Goal: Task Accomplishment & Management: Manage account settings

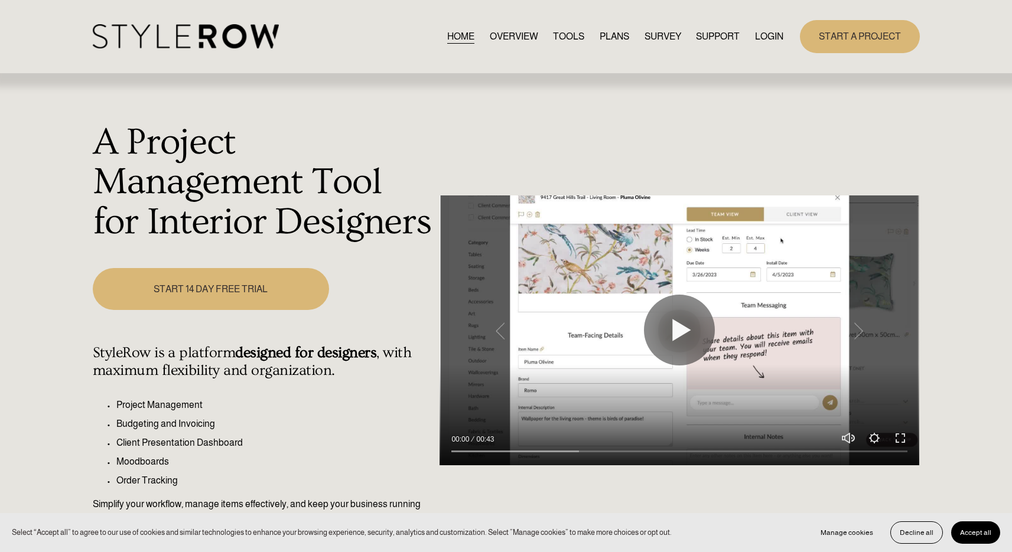
click at [776, 35] on link "LOGIN" at bounding box center [769, 36] width 28 height 16
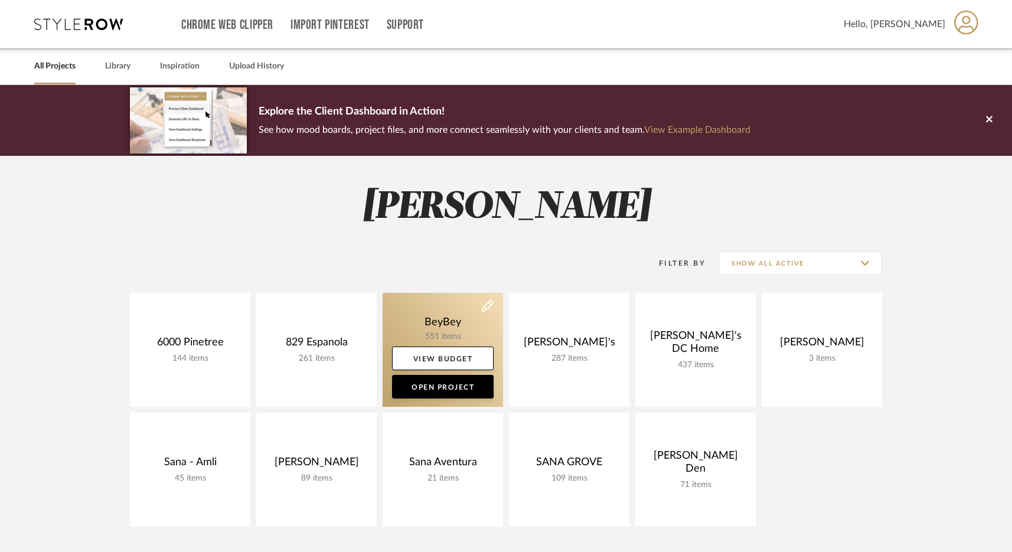
click at [424, 341] on link at bounding box center [443, 350] width 120 height 114
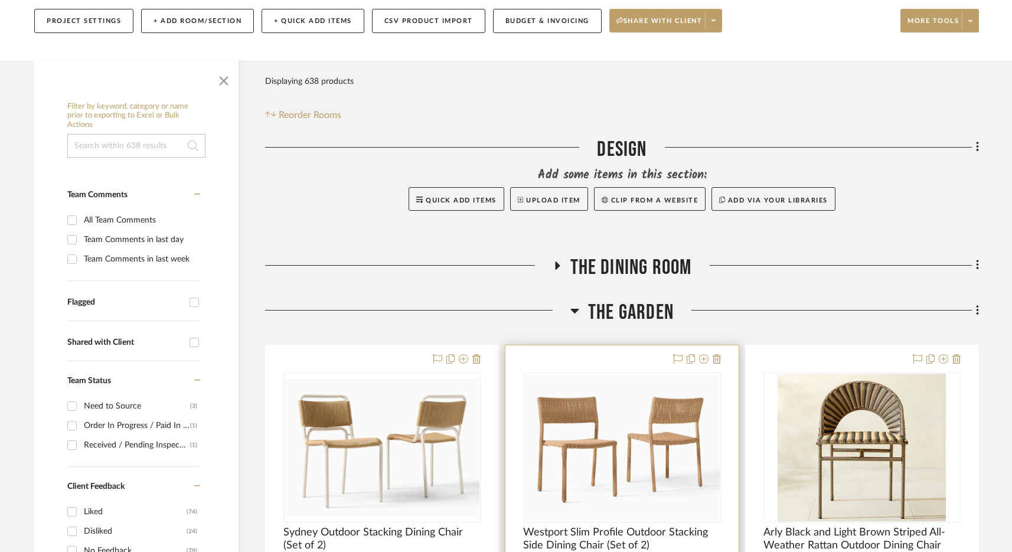
scroll to position [389, 0]
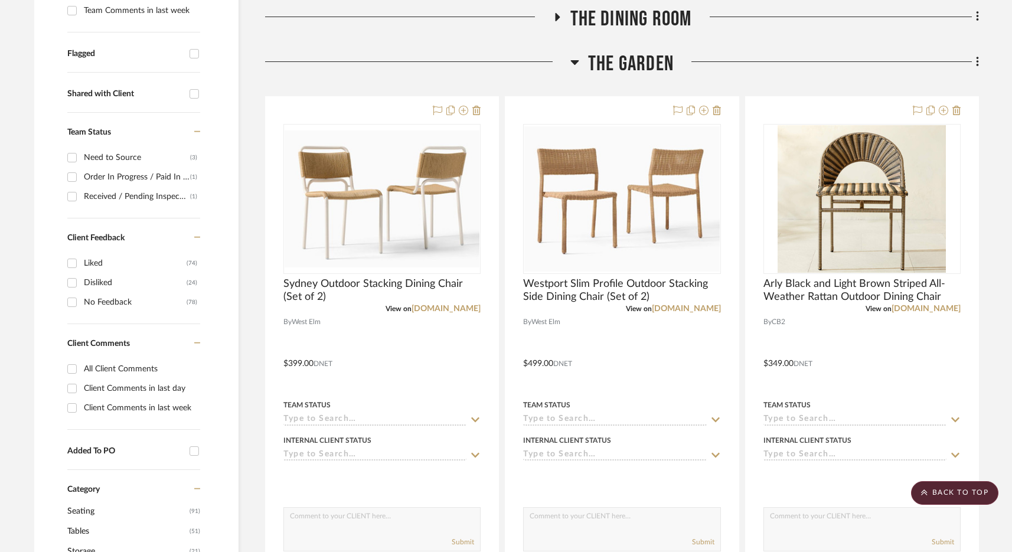
click at [629, 17] on span "The Dining Room" at bounding box center [632, 18] width 122 height 25
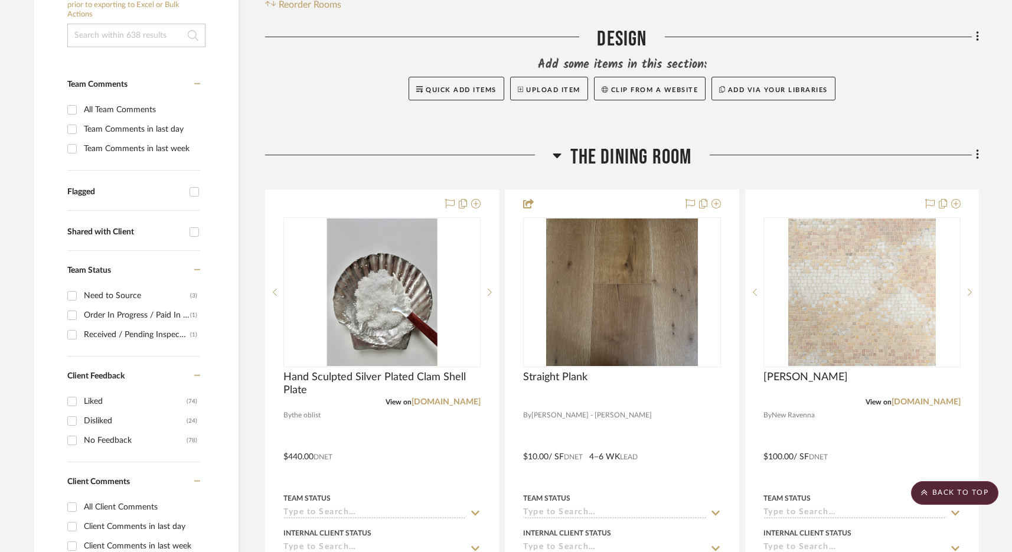
scroll to position [206, 0]
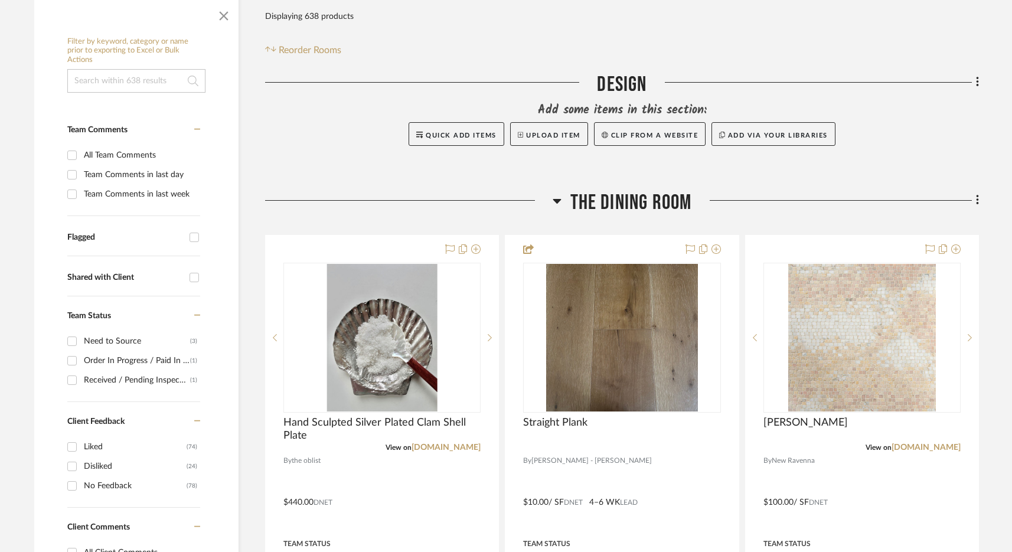
click at [644, 198] on span "The Dining Room" at bounding box center [632, 202] width 122 height 25
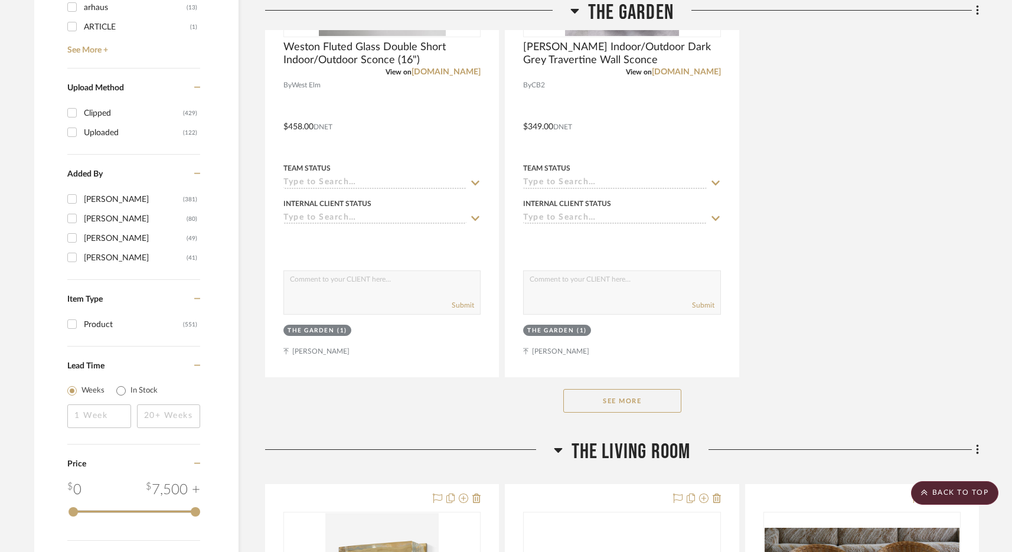
scroll to position [1787, 0]
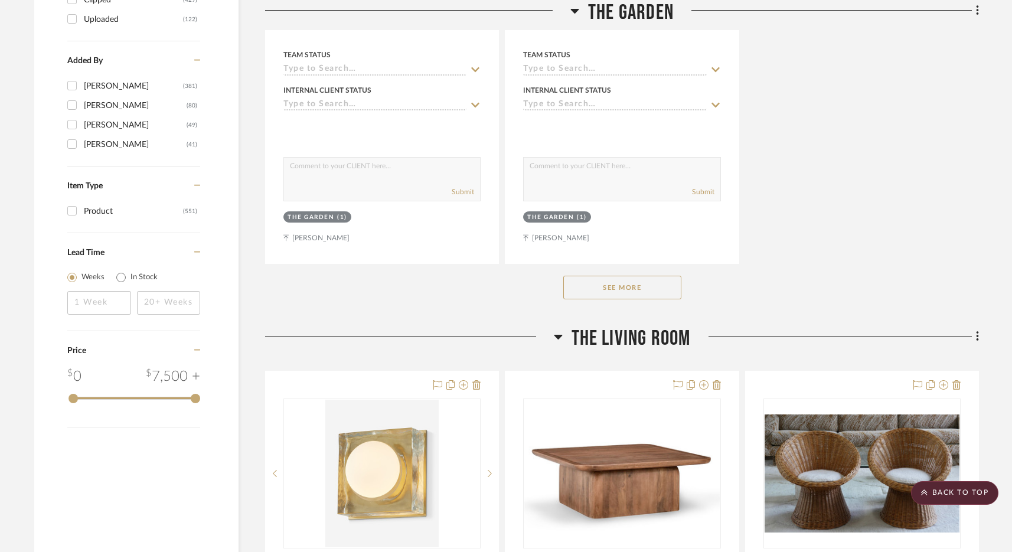
click at [610, 277] on button "See More" at bounding box center [622, 288] width 118 height 24
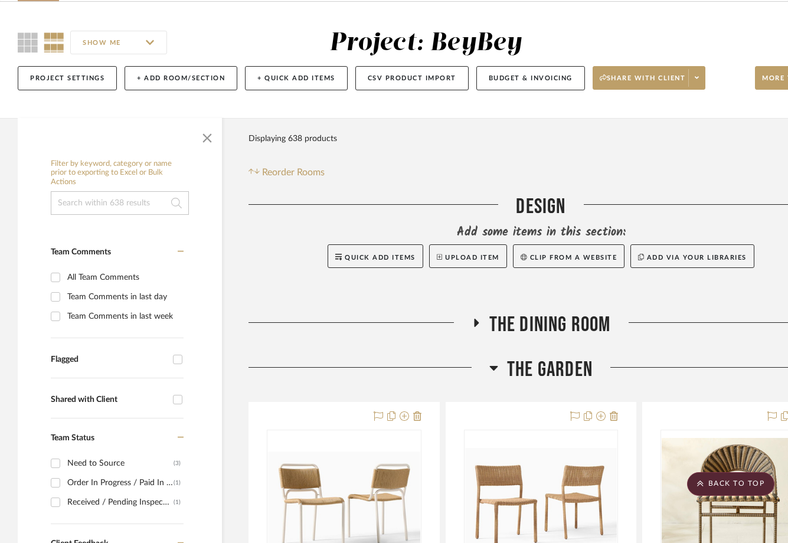
scroll to position [382, 0]
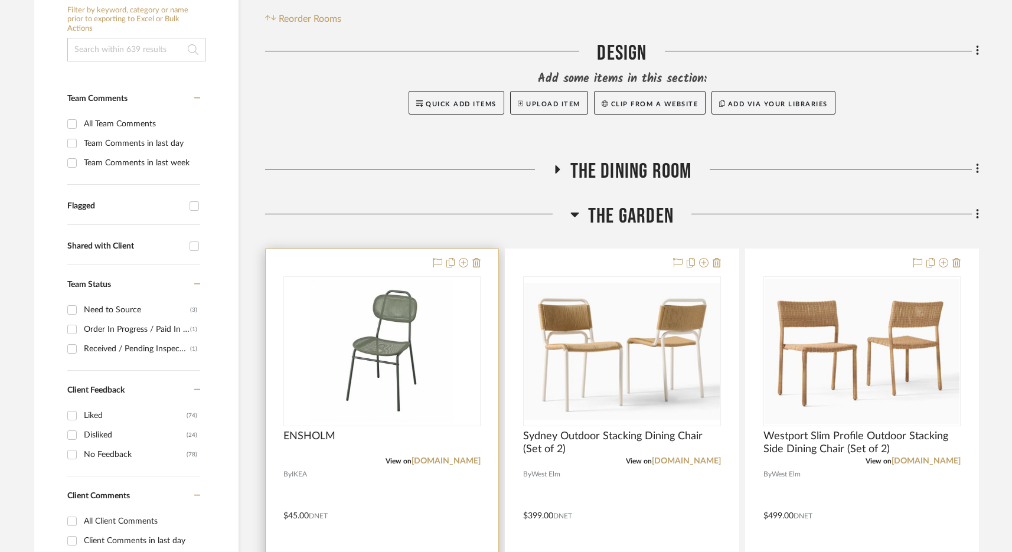
scroll to position [242, 0]
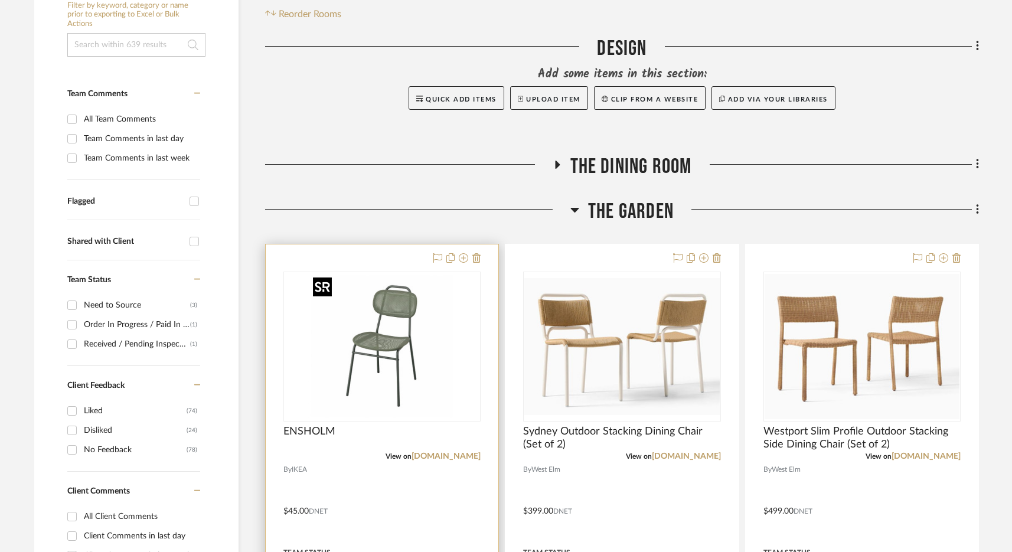
click at [399, 343] on img "0" at bounding box center [382, 347] width 148 height 148
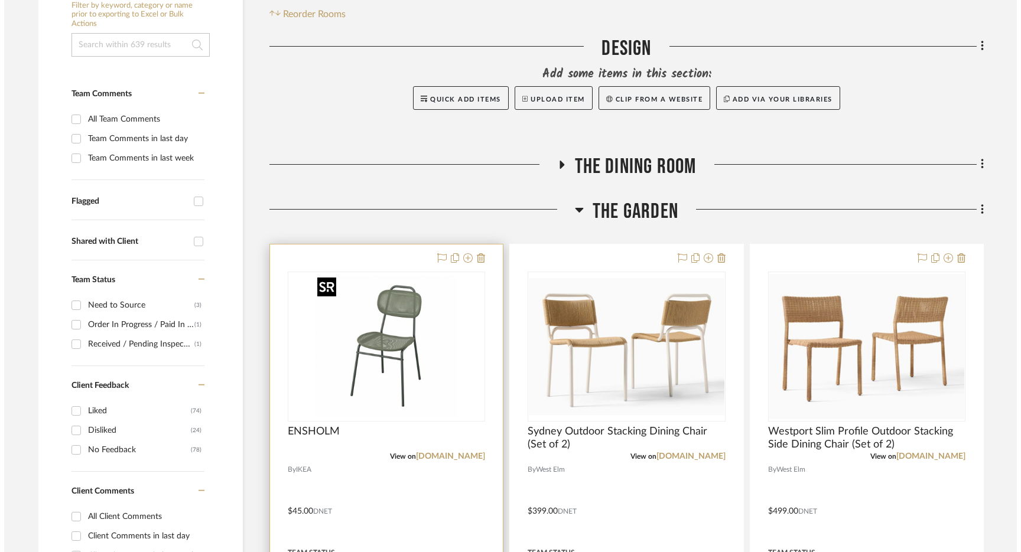
scroll to position [0, 0]
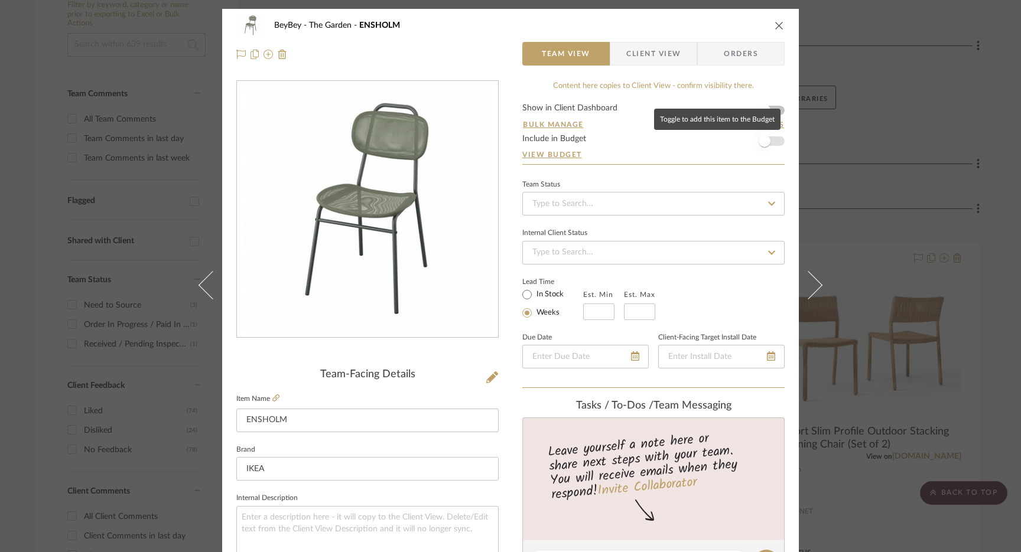
click at [768, 139] on span "button" at bounding box center [764, 141] width 26 height 26
click at [796, 105] on div "BeyBey The Garden ENSHOLM Team View Client View Orders Team-Facing Details Item…" at bounding box center [510, 276] width 1021 height 552
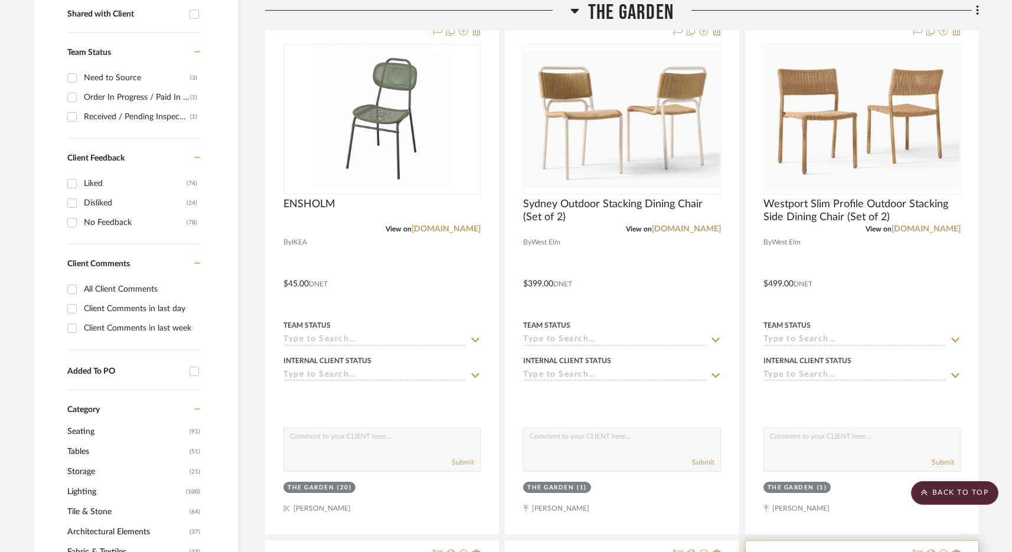
scroll to position [321, 0]
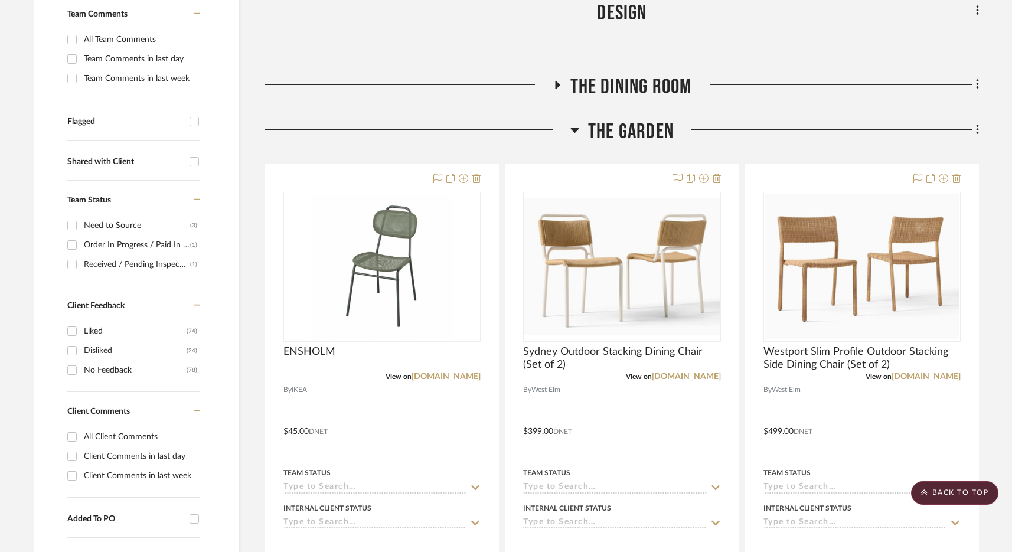
click at [636, 134] on span "The Garden" at bounding box center [631, 131] width 86 height 25
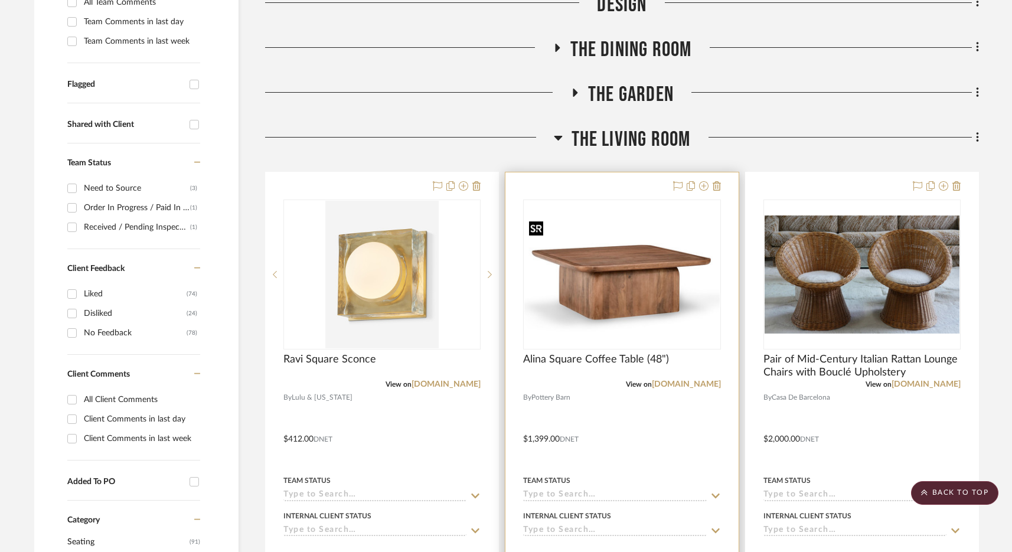
scroll to position [371, 0]
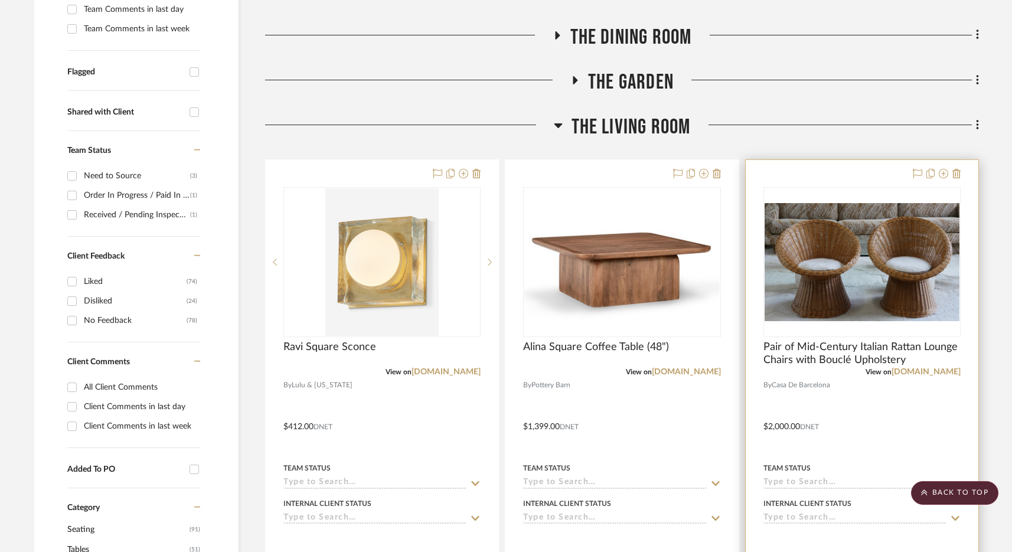
click at [796, 173] on div at bounding box center [862, 418] width 233 height 517
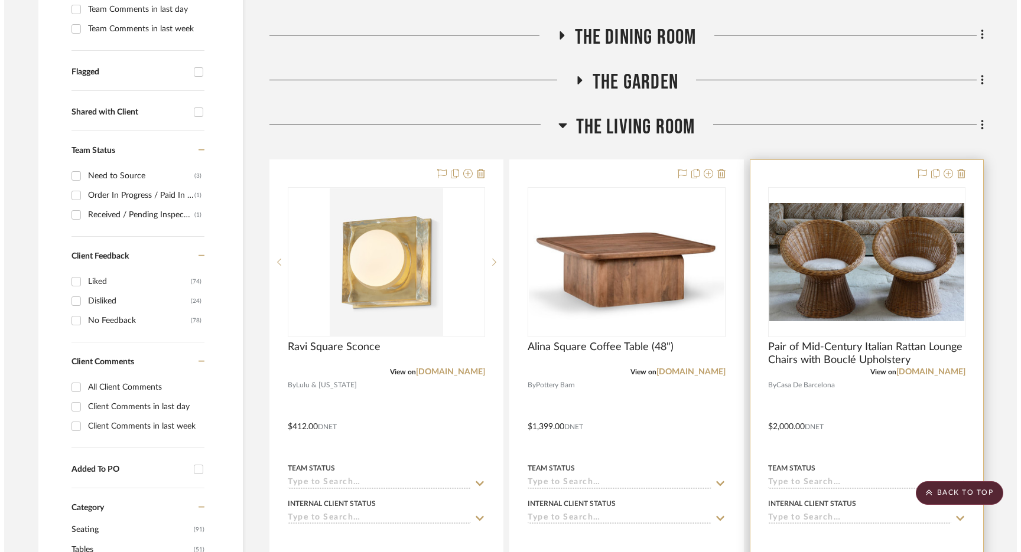
scroll to position [0, 0]
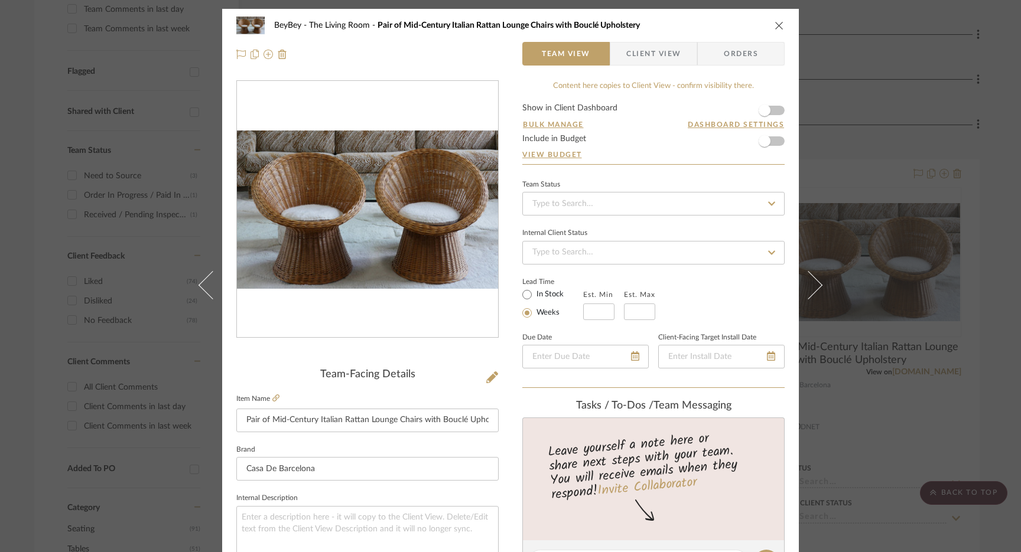
click at [777, 26] on icon "close" at bounding box center [778, 25] width 9 height 9
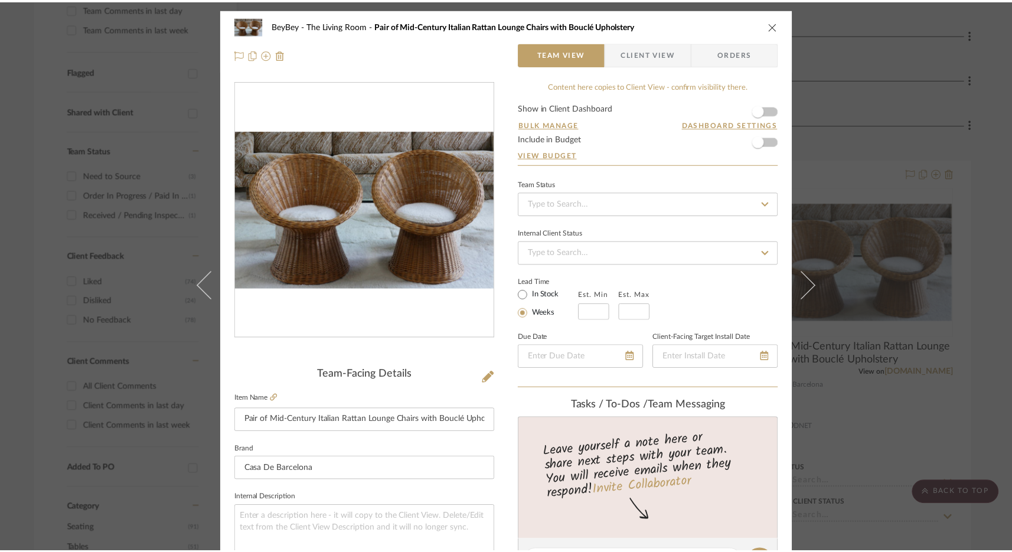
scroll to position [371, 0]
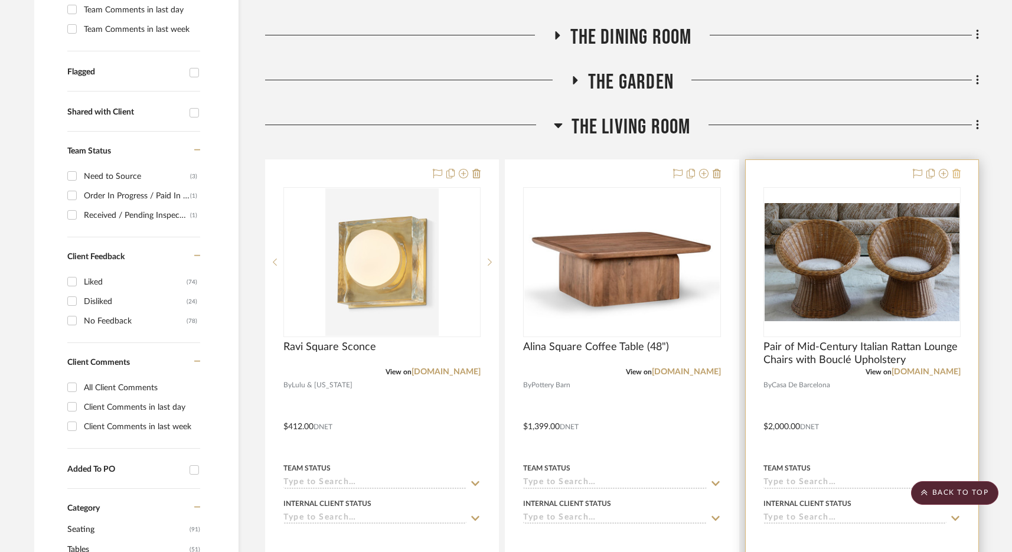
click at [796, 174] on icon at bounding box center [957, 173] width 8 height 9
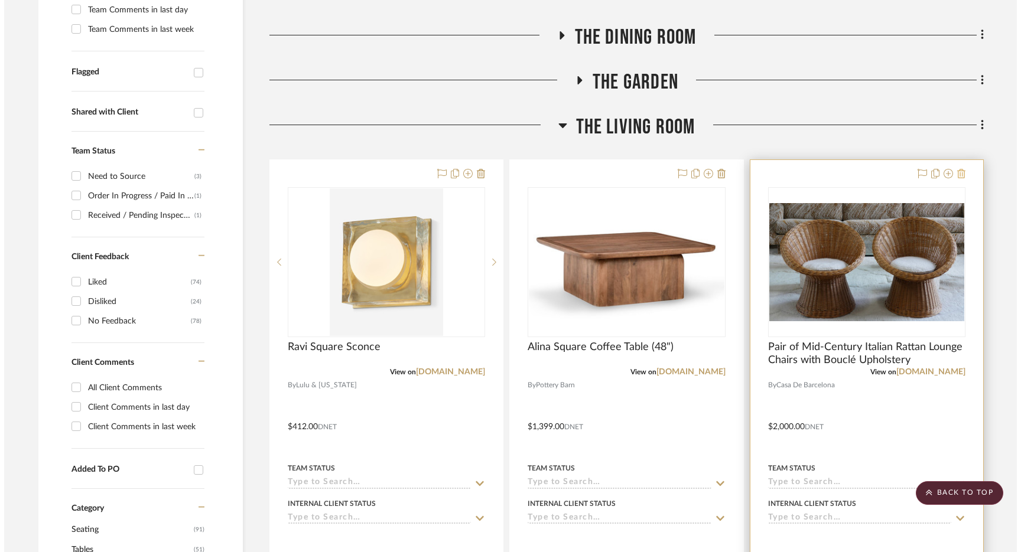
scroll to position [0, 0]
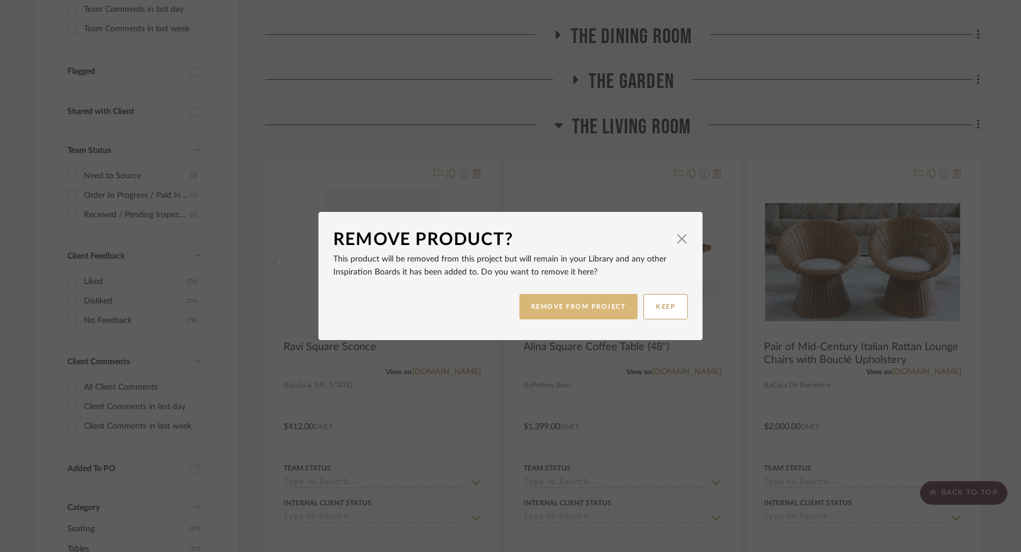
click at [608, 307] on button "REMOVE FROM PROJECT" at bounding box center [578, 306] width 119 height 25
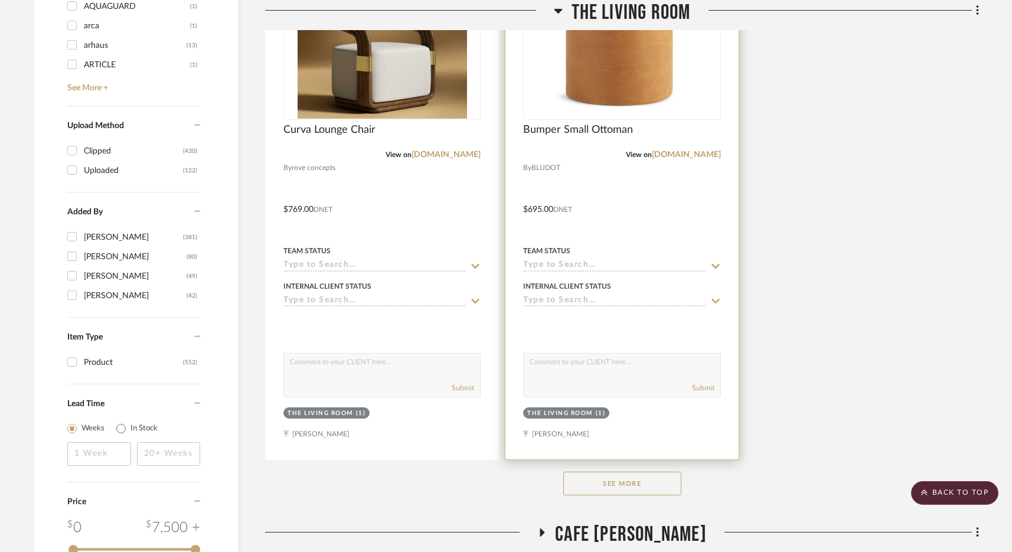
scroll to position [1692, 0]
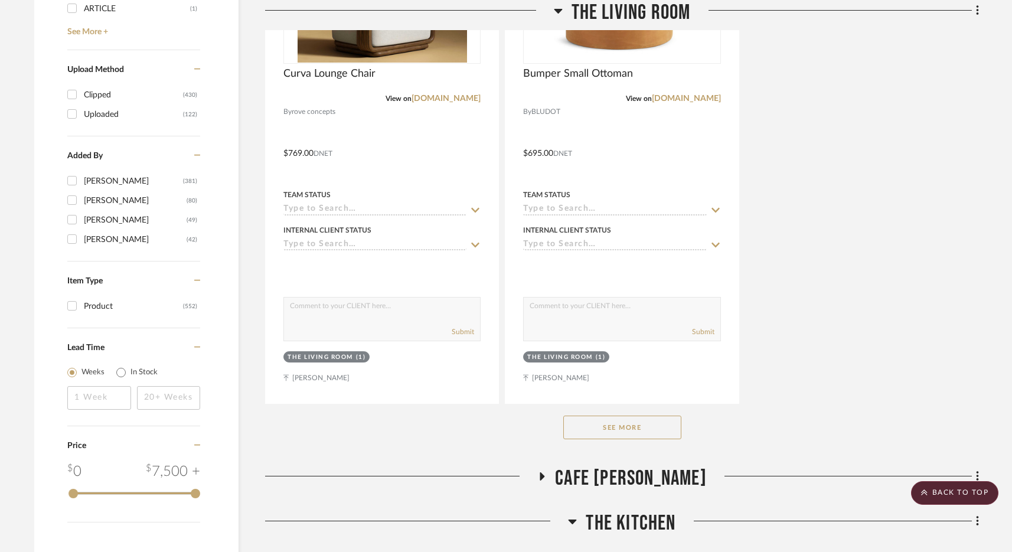
click at [619, 426] on button "See More" at bounding box center [622, 428] width 118 height 24
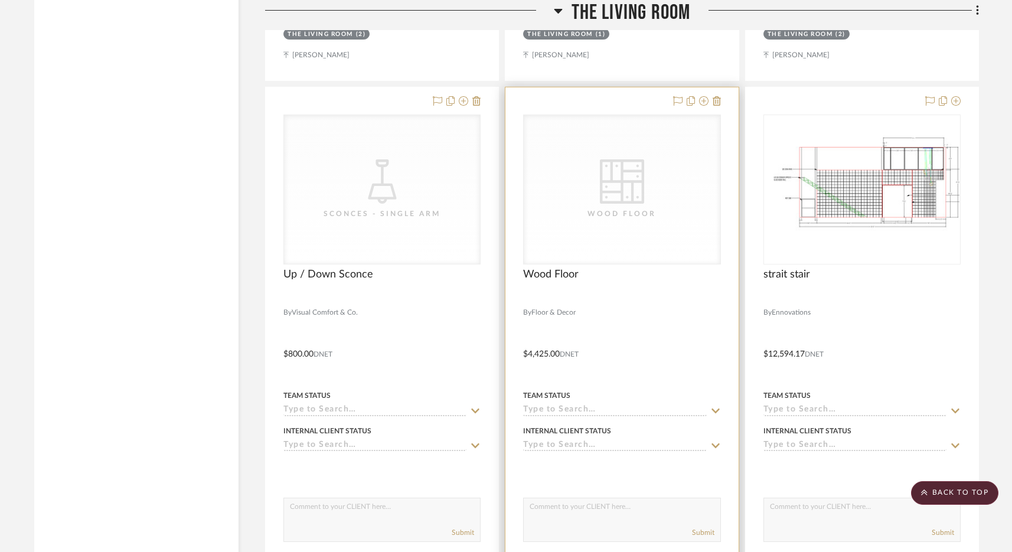
scroll to position [3517, 0]
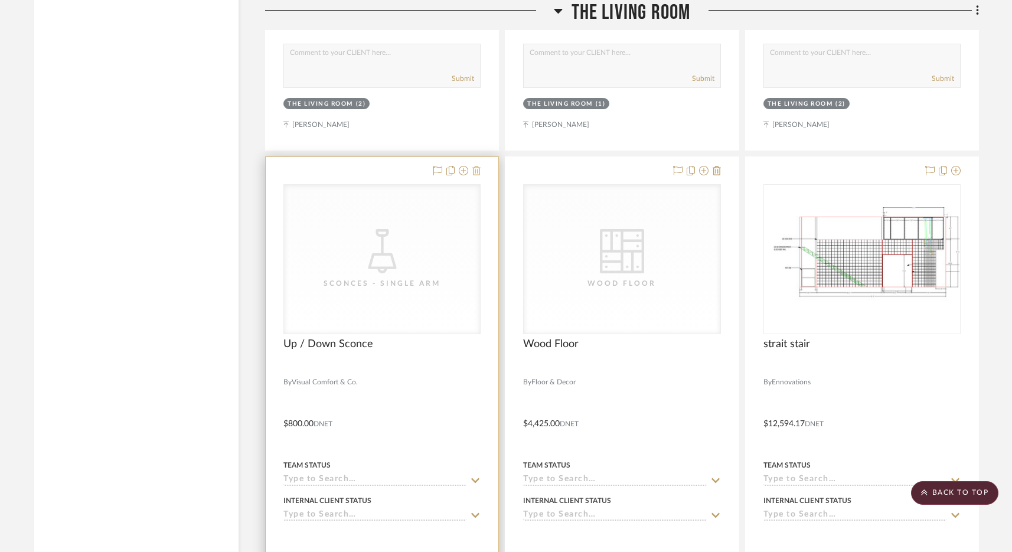
click at [474, 170] on icon at bounding box center [476, 170] width 8 height 9
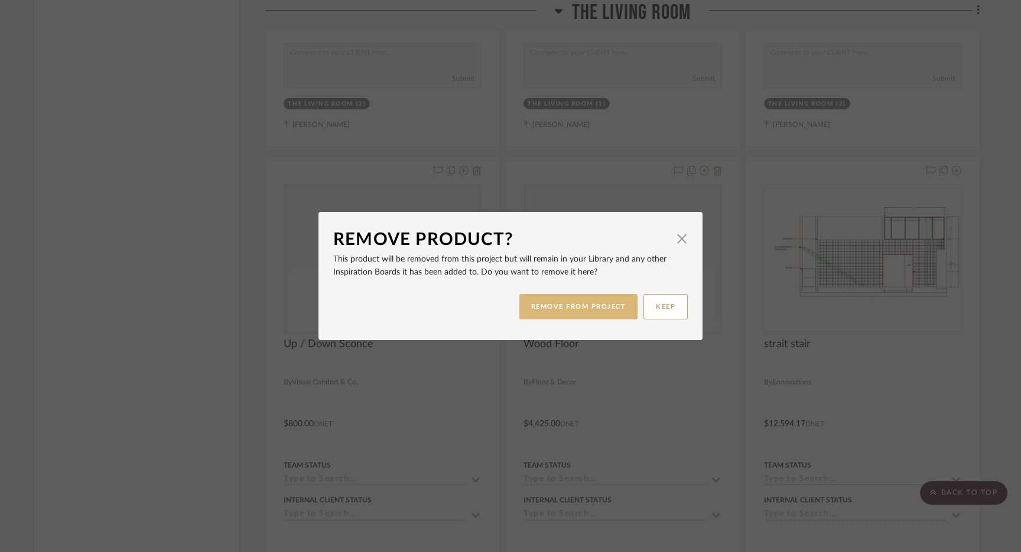
click at [597, 303] on button "REMOVE FROM PROJECT" at bounding box center [578, 306] width 119 height 25
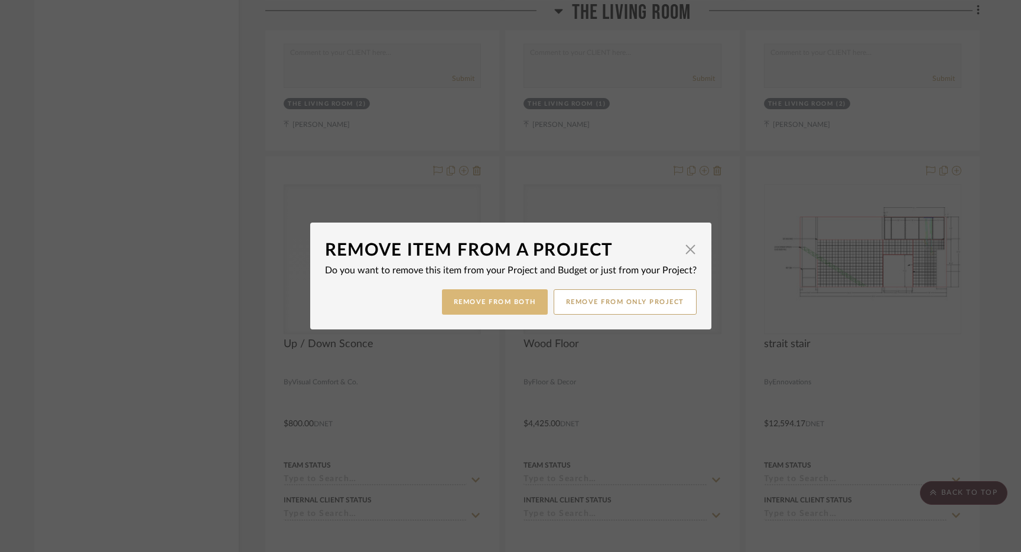
click at [463, 299] on button "Remove from Both" at bounding box center [495, 301] width 106 height 25
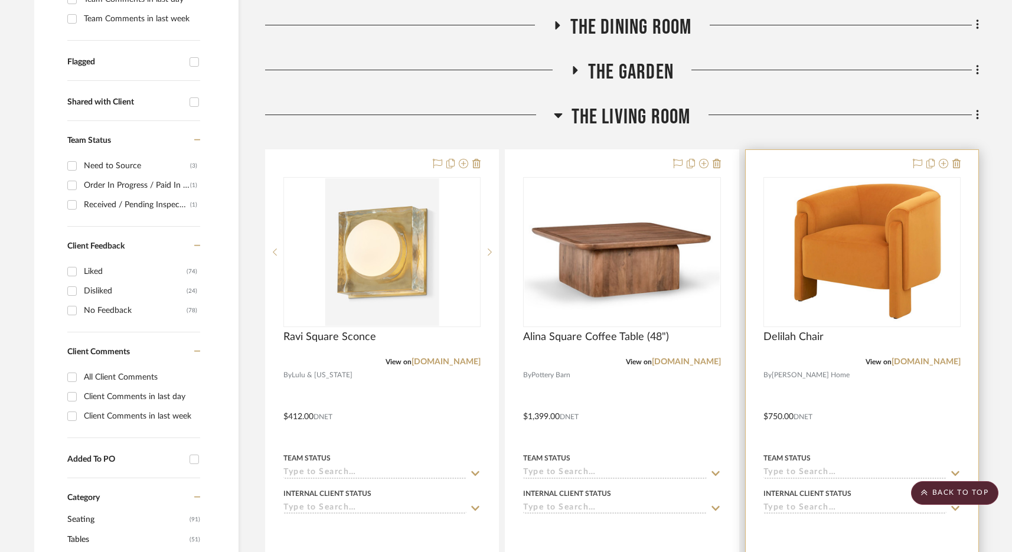
scroll to position [348, 0]
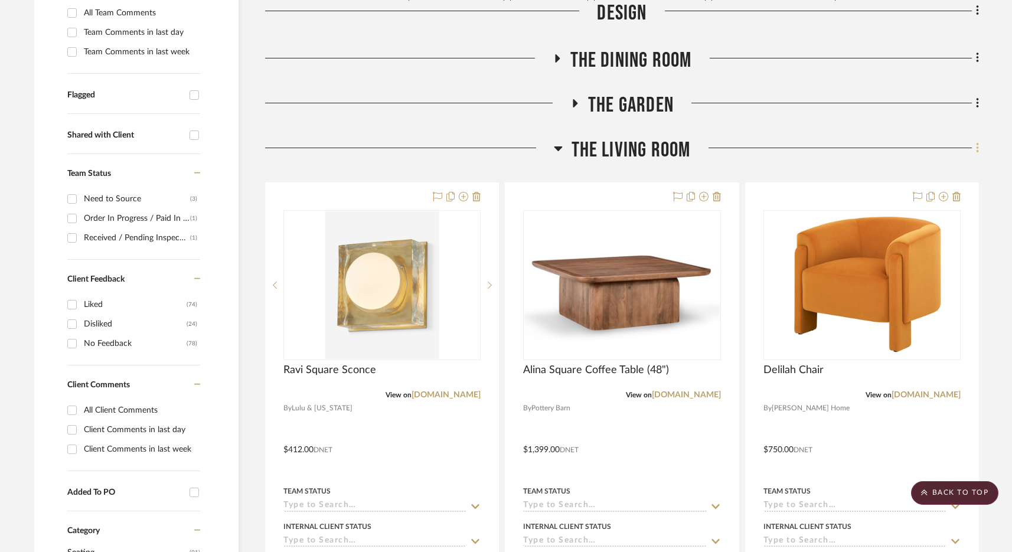
click at [796, 154] on fa-icon at bounding box center [976, 148] width 8 height 19
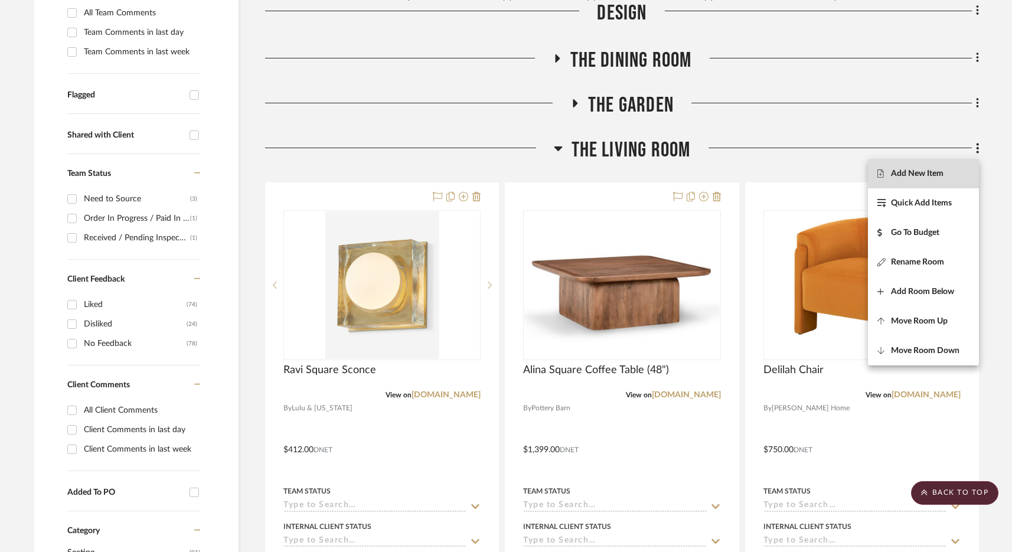
click at [796, 182] on button "Add New Item" at bounding box center [923, 174] width 111 height 30
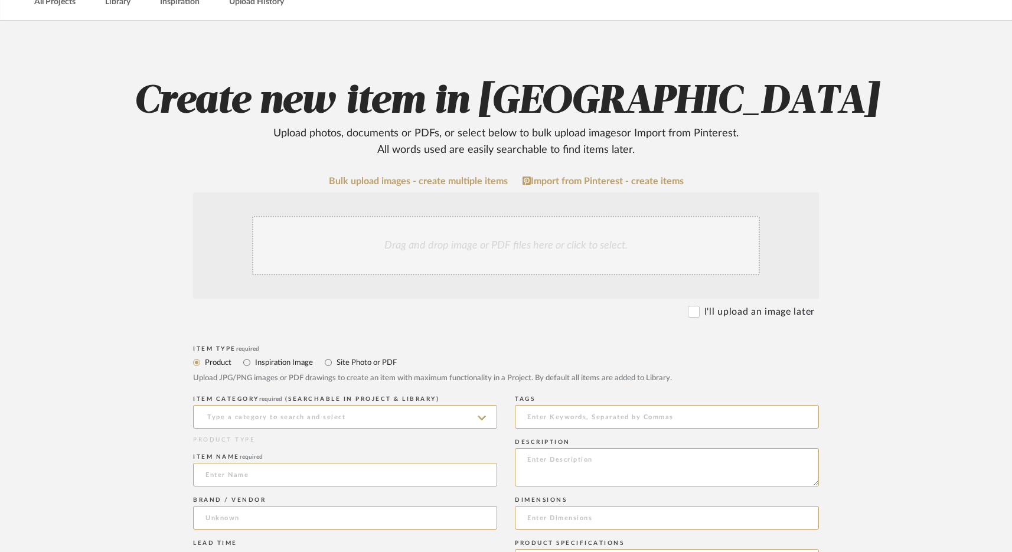
scroll to position [108, 0]
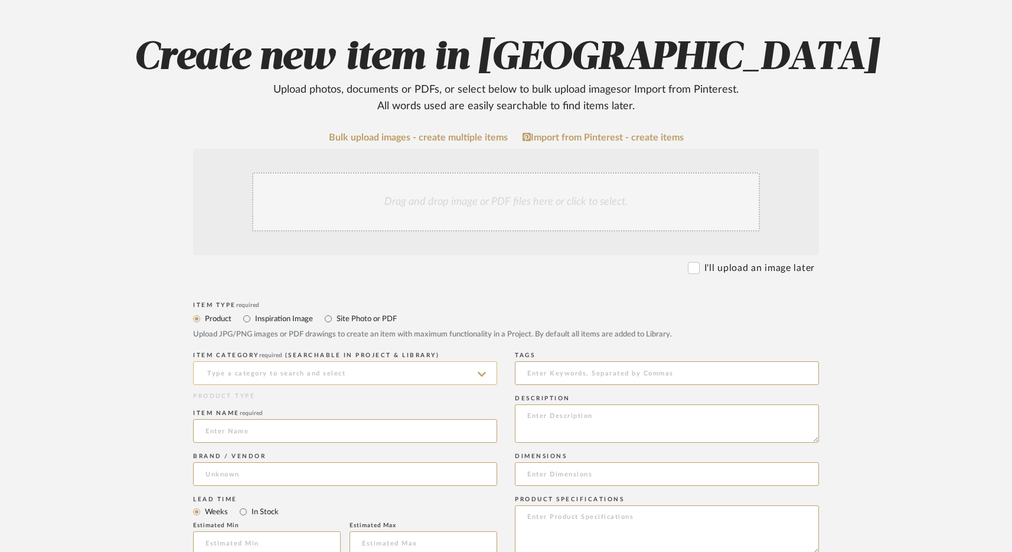
click at [374, 376] on input at bounding box center [345, 373] width 304 height 24
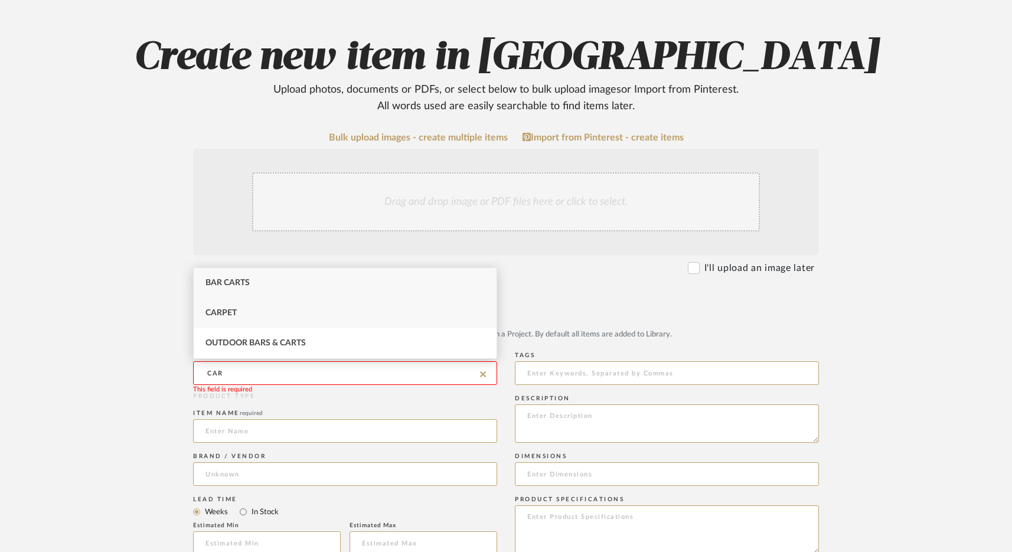
click at [237, 310] on div "Carpet" at bounding box center [345, 313] width 303 height 30
type input "Carpet"
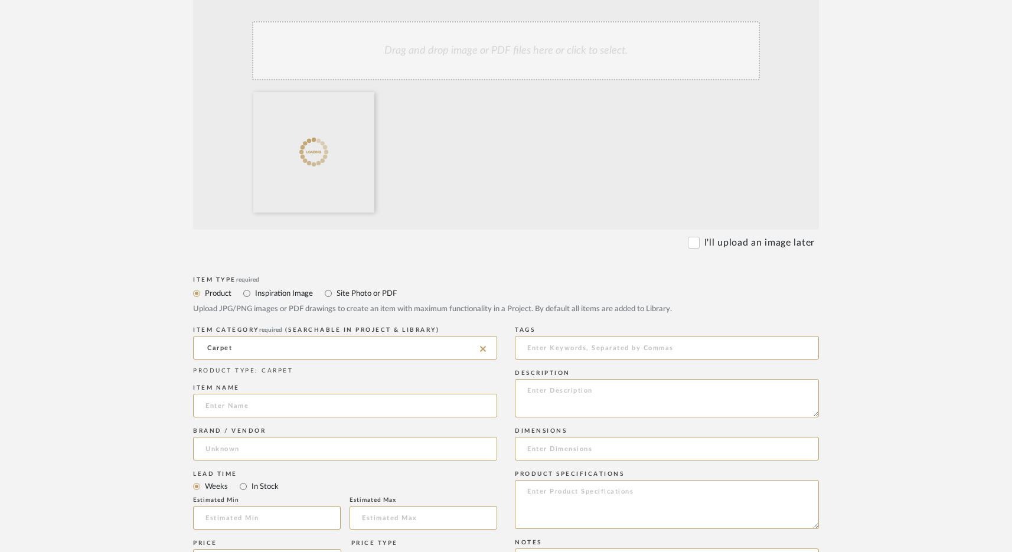
scroll to position [498, 0]
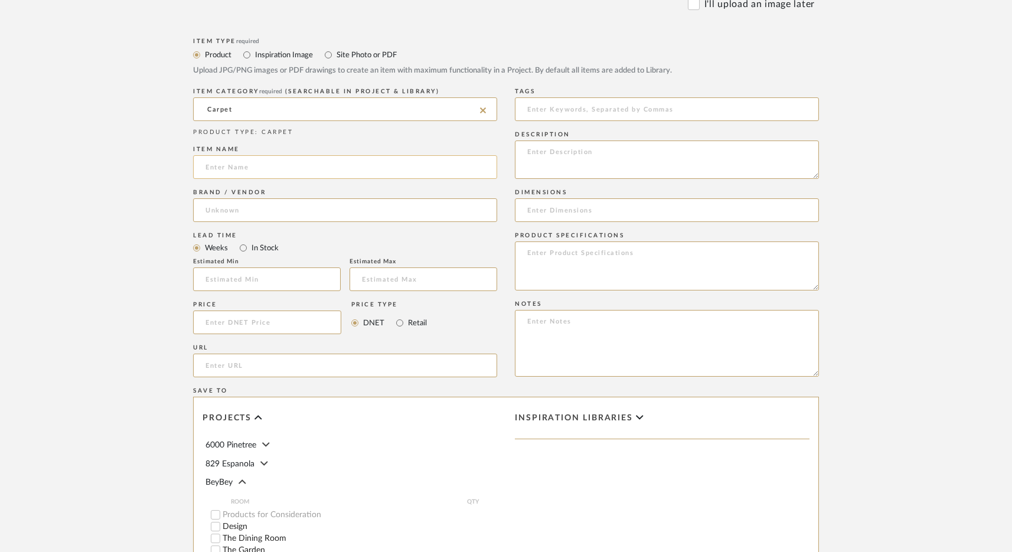
click at [237, 170] on input at bounding box center [345, 167] width 304 height 24
type input "AMETHRYST"
click at [245, 209] on input at bounding box center [345, 210] width 304 height 24
type input "MAINSTREET"
click at [272, 242] on span "Click to add "MAINSTREET" as a new Brand" at bounding box center [301, 241] width 170 height 10
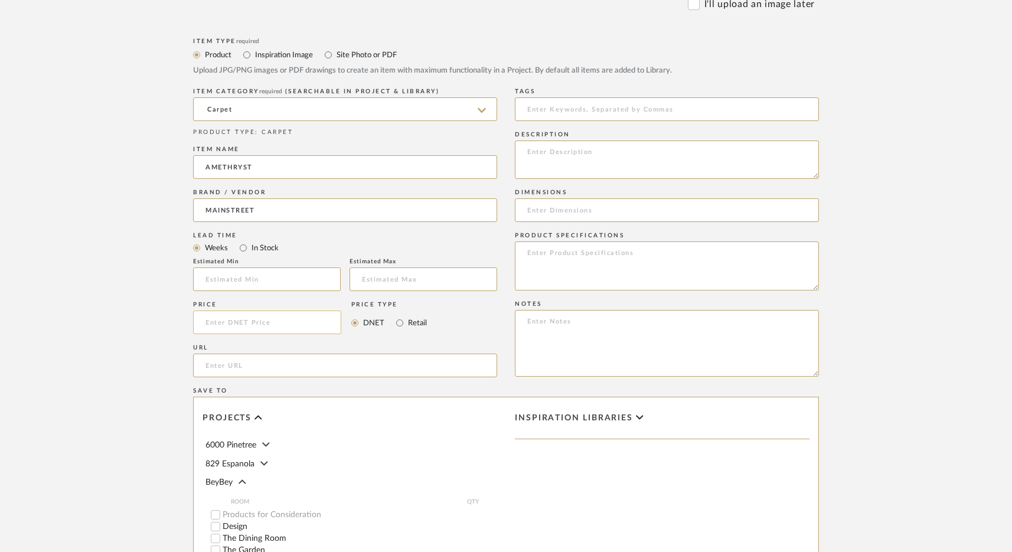
click at [240, 321] on input at bounding box center [267, 323] width 148 height 24
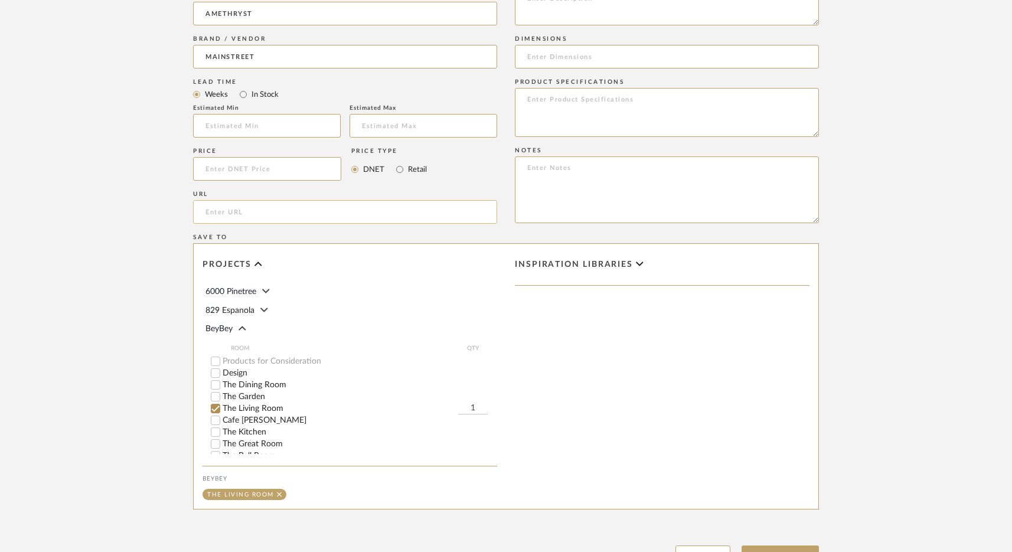
scroll to position [660, 0]
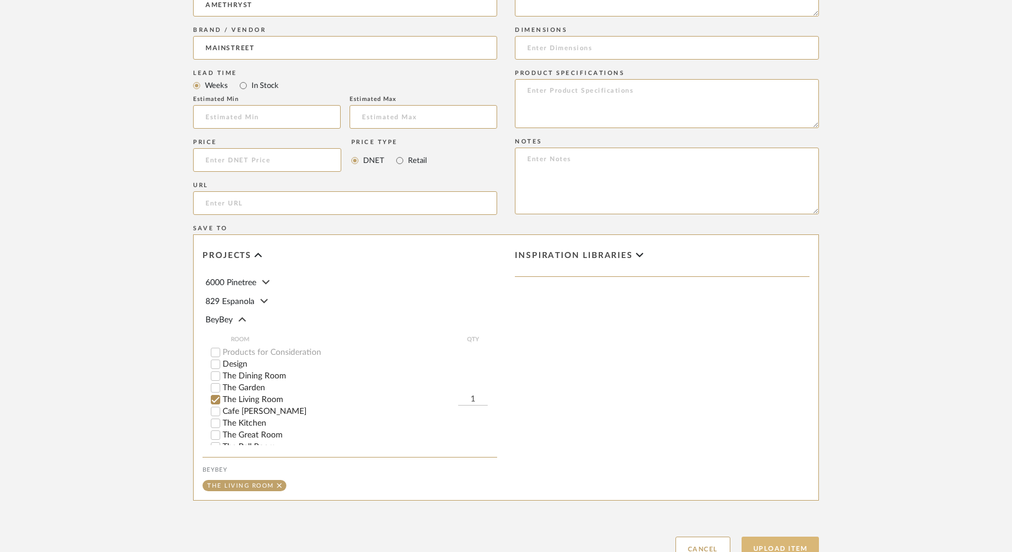
click at [790, 543] on button "Upload Item" at bounding box center [781, 549] width 78 height 24
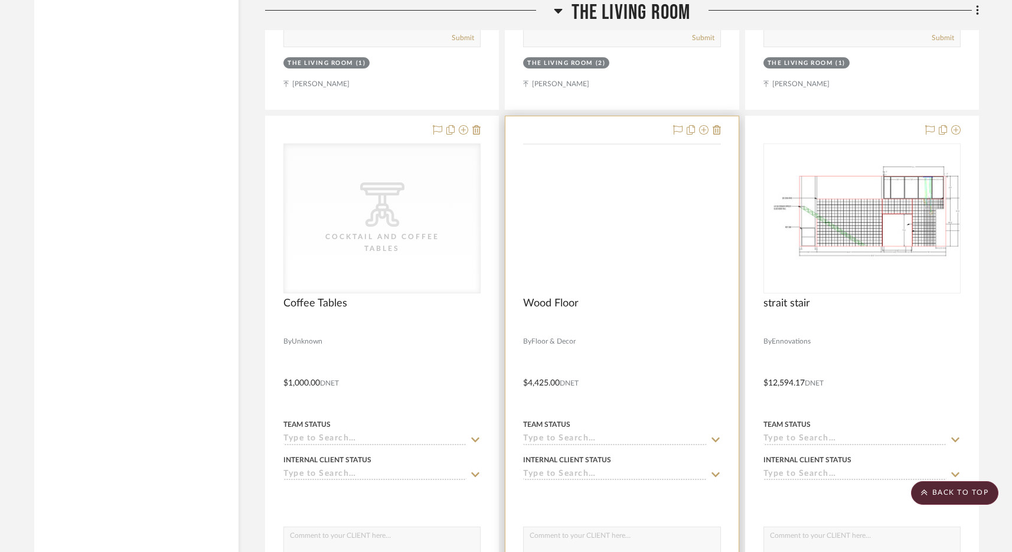
scroll to position [3543, 0]
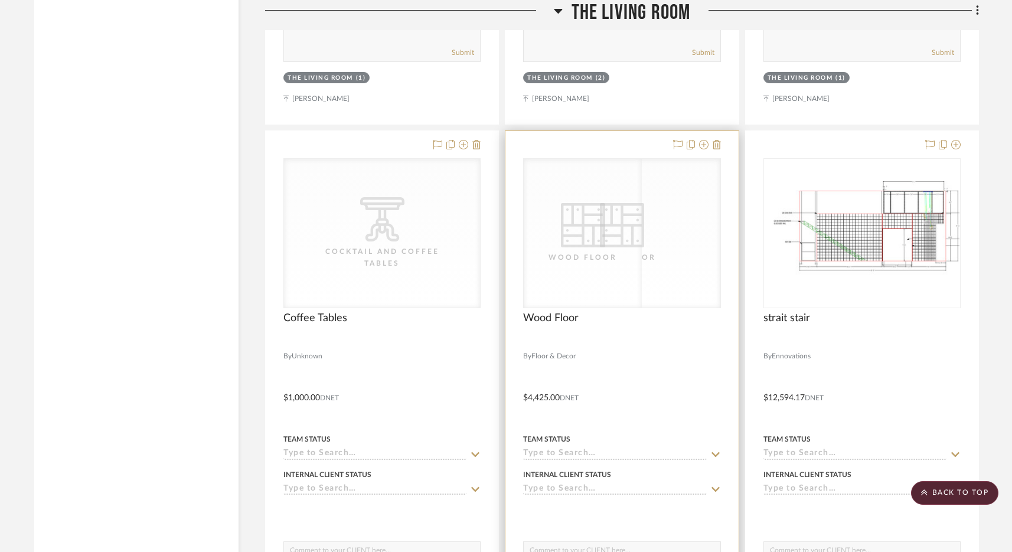
click at [721, 146] on div at bounding box center [622, 389] width 233 height 517
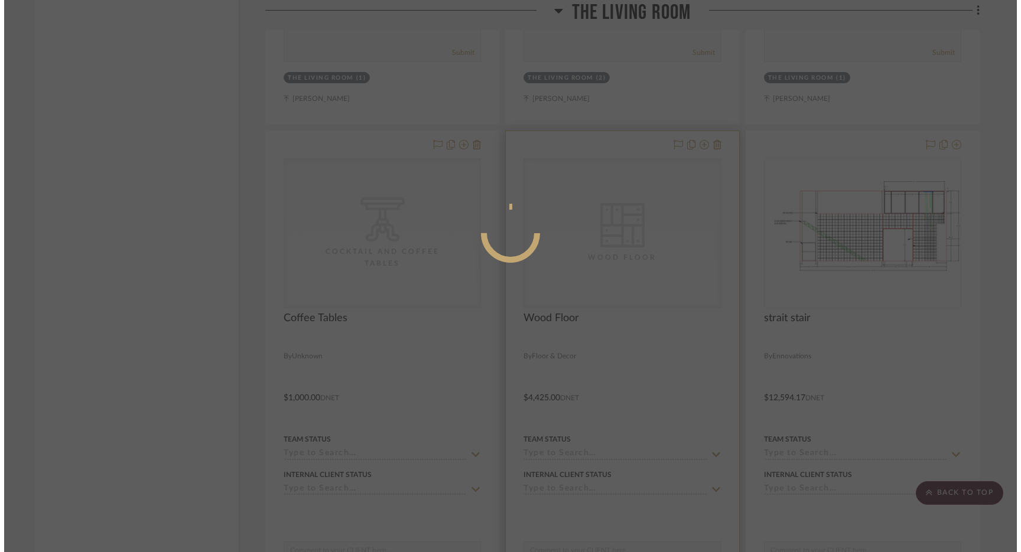
scroll to position [0, 0]
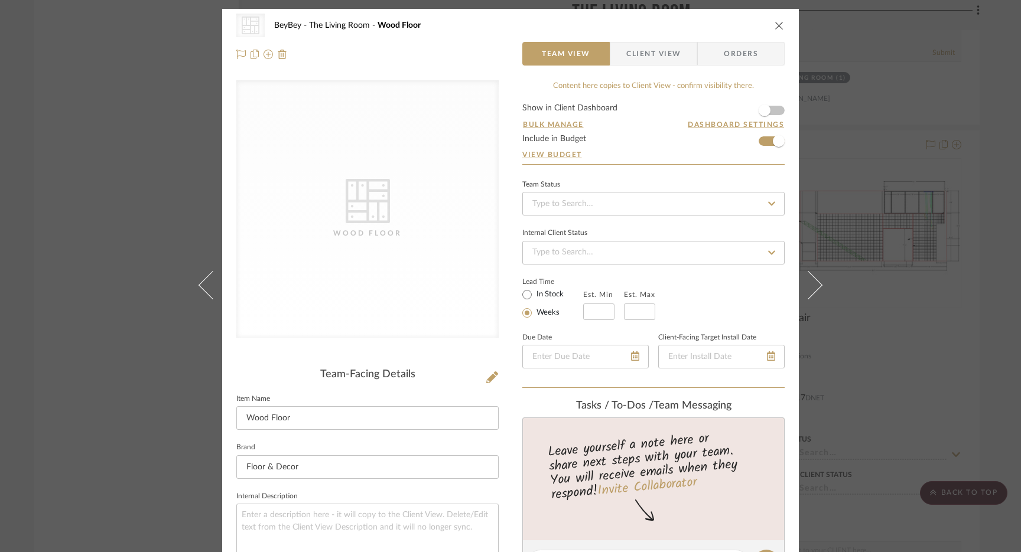
click at [760, 136] on form "Show in Client Dashboard Bulk Manage Dashboard Settings Include in Budget View …" at bounding box center [653, 134] width 262 height 60
click at [773, 142] on span "button" at bounding box center [779, 141] width 12 height 12
click at [775, 27] on icon "close" at bounding box center [778, 25] width 9 height 9
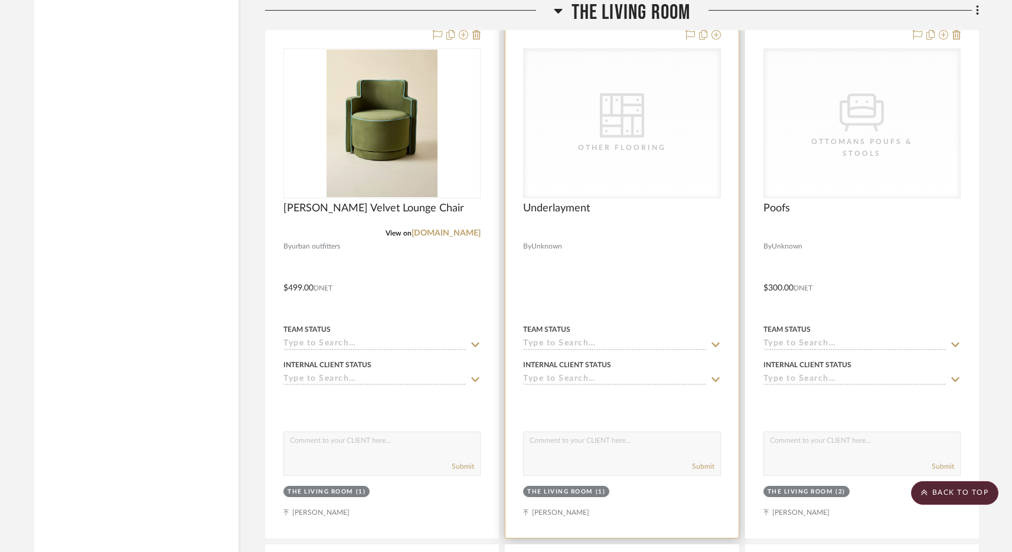
scroll to position [2592, 0]
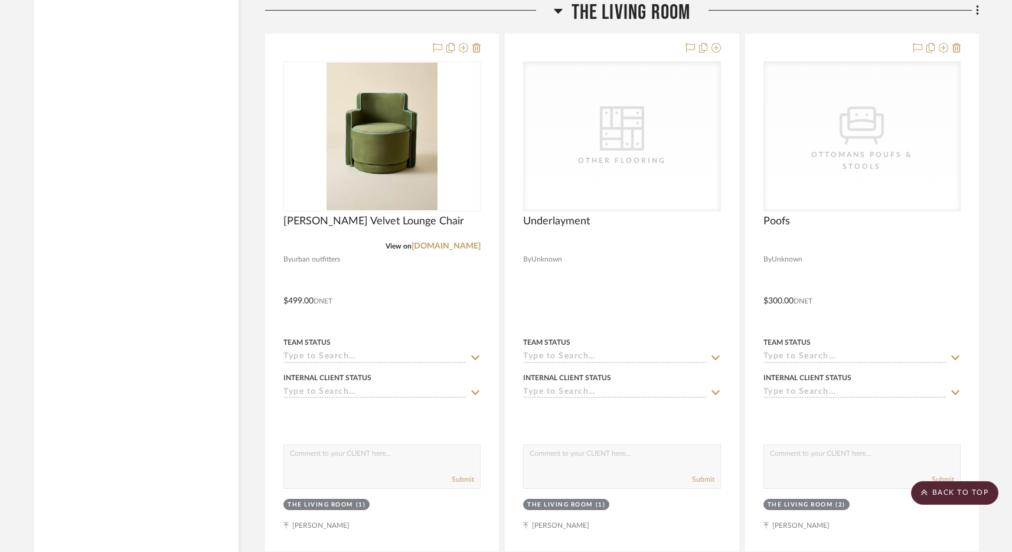
click at [613, 22] on span "The Living Room" at bounding box center [631, 12] width 119 height 25
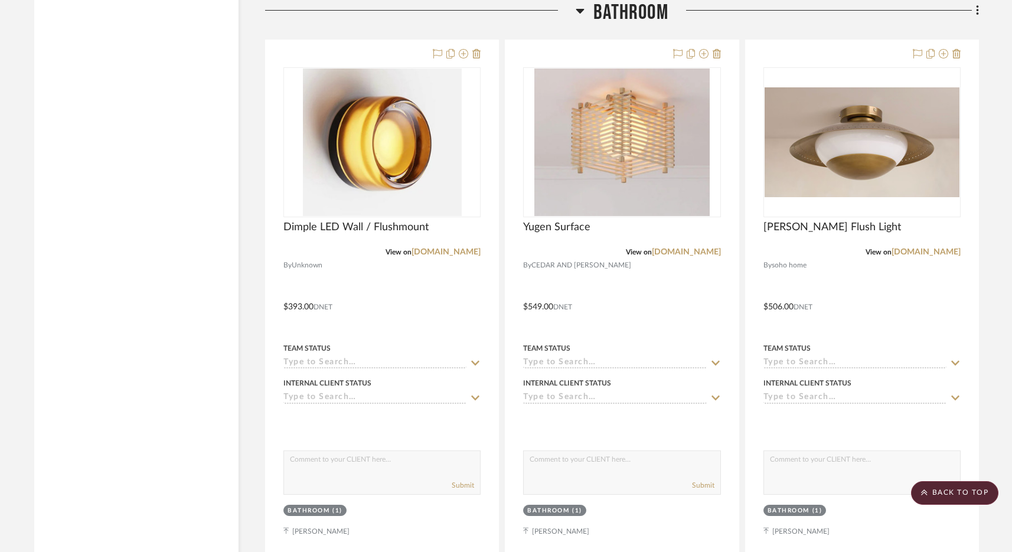
click at [628, 17] on span "Bathroom" at bounding box center [631, 12] width 75 height 25
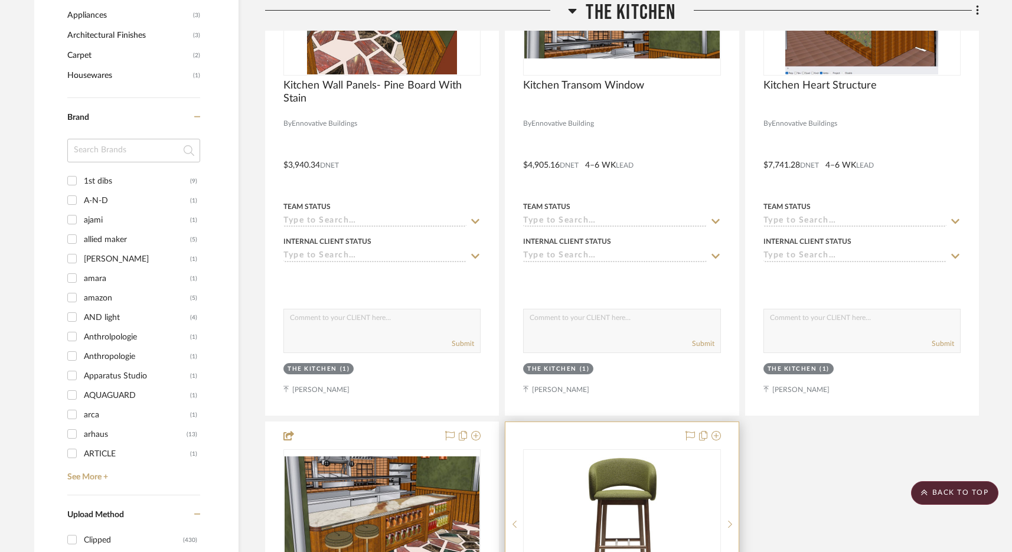
scroll to position [1232, 0]
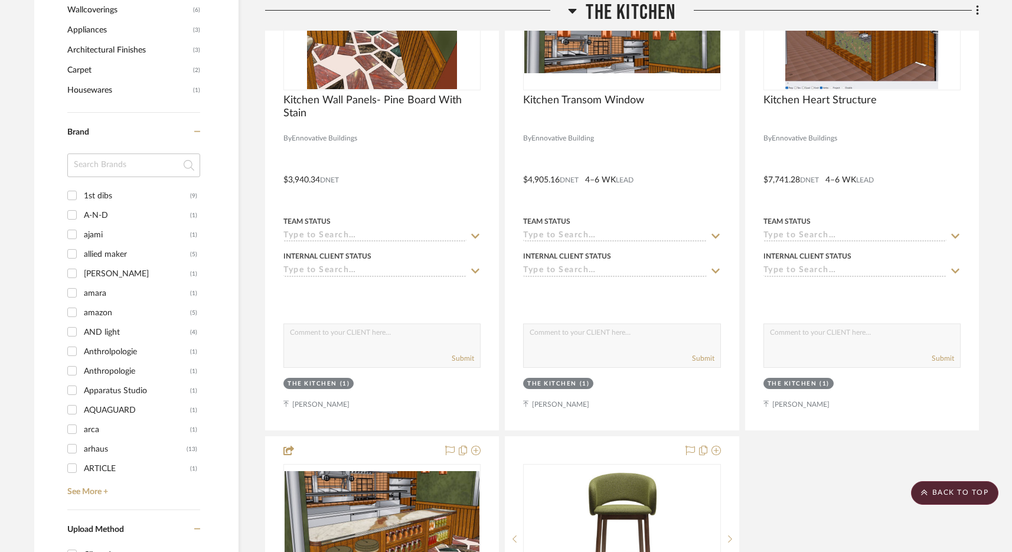
click at [612, 20] on span "The Kitchen" at bounding box center [631, 12] width 90 height 25
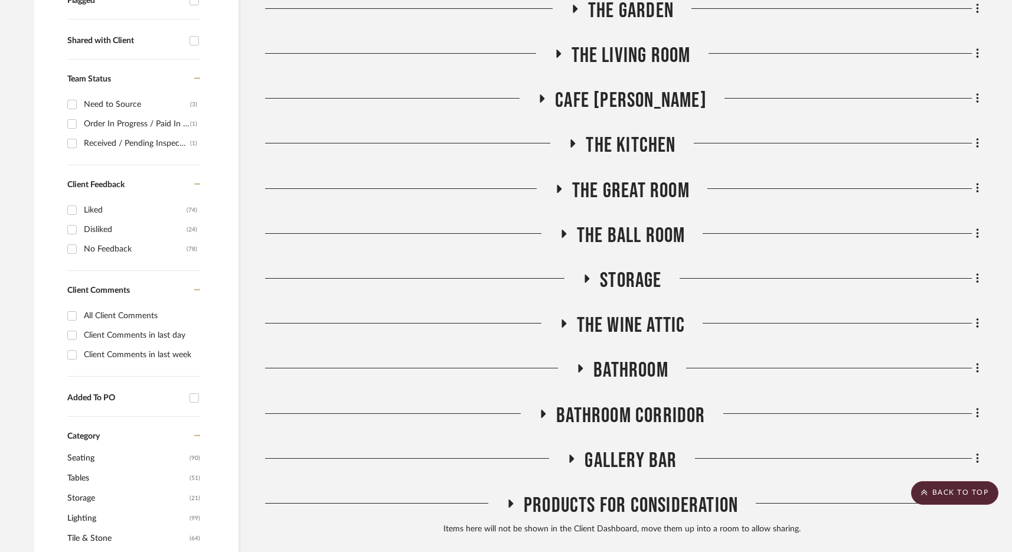
scroll to position [467, 0]
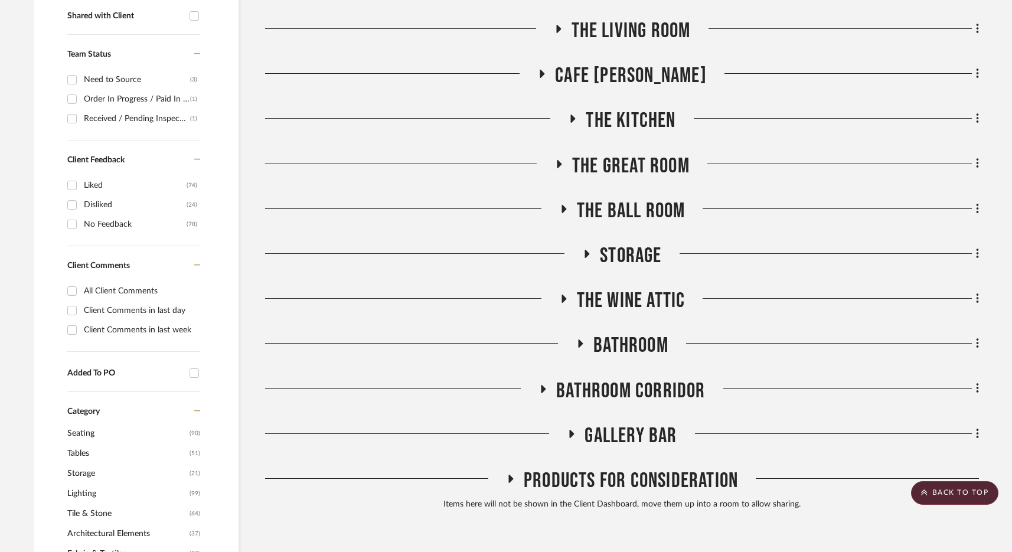
click at [645, 344] on span "Bathroom" at bounding box center [631, 345] width 75 height 25
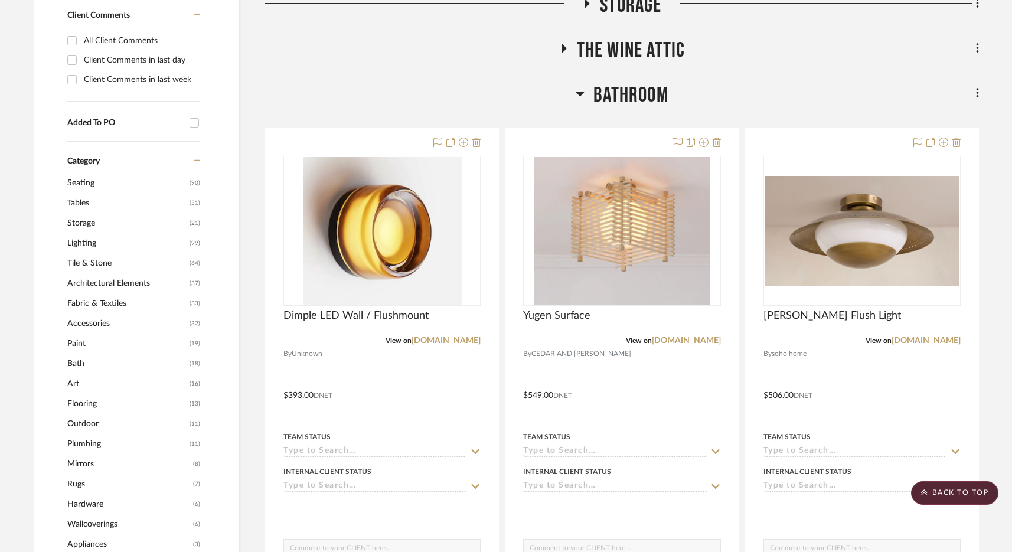
scroll to position [719, 0]
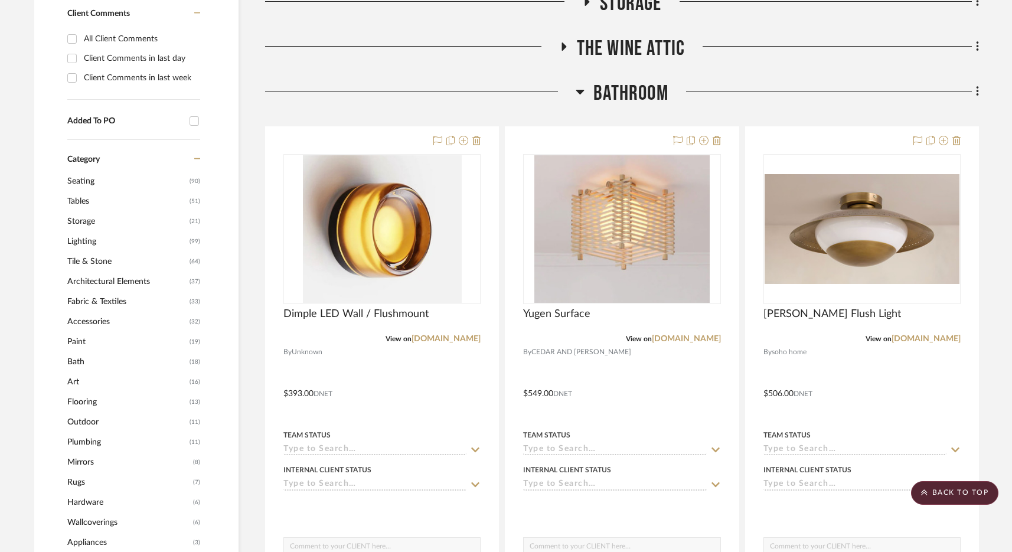
click at [650, 102] on span "Bathroom" at bounding box center [631, 93] width 75 height 25
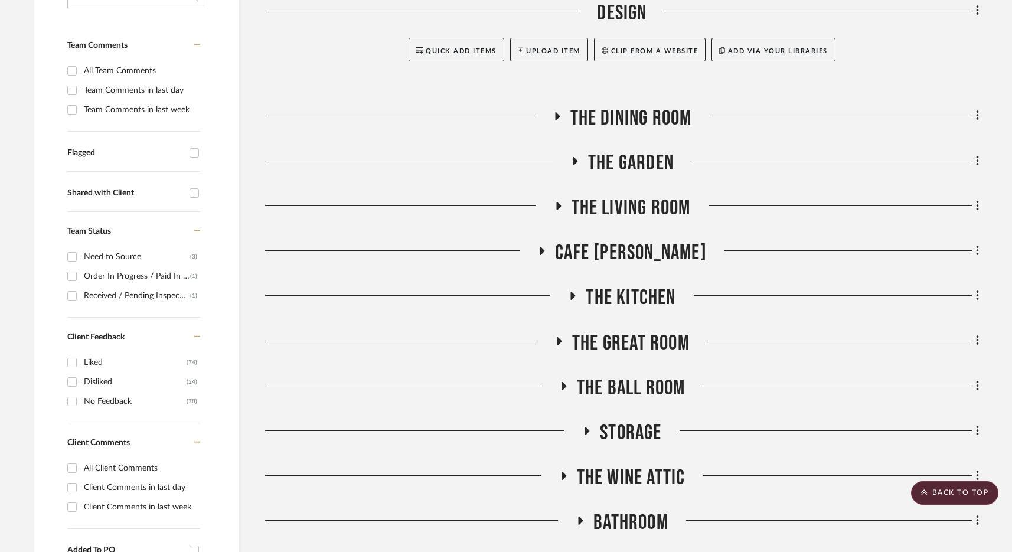
scroll to position [138, 0]
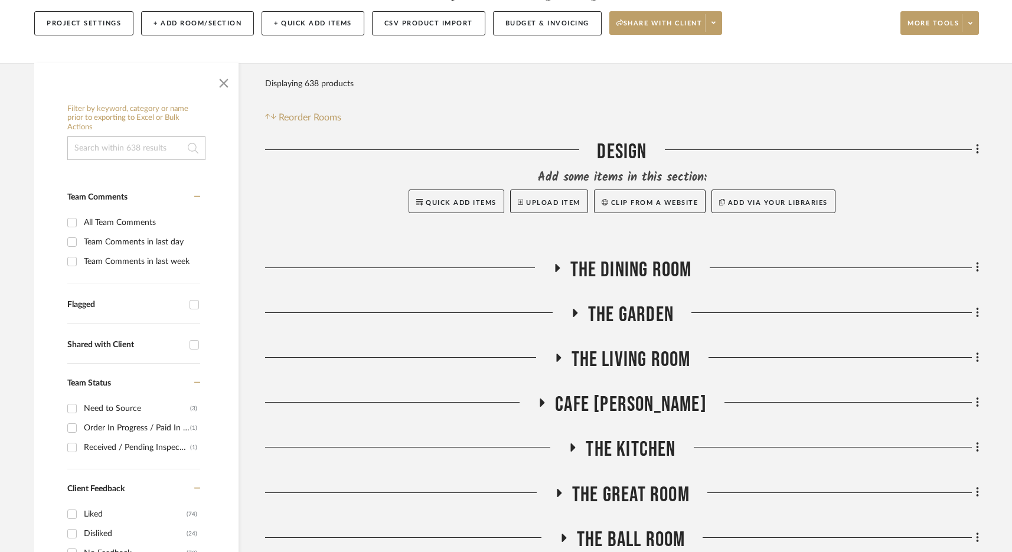
click at [631, 310] on span "The Garden" at bounding box center [631, 314] width 86 height 25
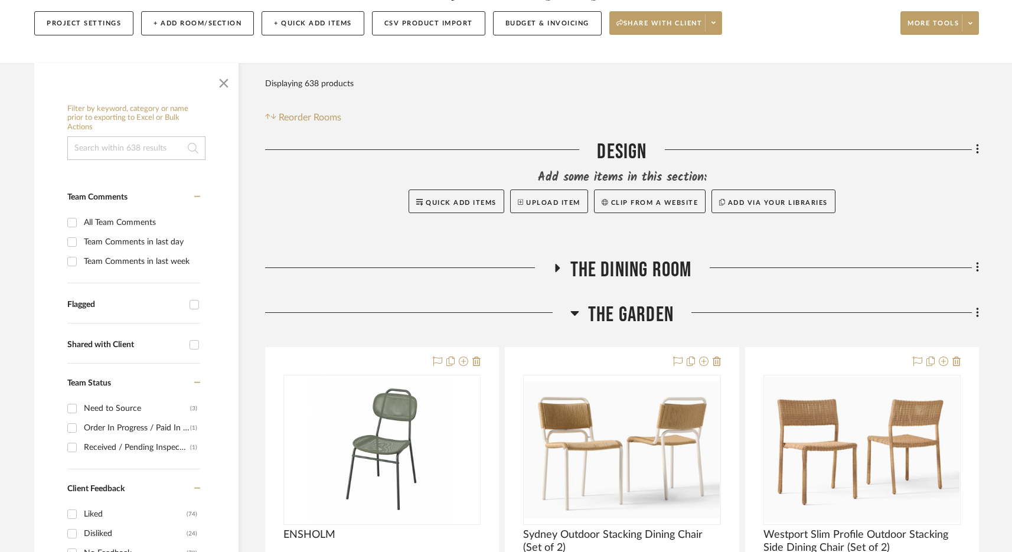
click at [631, 310] on span "The Garden" at bounding box center [631, 314] width 86 height 25
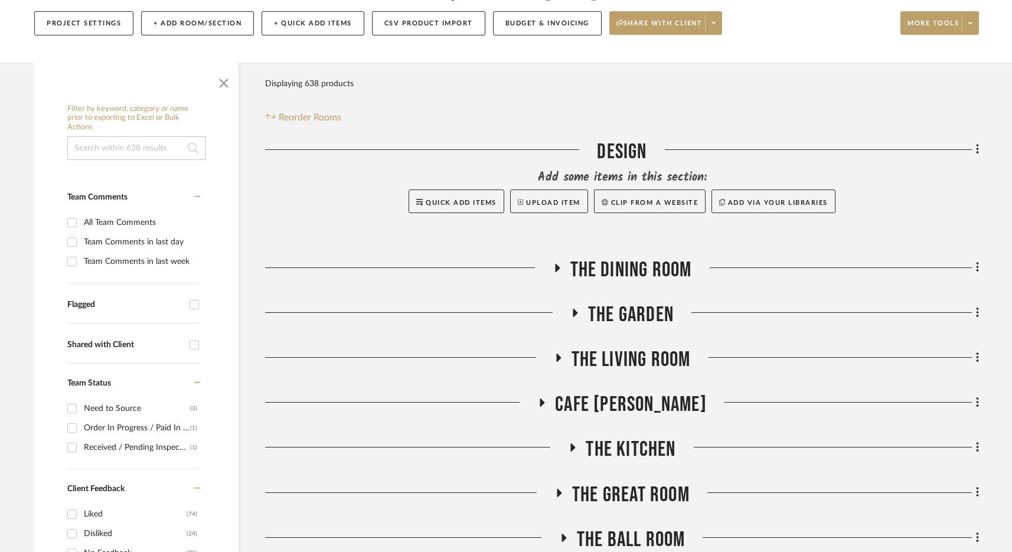
click at [631, 310] on span "The Garden" at bounding box center [631, 314] width 86 height 25
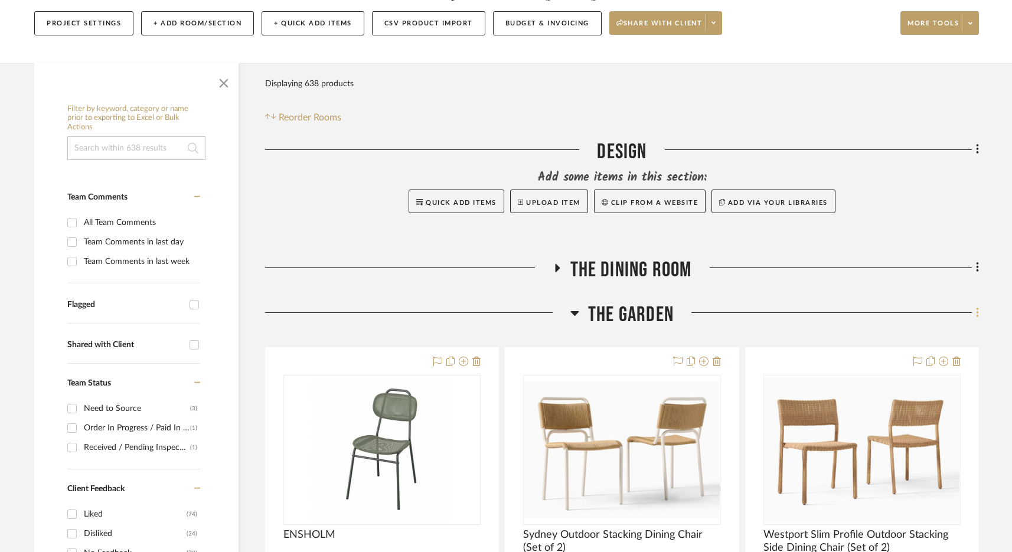
click at [796, 310] on icon at bounding box center [977, 313] width 2 height 10
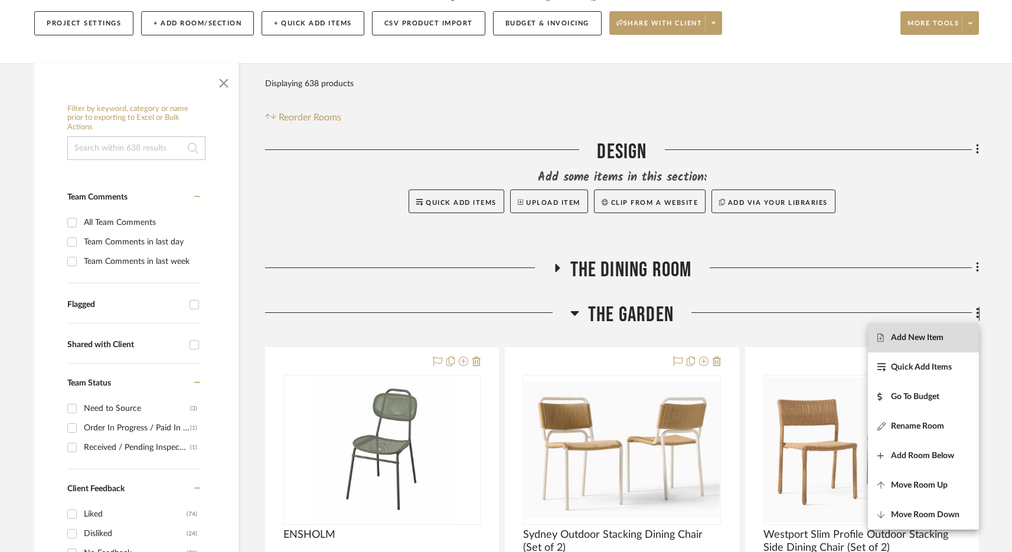
click at [796, 327] on button "Add New Item" at bounding box center [923, 338] width 111 height 30
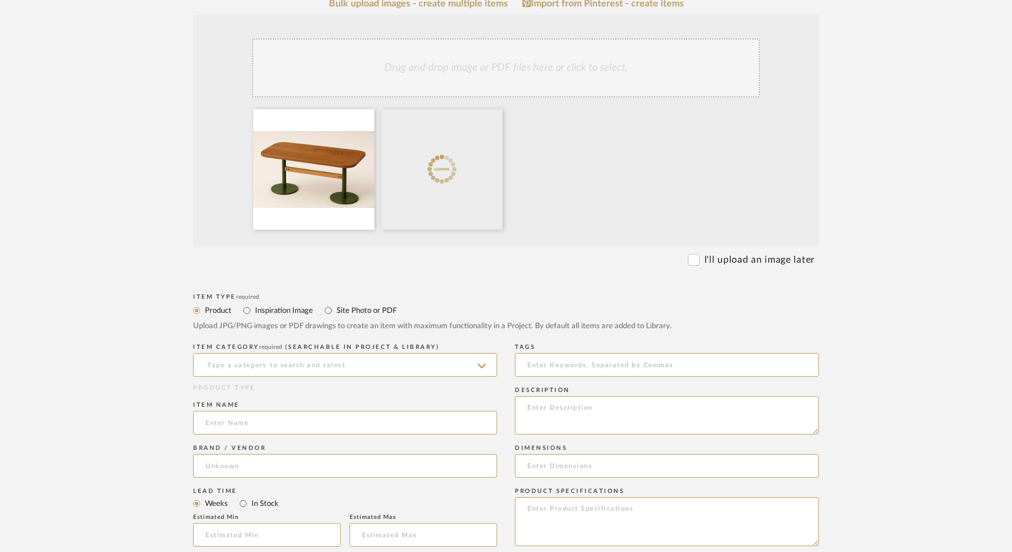
scroll to position [263, 0]
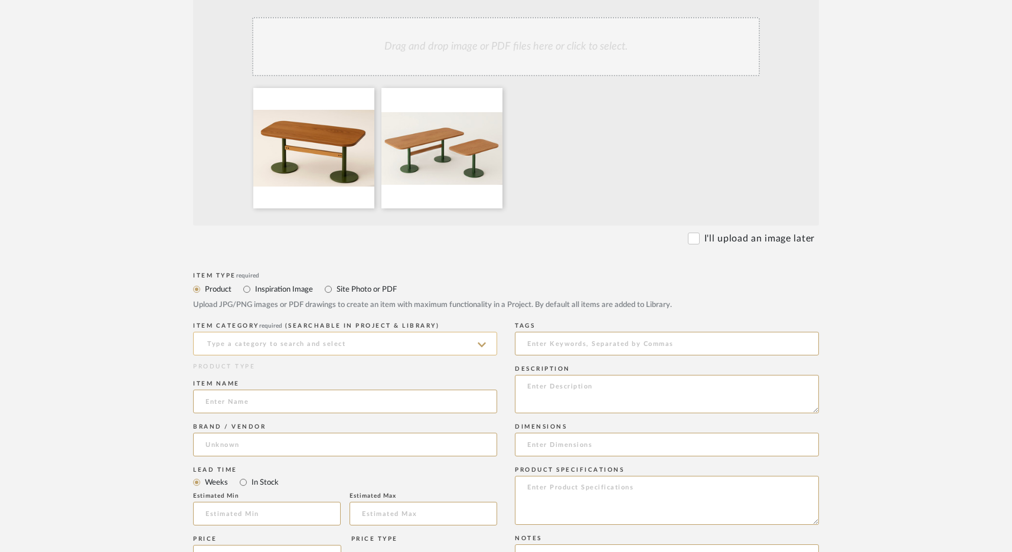
click at [291, 340] on input at bounding box center [345, 344] width 304 height 24
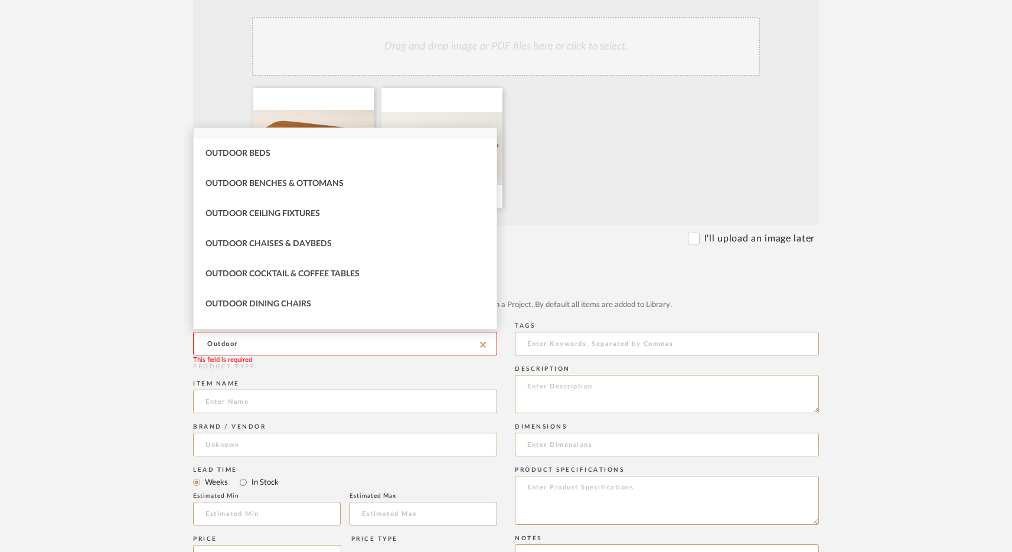
scroll to position [66, 0]
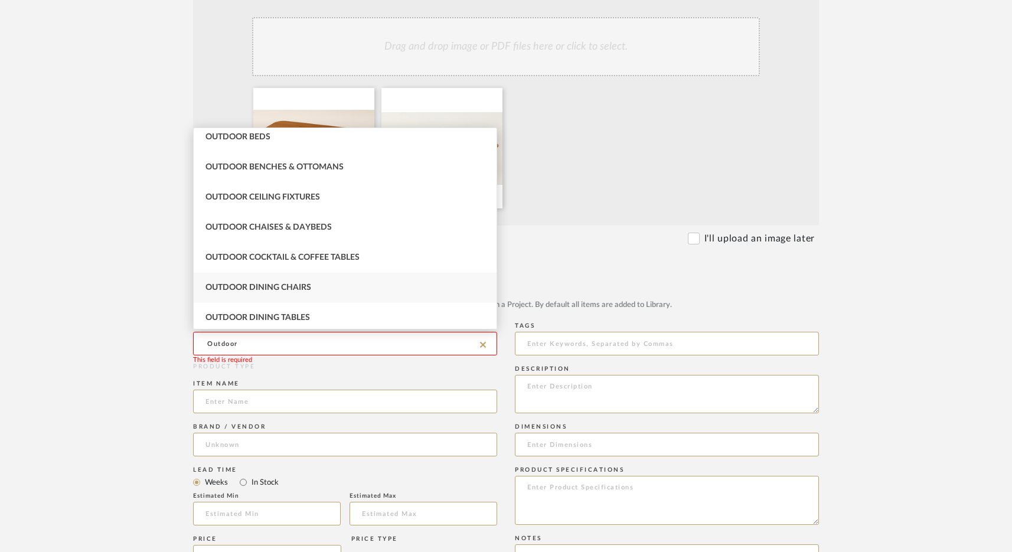
click at [304, 289] on span "Outdoor Dining Chairs" at bounding box center [259, 287] width 106 height 8
type input "Outdoor Dining Chairs"
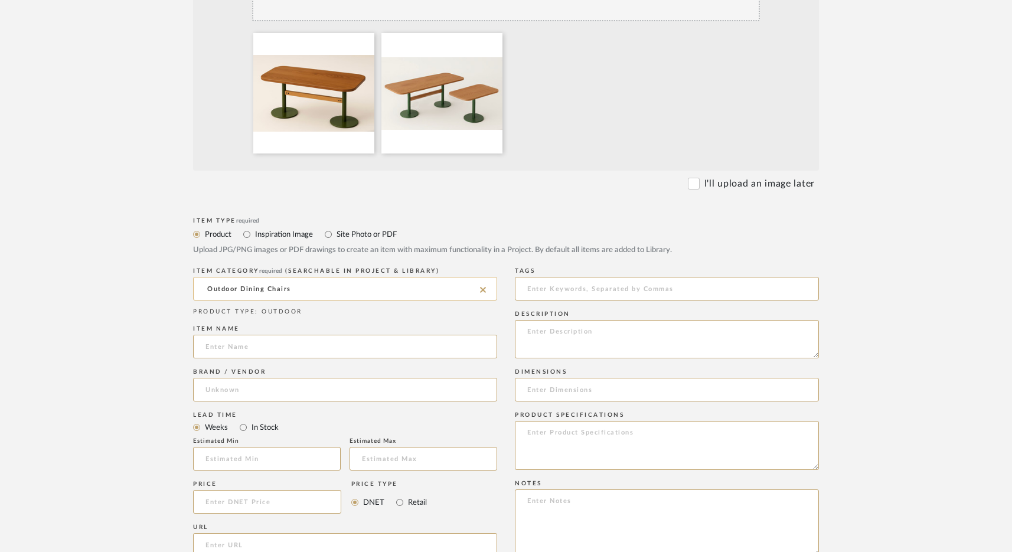
scroll to position [320, 0]
click at [294, 283] on input "Outdoor Dining Chairs" at bounding box center [345, 288] width 304 height 24
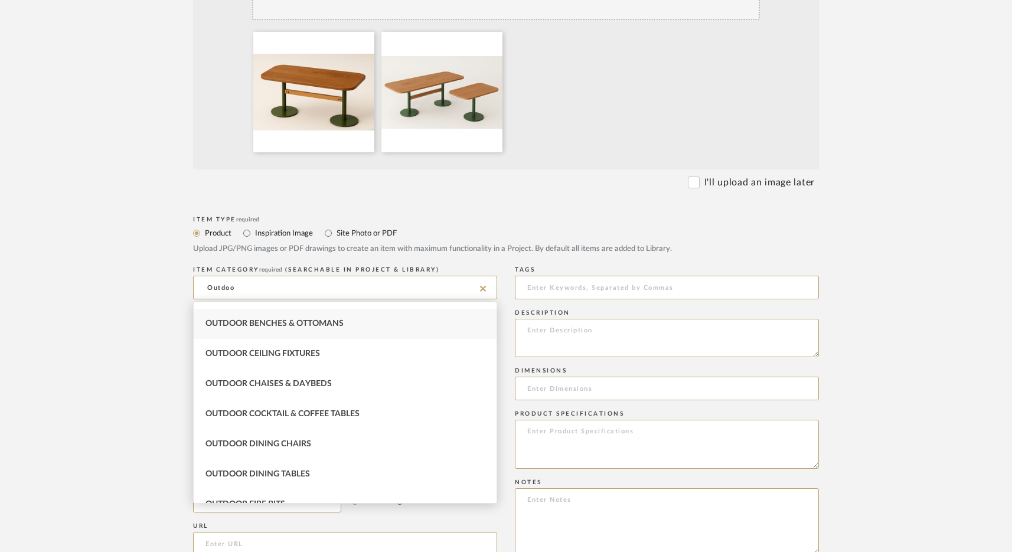
scroll to position [96, 0]
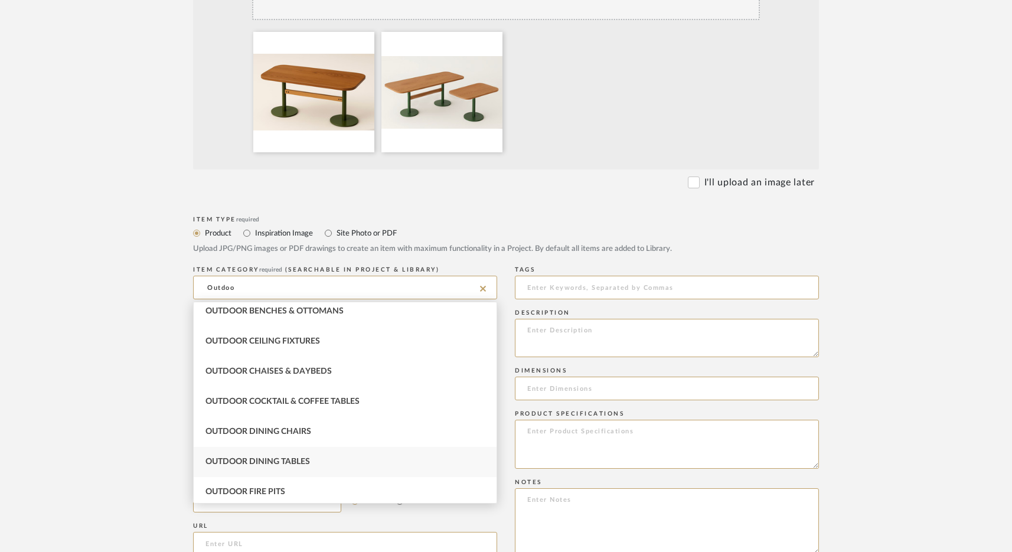
click at [302, 466] on span "Outdoor Dining Tables" at bounding box center [258, 462] width 105 height 8
type input "Outdoor Dining Tables"
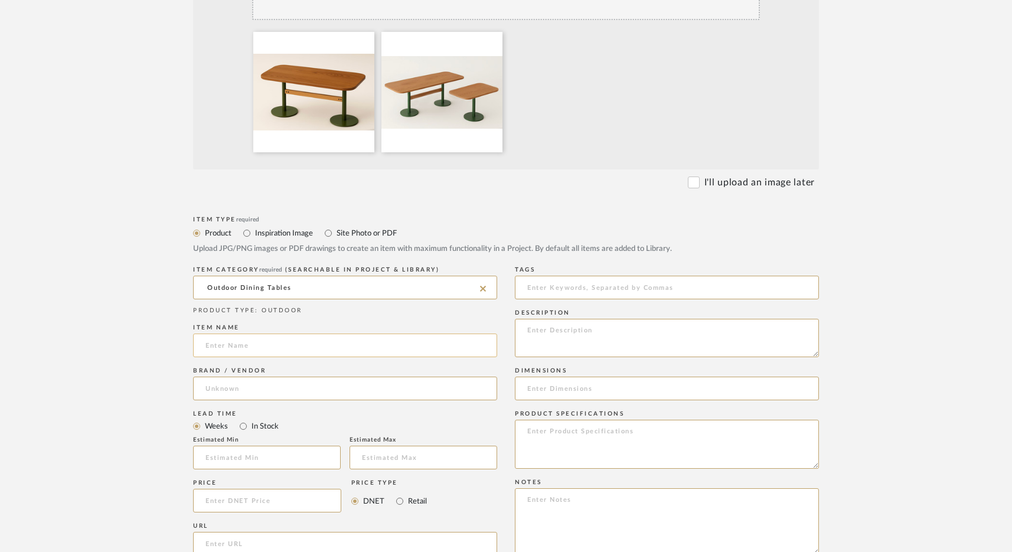
click at [259, 349] on input at bounding box center [345, 346] width 304 height 24
type input "Custom"
click at [291, 389] on input at bounding box center [345, 389] width 304 height 24
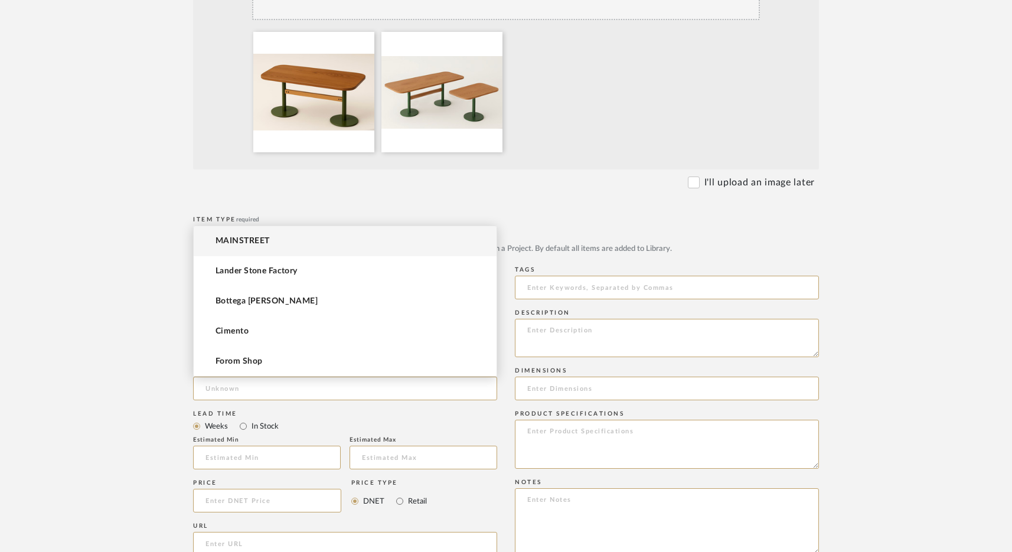
click at [107, 387] on upload-items "Create new item in BeyBey Upload photos, documents or PDFs, or select below to …" at bounding box center [506, 349] width 1012 height 1167
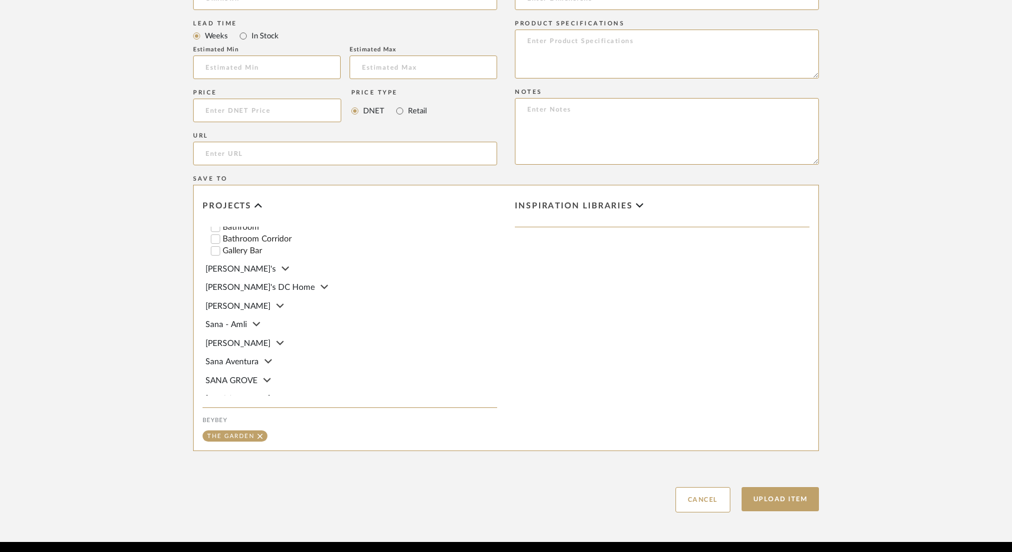
scroll to position [755, 0]
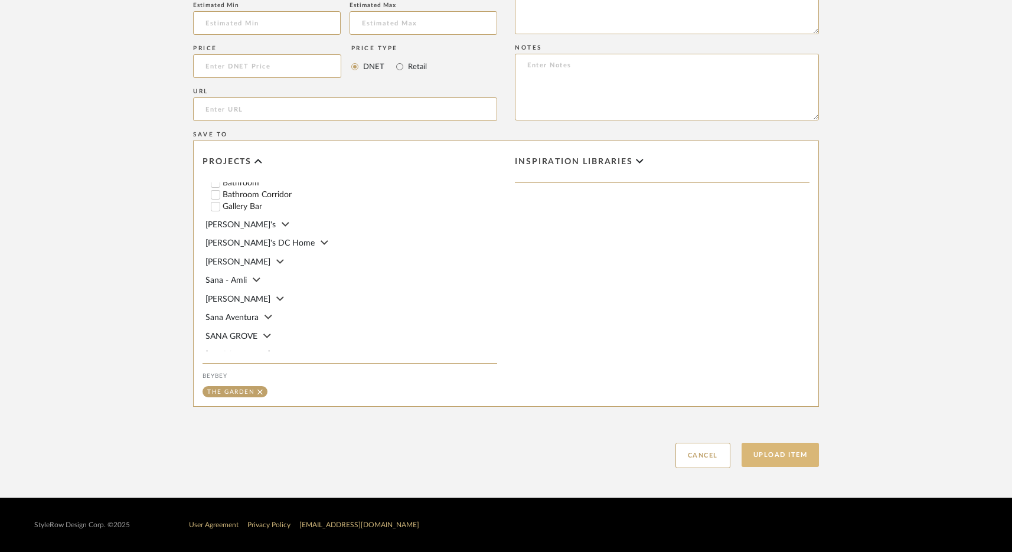
click at [777, 460] on button "Upload Item" at bounding box center [781, 455] width 78 height 24
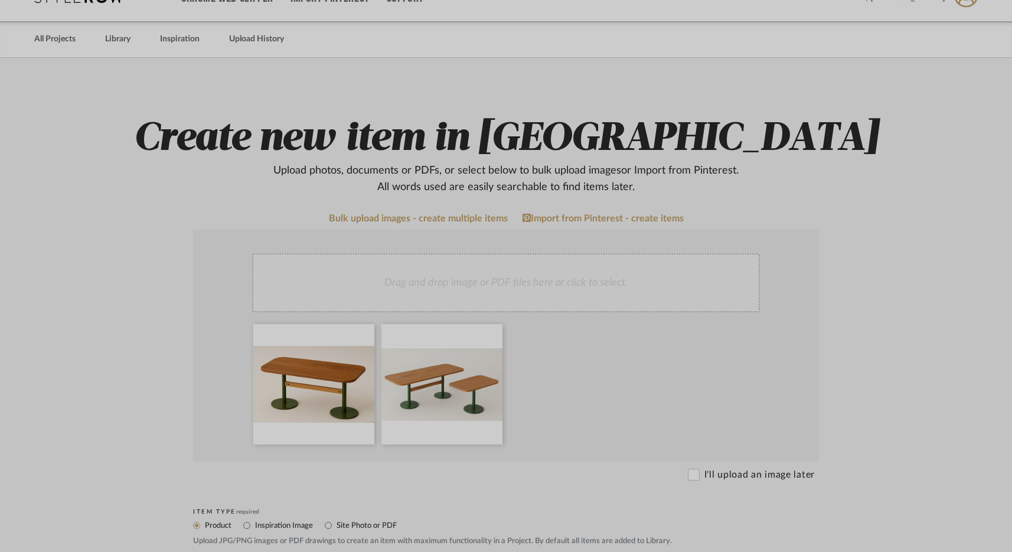
scroll to position [0, 0]
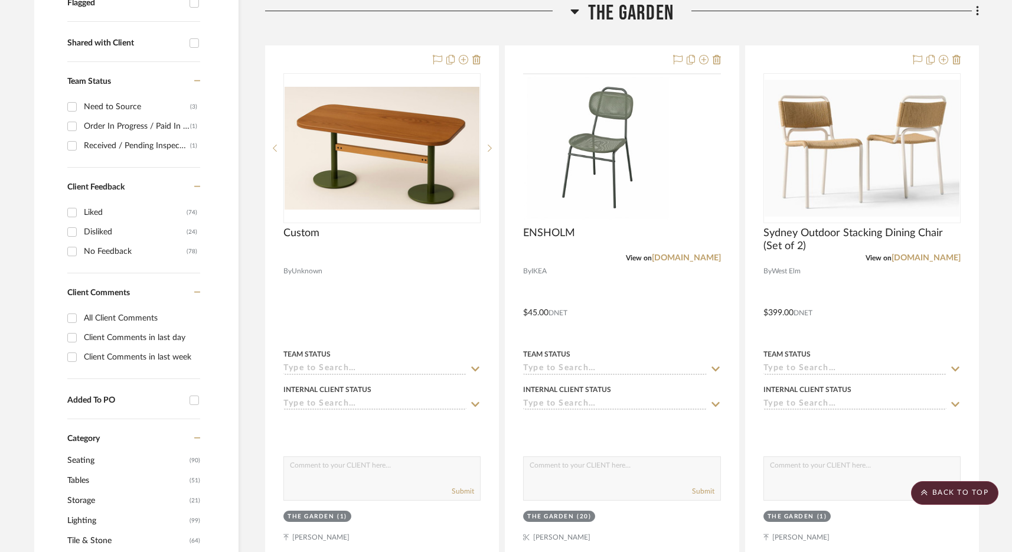
scroll to position [441, 0]
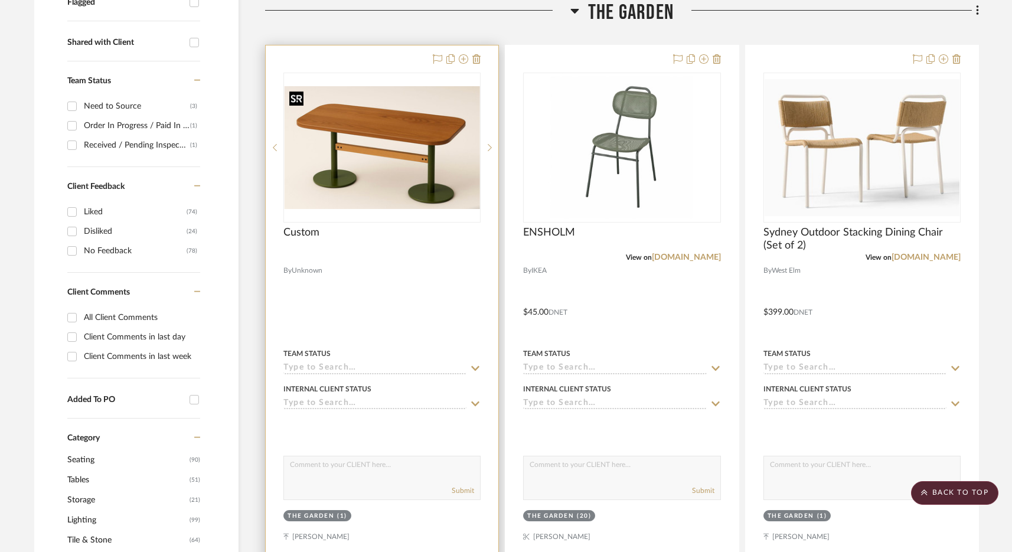
click at [395, 165] on img "0" at bounding box center [382, 147] width 195 height 123
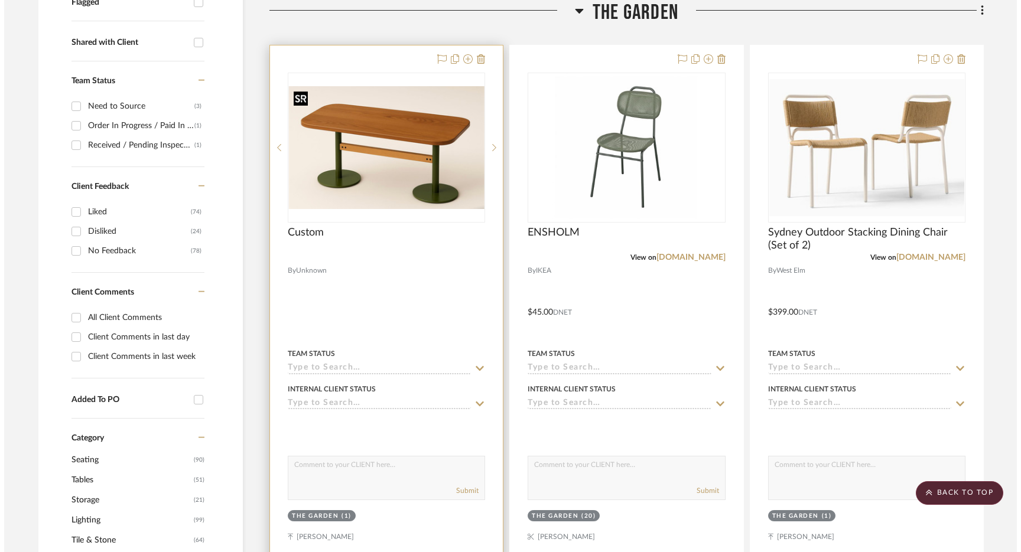
scroll to position [0, 0]
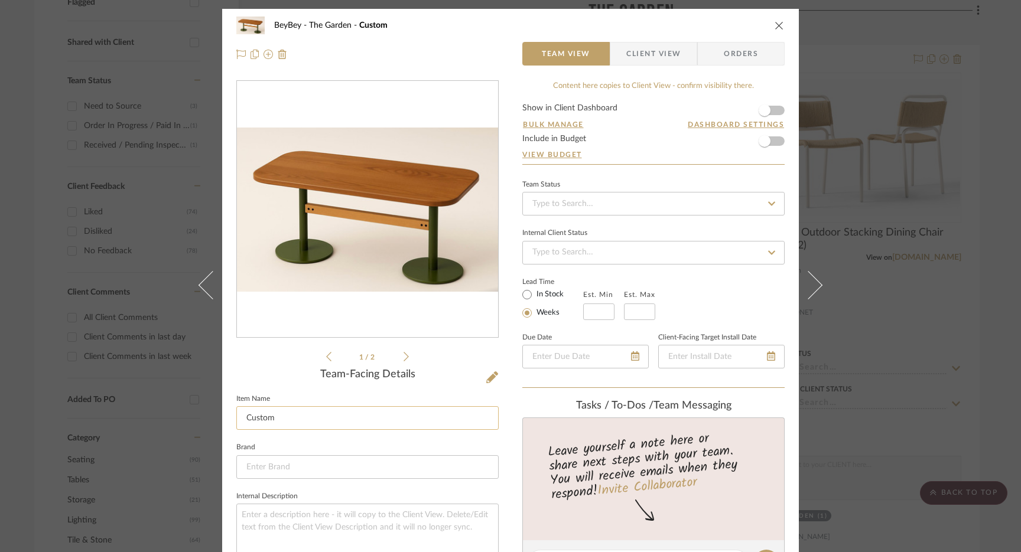
click at [286, 416] on input "Custom" at bounding box center [367, 418] width 262 height 24
type input "Custom Outdoor Dining Tables"
click at [796, 122] on div "BeyBey The Garden Custom Team View Client View Orders 1 / 2 Team-Facing Details…" at bounding box center [510, 276] width 1021 height 552
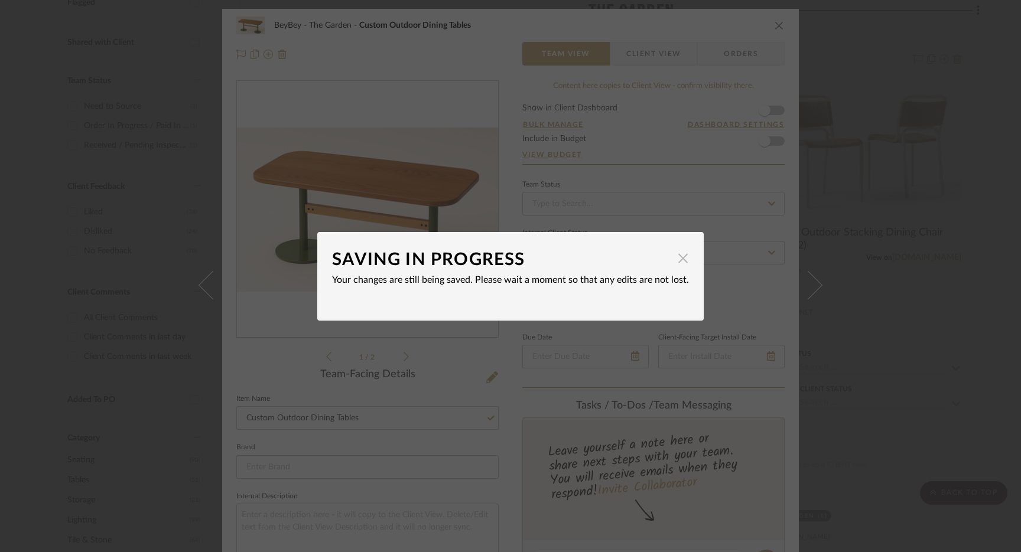
click at [681, 262] on span "button" at bounding box center [683, 259] width 24 height 24
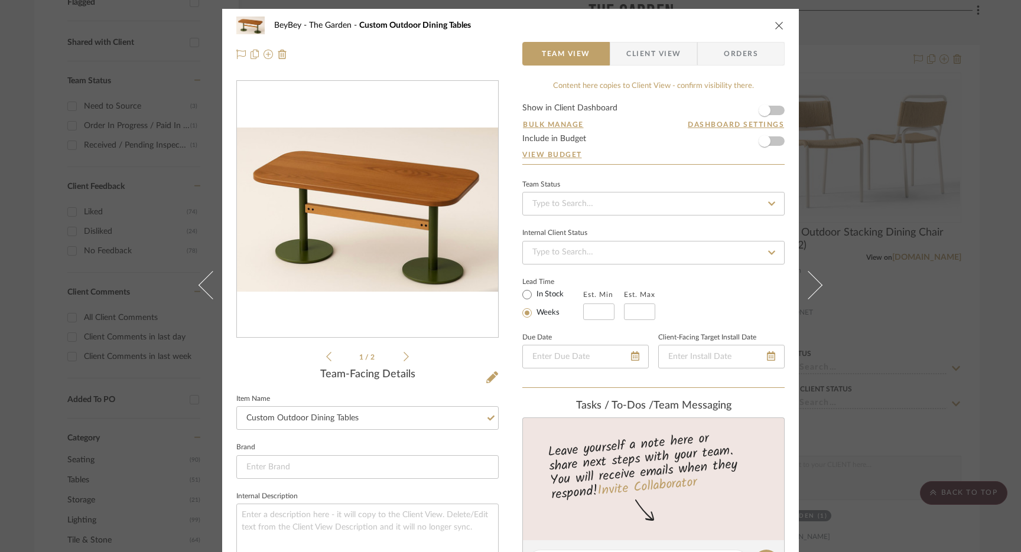
click at [769, 21] on div "BeyBey The Garden Custom Outdoor Dining Tables" at bounding box center [510, 26] width 548 height 24
click at [774, 23] on icon "close" at bounding box center [778, 25] width 9 height 9
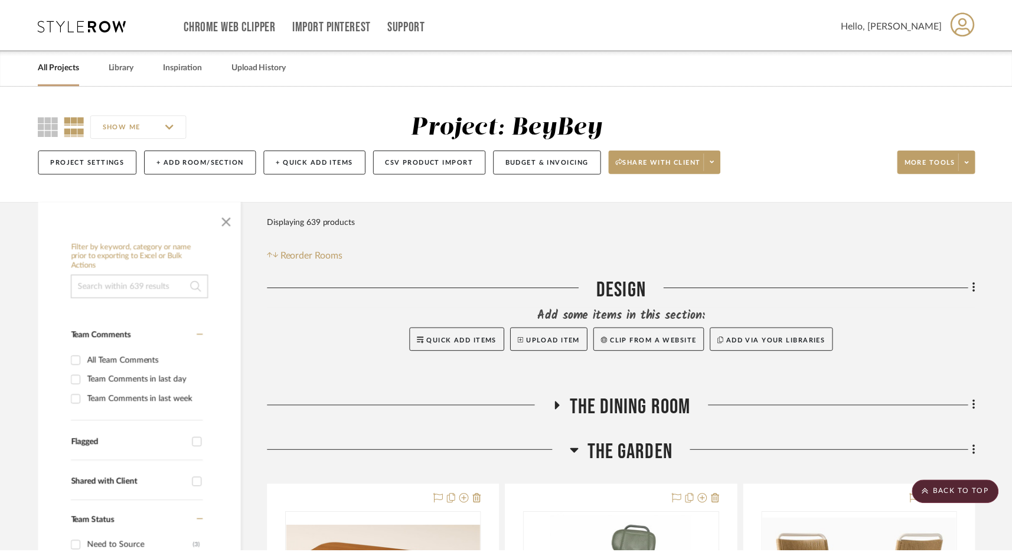
scroll to position [441, 0]
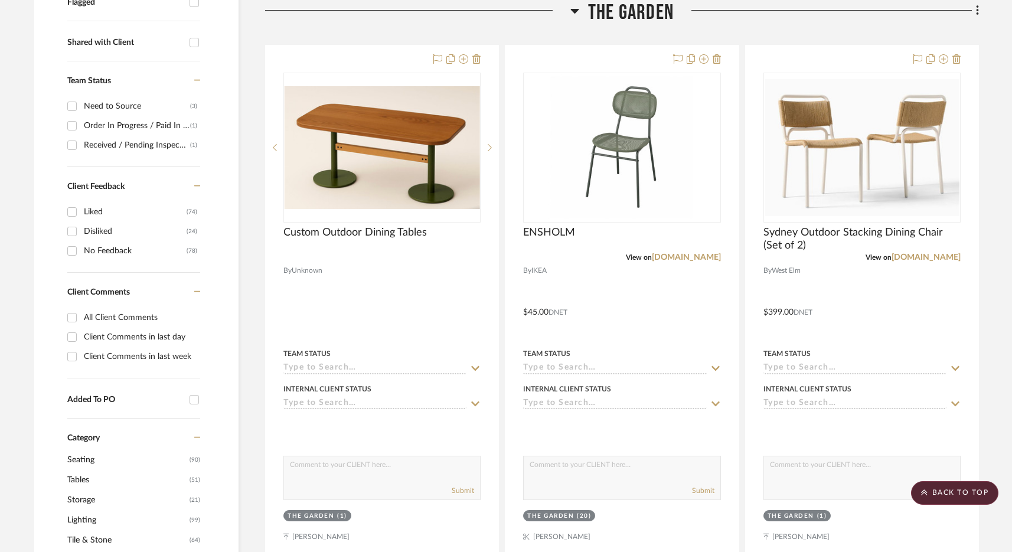
click at [650, 14] on span "The Garden" at bounding box center [631, 12] width 86 height 25
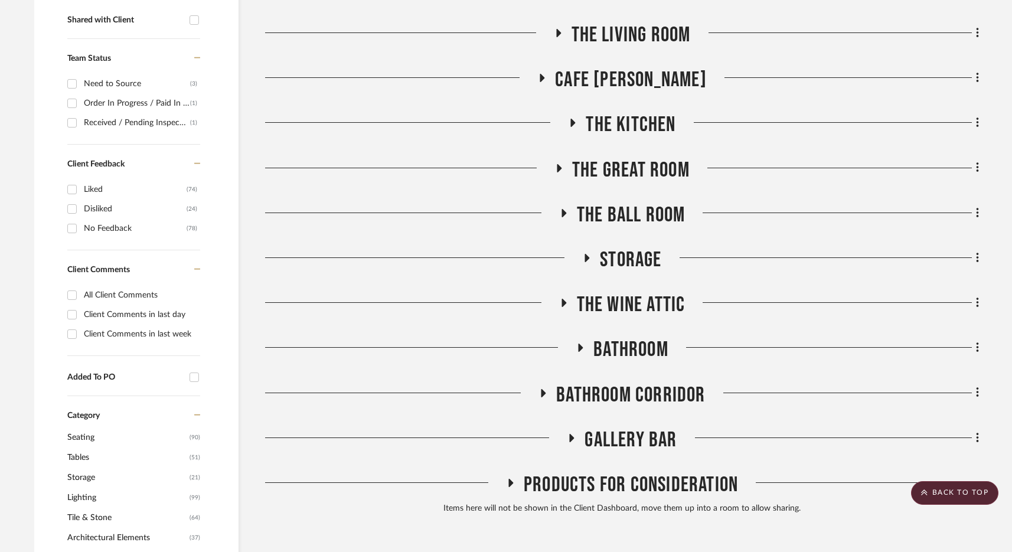
click at [644, 353] on span "Bathroom" at bounding box center [631, 349] width 75 height 25
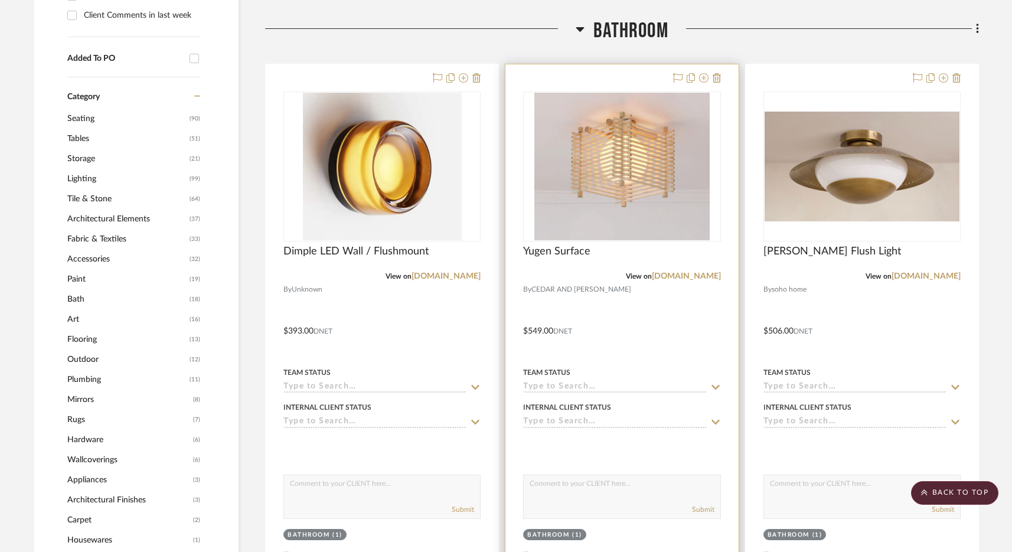
scroll to position [780, 0]
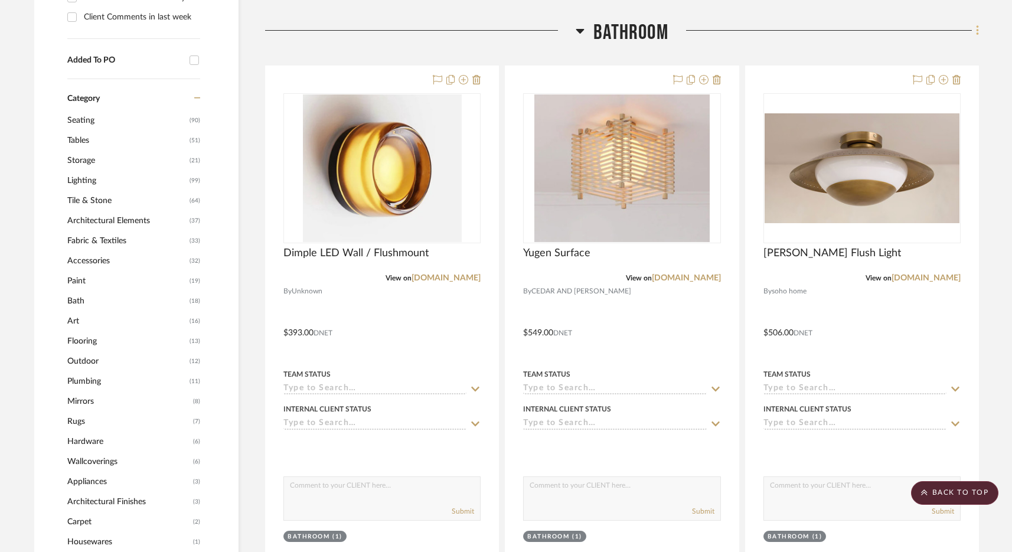
click at [796, 32] on fa-icon at bounding box center [976, 31] width 8 height 19
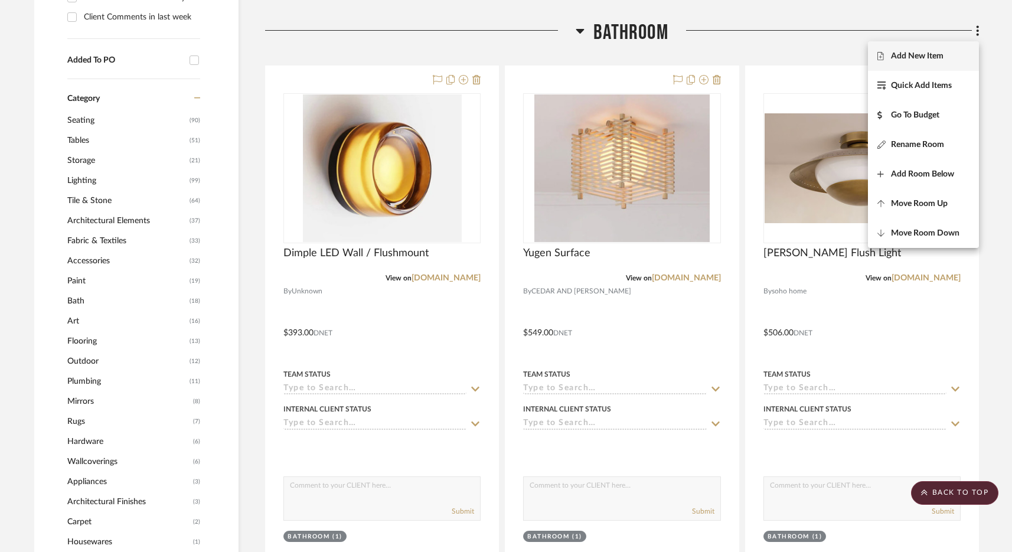
click at [796, 60] on span "Add New Item" at bounding box center [917, 56] width 53 height 10
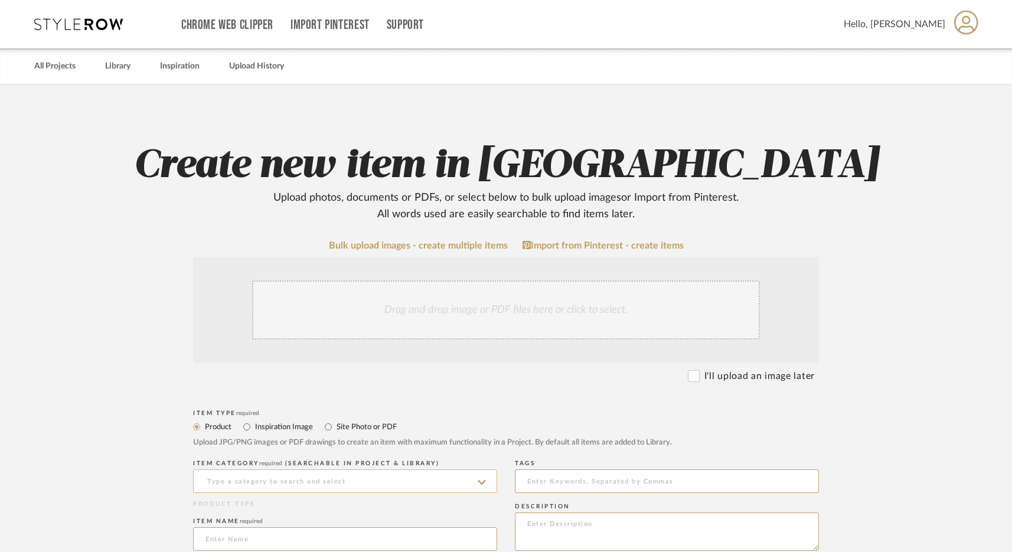
click at [221, 483] on input at bounding box center [345, 482] width 304 height 24
click at [225, 483] on input "Pin Light" at bounding box center [345, 482] width 304 height 24
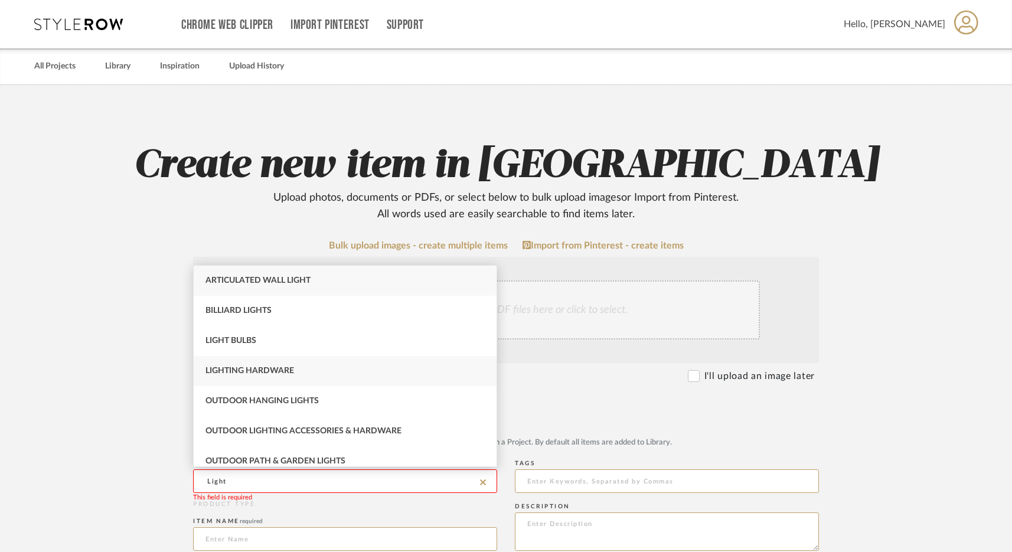
click at [297, 367] on div "Lighting Hardware" at bounding box center [345, 371] width 303 height 30
type input "Lighting Hardware"
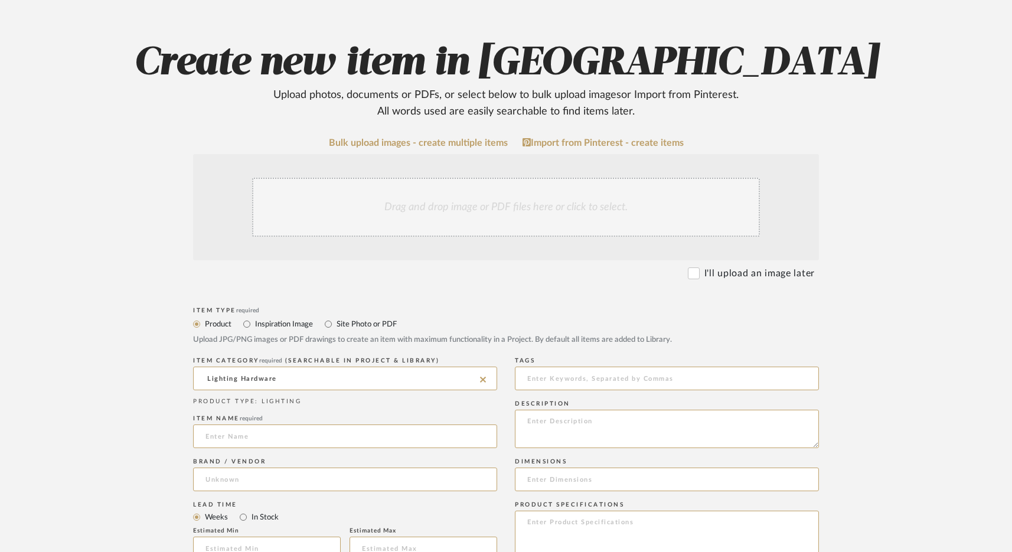
scroll to position [105, 0]
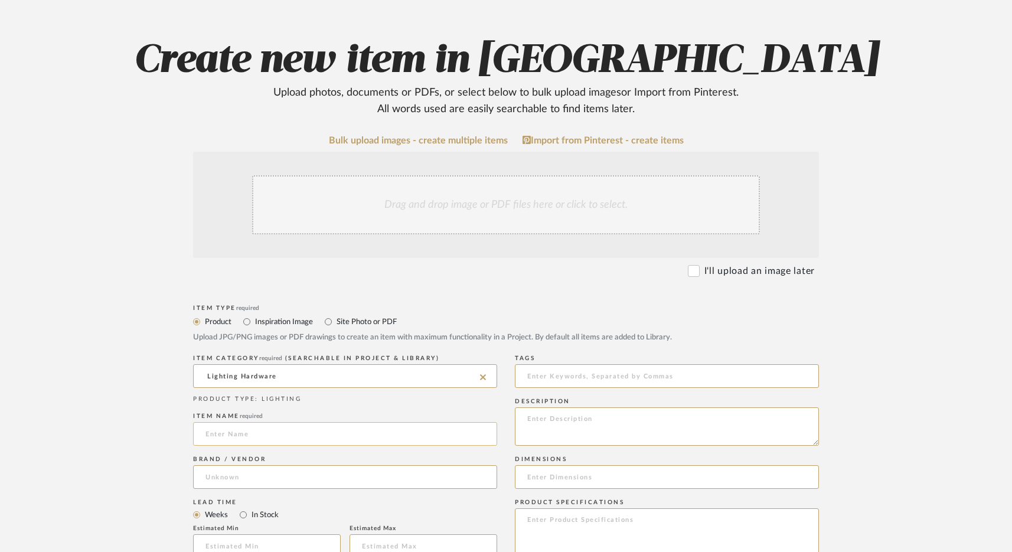
click at [257, 435] on input at bounding box center [345, 434] width 304 height 24
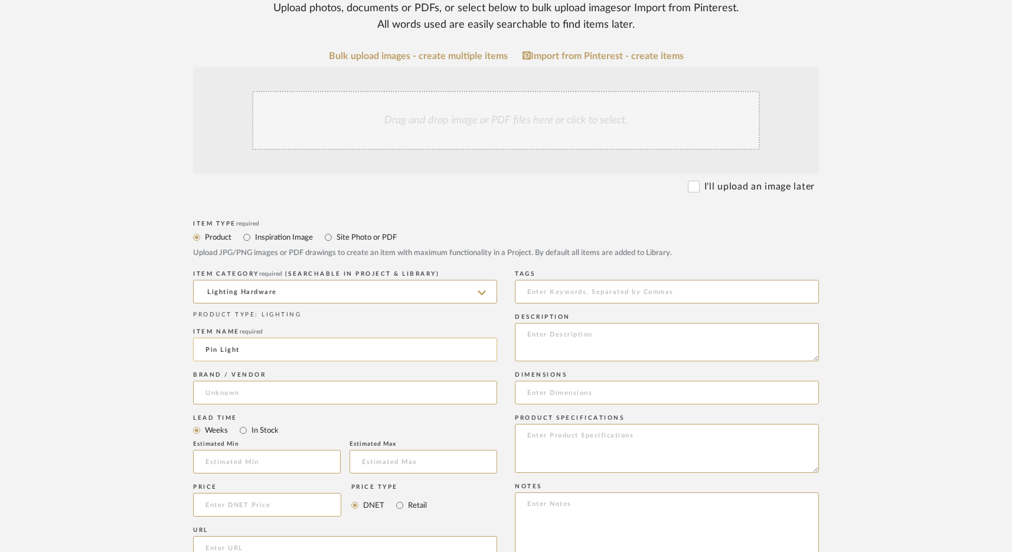
scroll to position [213, 0]
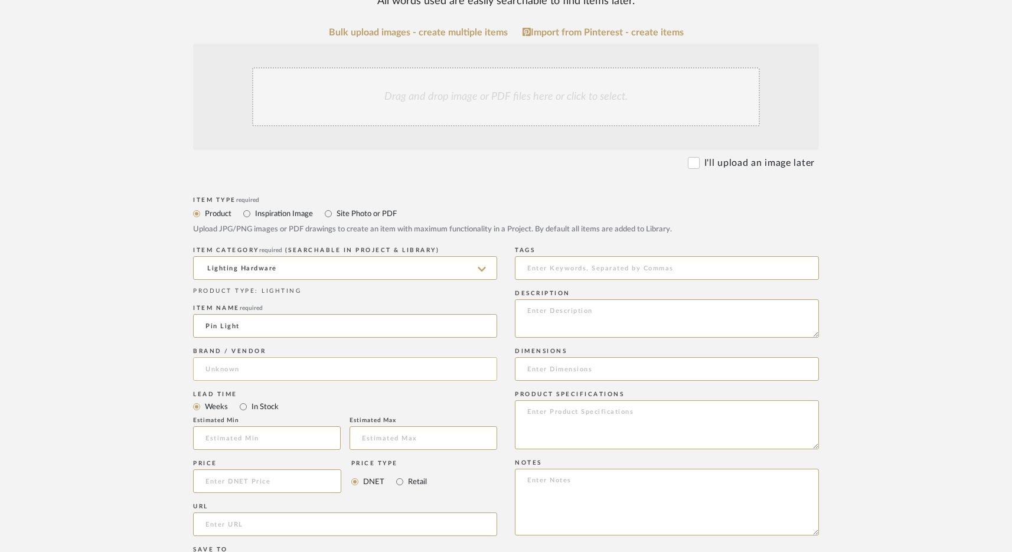
type input "Pin Light"
click at [283, 370] on input at bounding box center [345, 369] width 304 height 24
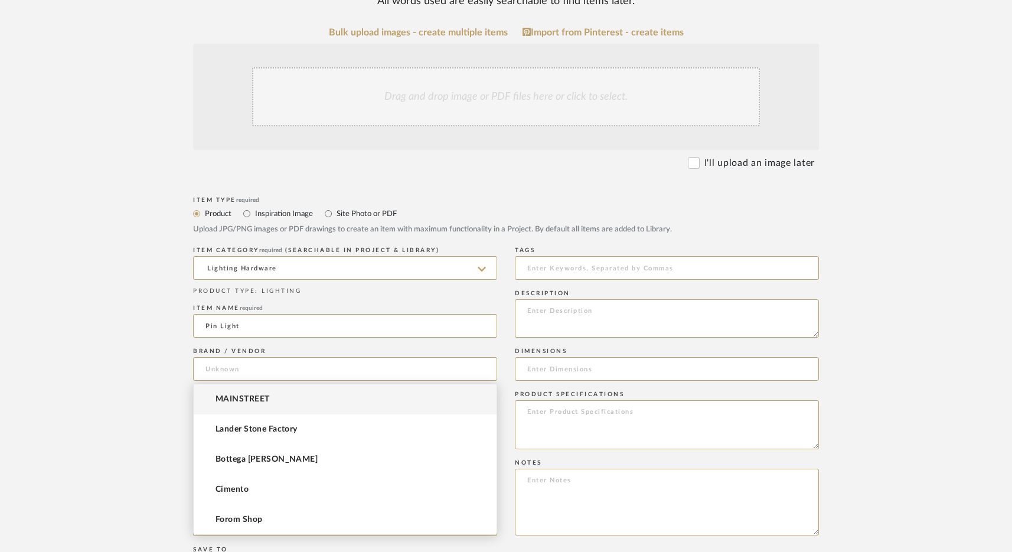
click at [124, 368] on upload-items "Create new item in BeyBey Upload photos, documents or PDFs, or select below to …" at bounding box center [506, 392] width 1012 height 1041
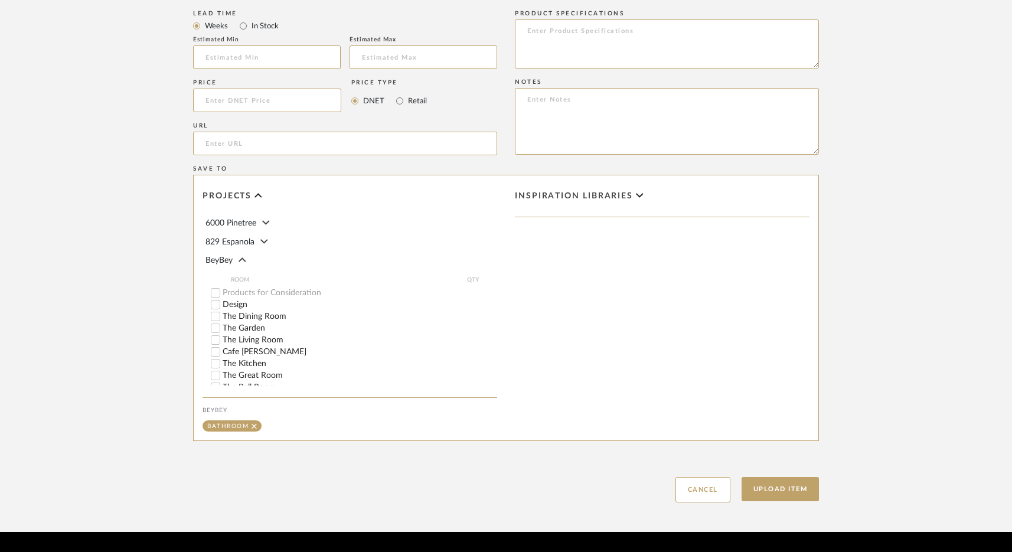
scroll to position [629, 0]
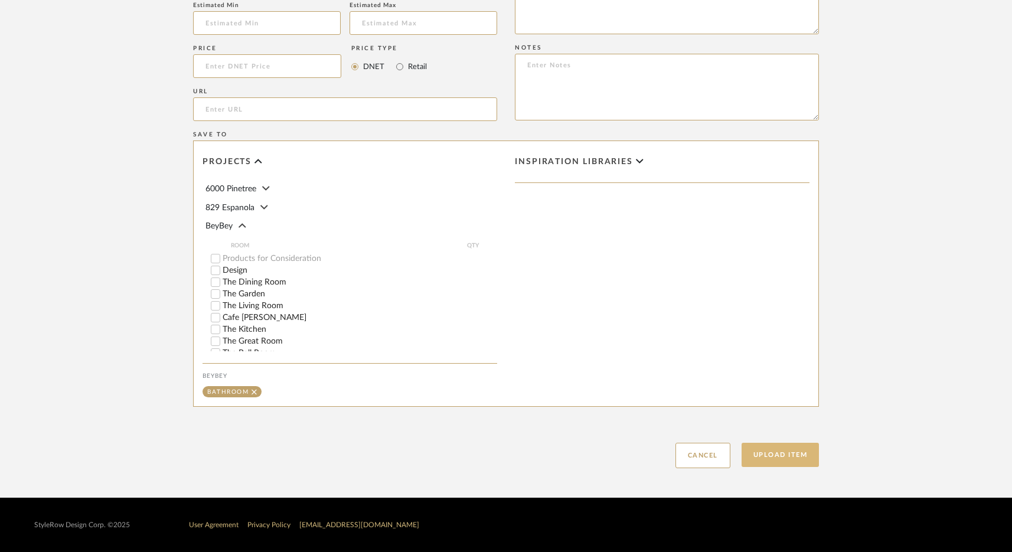
click at [774, 450] on button "Upload Item" at bounding box center [781, 455] width 78 height 24
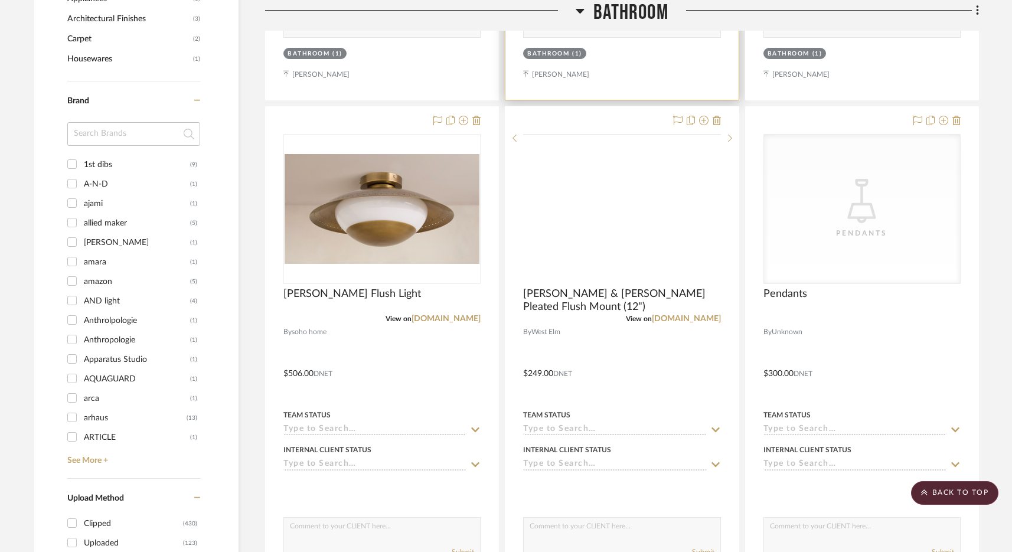
scroll to position [1266, 0]
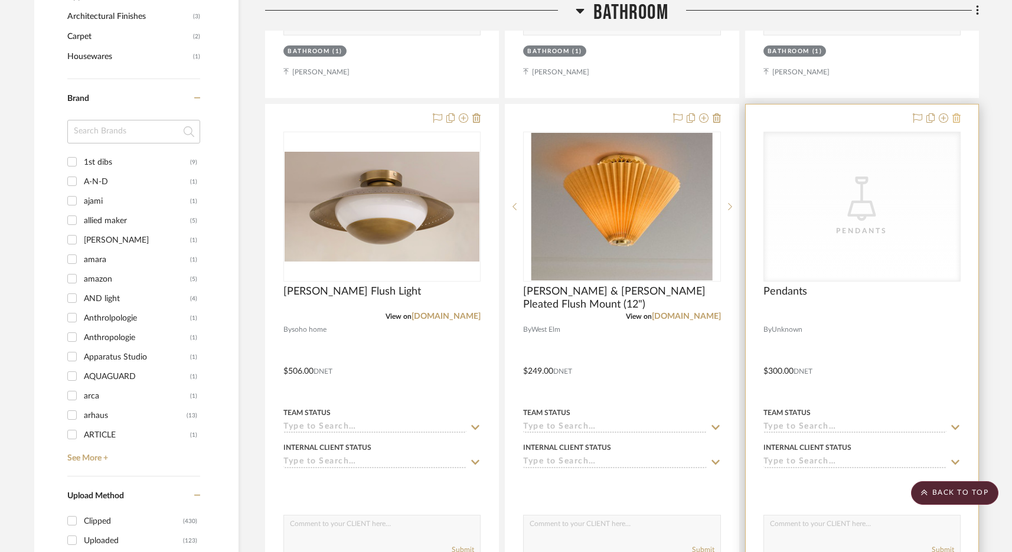
click at [796, 116] on icon at bounding box center [957, 117] width 8 height 9
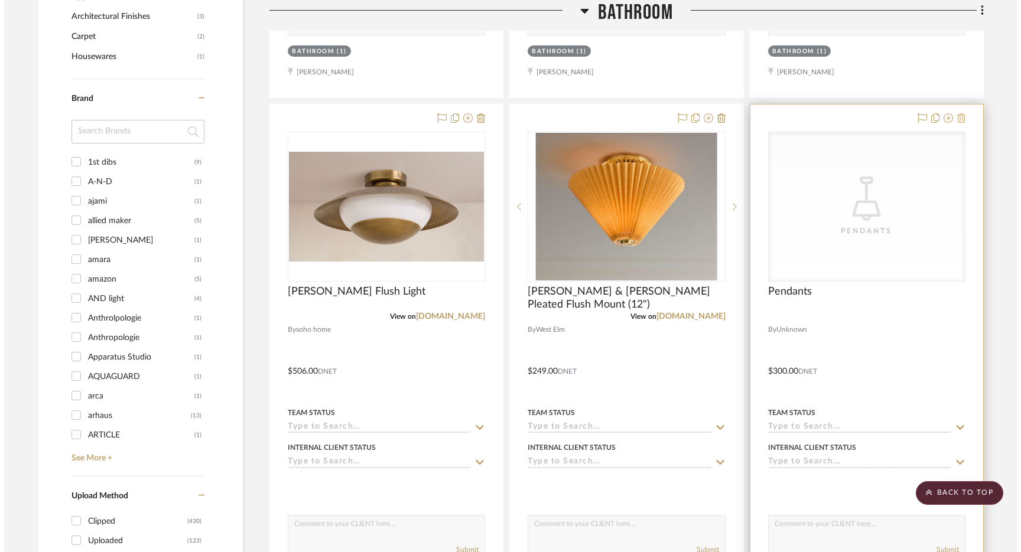
scroll to position [0, 0]
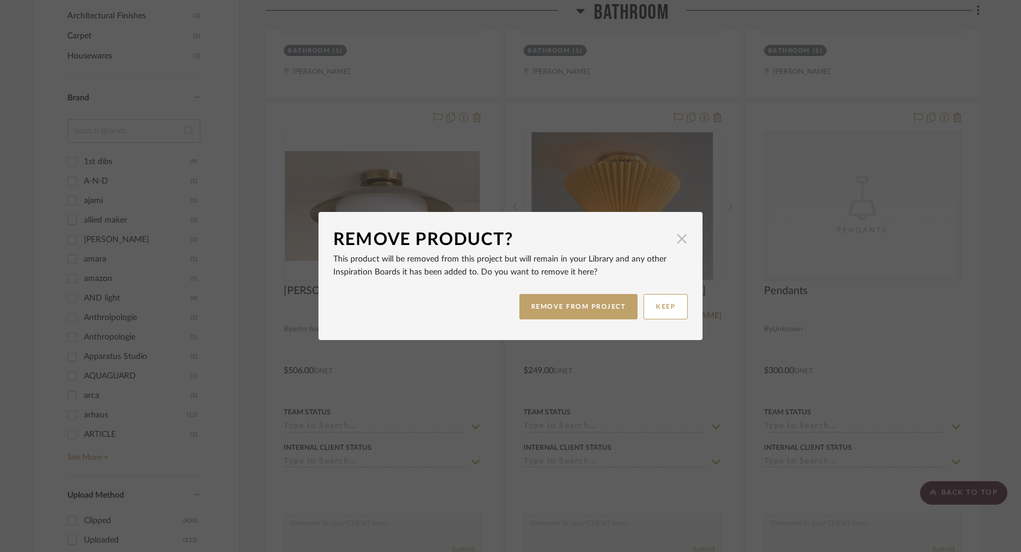
click at [682, 240] on span "button" at bounding box center [682, 239] width 24 height 24
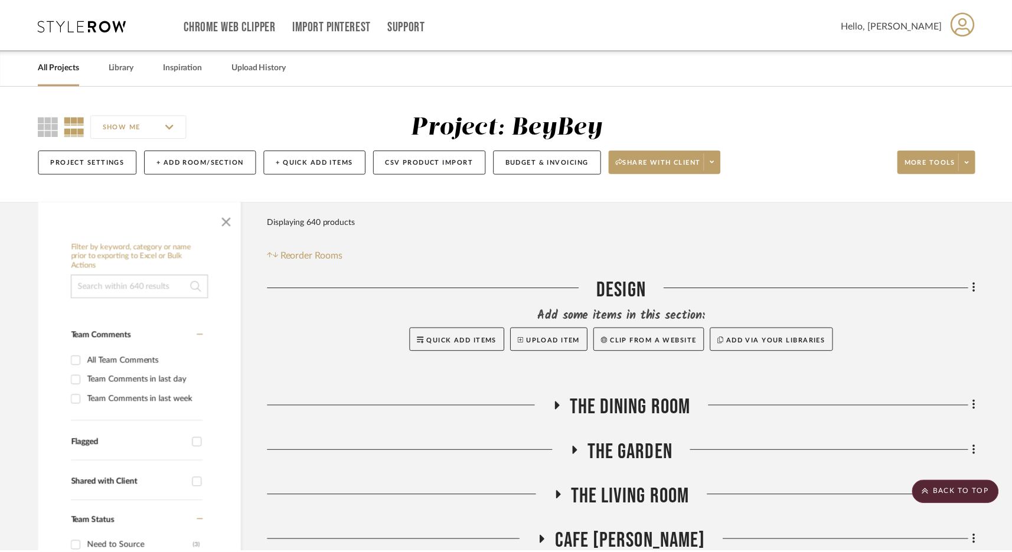
scroll to position [1266, 0]
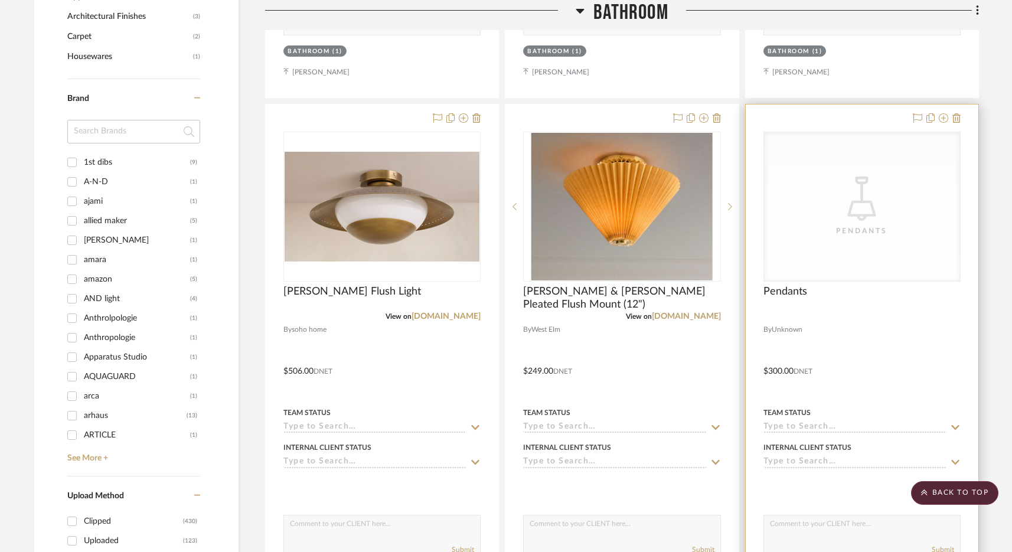
click at [796, 205] on div "CategoryIconLighting Created with Sketch. Pendants" at bounding box center [862, 206] width 196 height 149
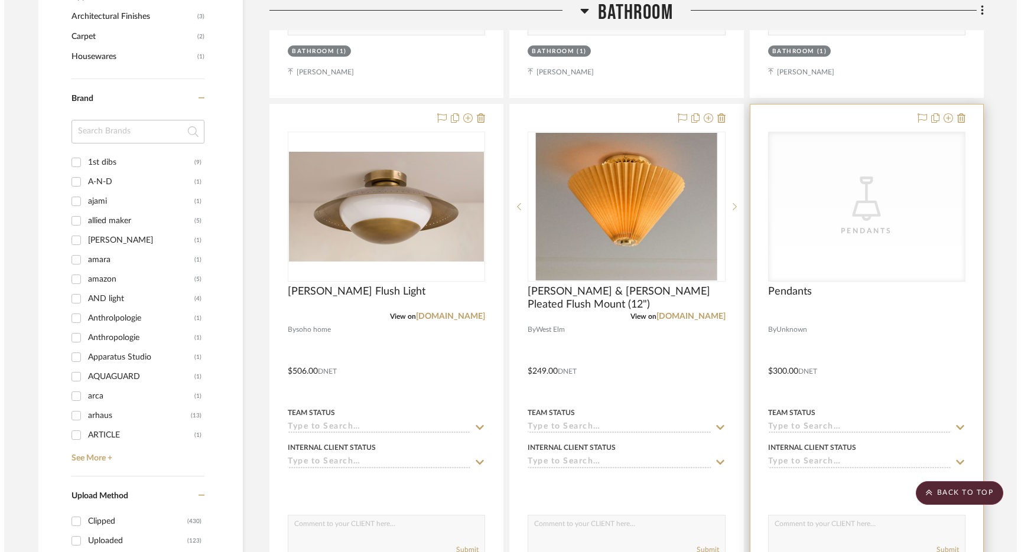
scroll to position [0, 0]
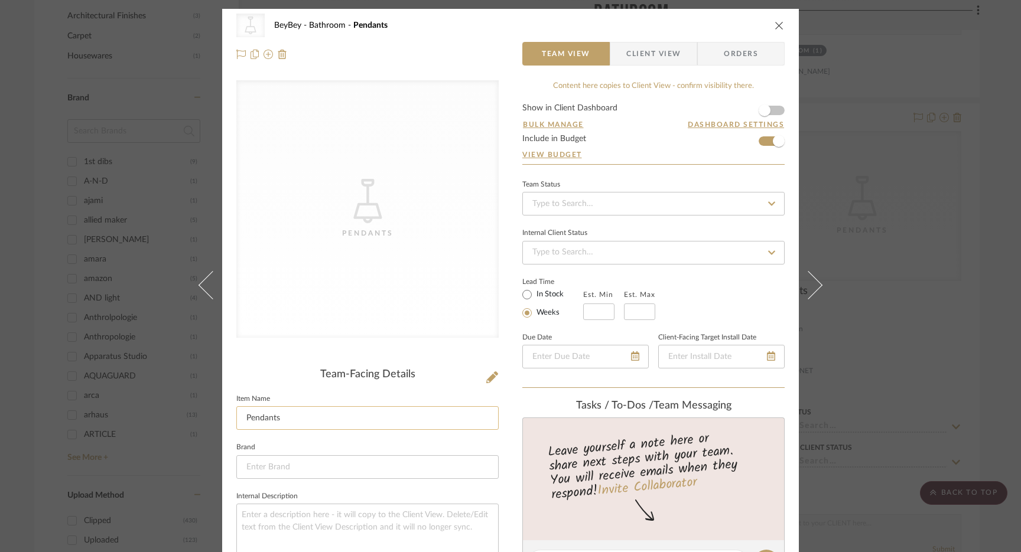
click at [244, 420] on input "Pendants" at bounding box center [367, 418] width 262 height 24
click at [329, 413] on input "Staircase Pendants" at bounding box center [367, 418] width 262 height 24
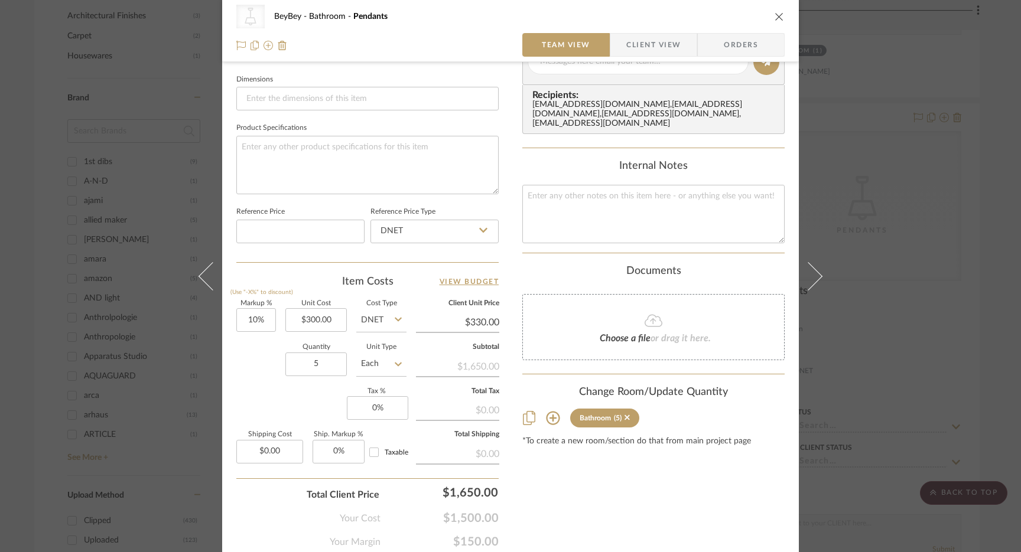
scroll to position [487, 0]
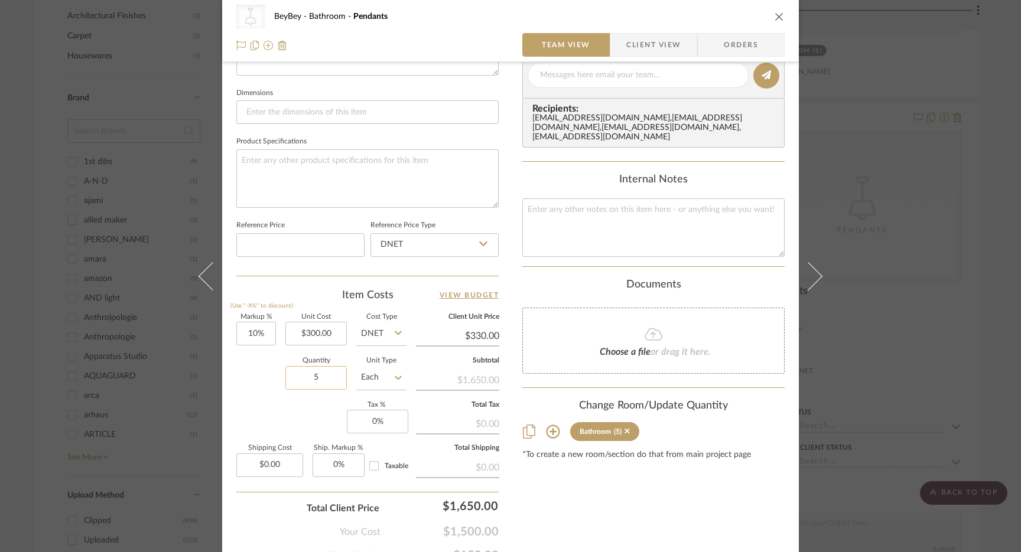
type input "Staircase Pendant"
click at [315, 379] on input "5" at bounding box center [315, 378] width 61 height 24
type input "1"
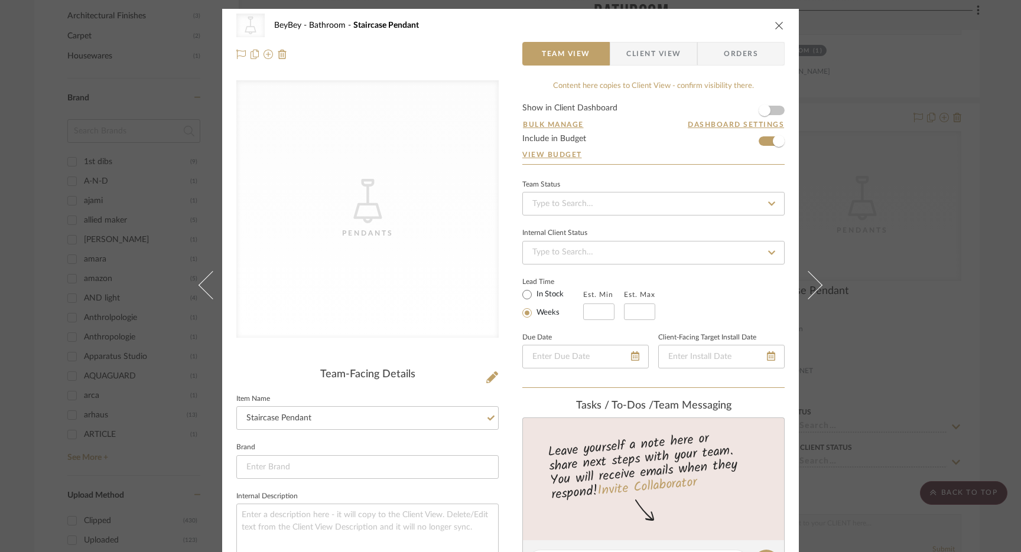
click at [796, 257] on div "CategoryIconLighting Created with Sketch. Pendants BeyBey Bathroom Staircase Pe…" at bounding box center [510, 276] width 1021 height 552
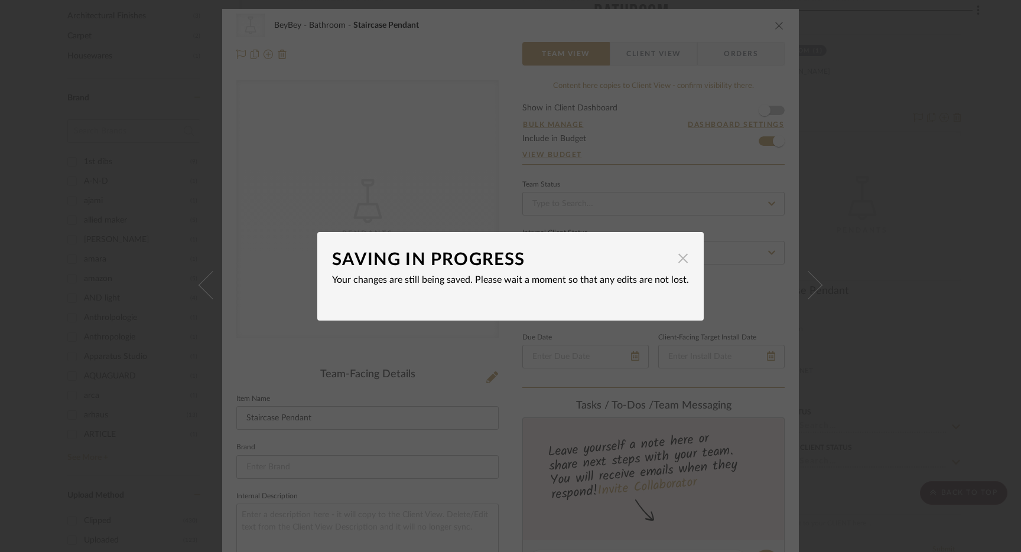
click at [678, 266] on span "button" at bounding box center [683, 259] width 24 height 24
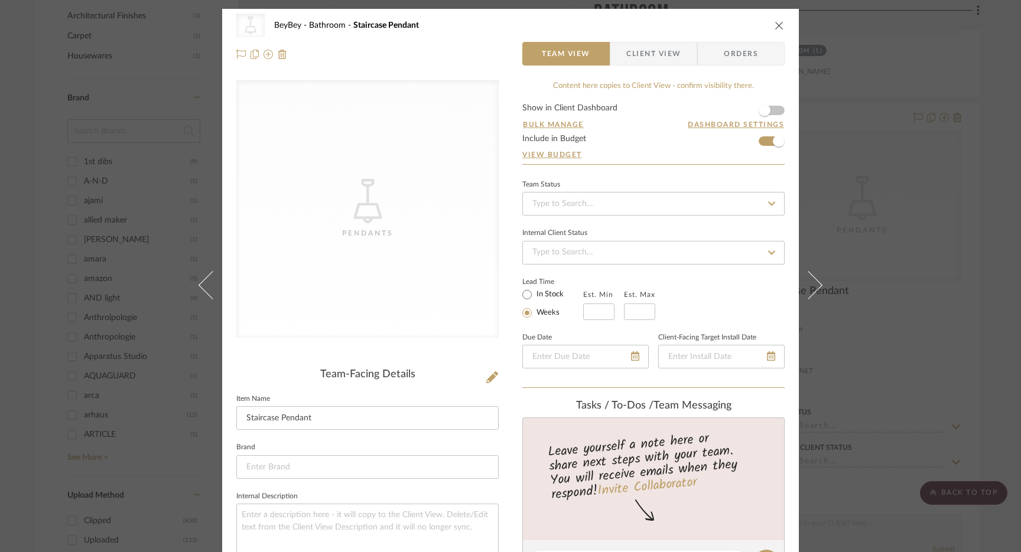
click at [774, 30] on button "close" at bounding box center [779, 25] width 11 height 11
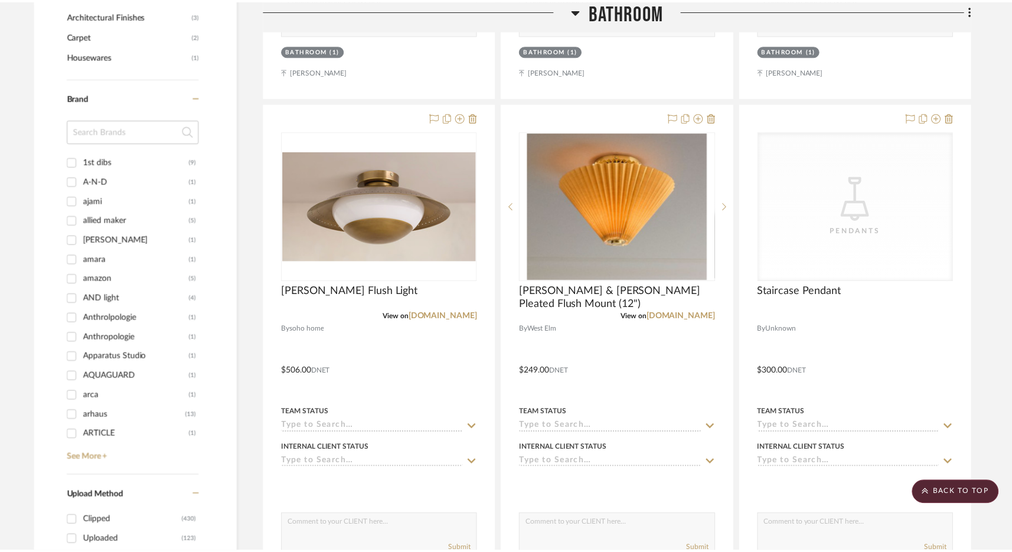
scroll to position [1266, 0]
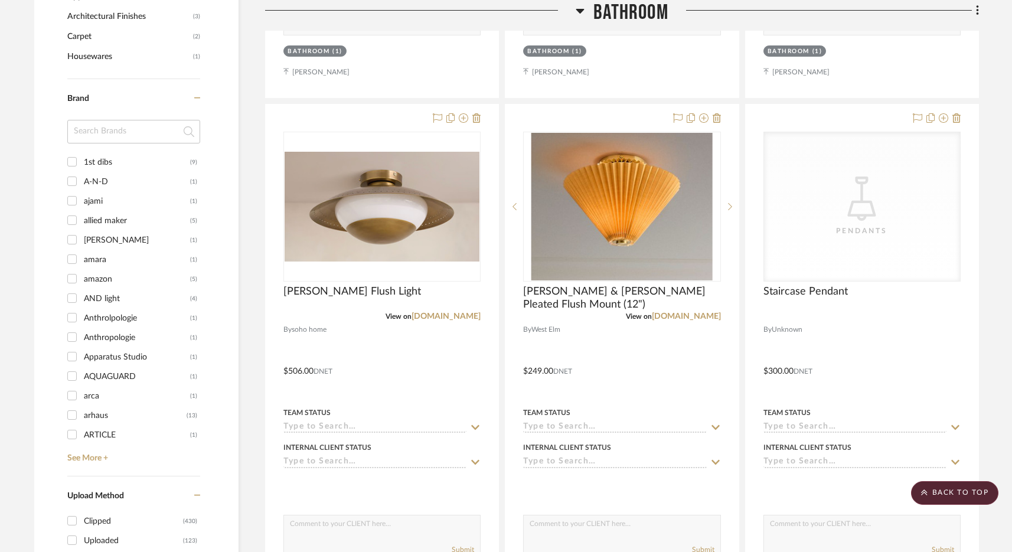
click at [642, 6] on span "Bathroom" at bounding box center [631, 12] width 75 height 25
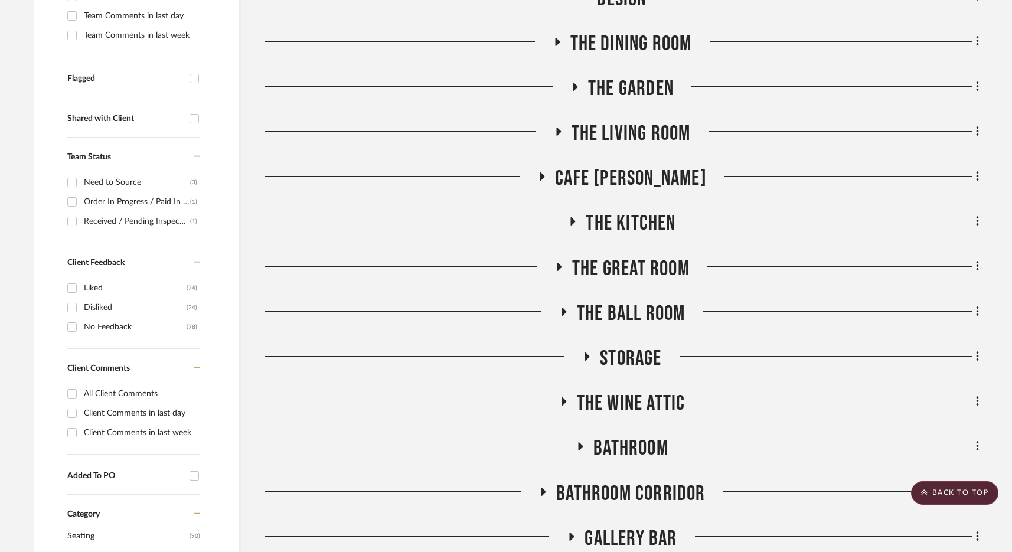
scroll to position [216, 0]
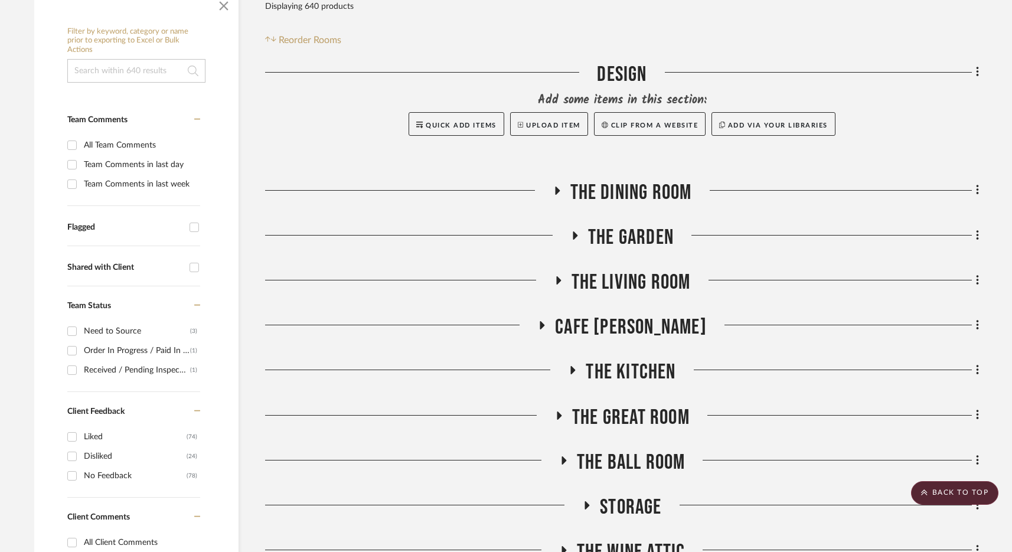
click at [648, 235] on span "The Garden" at bounding box center [631, 237] width 86 height 25
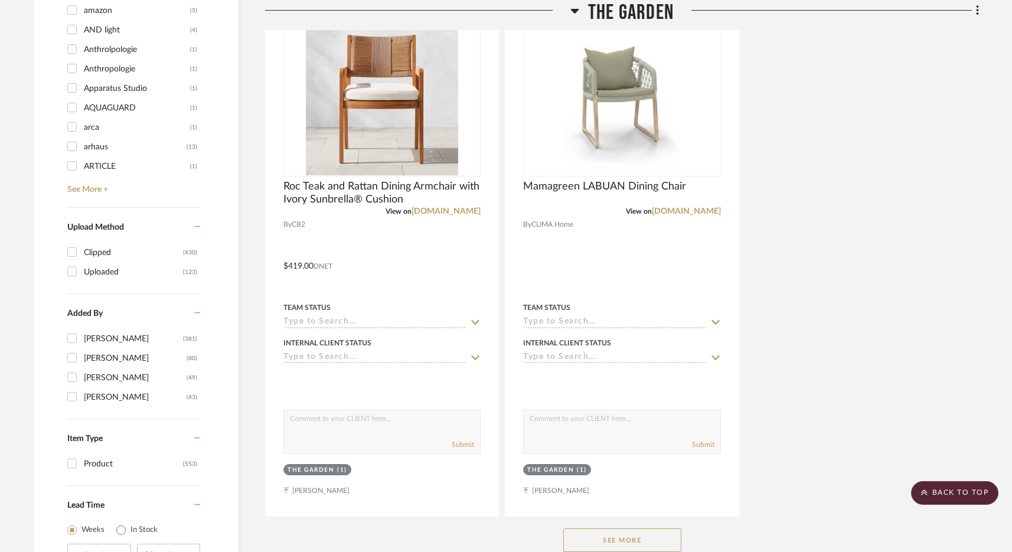
scroll to position [1653, 0]
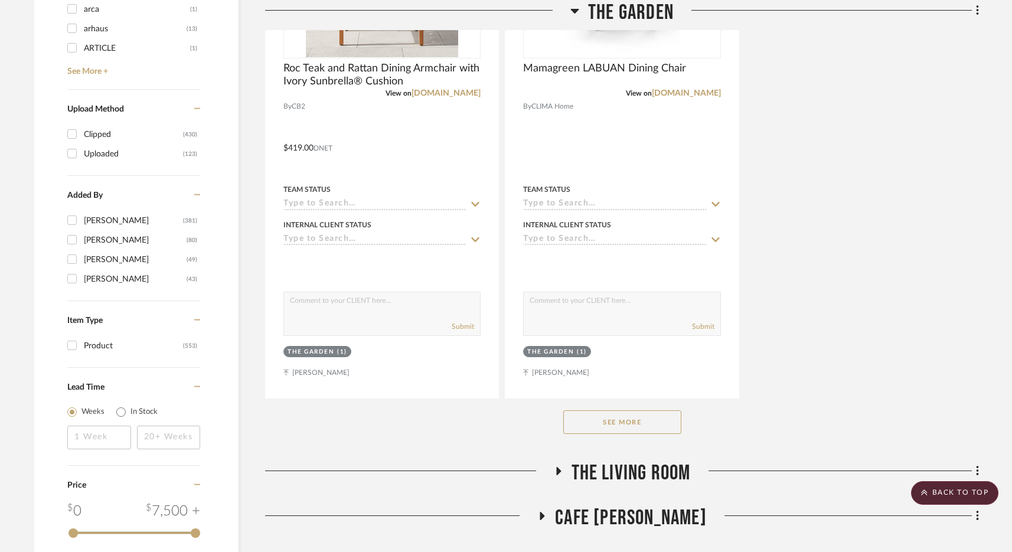
click at [635, 422] on button "See More" at bounding box center [622, 422] width 118 height 24
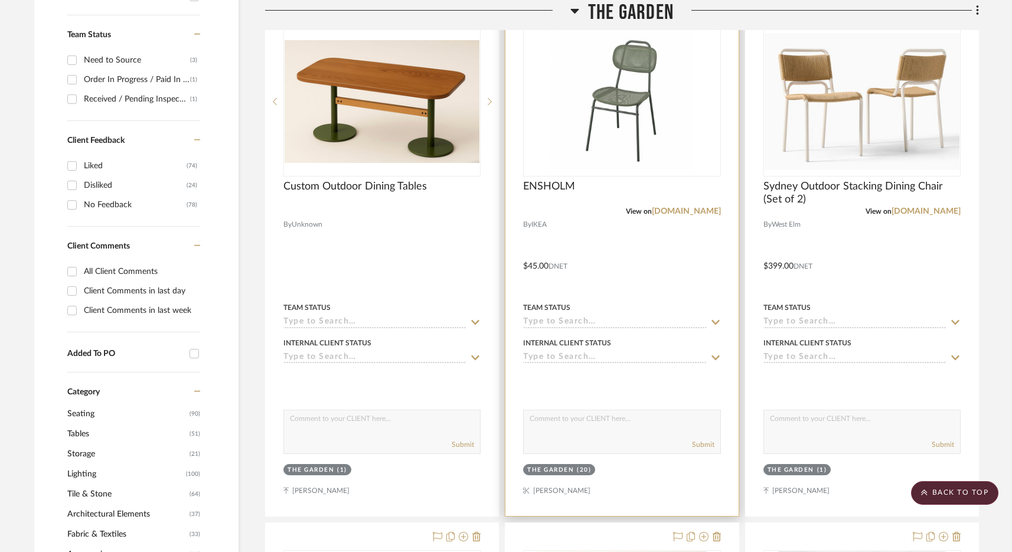
scroll to position [488, 0]
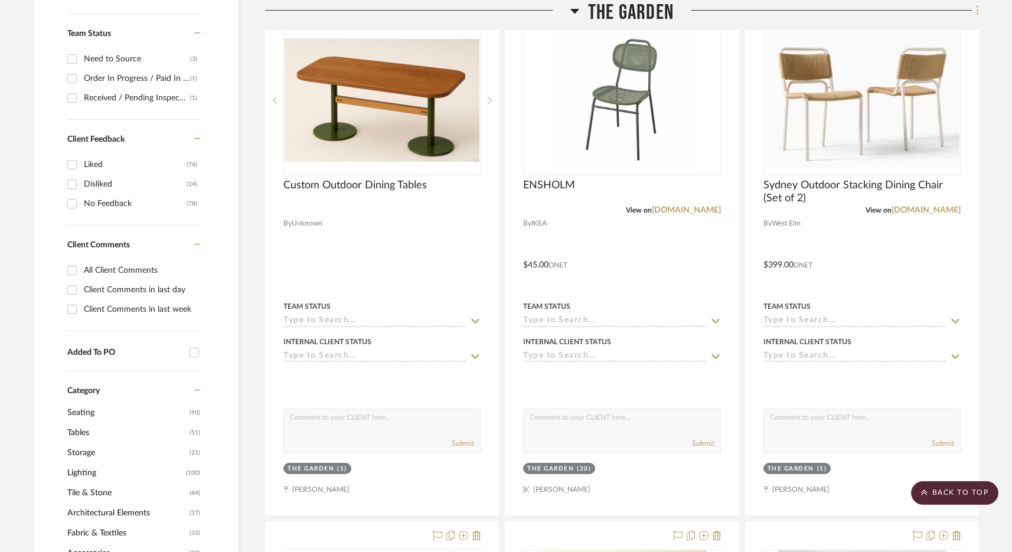
click at [796, 15] on icon at bounding box center [978, 10] width 4 height 13
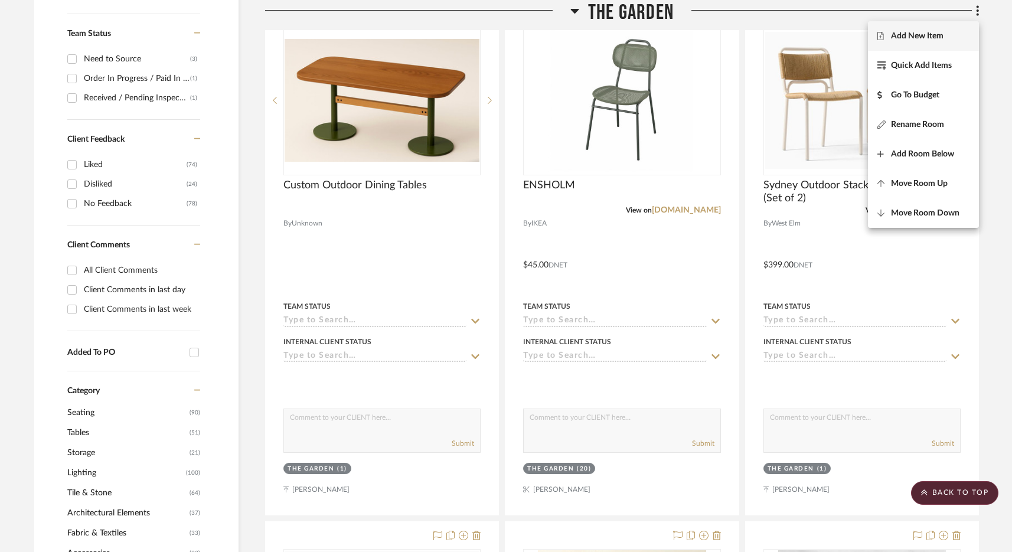
click at [796, 40] on span "Add New Item" at bounding box center [917, 36] width 53 height 10
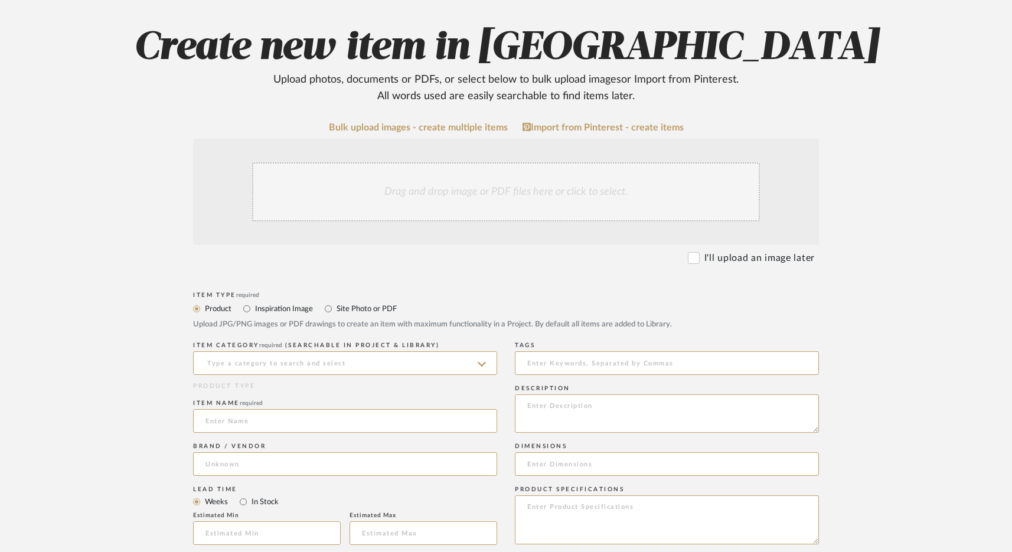
scroll to position [174, 0]
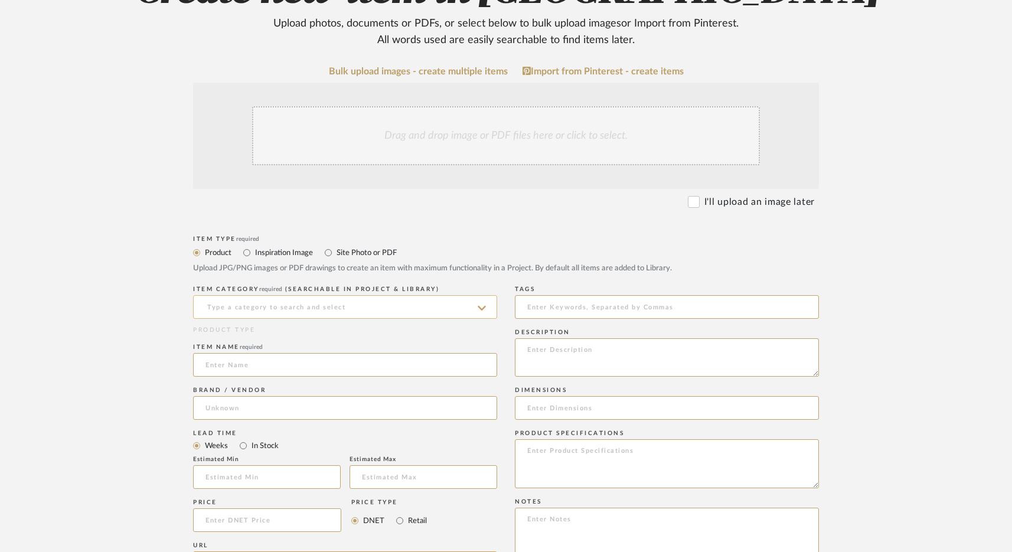
click at [253, 302] on input at bounding box center [345, 307] width 304 height 24
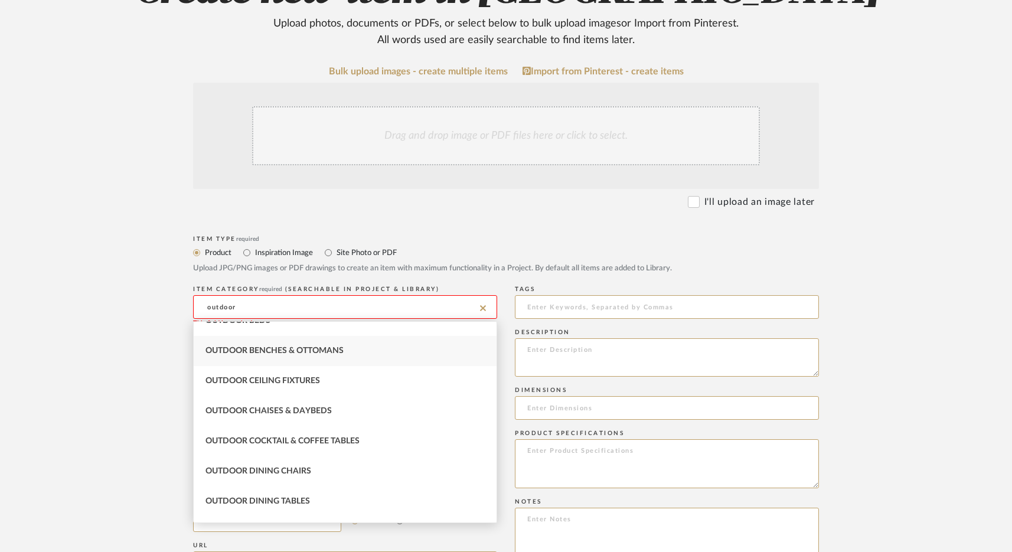
scroll to position [82, 0]
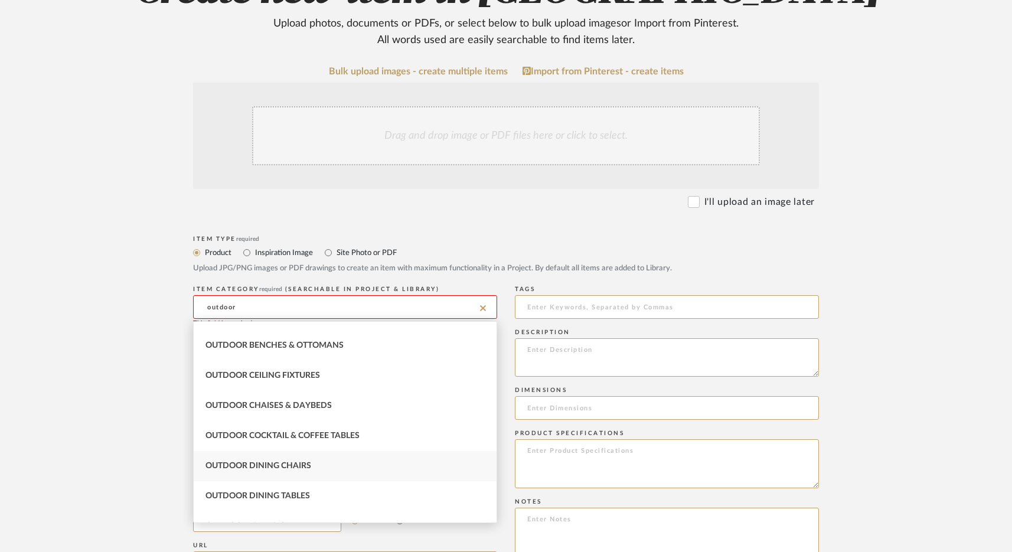
click at [308, 464] on span "Outdoor Dining Chairs" at bounding box center [259, 466] width 106 height 8
type input "Outdoor Dining Chairs"
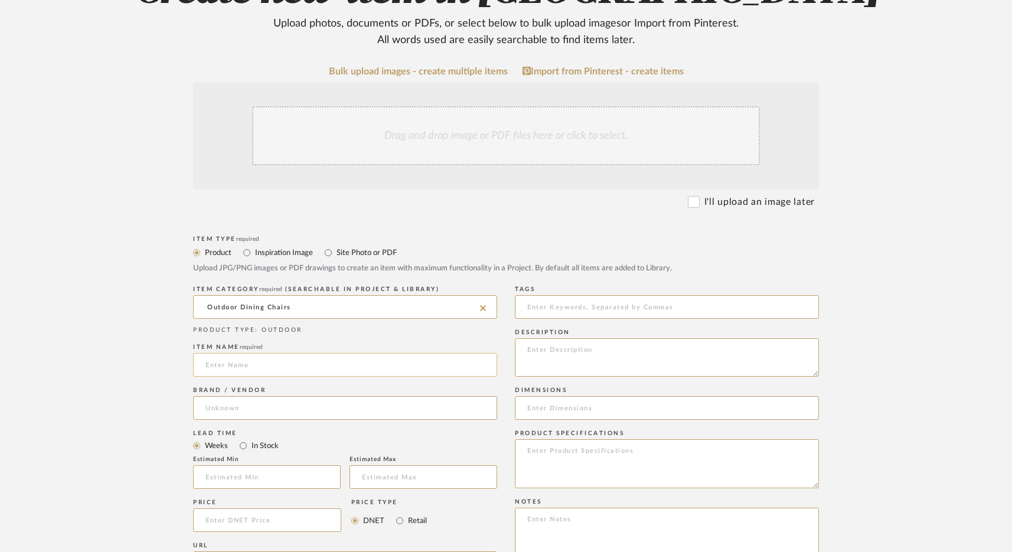
click at [248, 366] on input at bounding box center [345, 365] width 304 height 24
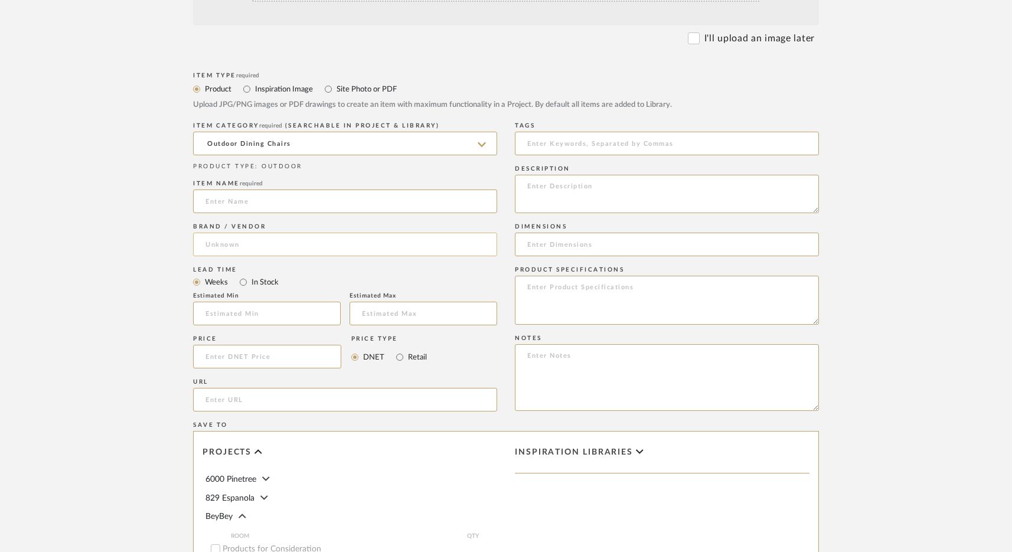
scroll to position [399, 0]
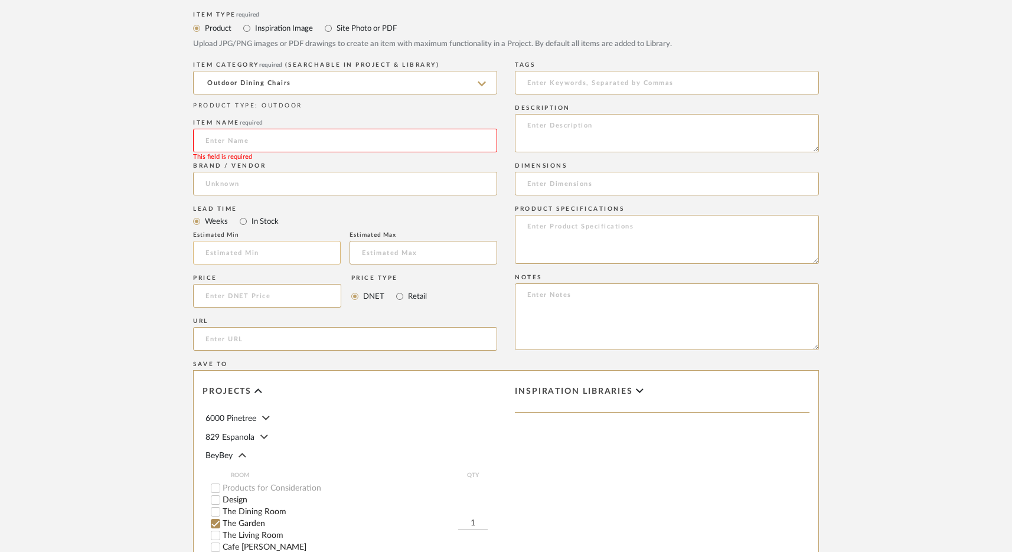
click at [268, 257] on input at bounding box center [267, 253] width 148 height 24
click at [278, 299] on input at bounding box center [267, 296] width 148 height 24
click at [211, 258] on input "100" at bounding box center [267, 253] width 148 height 24
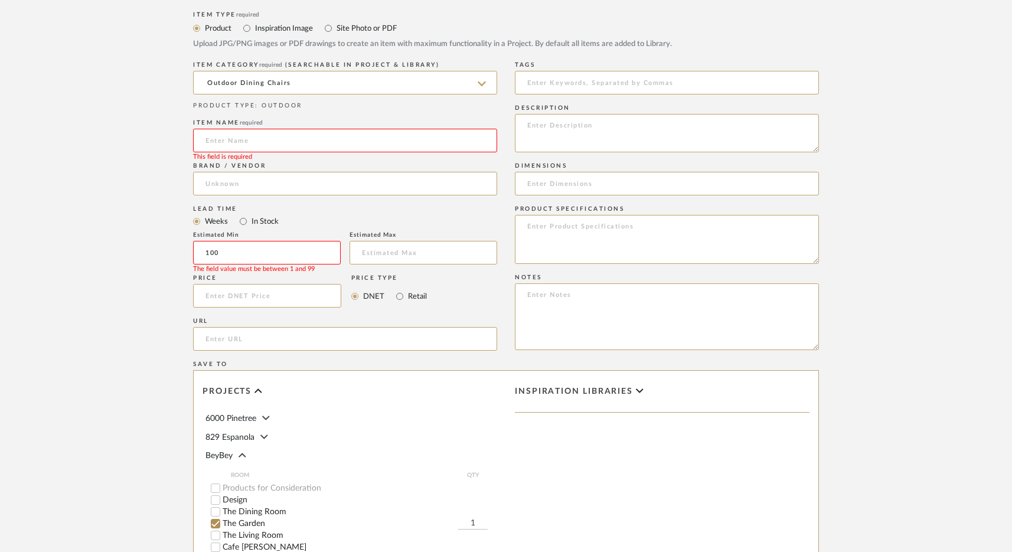
click at [211, 258] on input "100" at bounding box center [267, 253] width 148 height 24
type input "100"
click at [243, 299] on input at bounding box center [267, 296] width 148 height 24
type input "$100.00"
click at [220, 258] on input "100" at bounding box center [267, 253] width 148 height 24
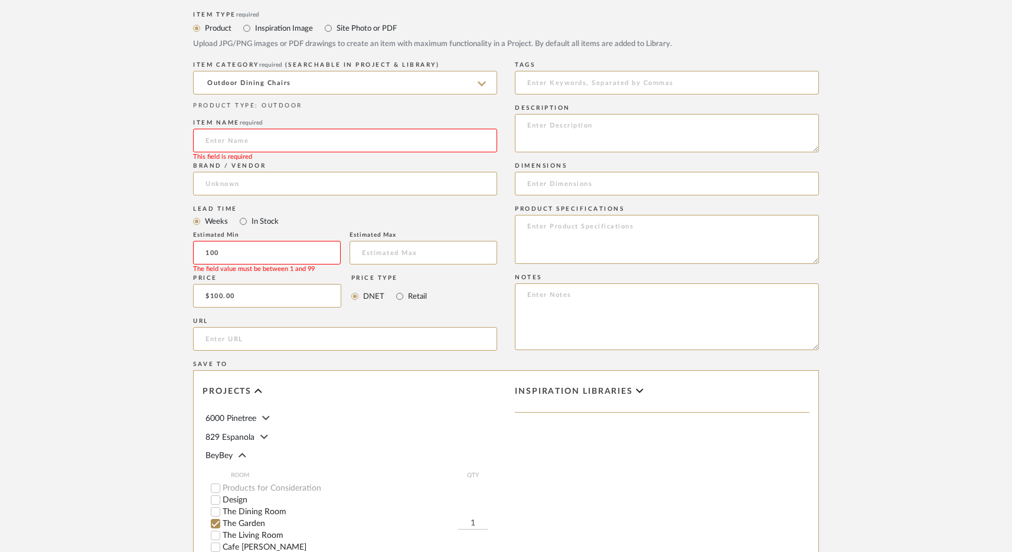
click at [220, 258] on input "100" at bounding box center [267, 253] width 148 height 24
click at [470, 523] on input "1" at bounding box center [473, 524] width 30 height 12
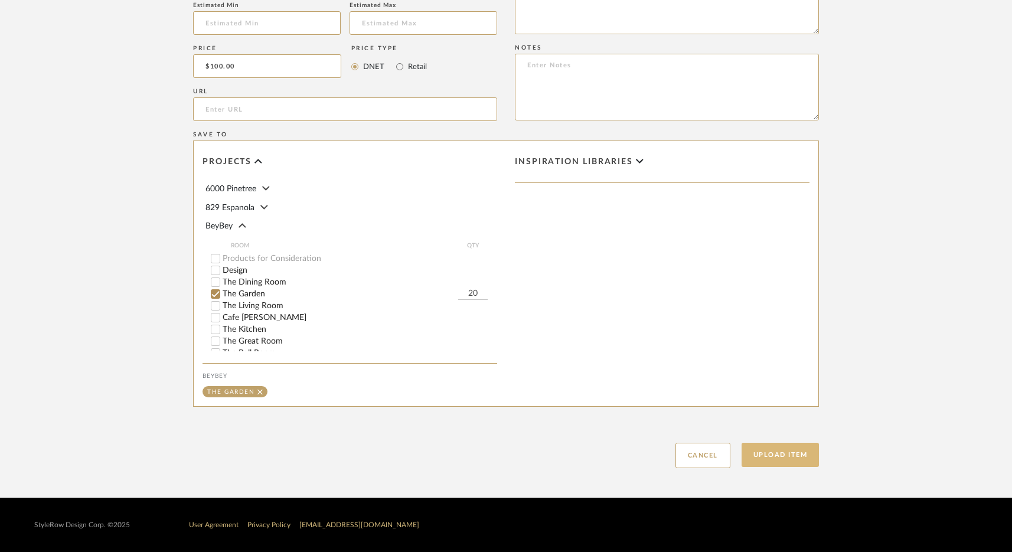
type input "20"
click at [767, 456] on button "Upload Item" at bounding box center [781, 455] width 78 height 24
click at [783, 458] on button "Upload Item" at bounding box center [781, 455] width 78 height 24
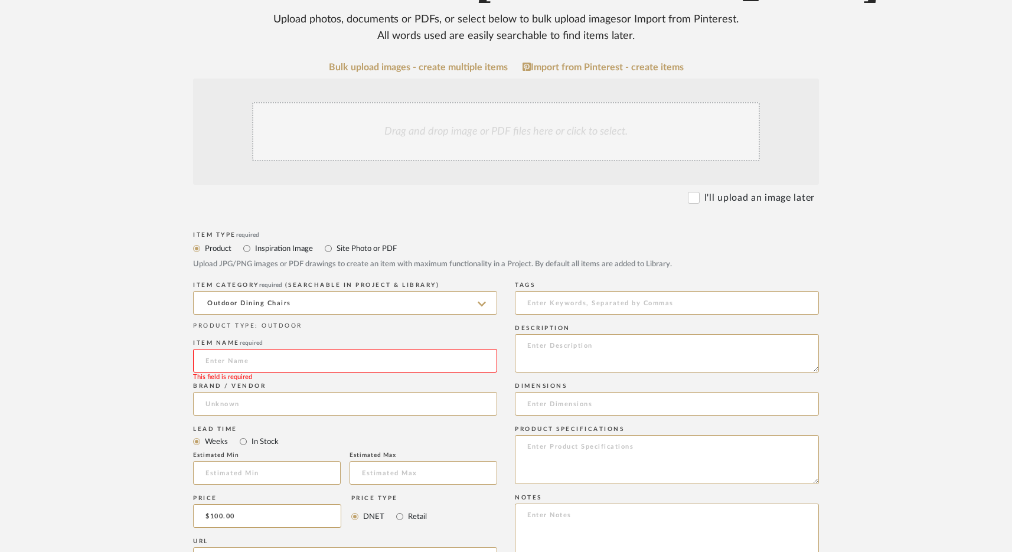
scroll to position [187, 0]
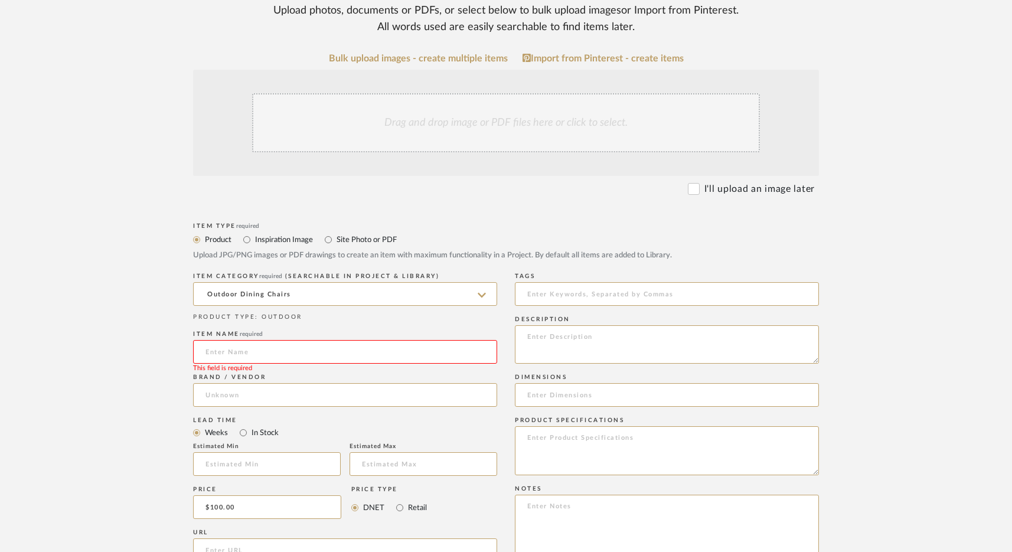
click at [246, 350] on input at bounding box center [345, 352] width 304 height 24
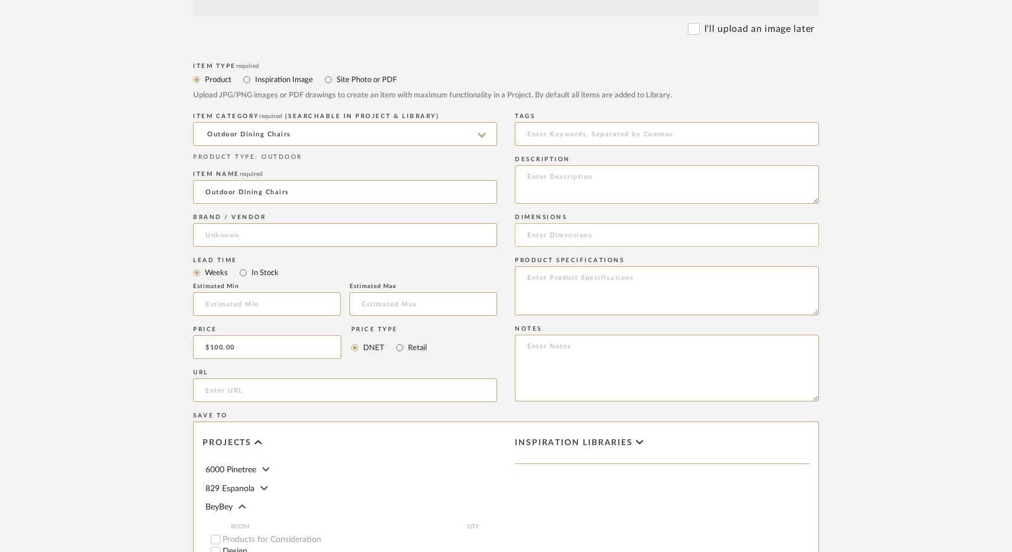
scroll to position [629, 0]
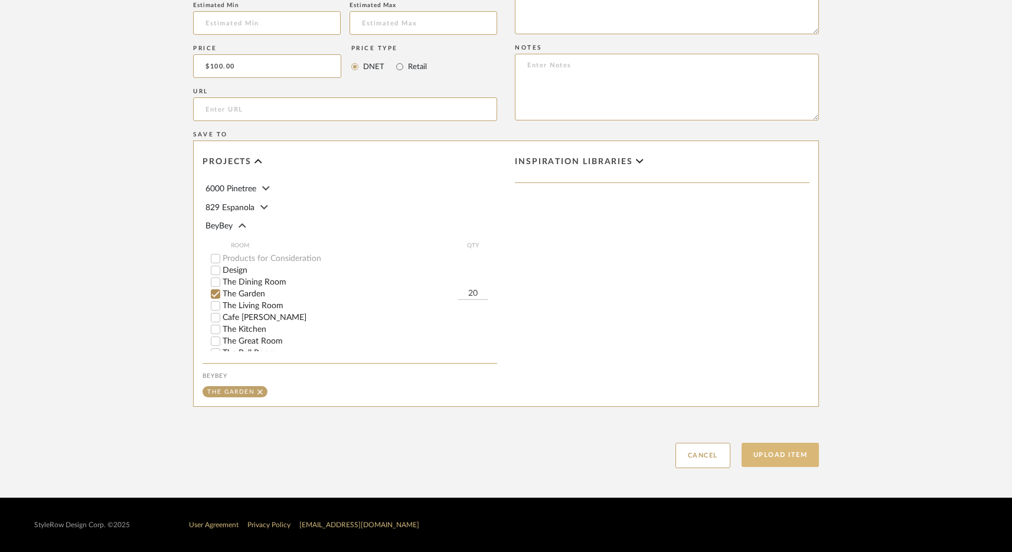
type input "Outdoor Dining Chairs"
click at [781, 462] on button "Upload Item" at bounding box center [781, 455] width 78 height 24
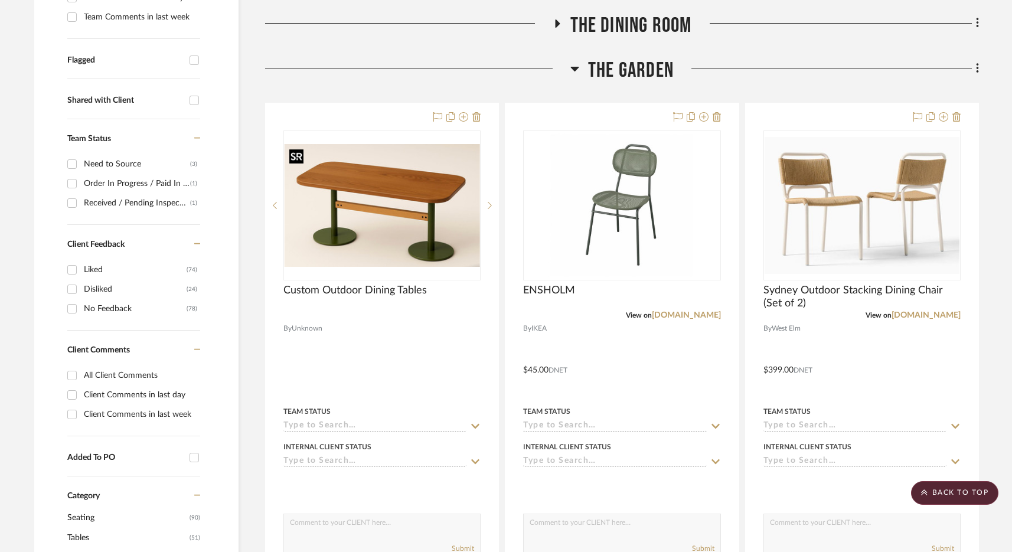
scroll to position [213, 0]
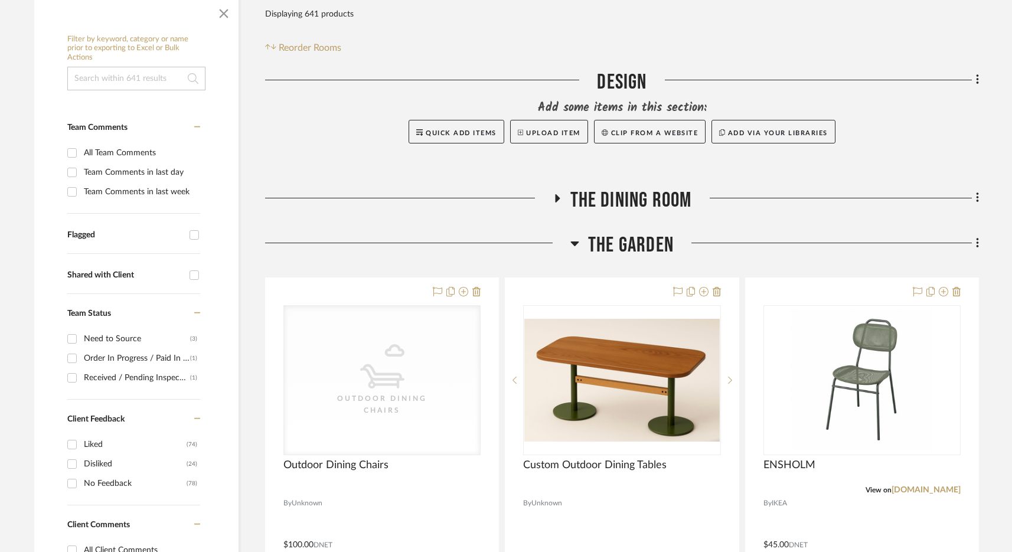
scroll to position [210, 0]
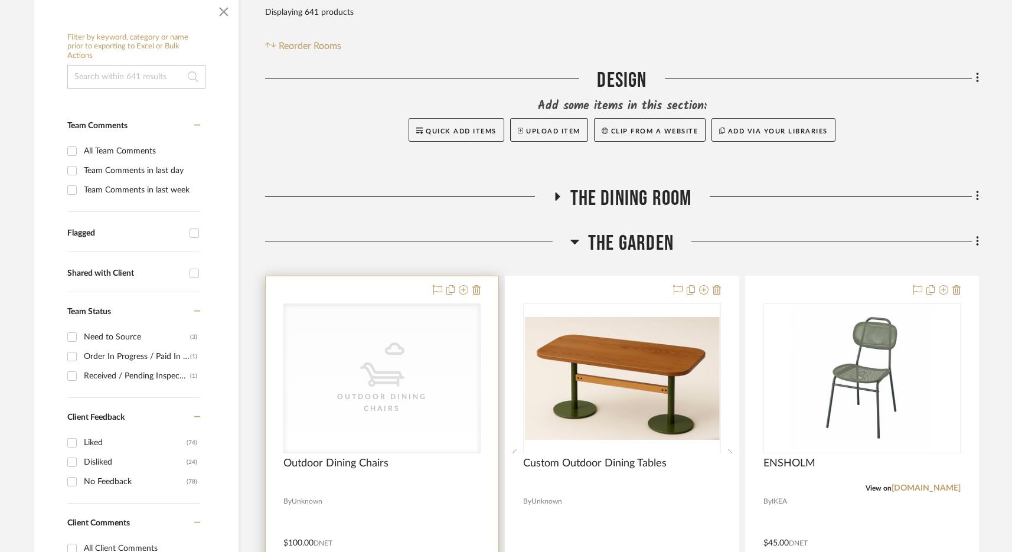
click at [0, 0] on div "CategoryIconOutdoor Outdoor Dining Chairs" at bounding box center [0, 0] width 0 height 0
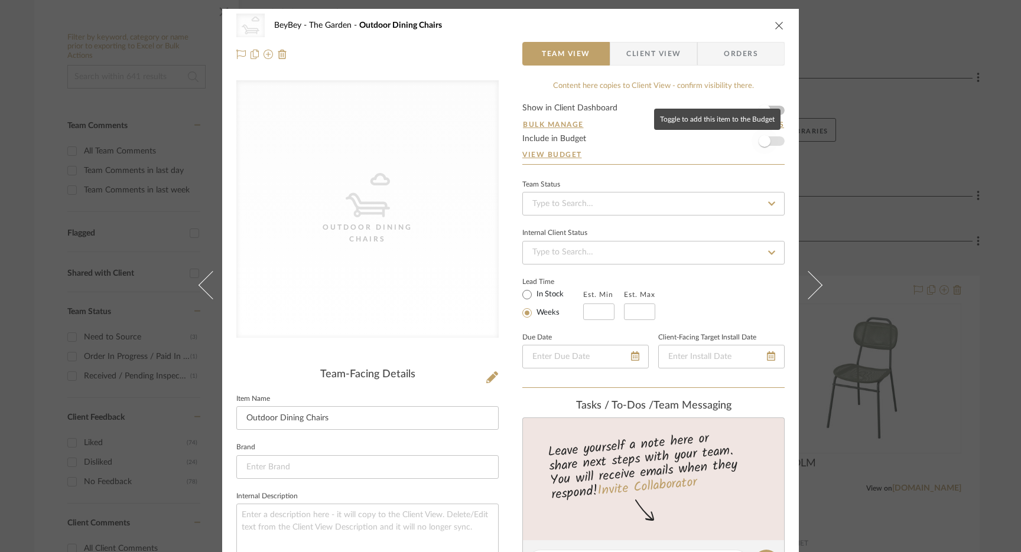
click at [768, 142] on span "button" at bounding box center [764, 141] width 26 height 26
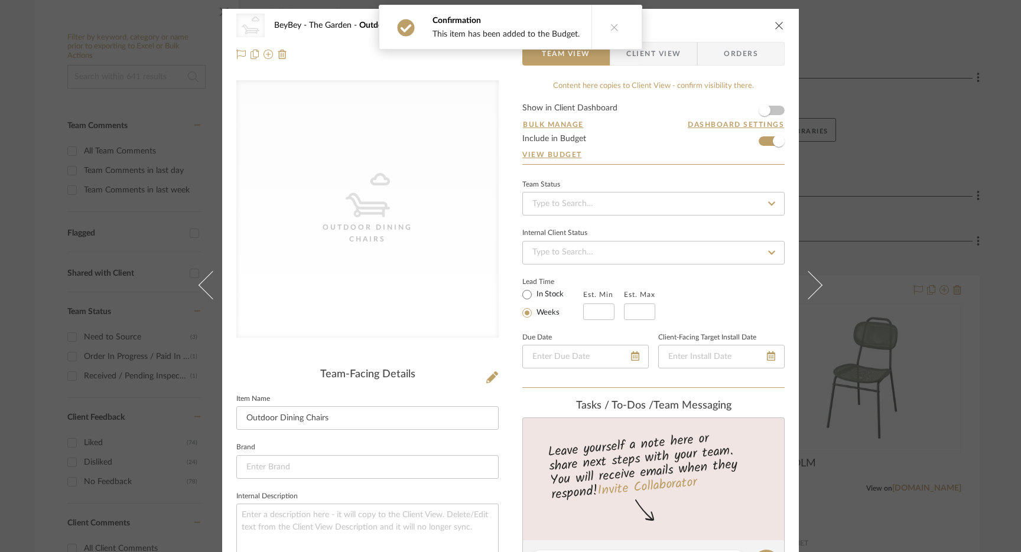
click at [774, 27] on icon "close" at bounding box center [778, 25] width 9 height 9
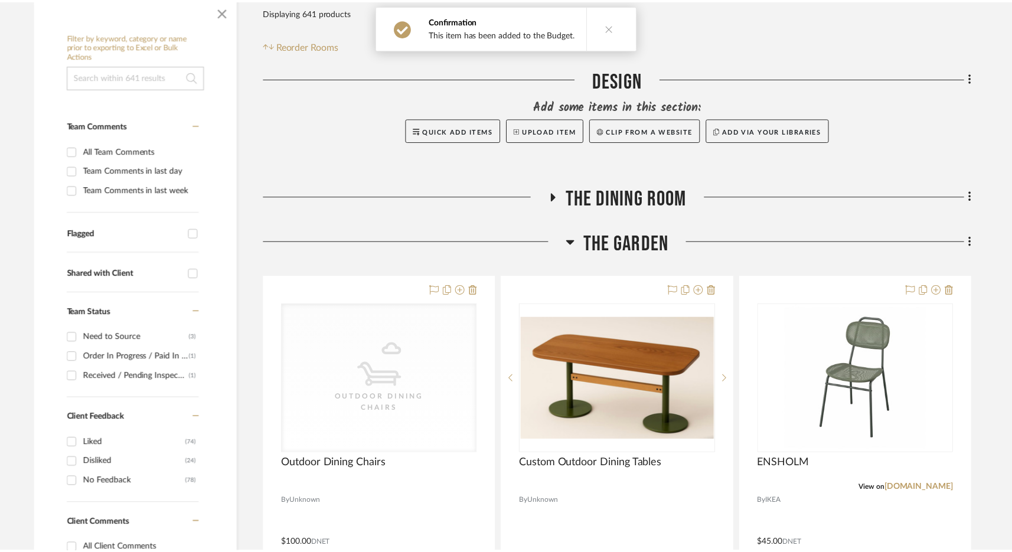
scroll to position [210, 0]
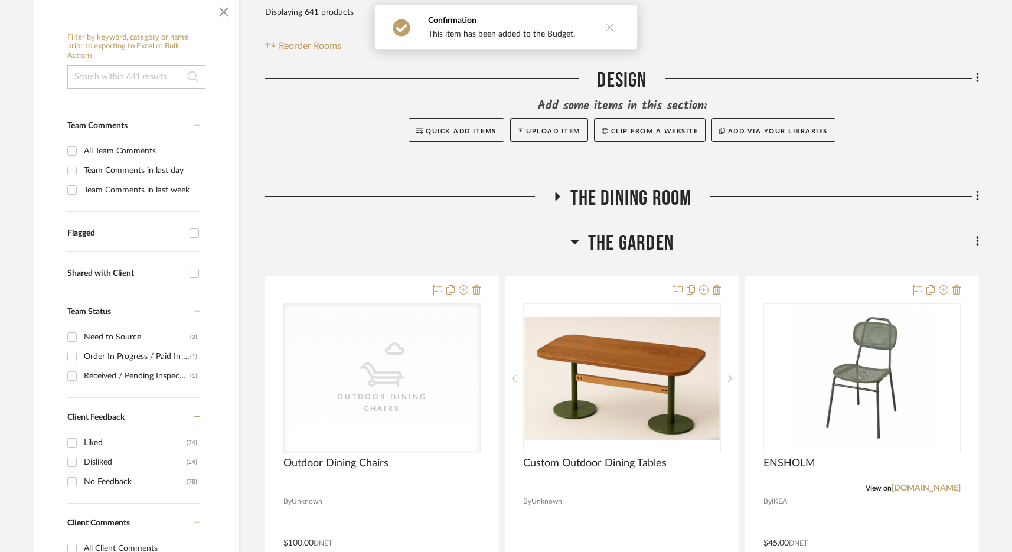
click at [628, 248] on span "The Garden" at bounding box center [631, 243] width 86 height 25
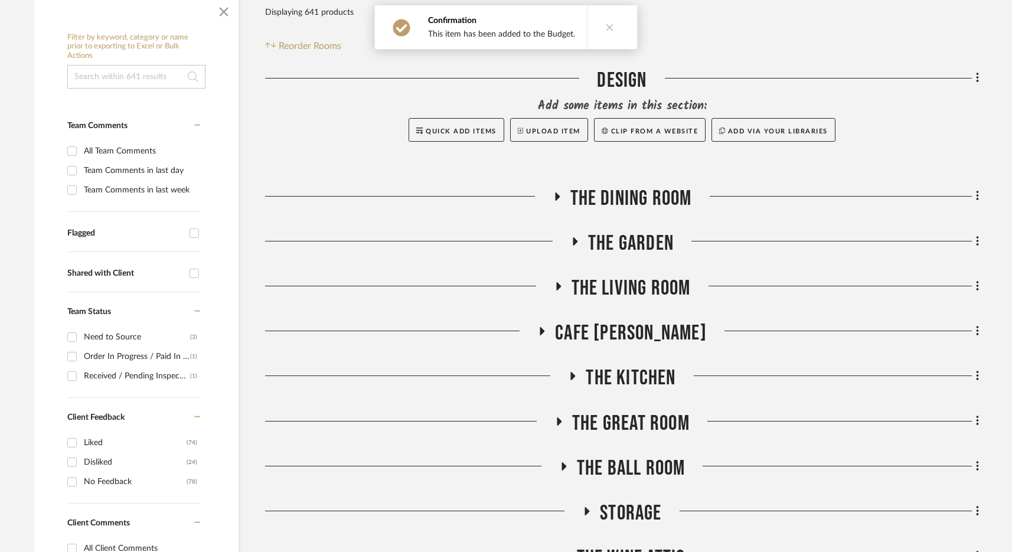
click at [612, 287] on span "The Living Room" at bounding box center [631, 288] width 119 height 25
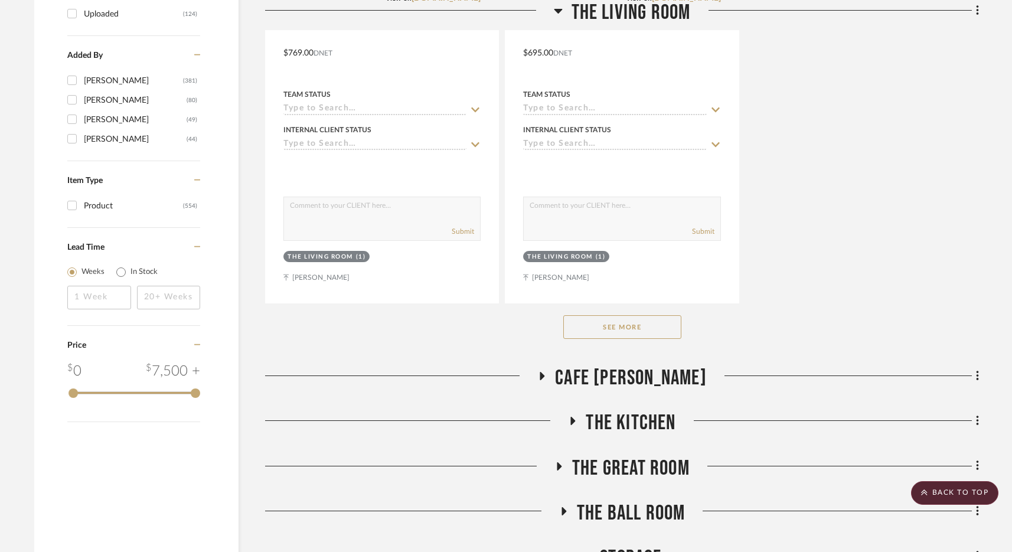
scroll to position [2046, 0]
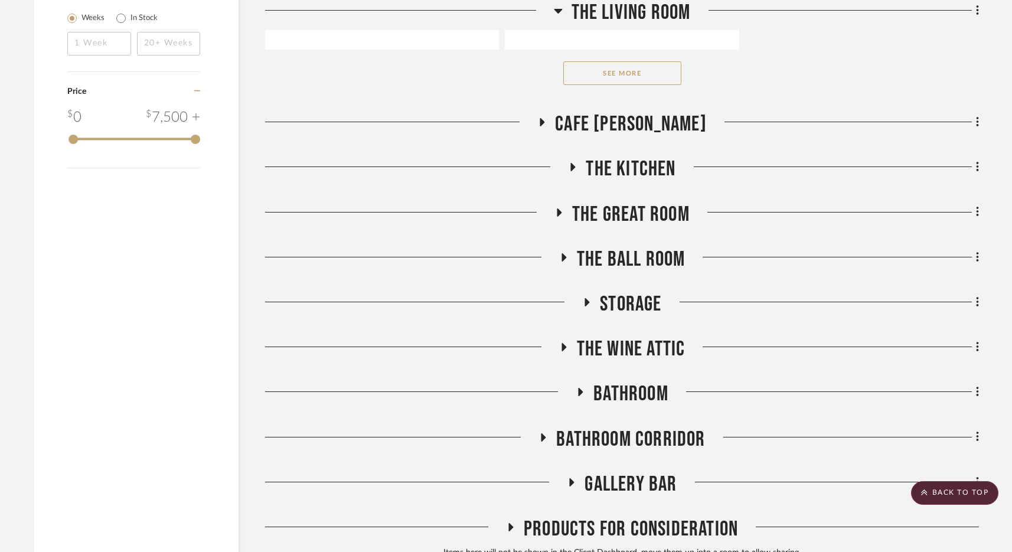
click at [622, 74] on button "See More" at bounding box center [622, 73] width 118 height 24
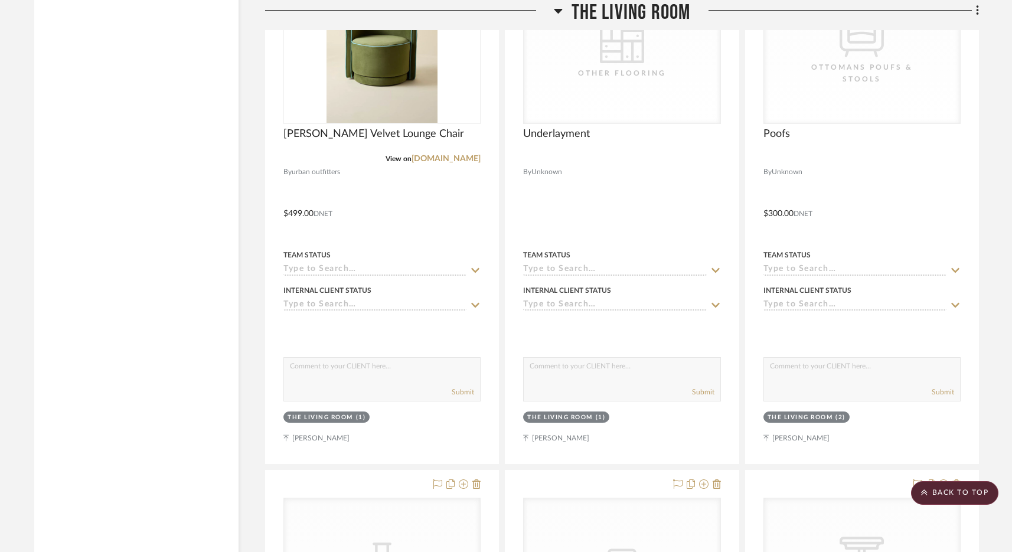
scroll to position [2432, 0]
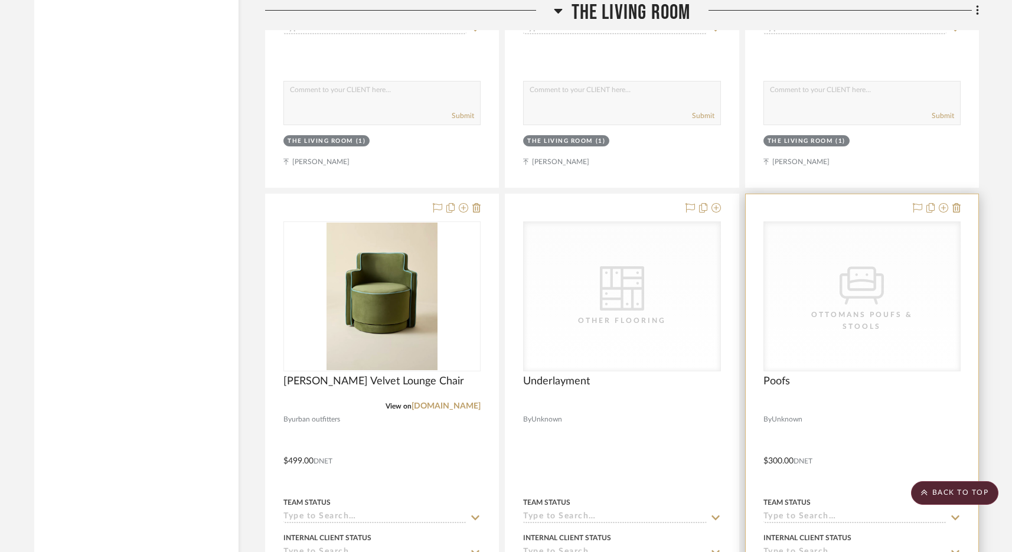
click at [861, 243] on div "CategoryIconSeating Created with Sketch. Ottomans Poufs & Stools" at bounding box center [862, 296] width 196 height 149
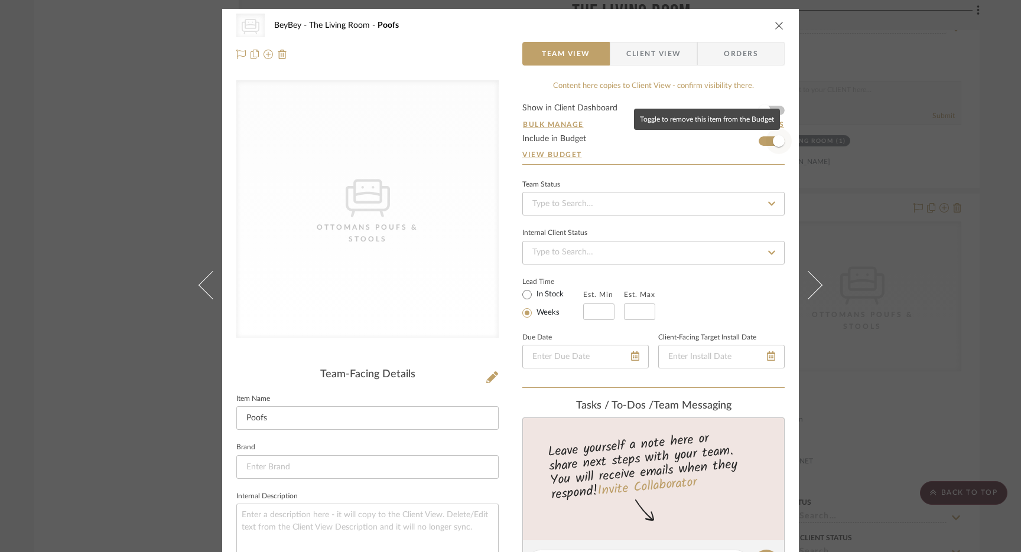
click at [767, 141] on span "button" at bounding box center [778, 141] width 26 height 26
click at [876, 119] on div "CategoryIconSeating Created with Sketch. Ottomans Poufs & Stools BeyBey The Liv…" at bounding box center [510, 276] width 1021 height 552
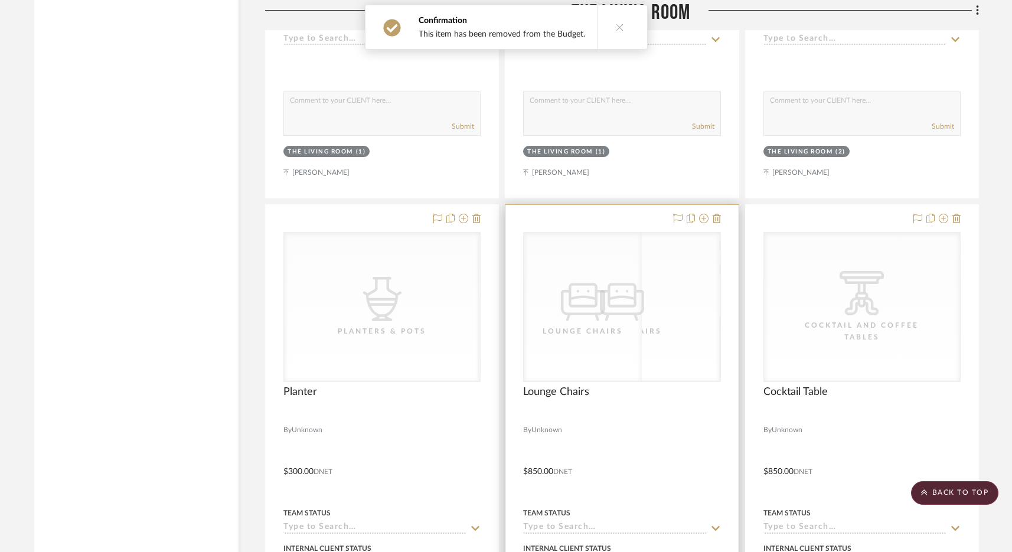
scroll to position [2947, 0]
click at [641, 325] on div "Lounge Chairs" at bounding box center [622, 330] width 118 height 12
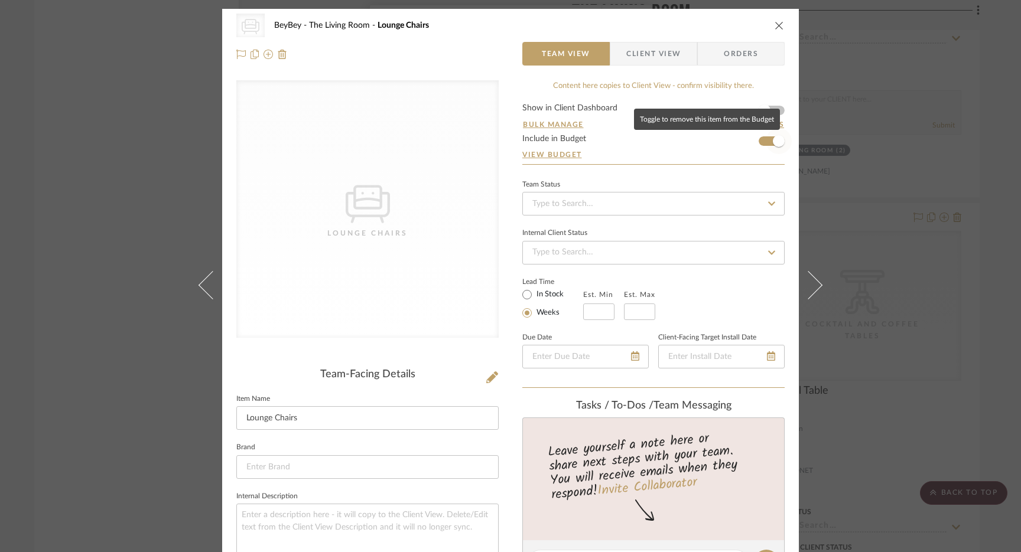
click at [773, 140] on span "button" at bounding box center [779, 141] width 12 height 12
click at [921, 184] on div "CategoryIconSeating Created with Sketch. Lounge Chairs BeyBey The Living Room L…" at bounding box center [510, 276] width 1021 height 552
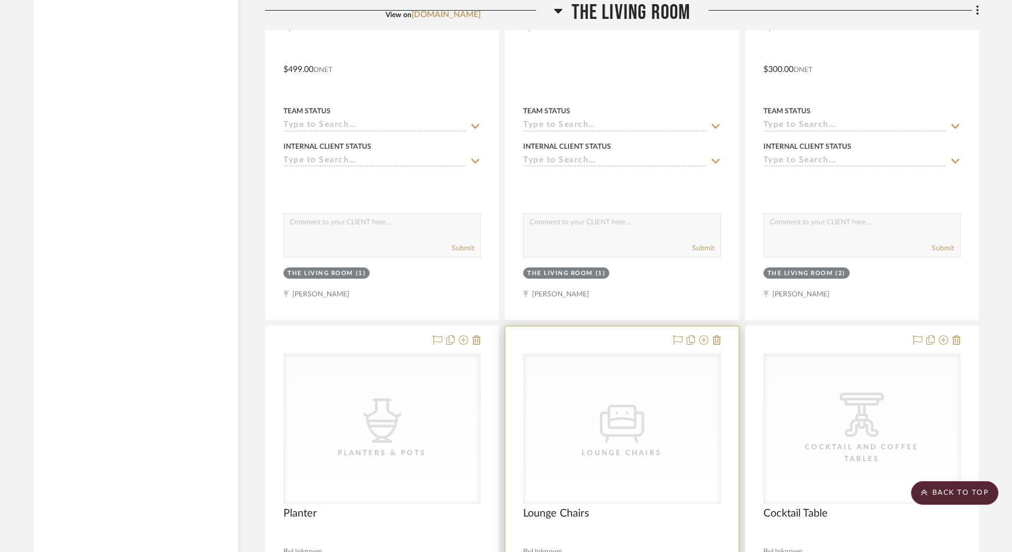
scroll to position [2827, 0]
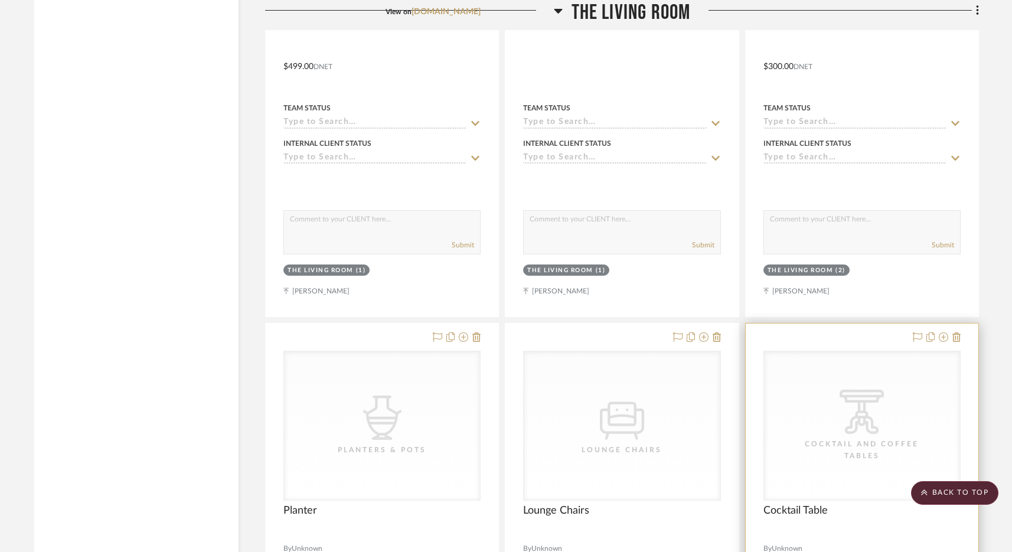
click at [836, 399] on div "CategoryIconTables Created with Sketch. Cocktail and Coffee Tables" at bounding box center [862, 425] width 196 height 149
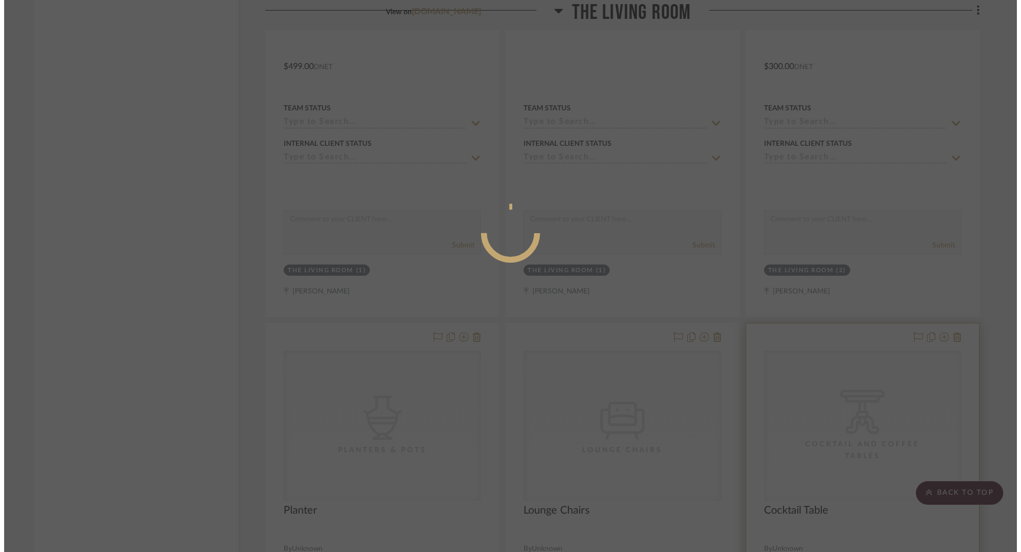
scroll to position [0, 0]
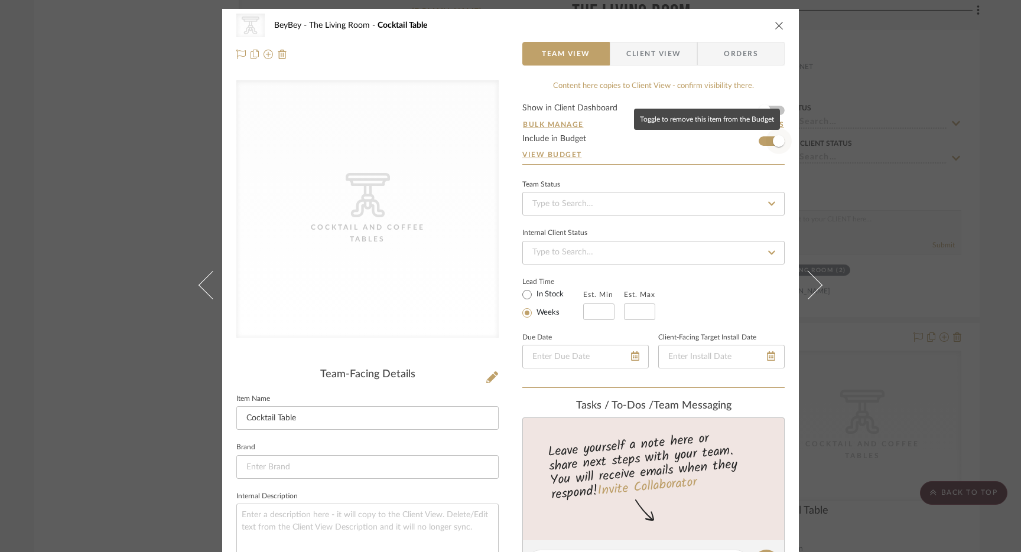
click at [765, 144] on span "button" at bounding box center [778, 141] width 26 height 26
click at [775, 29] on icon "close" at bounding box center [778, 25] width 9 height 9
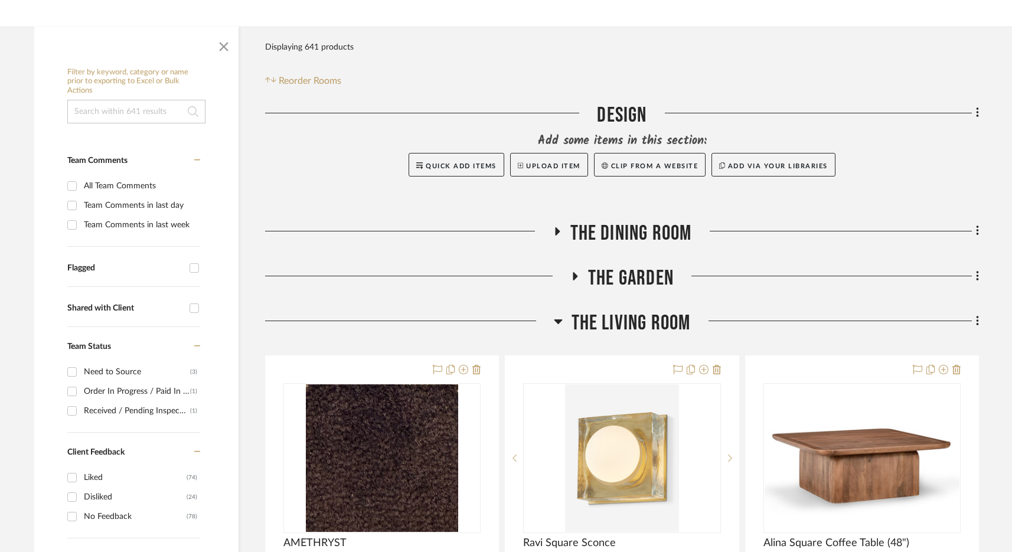
scroll to position [260, 0]
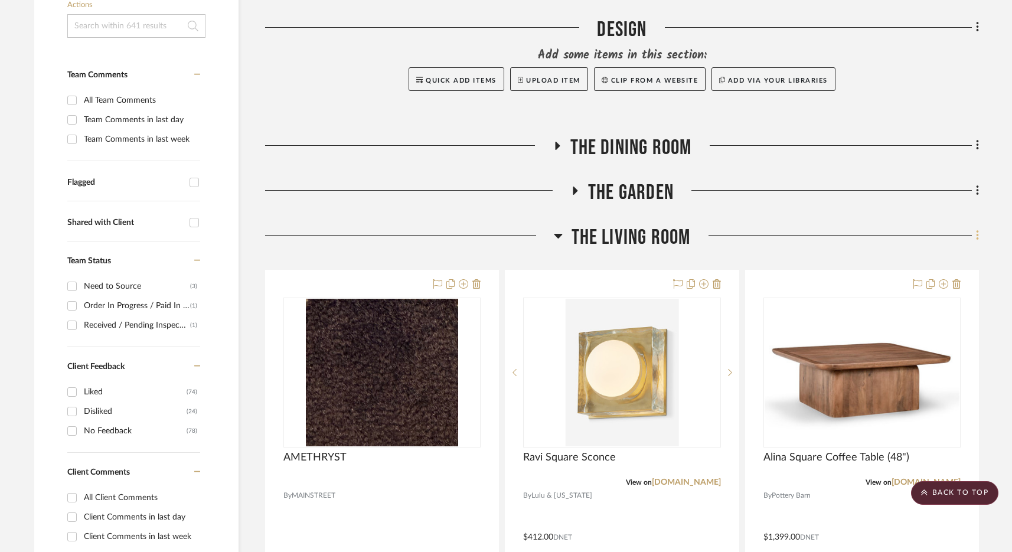
click at [976, 238] on icon at bounding box center [978, 235] width 4 height 13
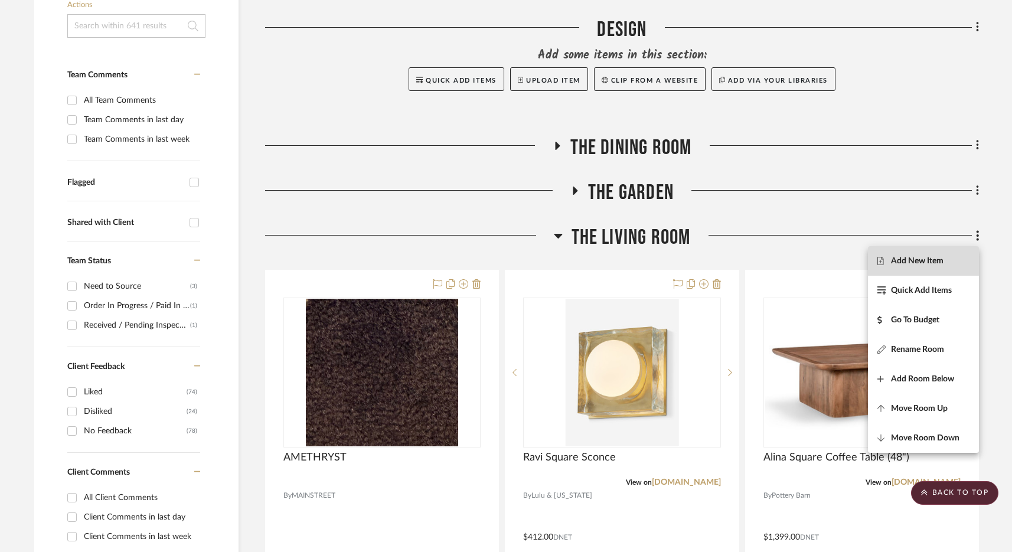
click at [914, 259] on span "Add New Item" at bounding box center [917, 261] width 53 height 10
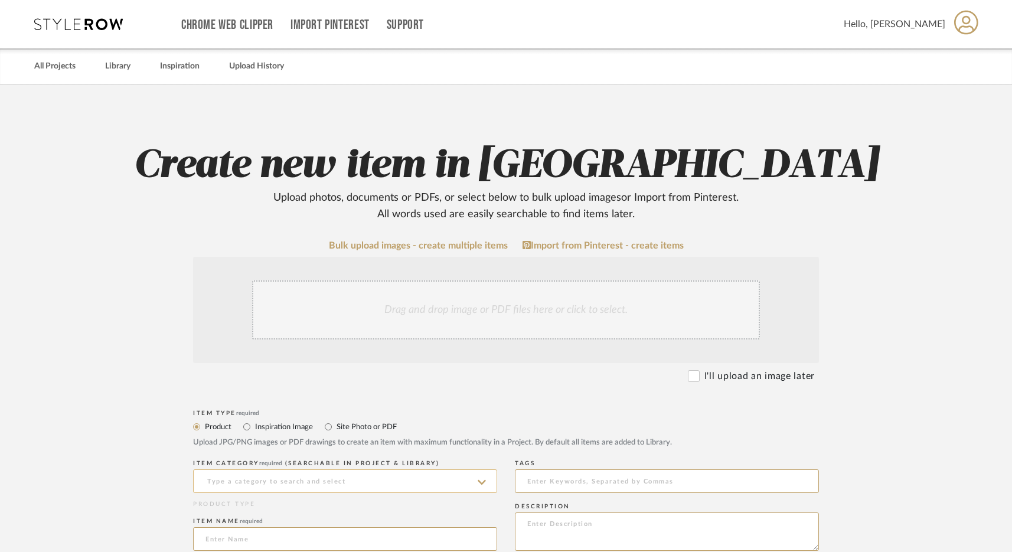
click at [227, 484] on input at bounding box center [345, 482] width 304 height 24
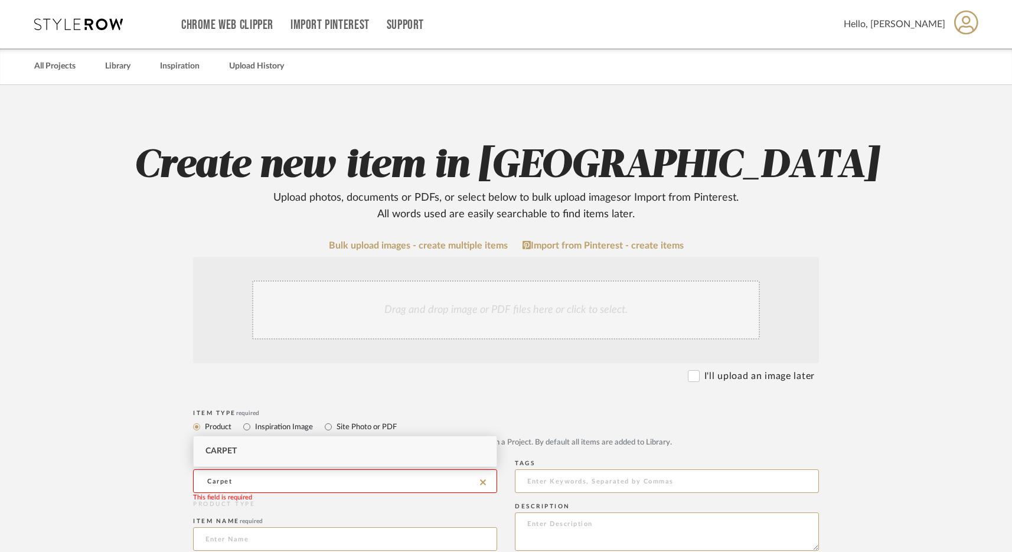
type input "Carpet"
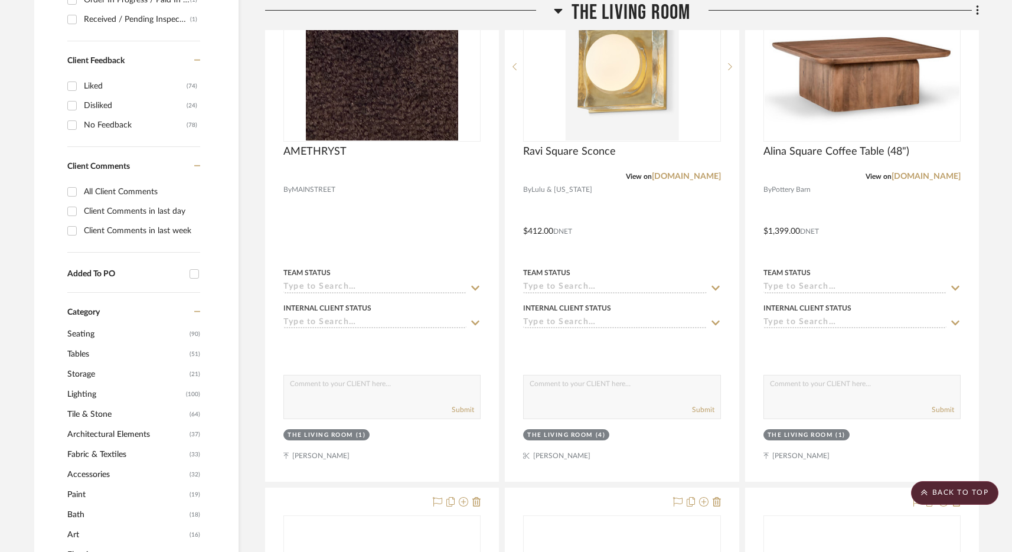
scroll to position [661, 0]
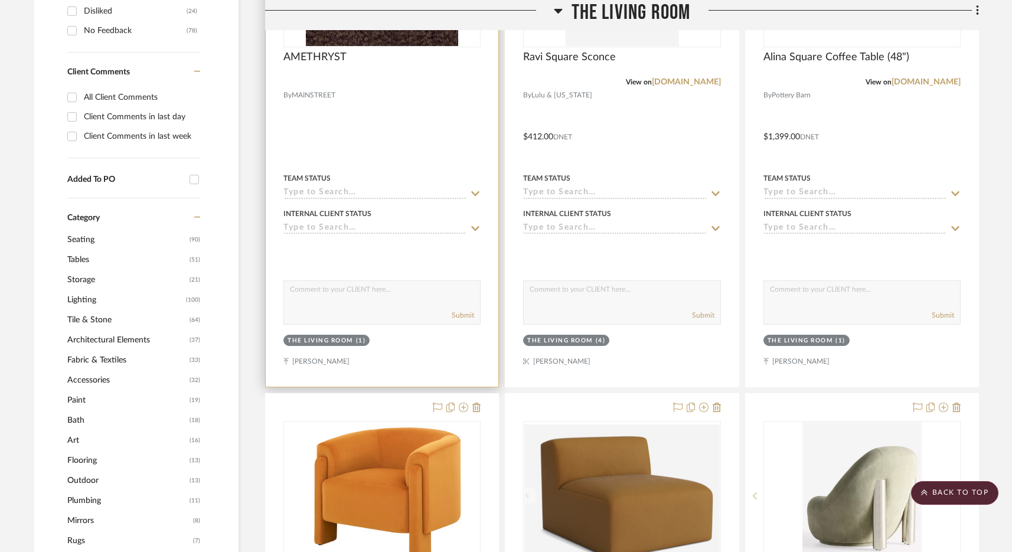
click at [0, 0] on img at bounding box center [0, 0] width 0 height 0
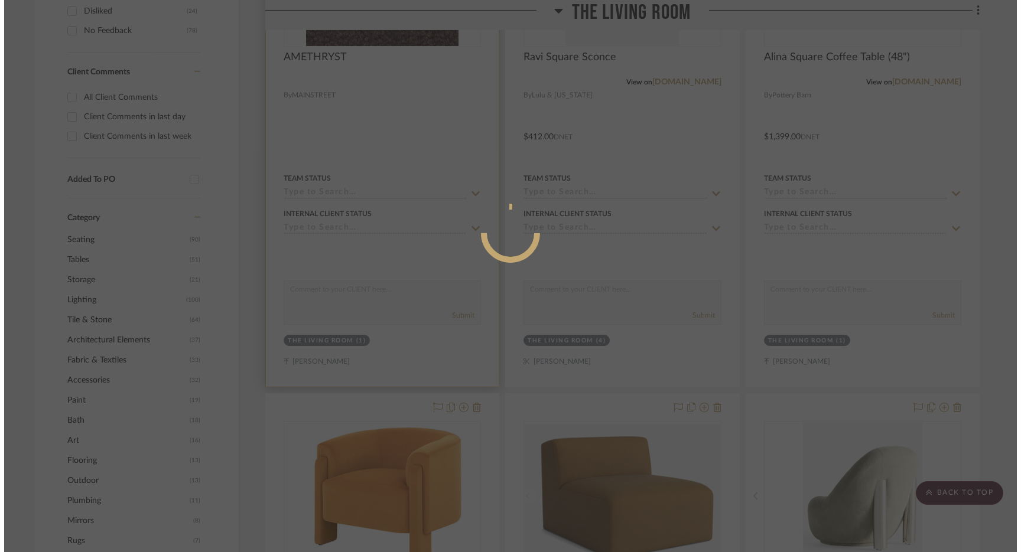
scroll to position [0, 0]
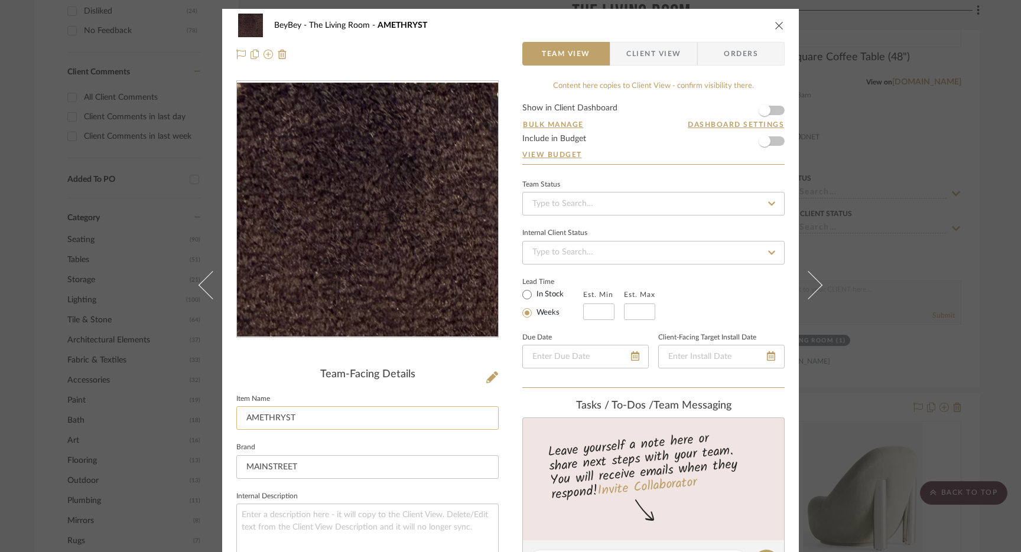
click at [245, 419] on input "AMETHRYST" at bounding box center [367, 418] width 262 height 24
type input "CARPET: AMETHRYST"
click at [773, 145] on form "Show in Client Dashboard Bulk Manage Dashboard Settings Include in Budget View …" at bounding box center [653, 134] width 262 height 60
click at [764, 142] on span "button" at bounding box center [764, 141] width 12 height 12
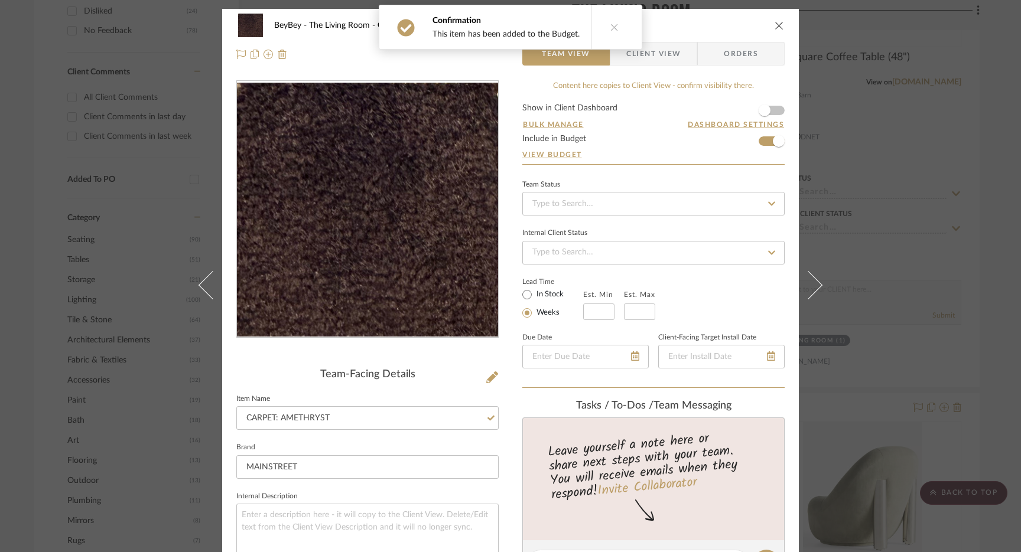
click at [776, 27] on icon "close" at bounding box center [778, 25] width 9 height 9
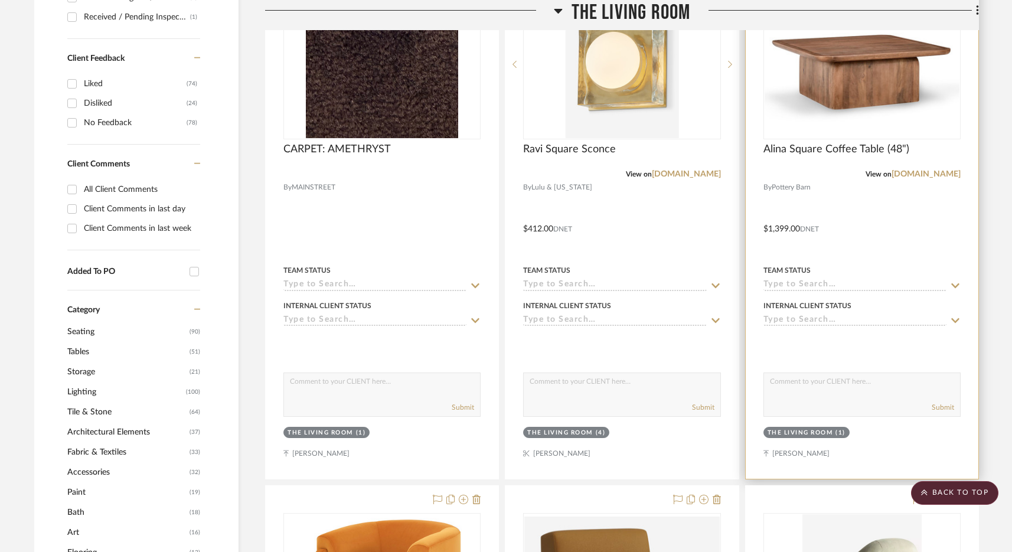
scroll to position [533, 0]
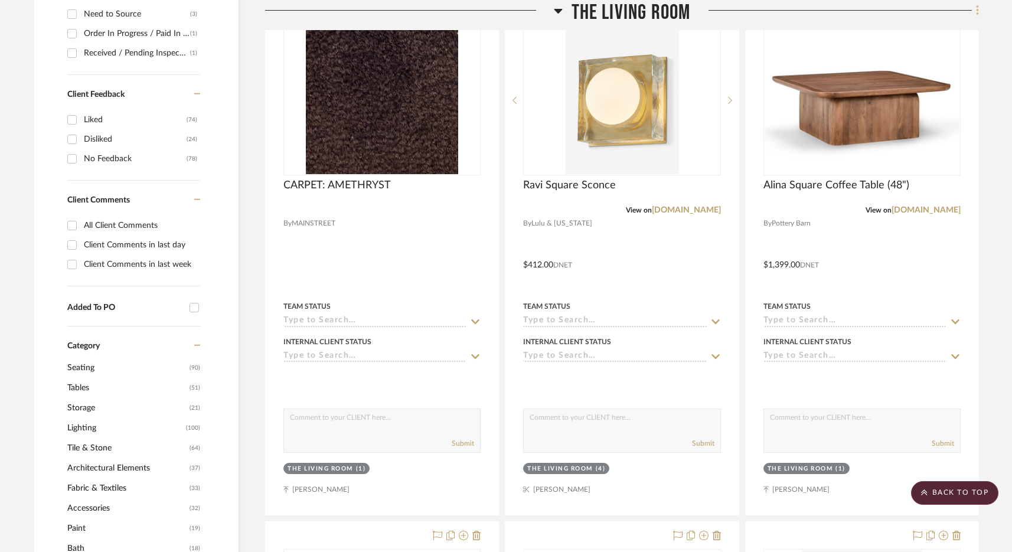
click at [975, 11] on fa-icon at bounding box center [976, 11] width 8 height 19
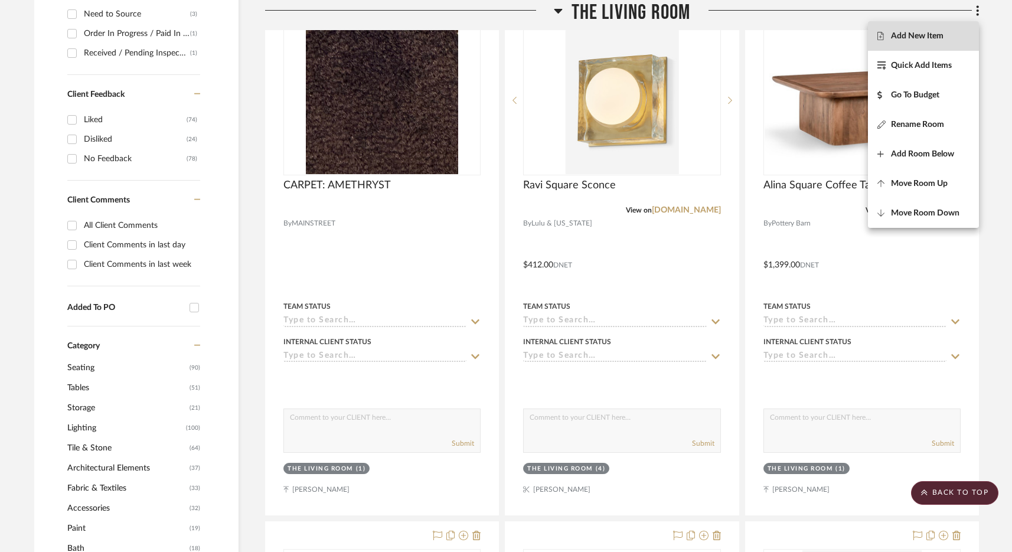
click at [907, 41] on button "Add New Item" at bounding box center [923, 36] width 111 height 30
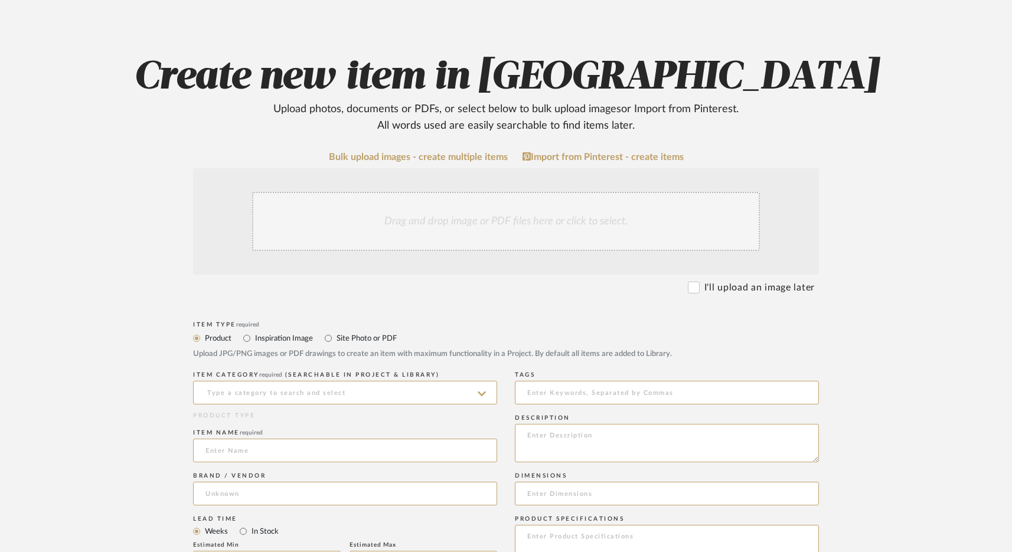
scroll to position [127, 0]
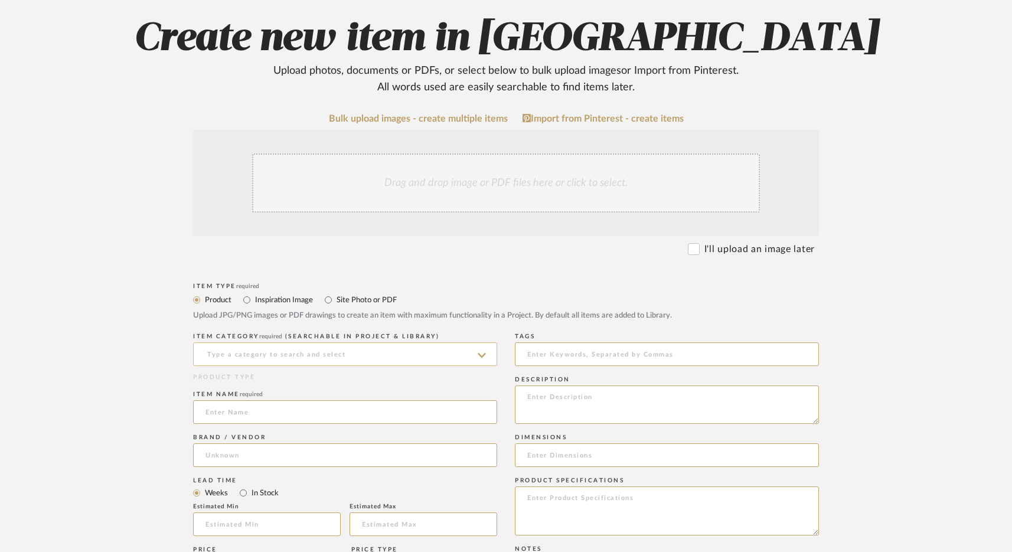
click at [294, 356] on input at bounding box center [345, 355] width 304 height 24
type input "C"
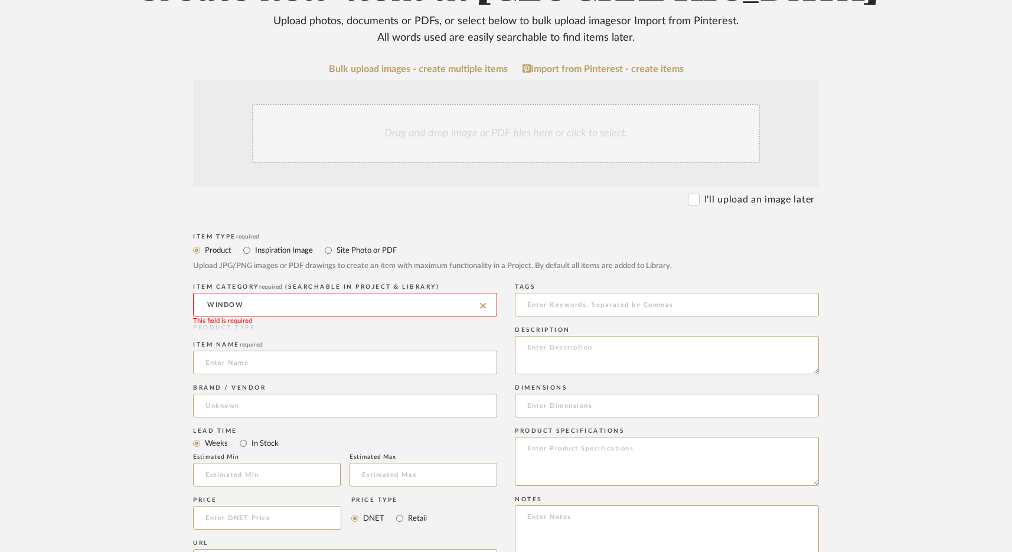
scroll to position [185, 0]
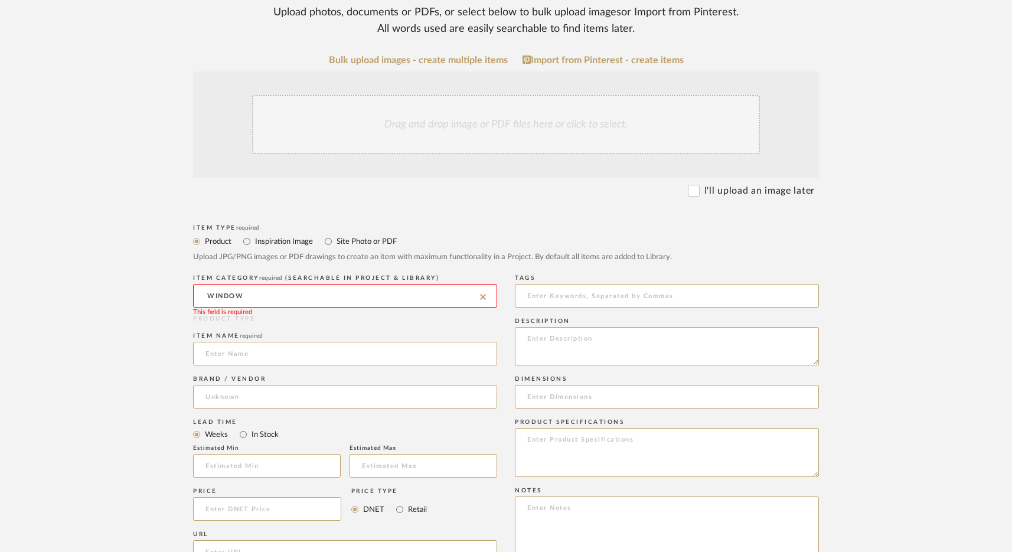
click at [231, 292] on input "WINDOW" at bounding box center [345, 296] width 304 height 24
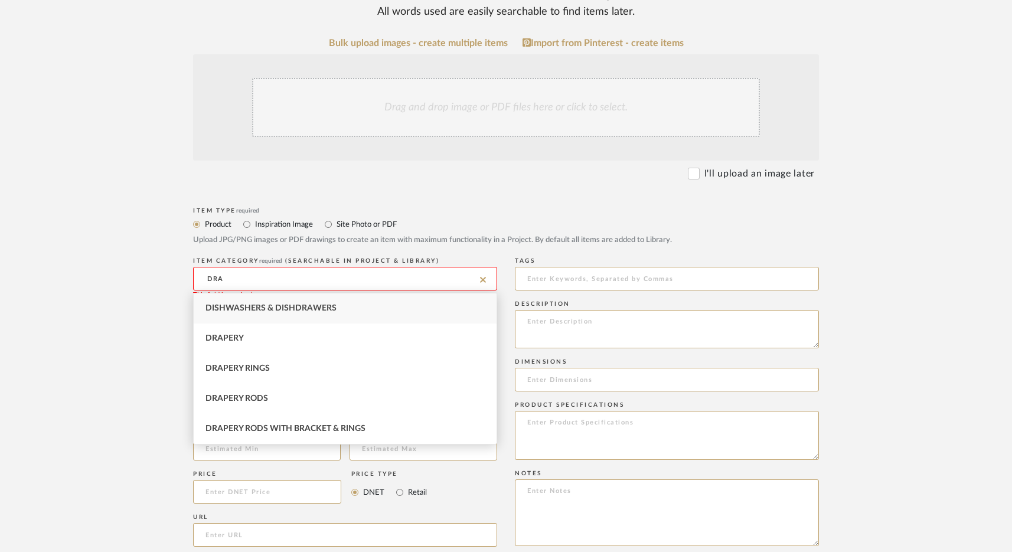
click at [238, 340] on span "Drapery" at bounding box center [225, 338] width 38 height 8
type input "Drapery"
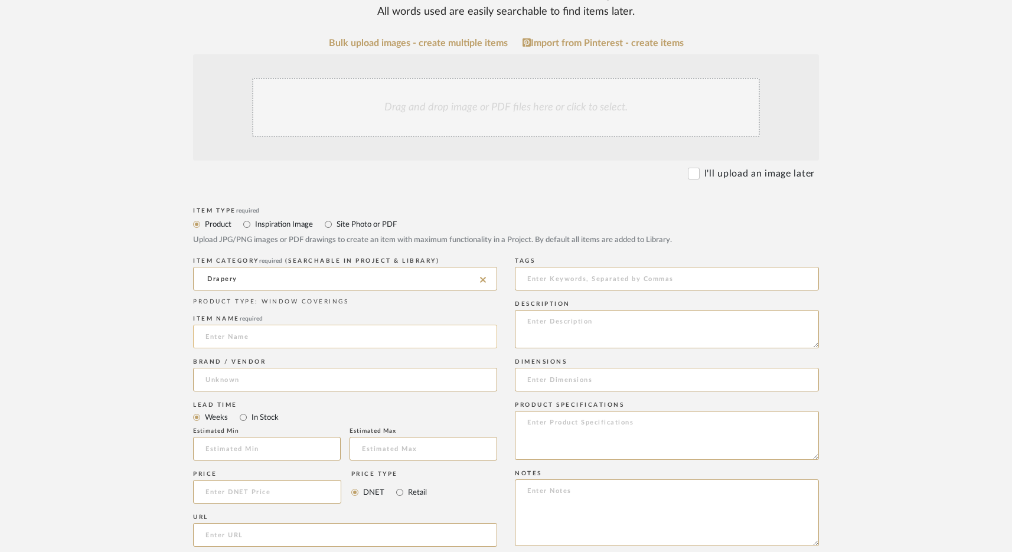
click at [253, 335] on input at bounding box center [345, 337] width 304 height 24
type input "CUSTOM CURTAINS"
click at [258, 380] on input at bounding box center [345, 380] width 304 height 24
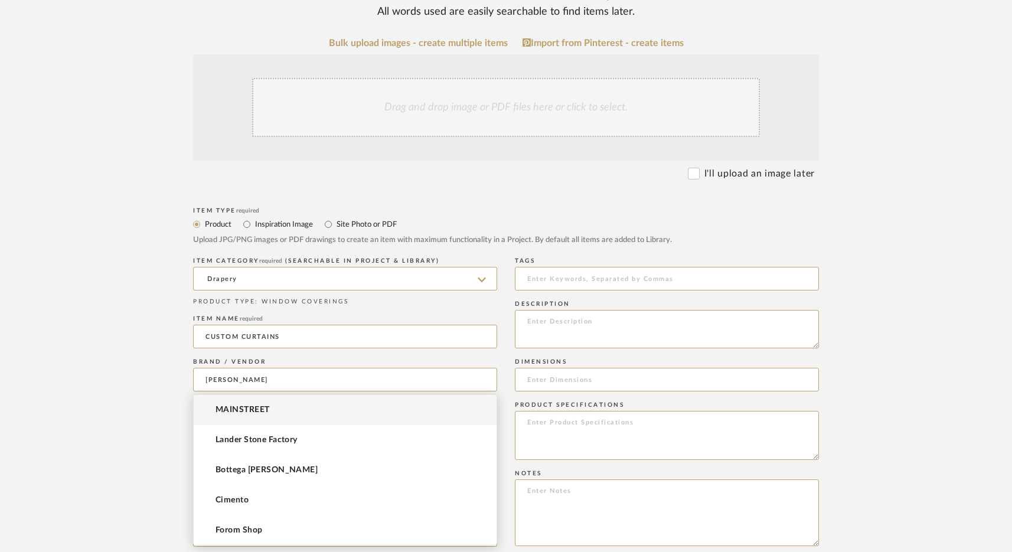
type input "[PERSON_NAME]"
click at [164, 396] on form "Bulk upload images - create multiple items Import from Pinterest - create items…" at bounding box center [506, 466] width 752 height 856
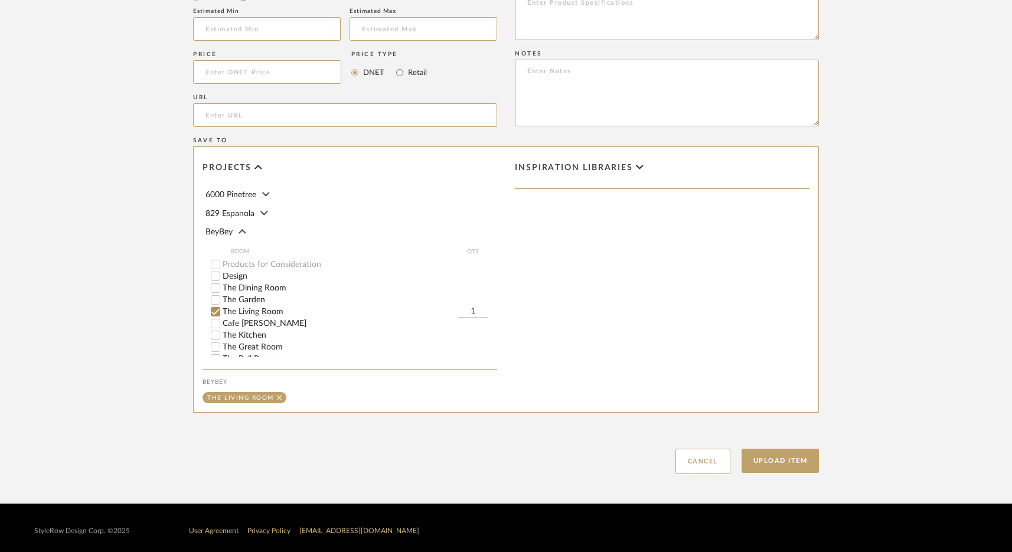
scroll to position [624, 0]
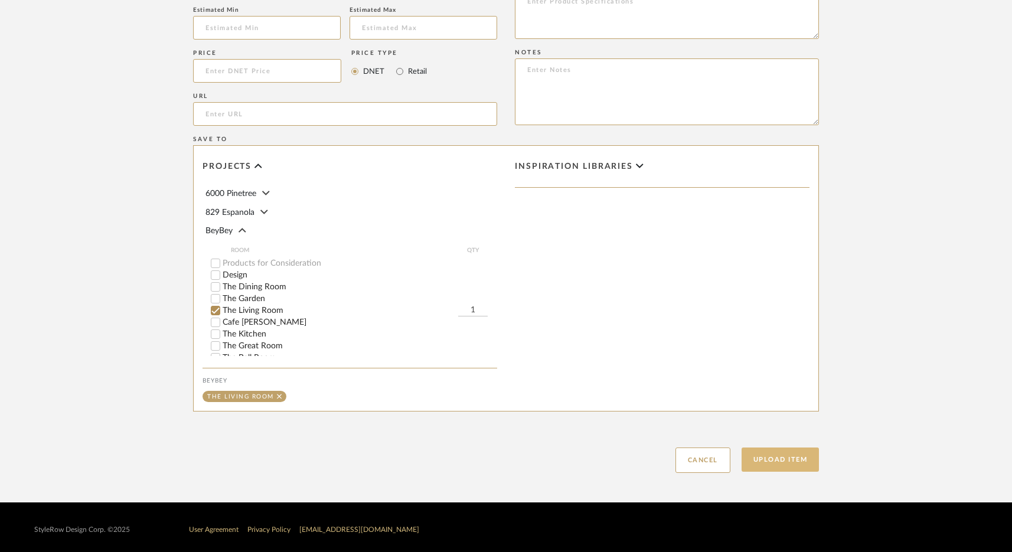
click at [775, 457] on button "Upload Item" at bounding box center [781, 460] width 78 height 24
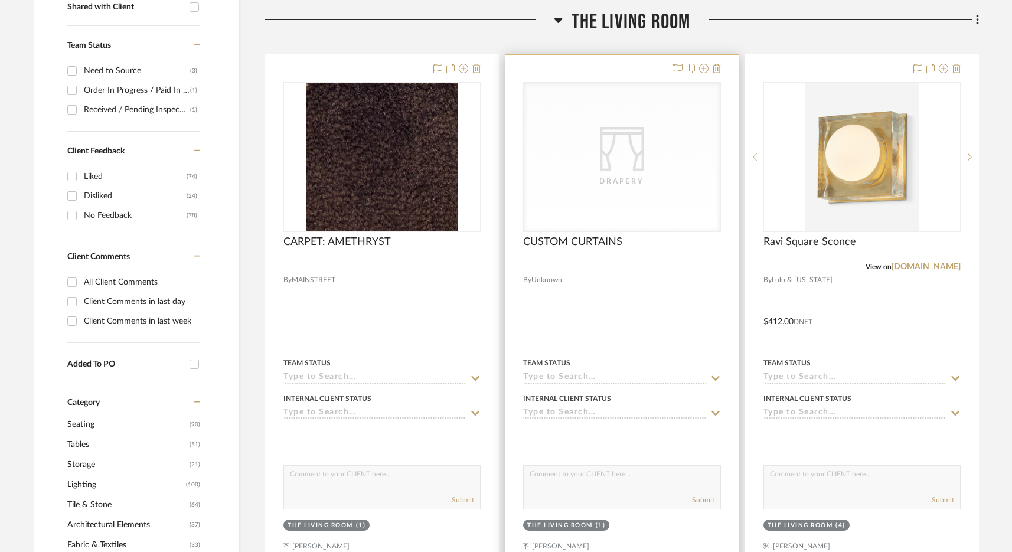
scroll to position [485, 0]
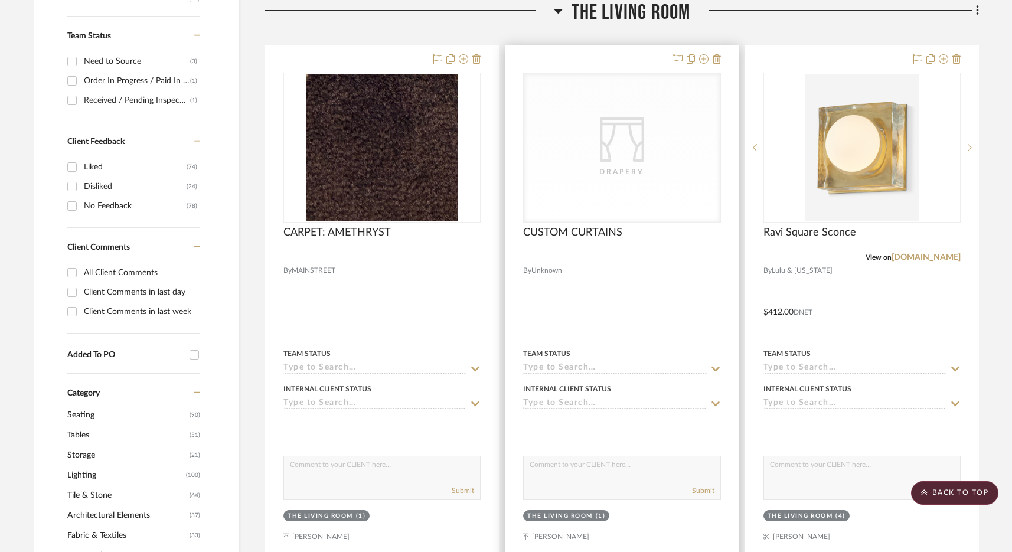
click at [657, 186] on div "CategoryIconFabrics Created with Sketch. Drapery" at bounding box center [622, 147] width 196 height 149
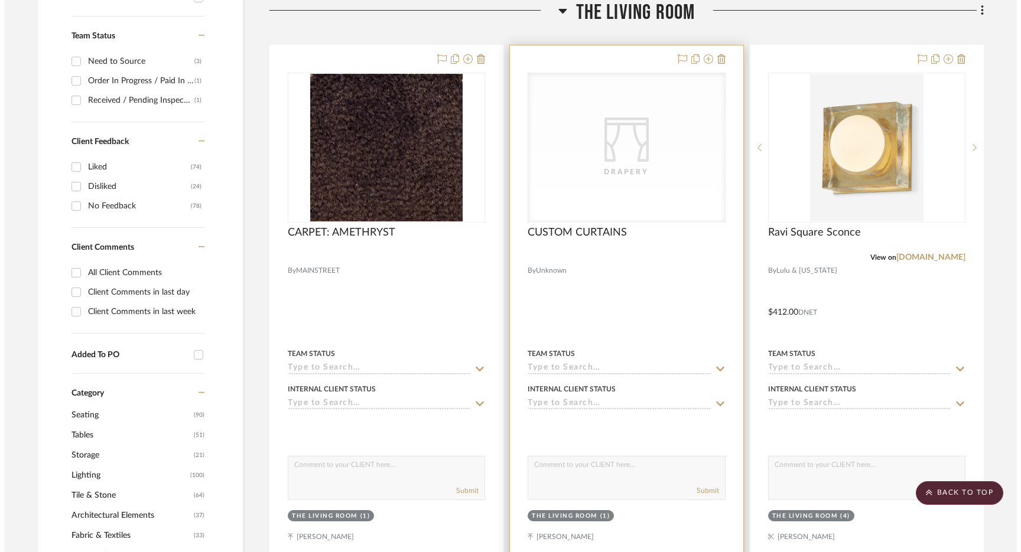
scroll to position [0, 0]
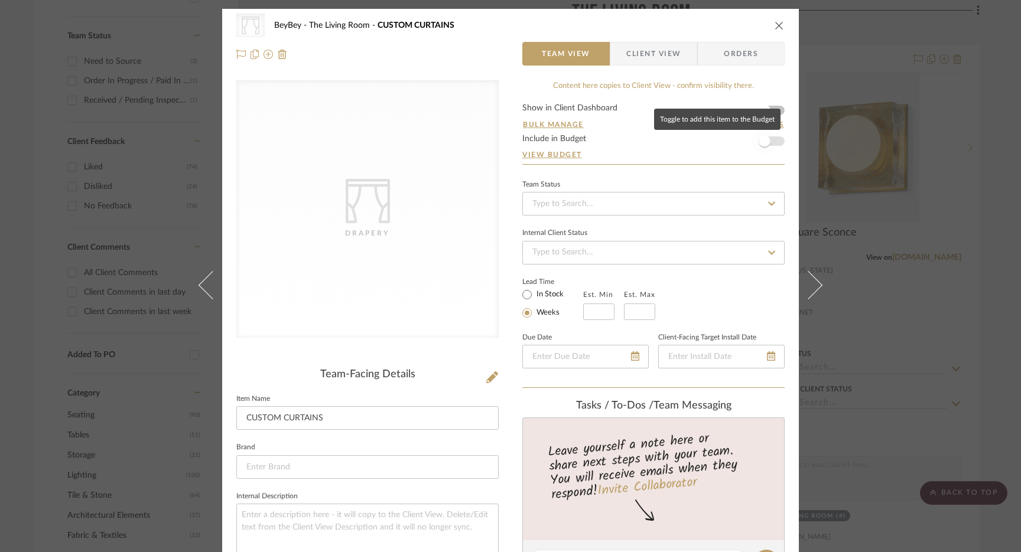
click at [768, 142] on span "button" at bounding box center [764, 141] width 26 height 26
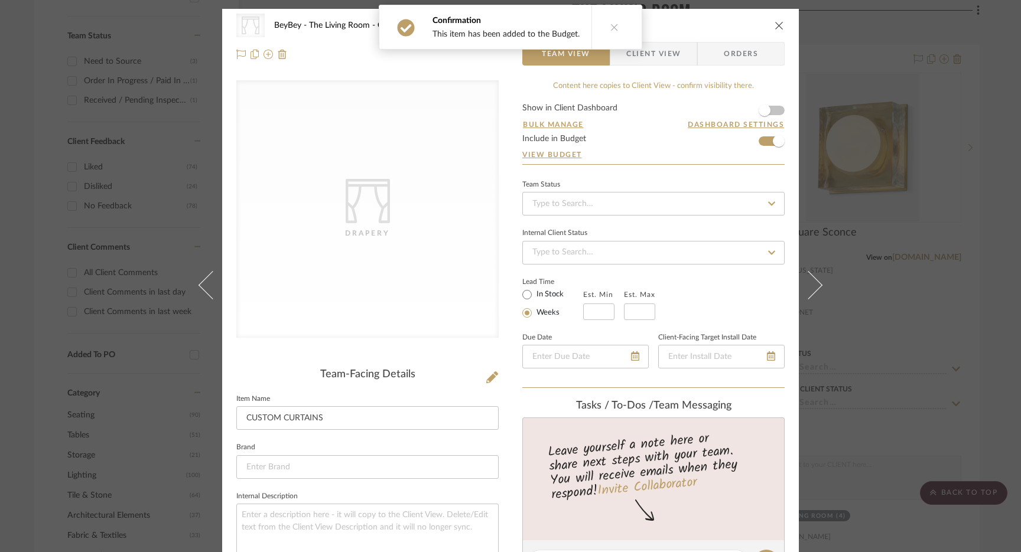
click at [775, 25] on icon "close" at bounding box center [778, 25] width 9 height 9
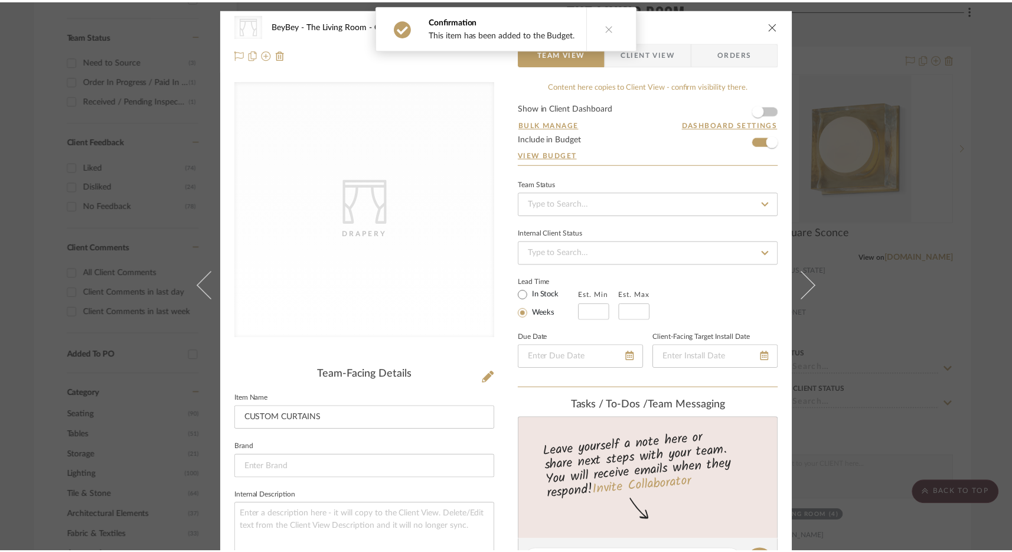
scroll to position [485, 0]
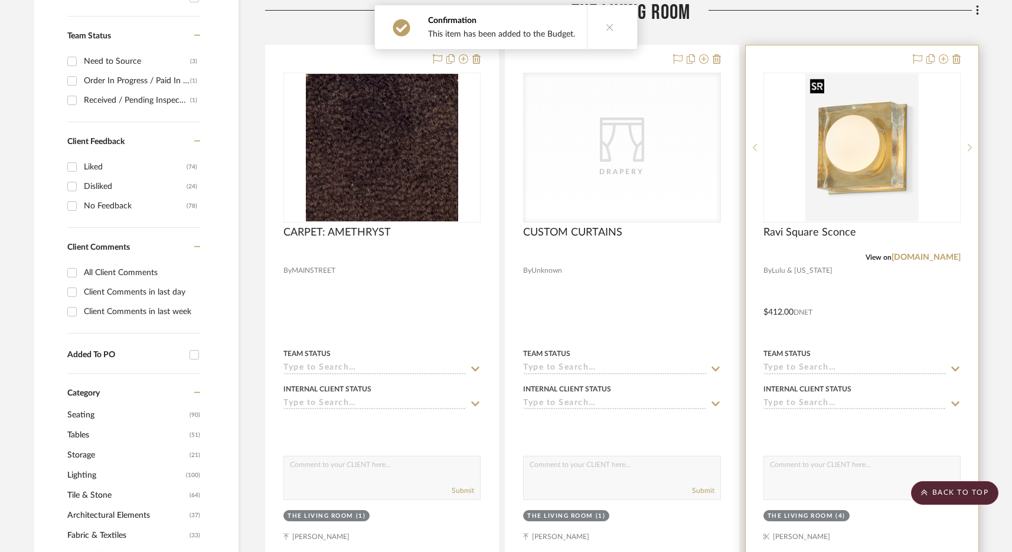
click at [819, 175] on img "0" at bounding box center [862, 148] width 113 height 148
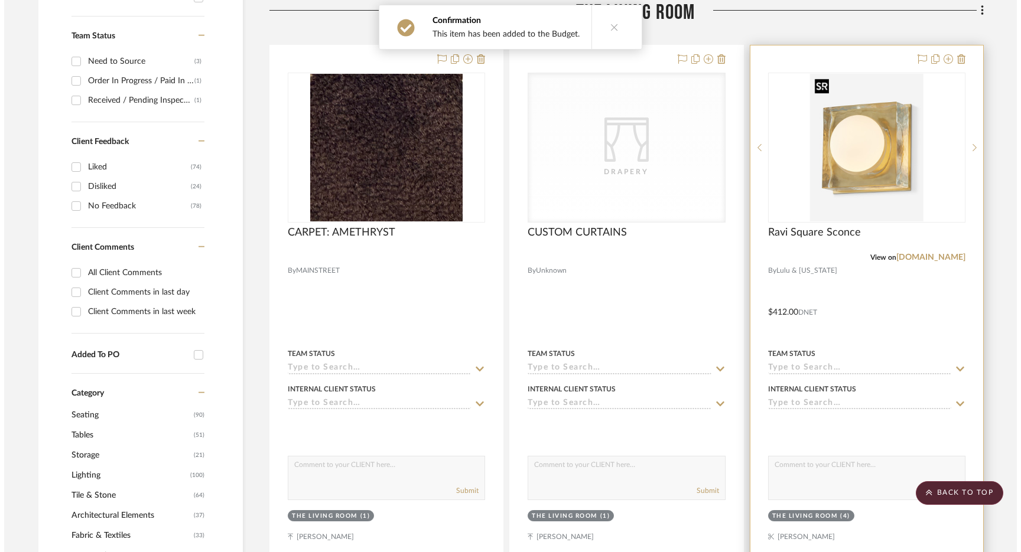
scroll to position [0, 0]
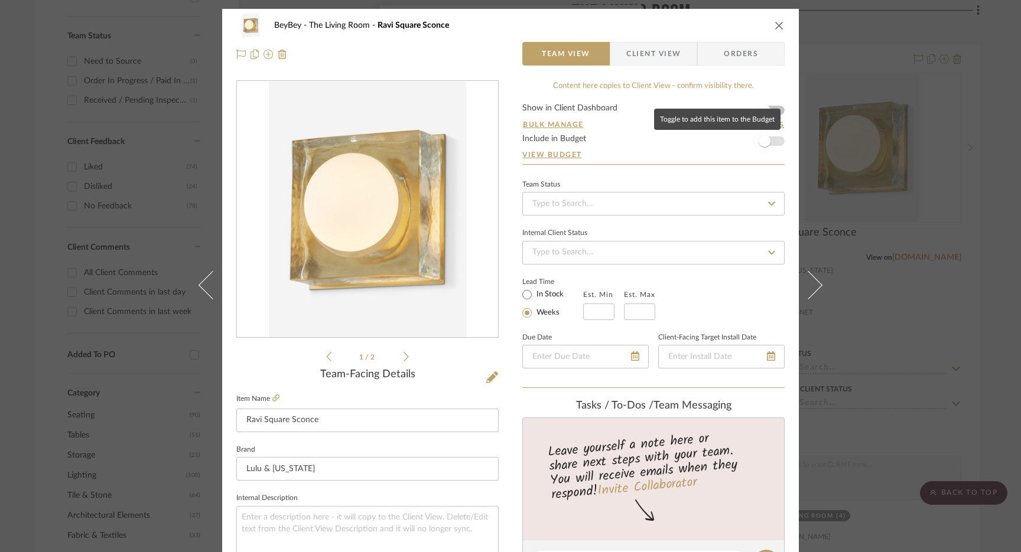
click at [760, 143] on span "button" at bounding box center [764, 141] width 12 height 12
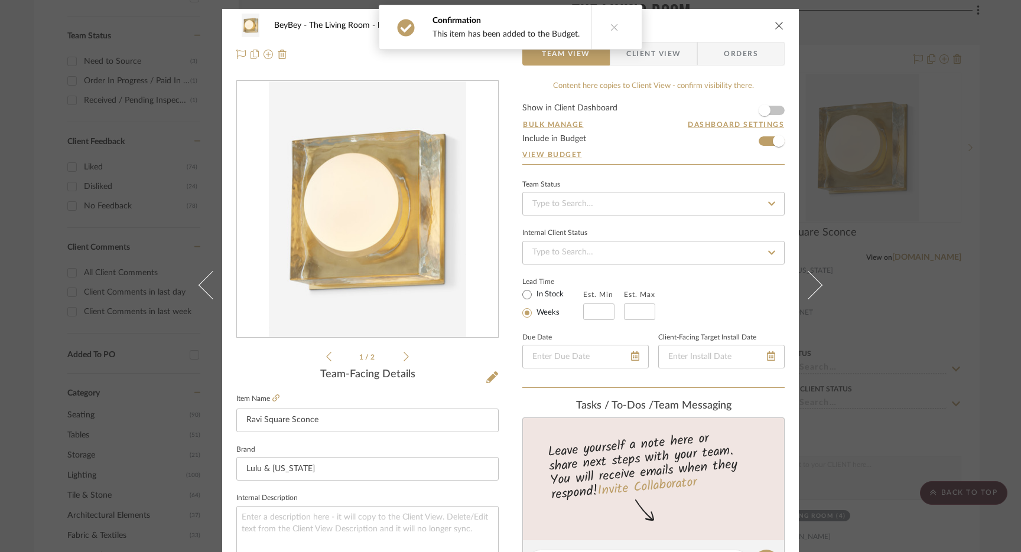
click at [897, 234] on div "BeyBey The Living Room Ravi Square Sconce Team View Client View Orders 1 / 2 Te…" at bounding box center [510, 276] width 1021 height 552
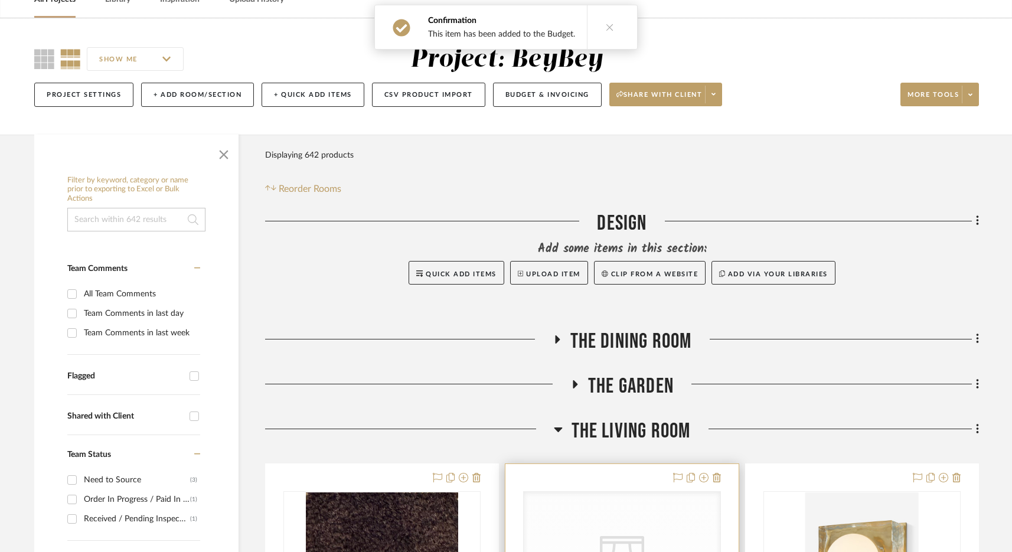
scroll to position [92, 0]
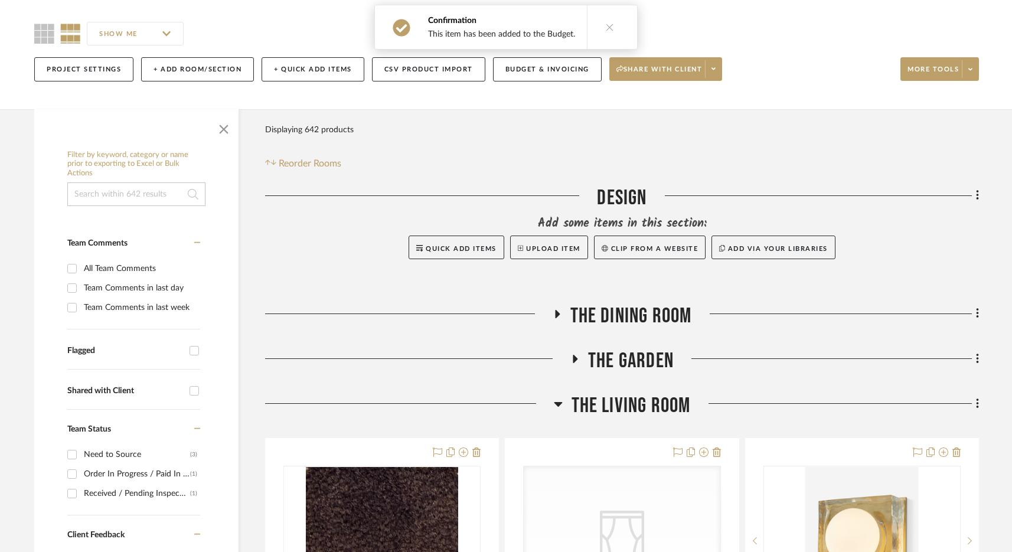
click at [626, 354] on span "The Garden" at bounding box center [631, 360] width 86 height 25
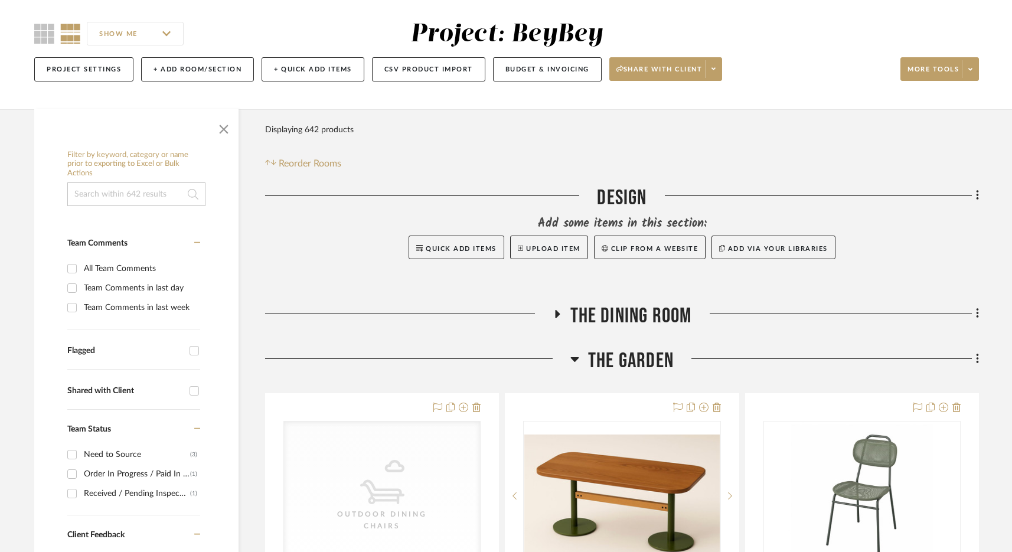
click at [626, 354] on span "The Garden" at bounding box center [631, 360] width 86 height 25
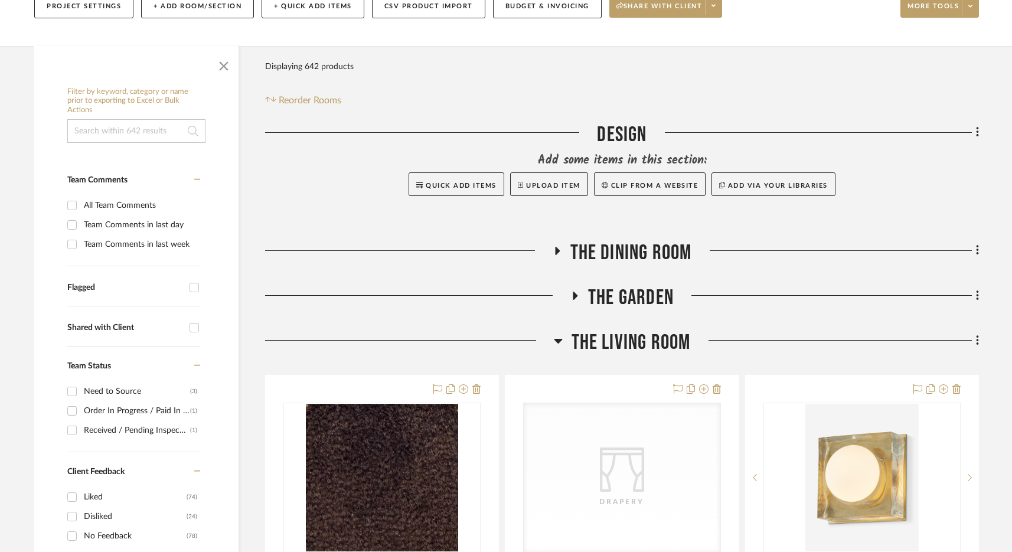
click at [638, 340] on span "The Living Room" at bounding box center [631, 342] width 119 height 25
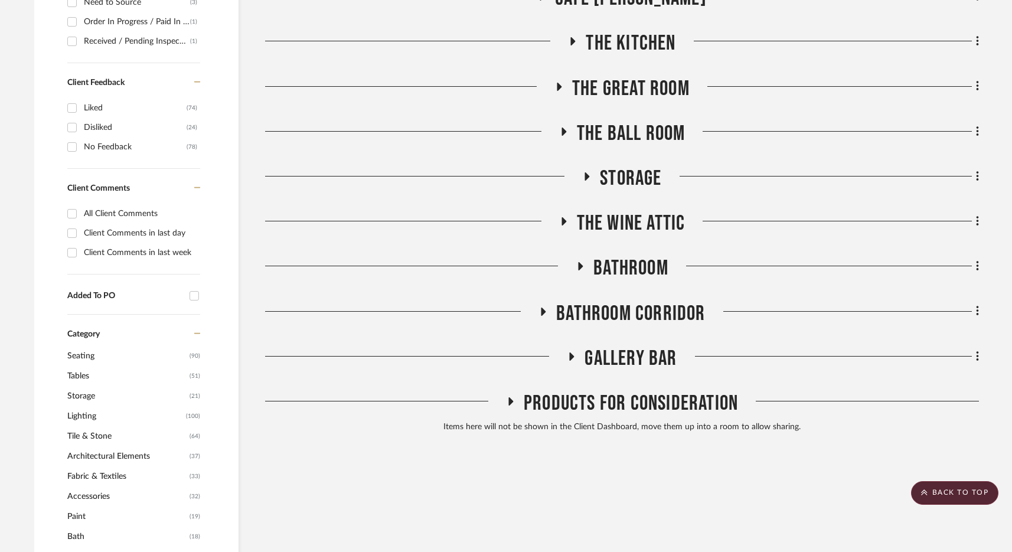
click at [624, 360] on span "Gallery Bar" at bounding box center [631, 358] width 92 height 25
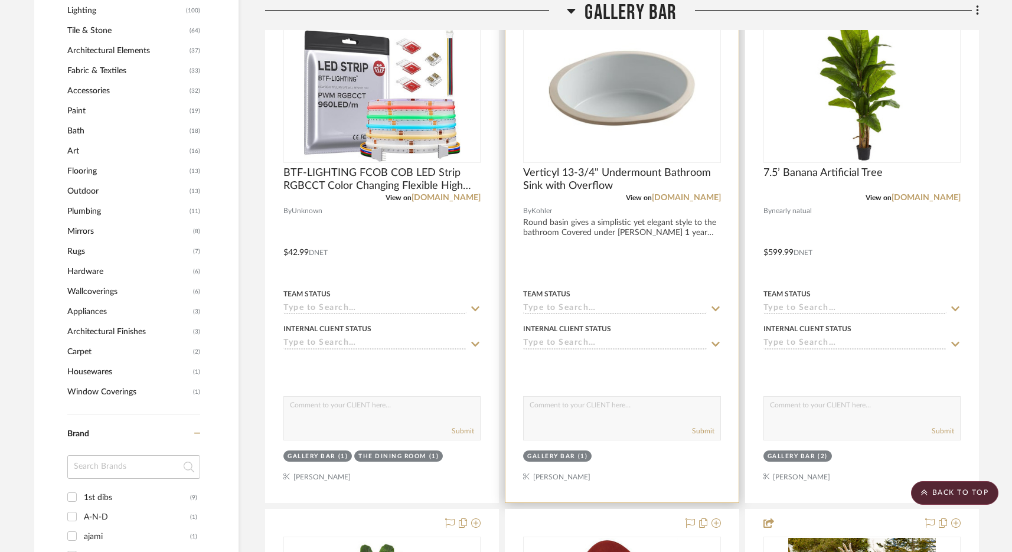
scroll to position [718, 0]
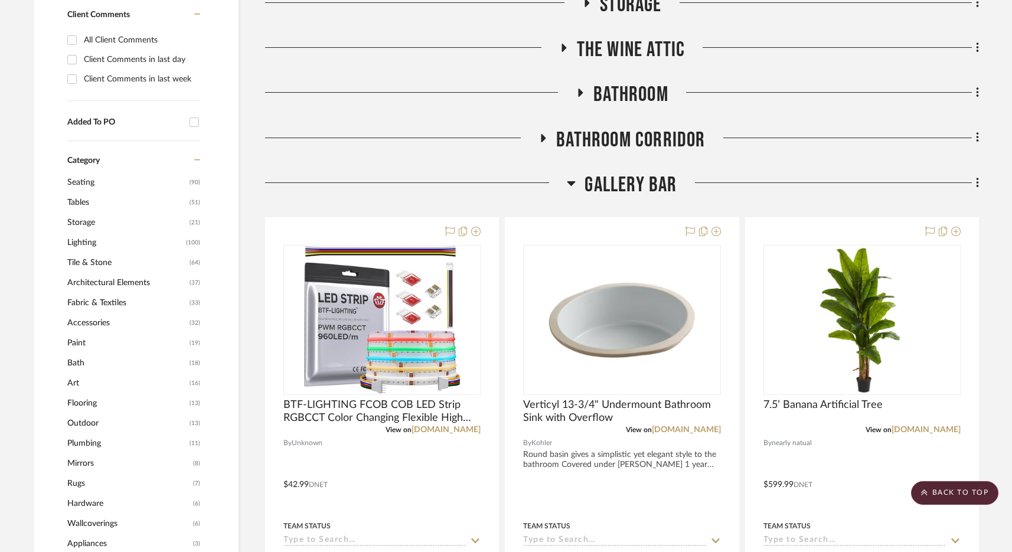
click at [628, 178] on span "Gallery Bar" at bounding box center [631, 184] width 92 height 25
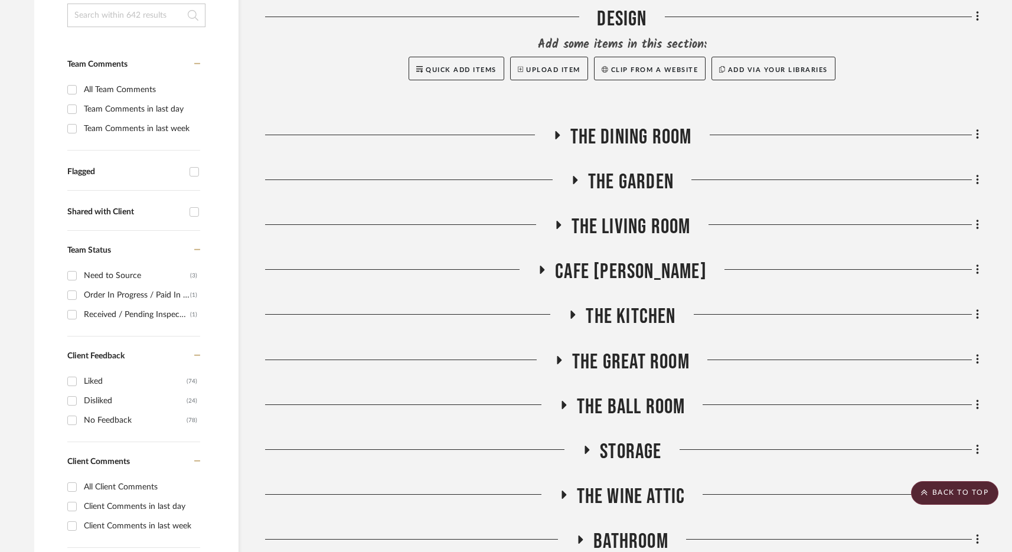
scroll to position [245, 0]
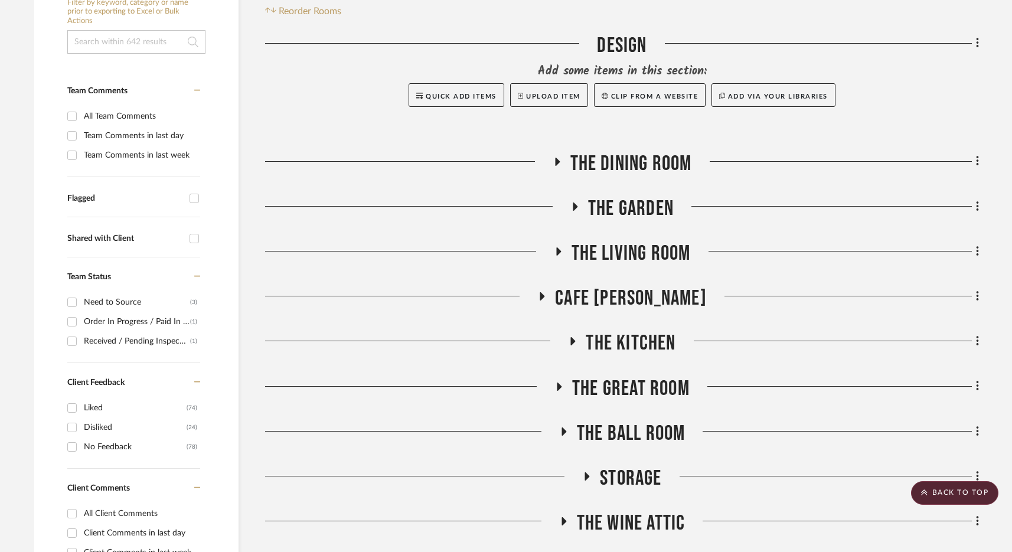
click at [623, 159] on span "The Dining Room" at bounding box center [632, 163] width 122 height 25
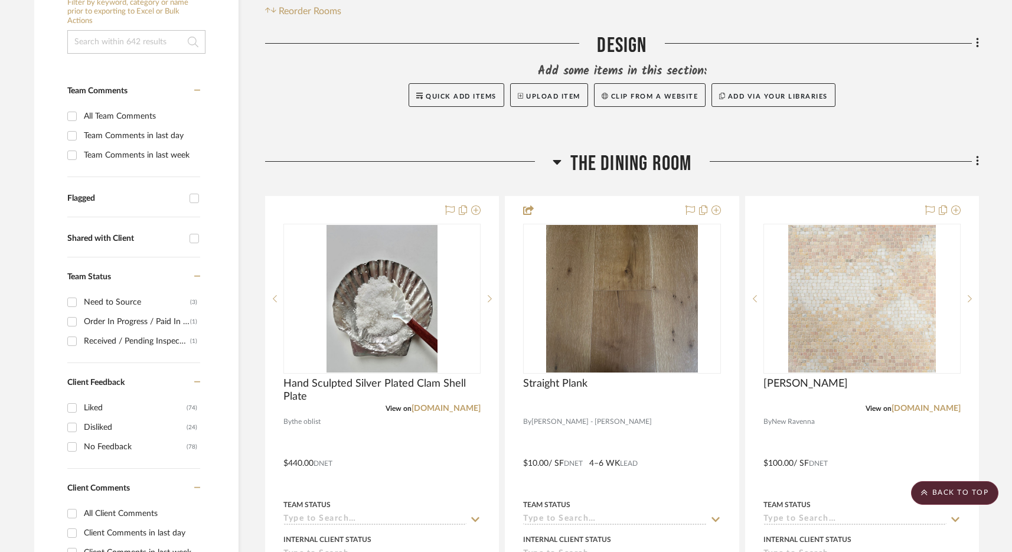
click at [977, 167] on icon at bounding box center [977, 162] width 2 height 10
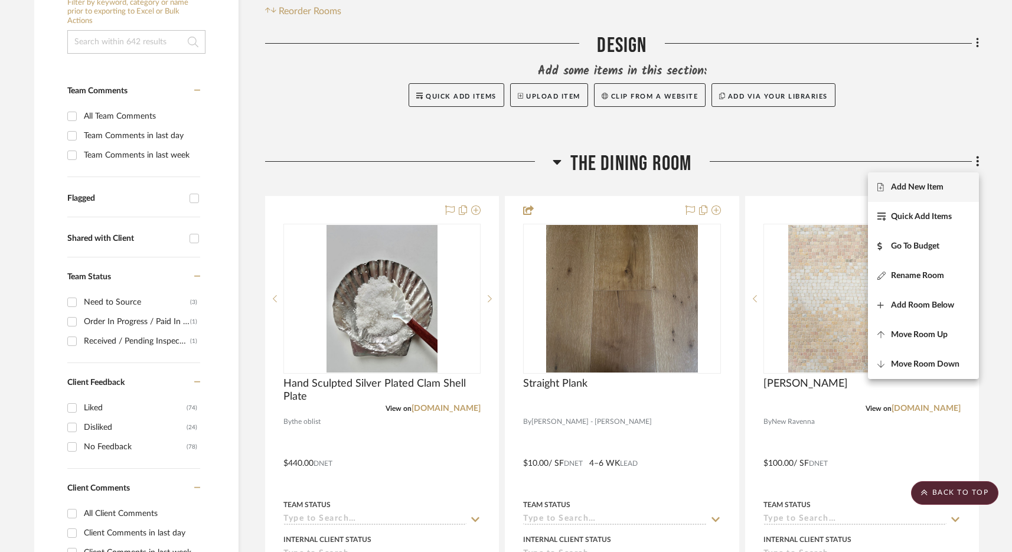
click at [934, 183] on span "Add New Item" at bounding box center [917, 187] width 53 height 10
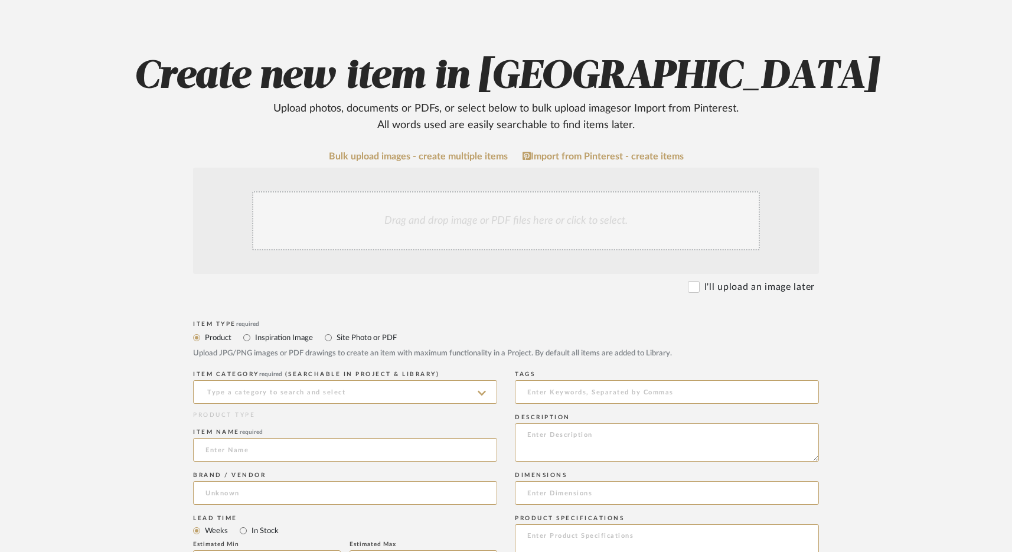
scroll to position [133, 0]
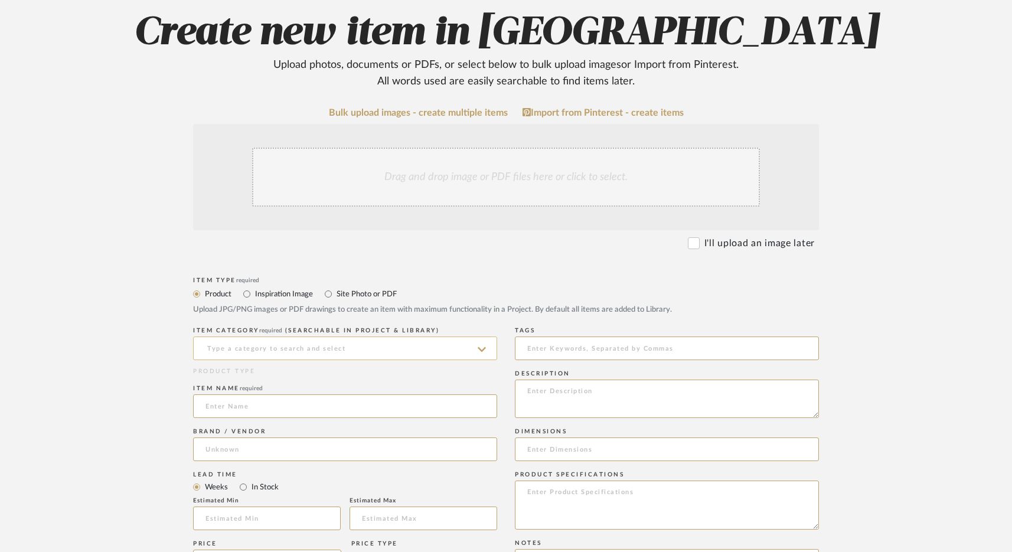
click at [346, 348] on input at bounding box center [345, 349] width 304 height 24
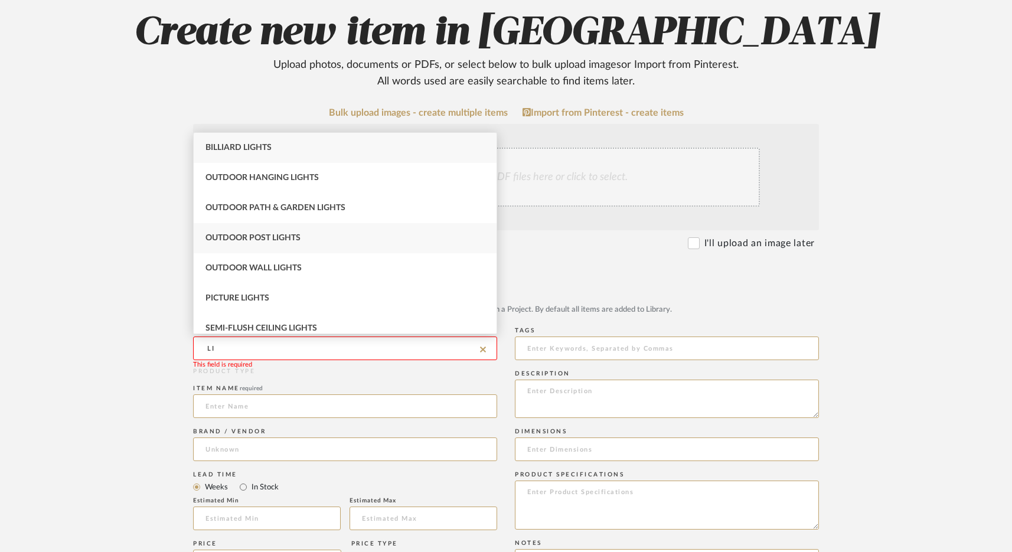
type input "L"
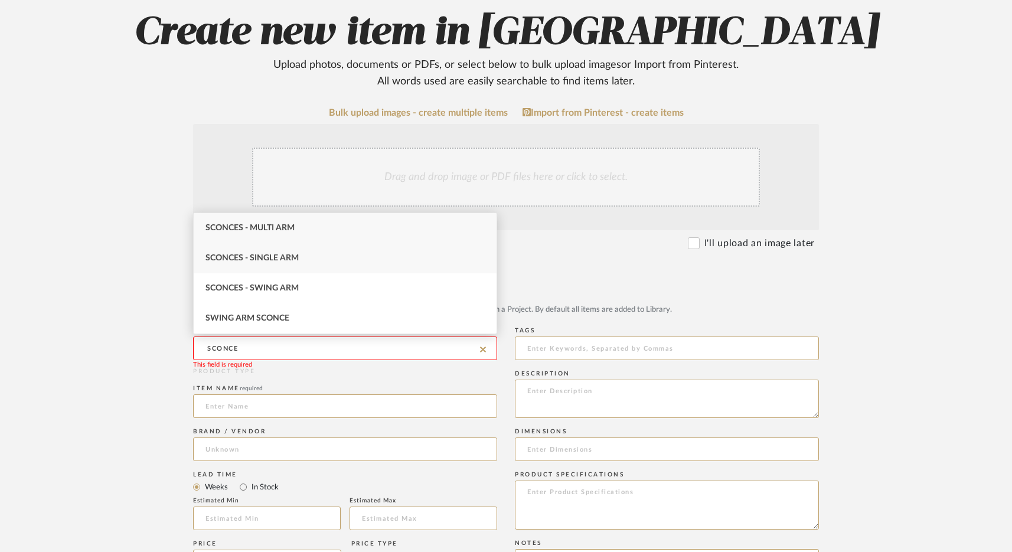
click at [278, 262] on span "Sconces - Single Arm" at bounding box center [252, 258] width 93 height 8
type input "Sconces - Single Arm"
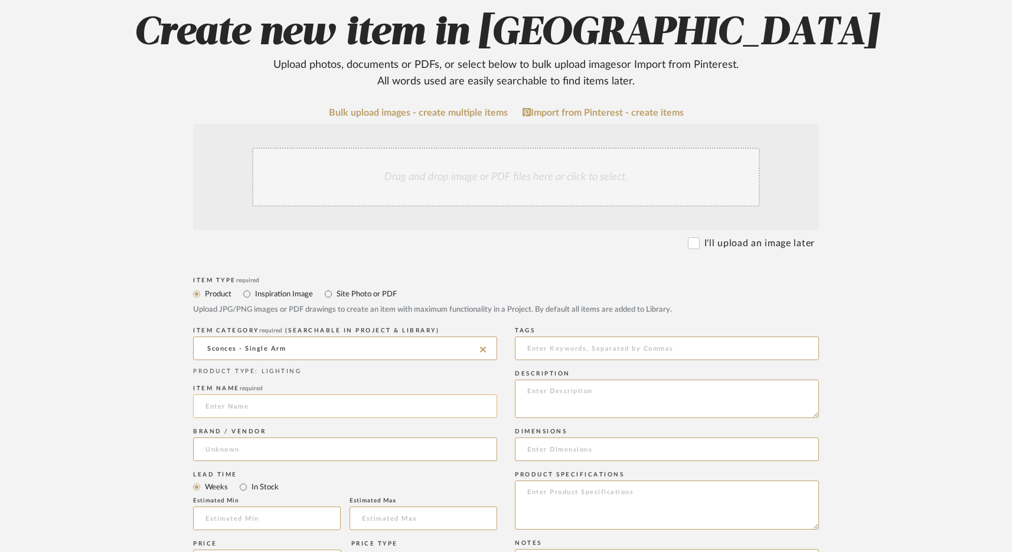
click at [259, 407] on input at bounding box center [345, 407] width 304 height 24
type input "LINESTRA SCONCE"
click at [260, 456] on input at bounding box center [345, 450] width 304 height 24
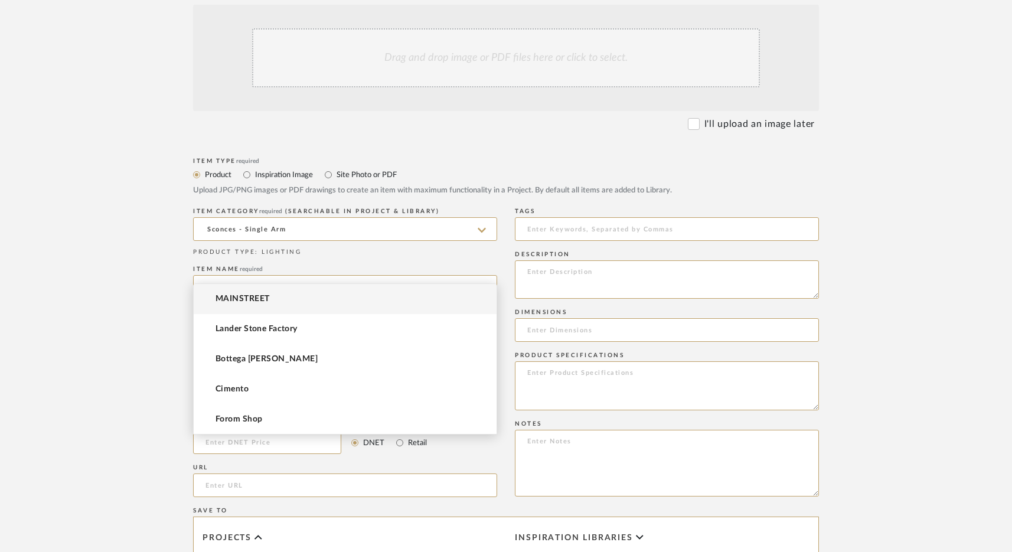
scroll to position [257, 0]
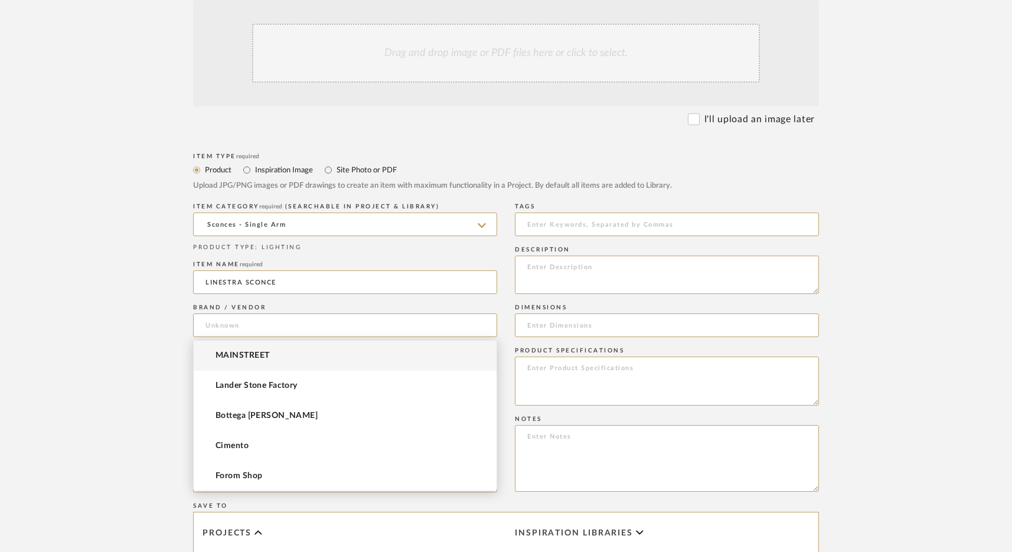
click at [139, 387] on form "Bulk upload images - create multiple items Import from Pinterest - create items…" at bounding box center [506, 411] width 752 height 856
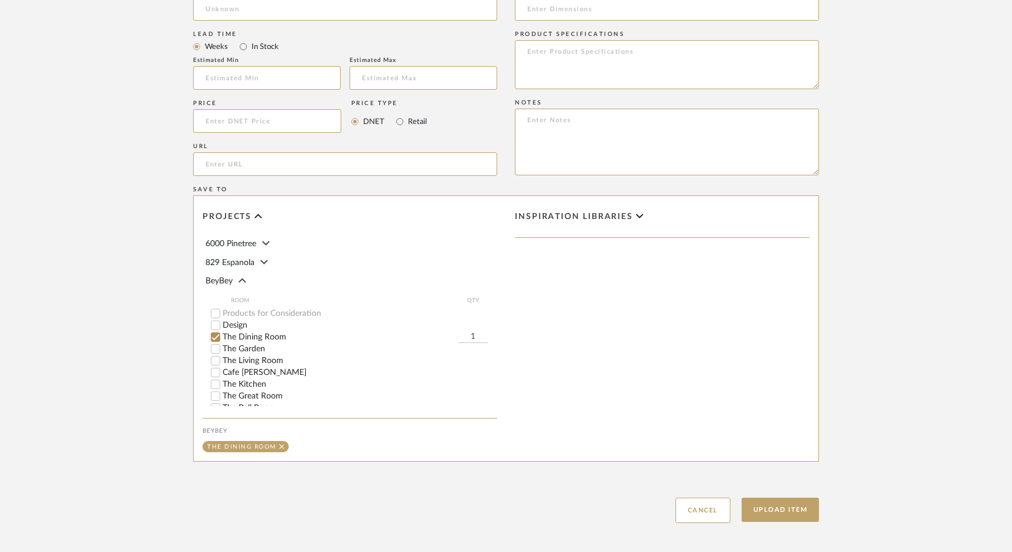
scroll to position [605, 0]
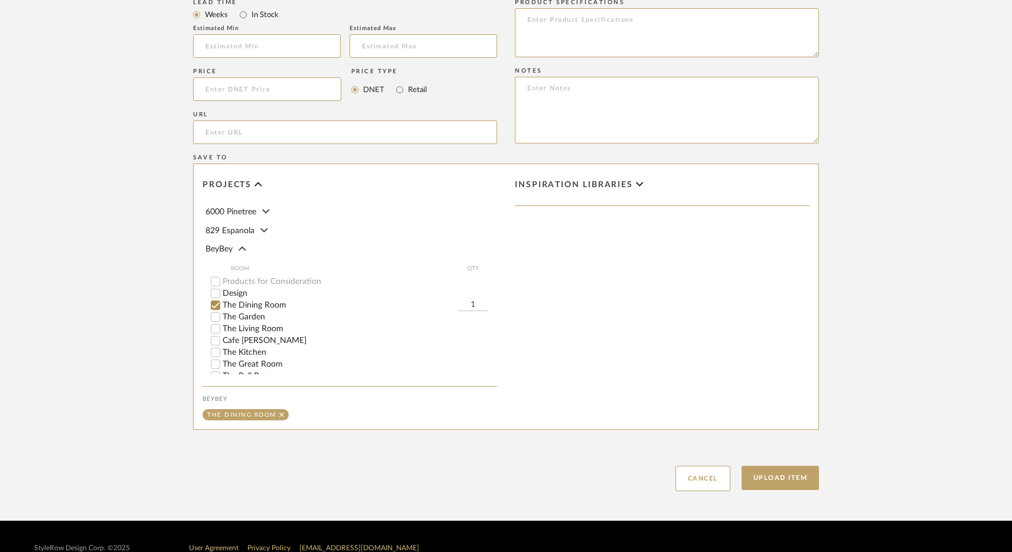
click at [473, 302] on input "1" at bounding box center [473, 305] width 30 height 12
type input "3"
click at [767, 478] on button "Upload Item" at bounding box center [781, 478] width 78 height 24
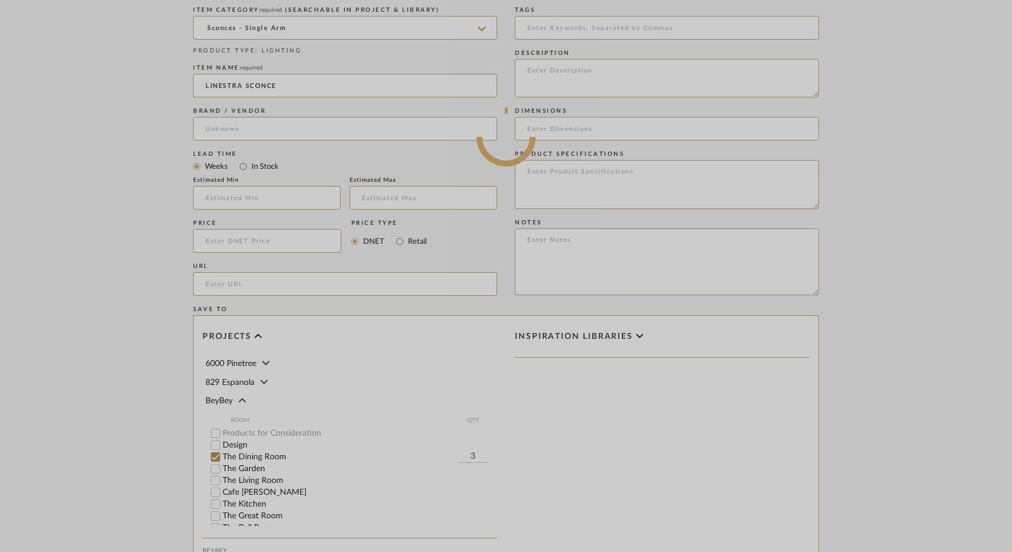
scroll to position [113, 0]
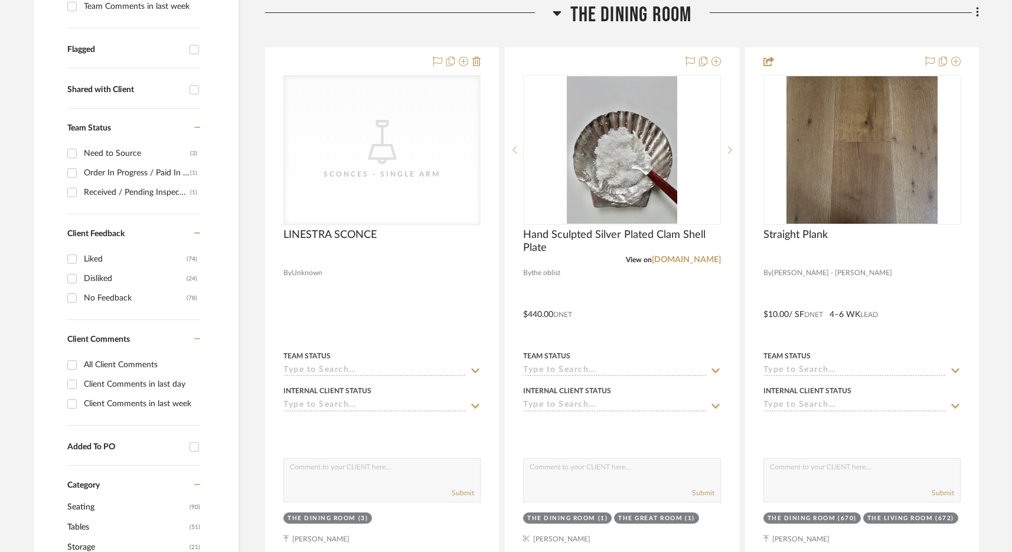
scroll to position [395, 0]
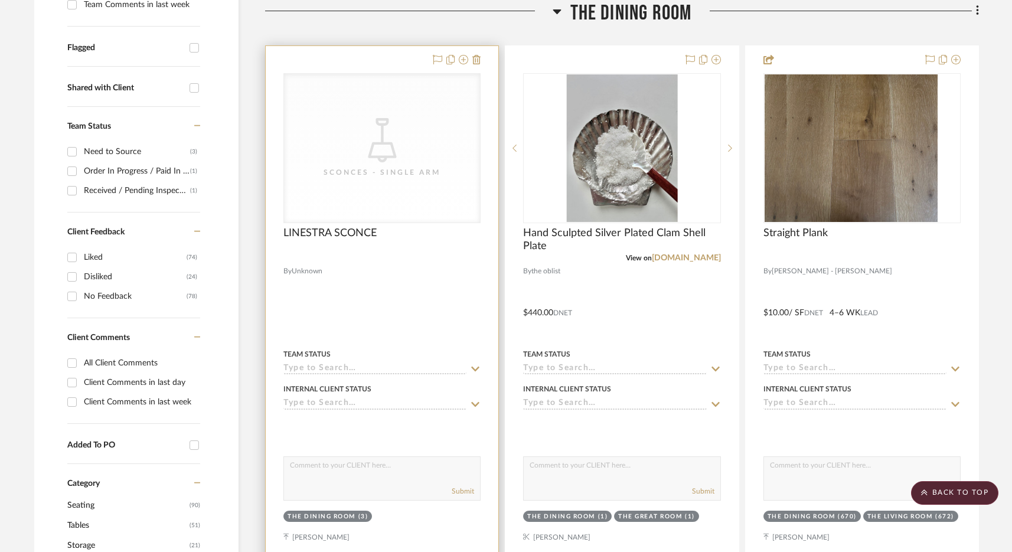
click at [350, 188] on div "CategoryIconLighting Created with Sketch. Sconces - Single Arm" at bounding box center [382, 148] width 196 height 149
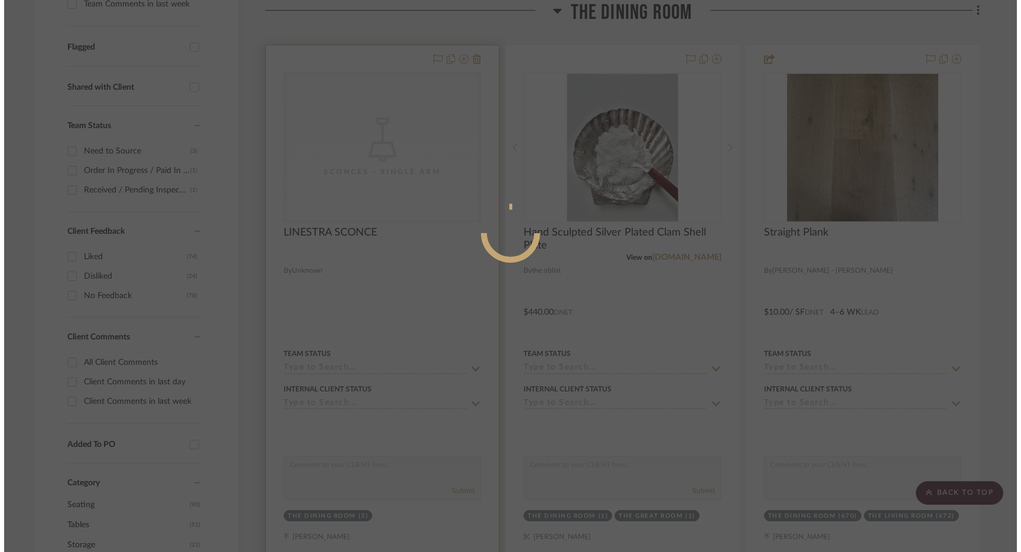
scroll to position [0, 0]
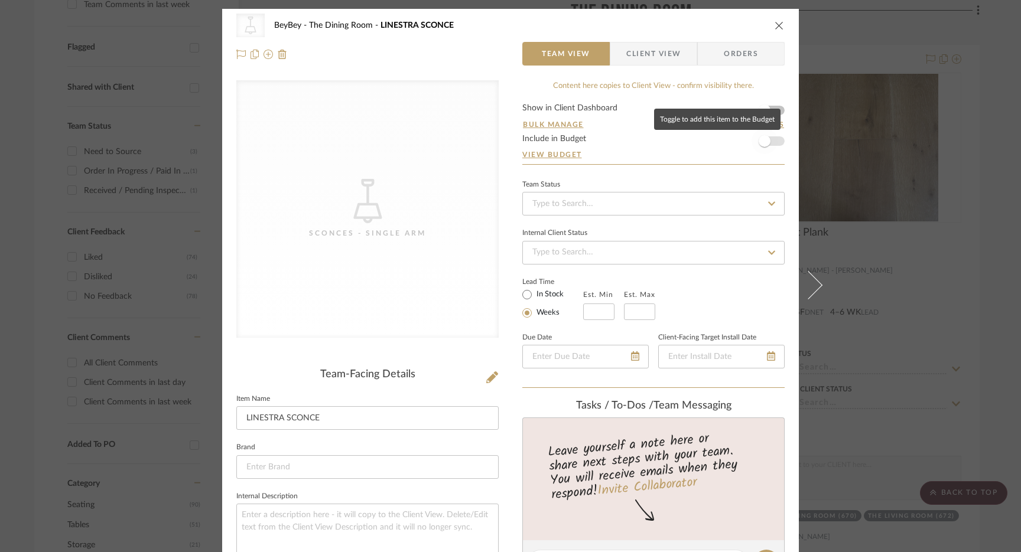
click at [760, 144] on span "button" at bounding box center [764, 141] width 12 height 12
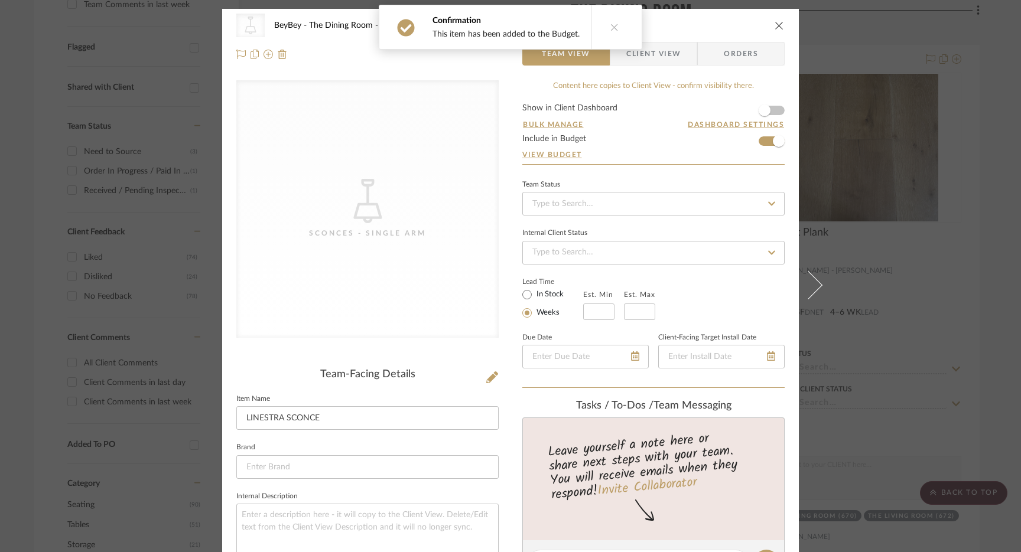
click at [778, 21] on icon "close" at bounding box center [778, 25] width 9 height 9
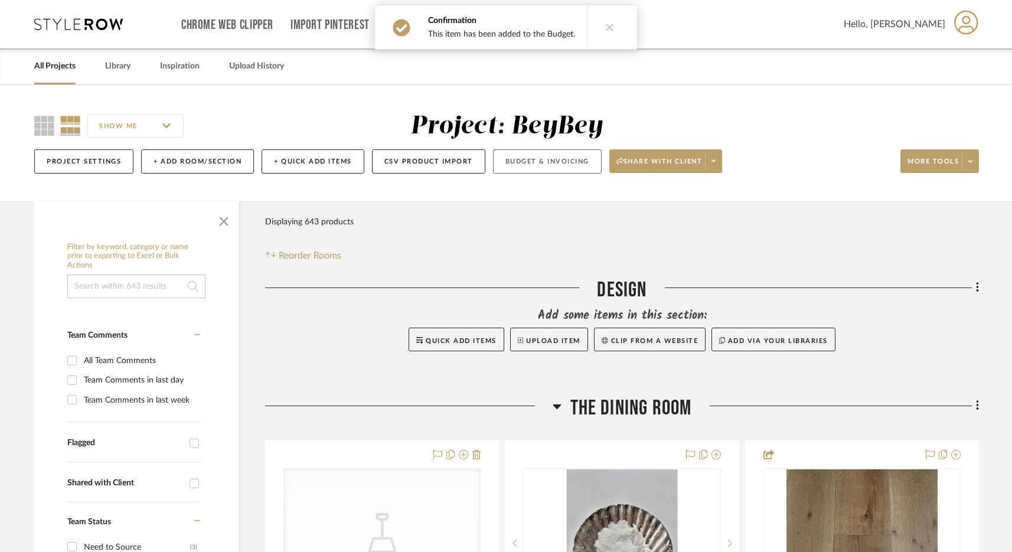
click at [531, 161] on button "Budget & Invoicing" at bounding box center [547, 161] width 109 height 24
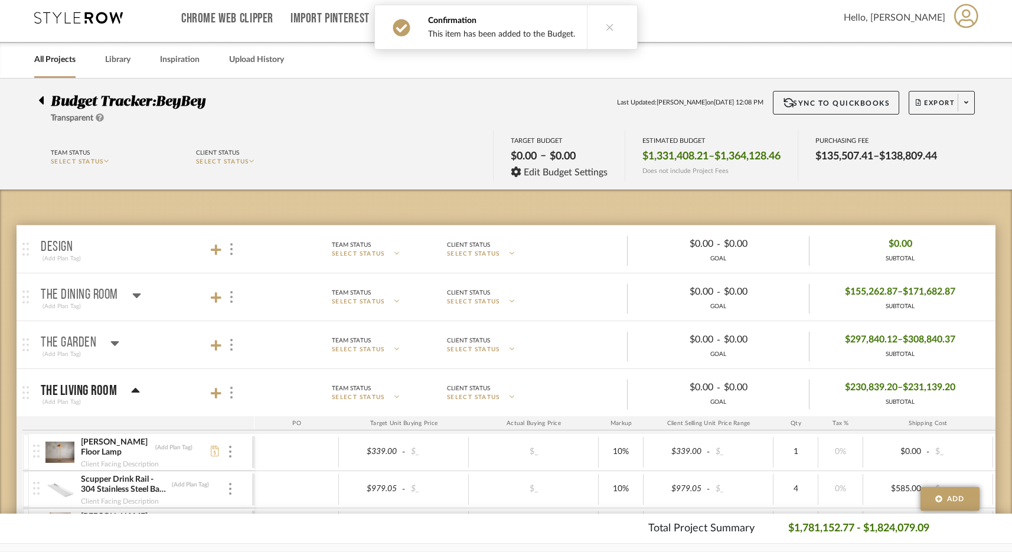
scroll to position [21, 0]
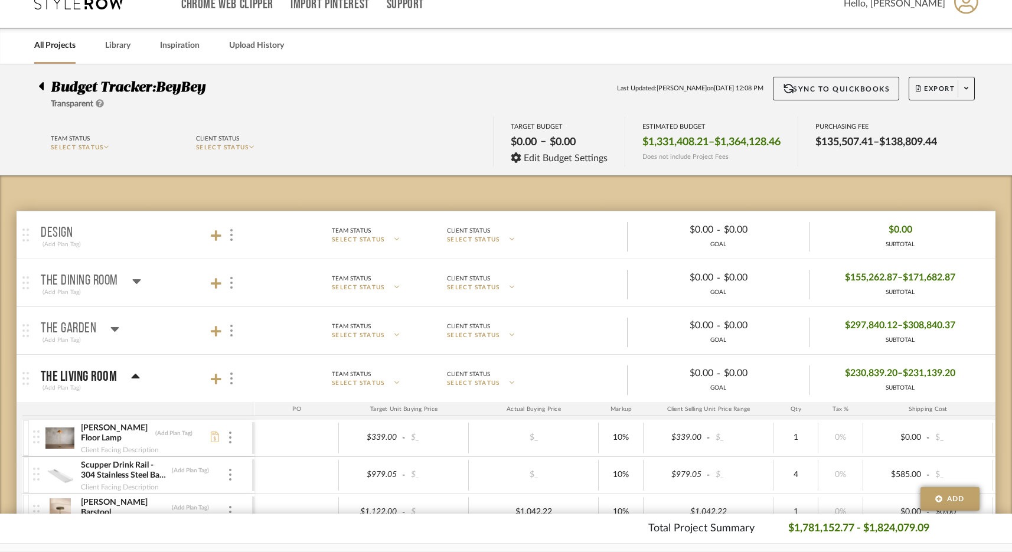
click at [80, 282] on p "The Dining Room" at bounding box center [79, 281] width 77 height 14
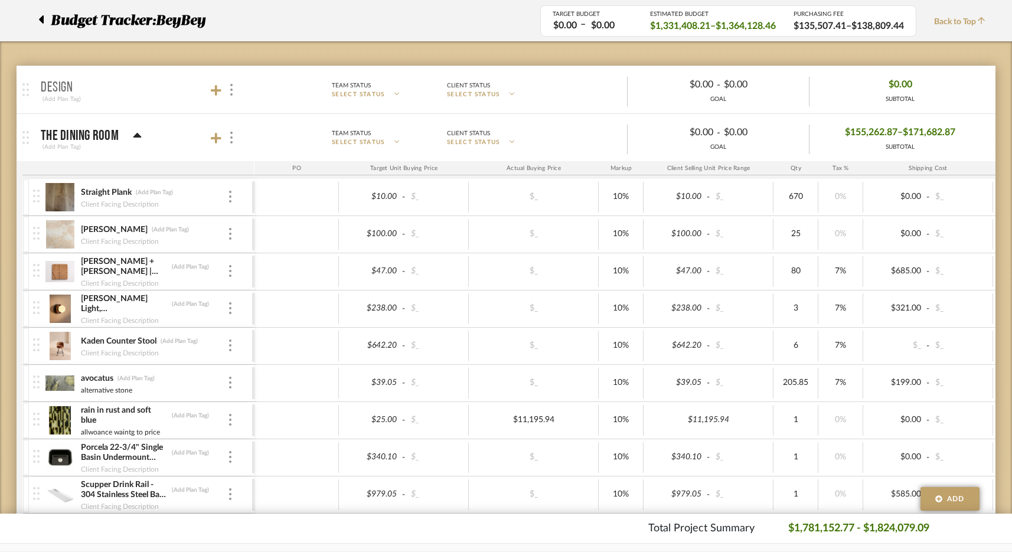
scroll to position [0, 0]
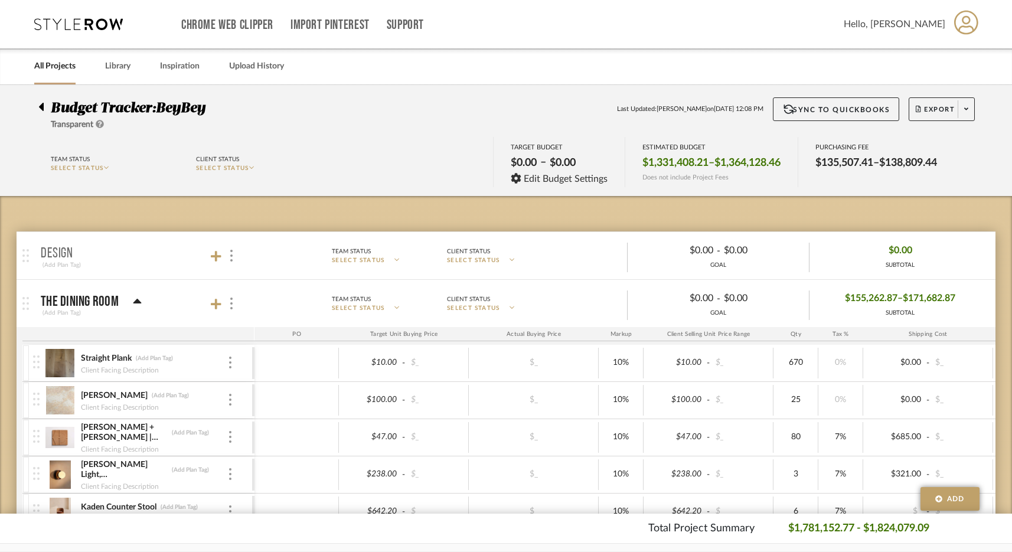
click at [90, 299] on p "The Dining Room" at bounding box center [80, 302] width 78 height 14
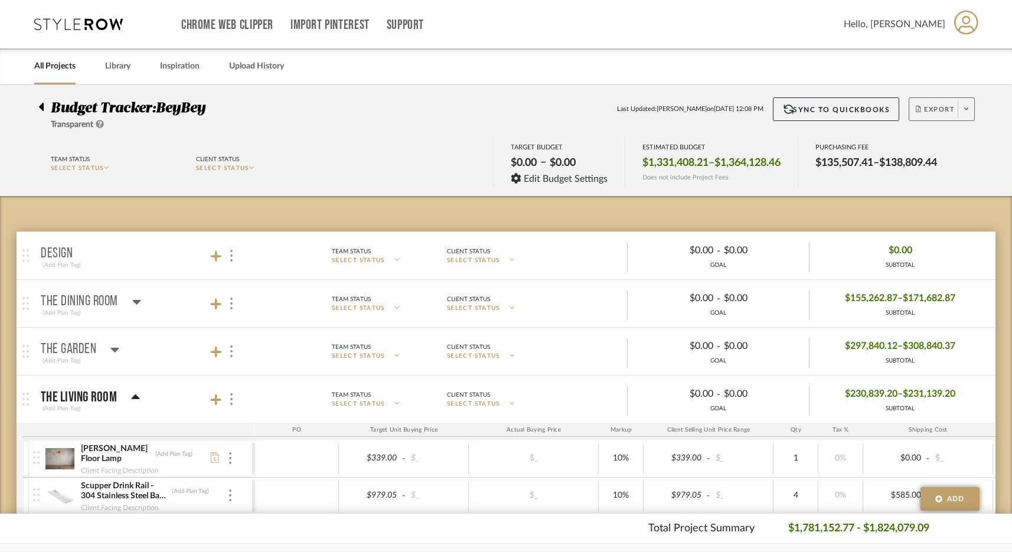
click at [947, 106] on span "Export" at bounding box center [935, 114] width 39 height 18
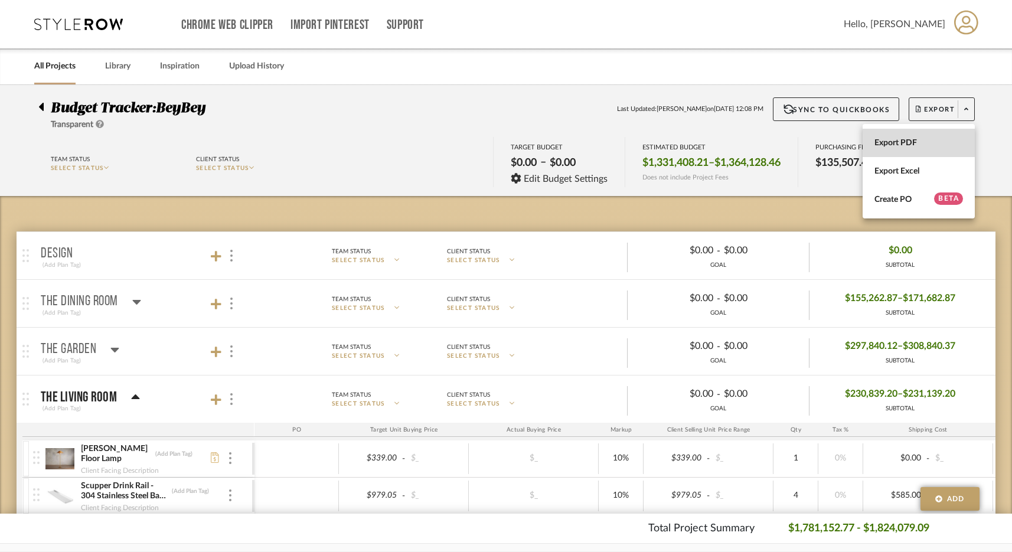
click at [908, 143] on span "Export PDF" at bounding box center [919, 143] width 89 height 10
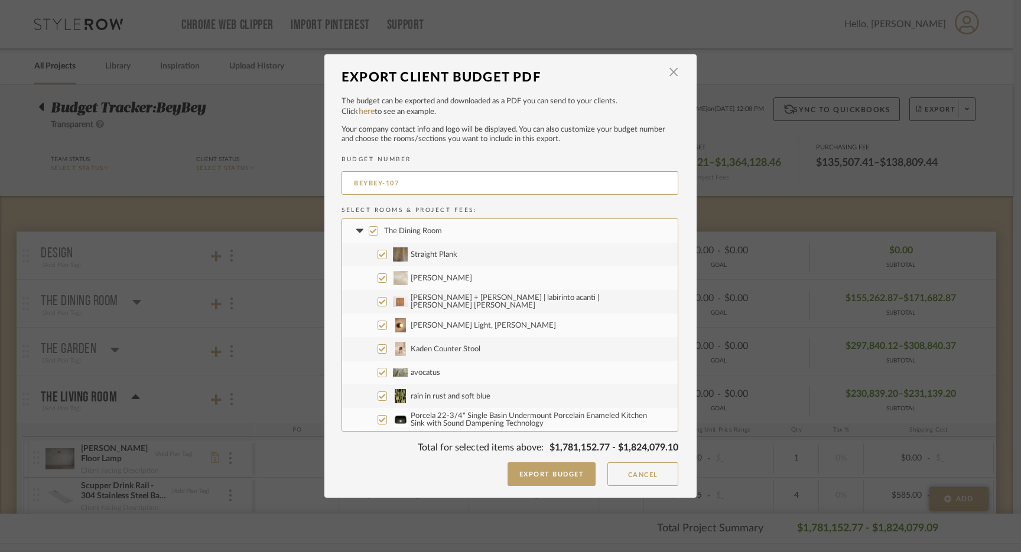
click at [370, 233] on input "The Dining Room" at bounding box center [373, 230] width 9 height 9
checkbox input "false"
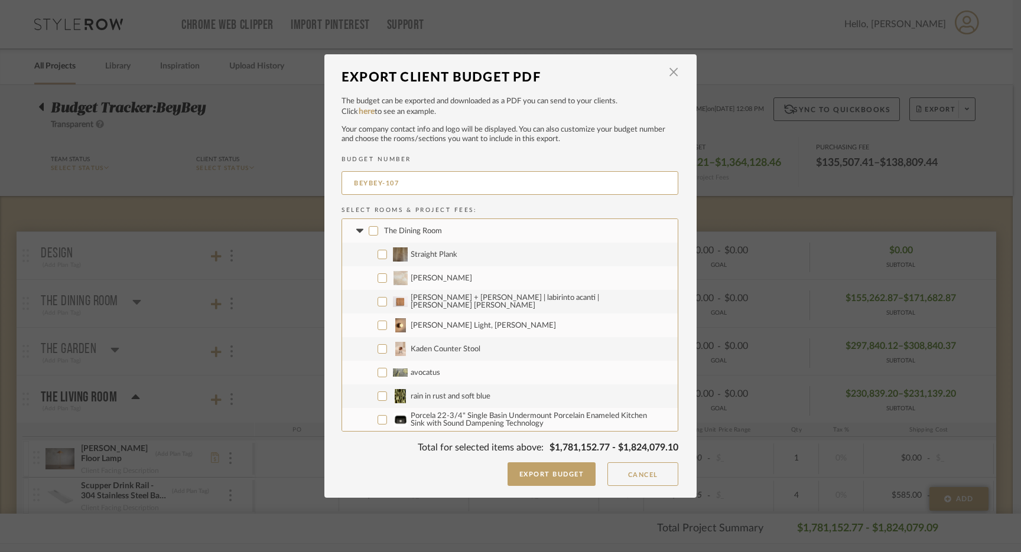
checkbox input "false"
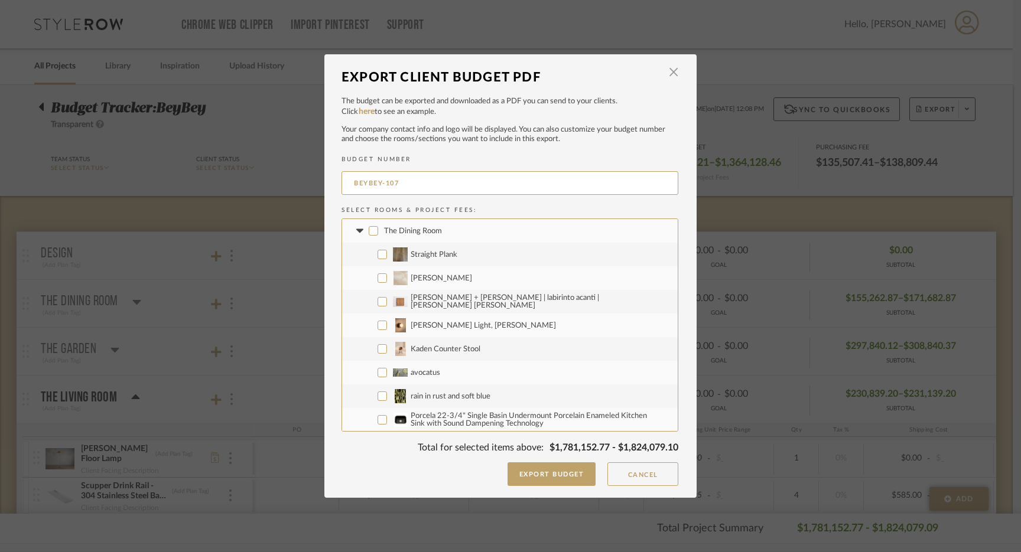
checkbox input "false"
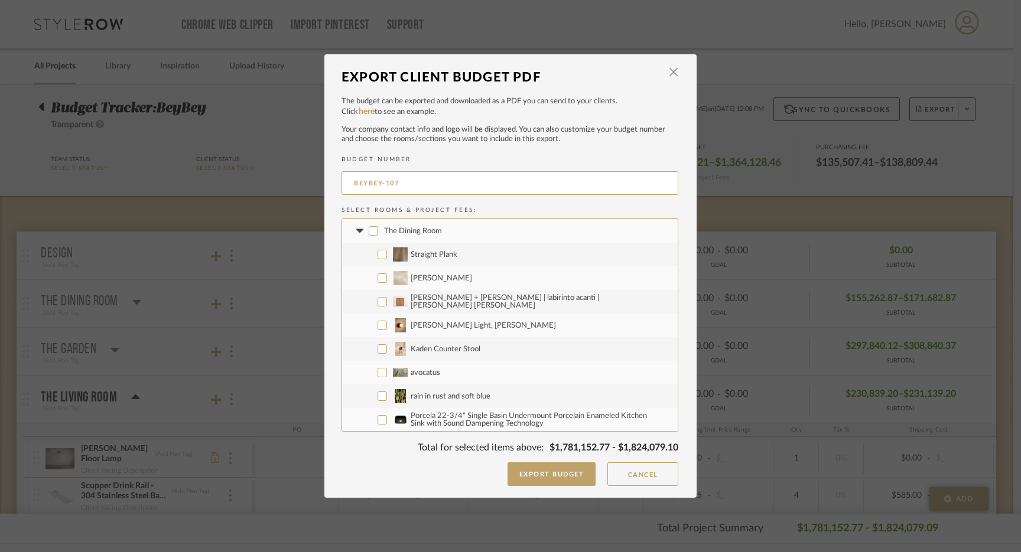
checkbox input "false"
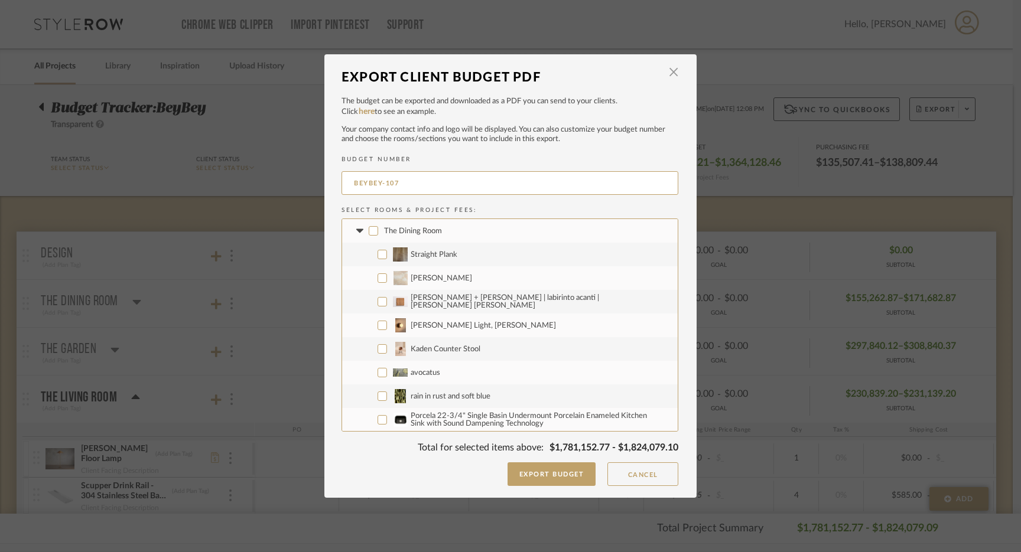
checkbox input "false"
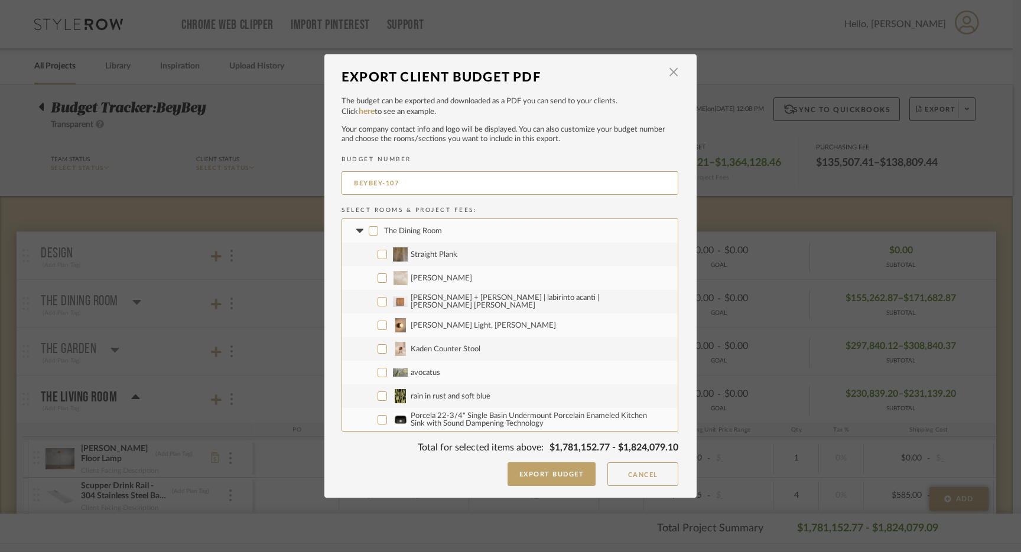
checkbox input "false"
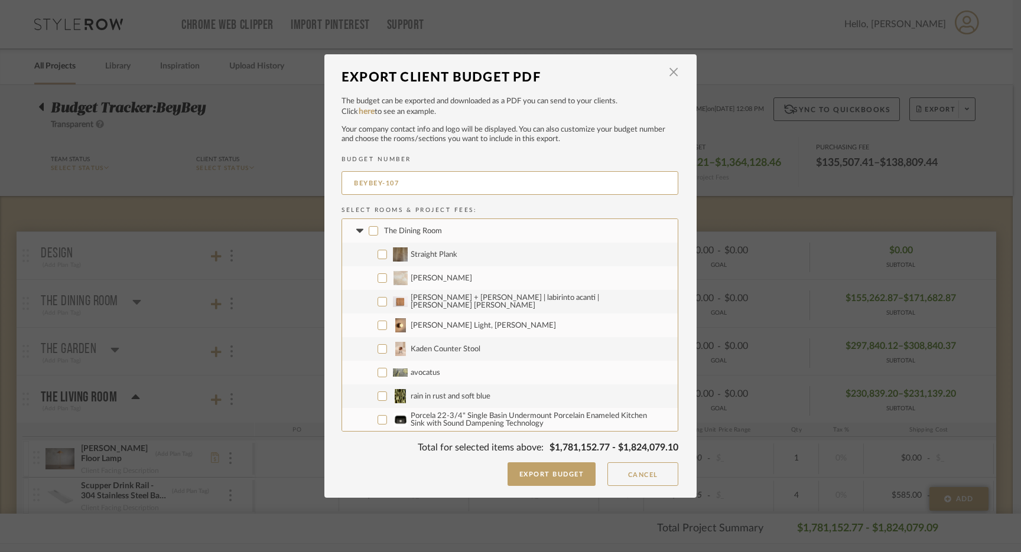
checkbox input "false"
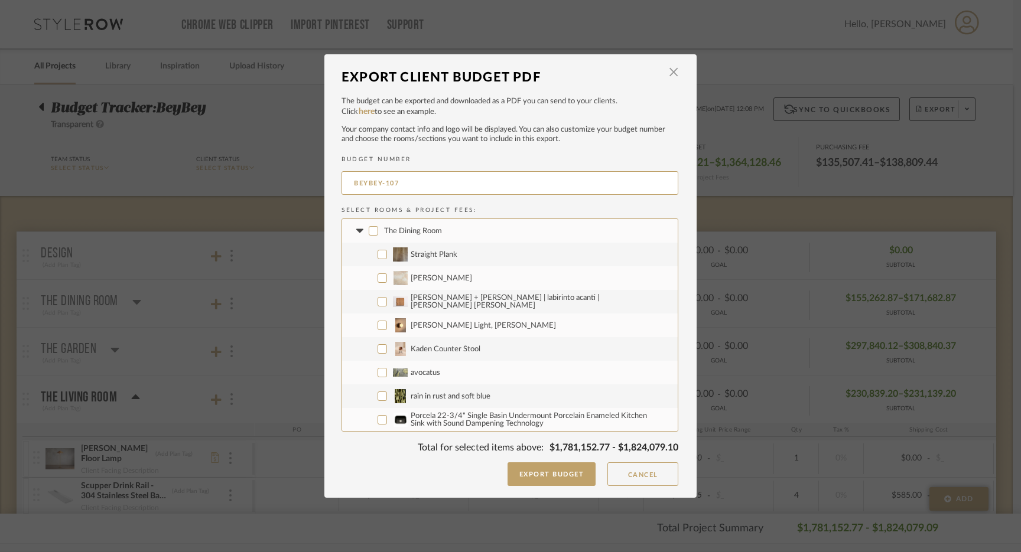
checkbox input "false"
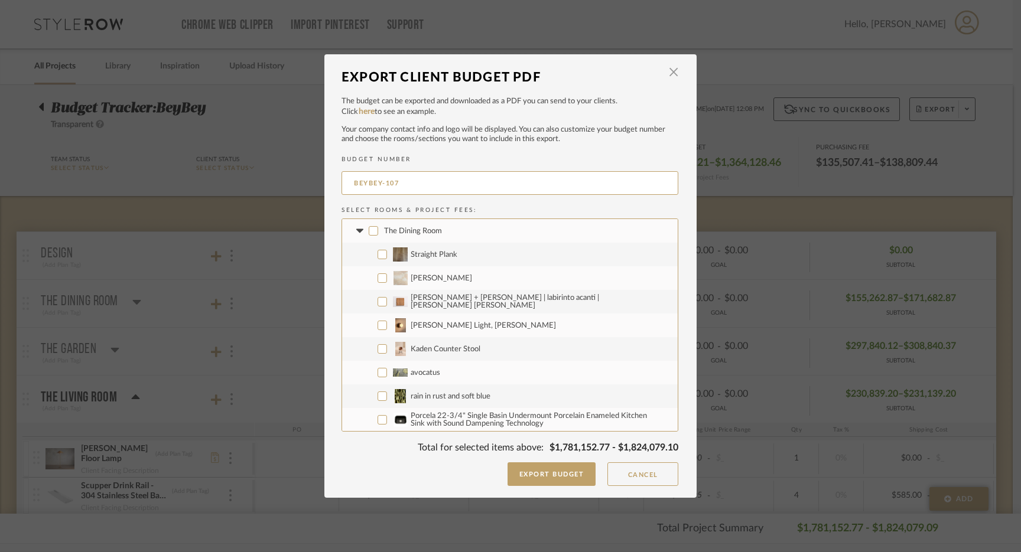
checkbox input "false"
click at [669, 74] on span "button" at bounding box center [673, 73] width 24 height 24
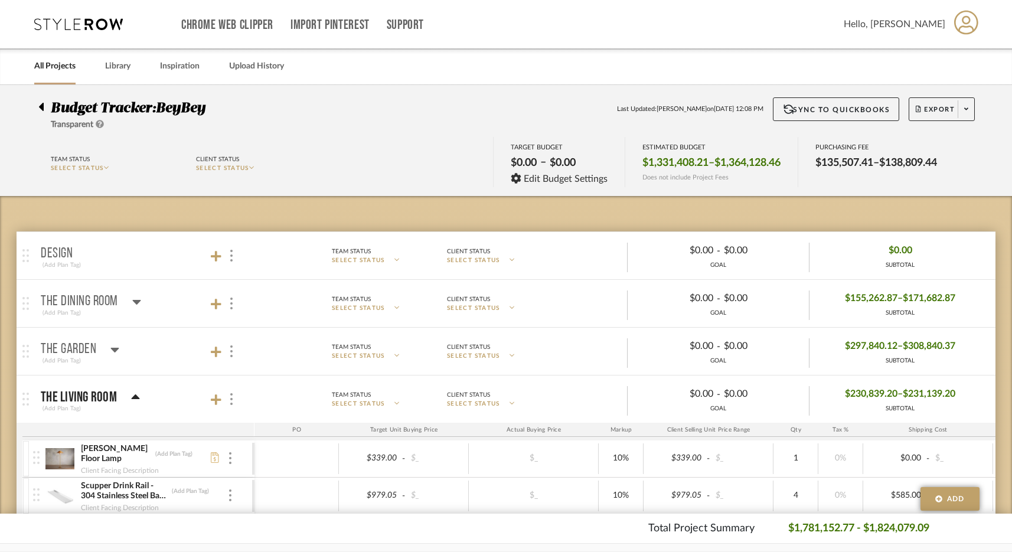
click at [86, 27] on icon at bounding box center [78, 24] width 89 height 12
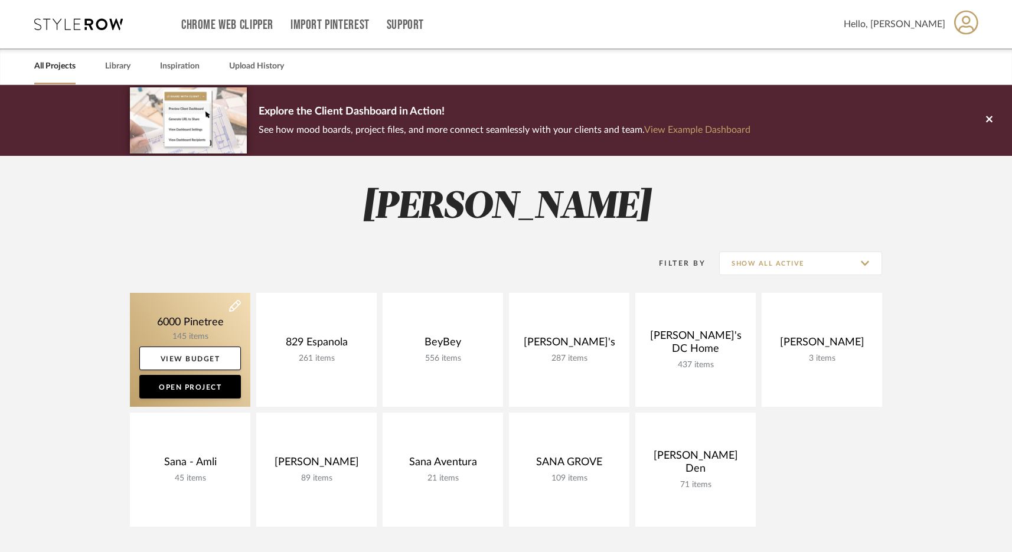
click at [183, 332] on link at bounding box center [190, 350] width 120 height 114
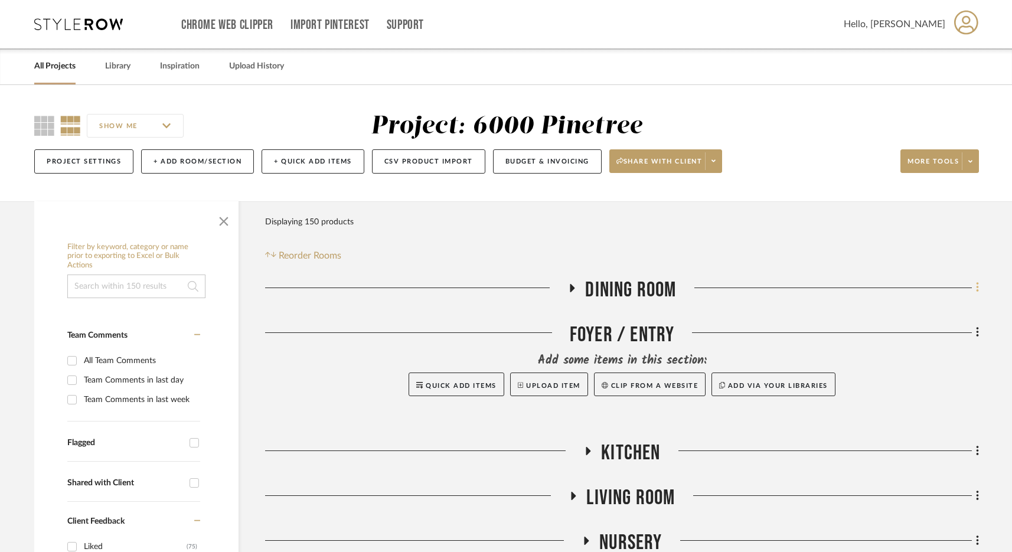
click at [978, 288] on icon at bounding box center [977, 288] width 2 height 10
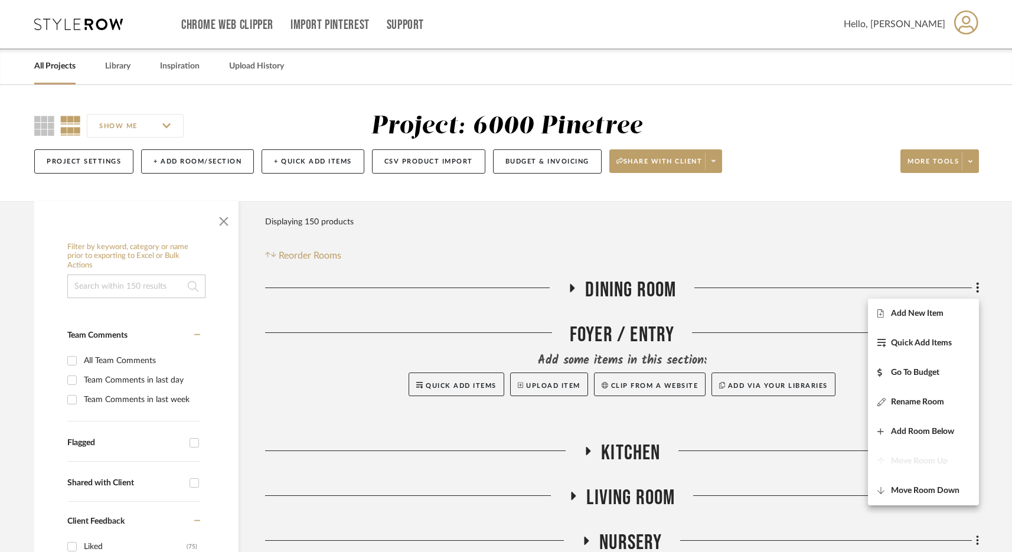
click at [924, 264] on div at bounding box center [506, 276] width 1012 height 552
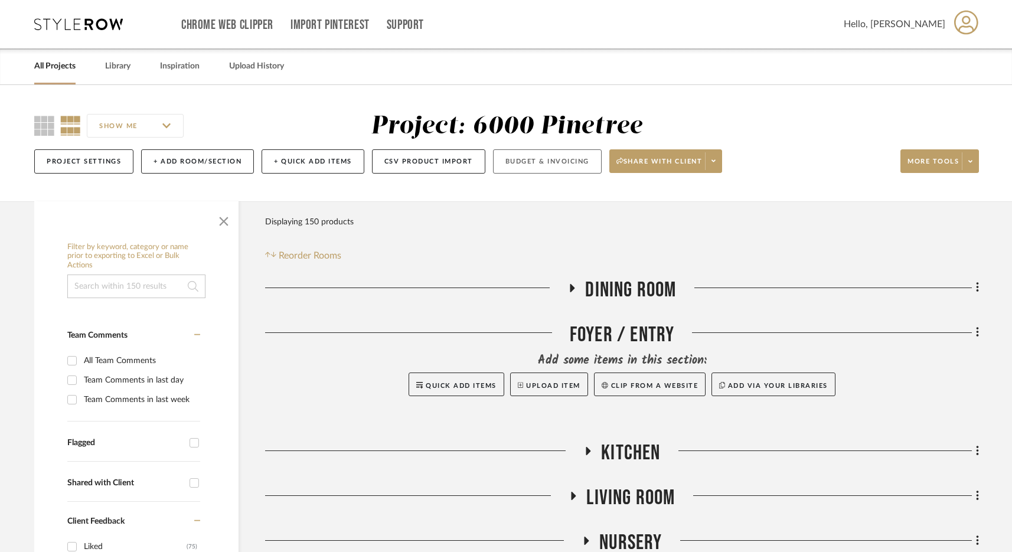
click at [524, 154] on button "Budget & Invoicing" at bounding box center [547, 161] width 109 height 24
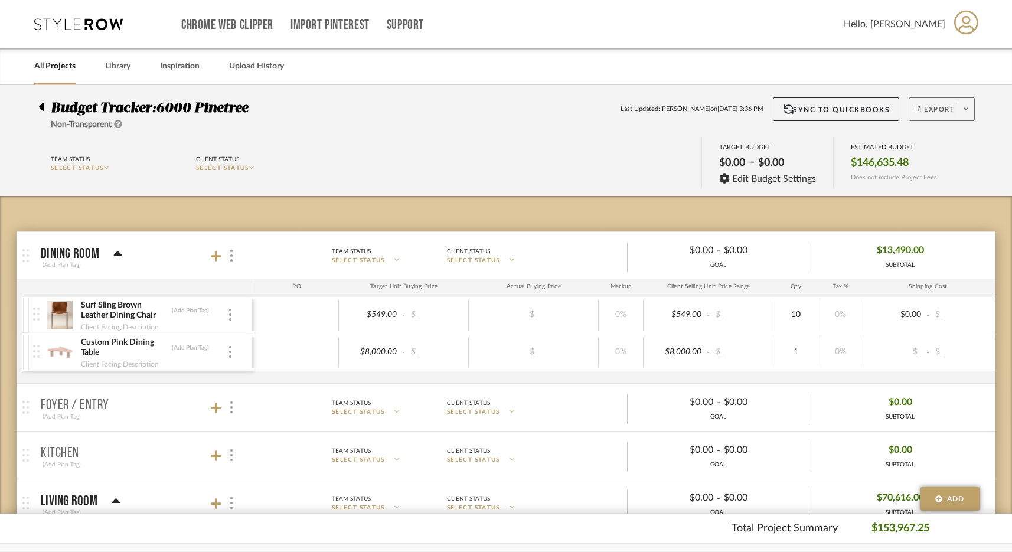
click at [940, 102] on button "Export" at bounding box center [942, 109] width 66 height 24
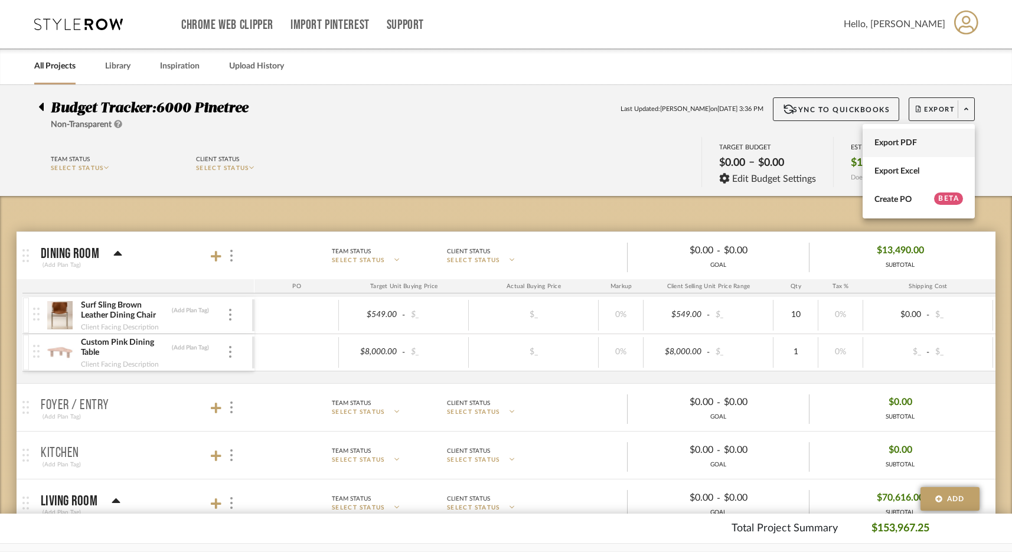
click at [908, 153] on button "Export PDF" at bounding box center [919, 143] width 112 height 28
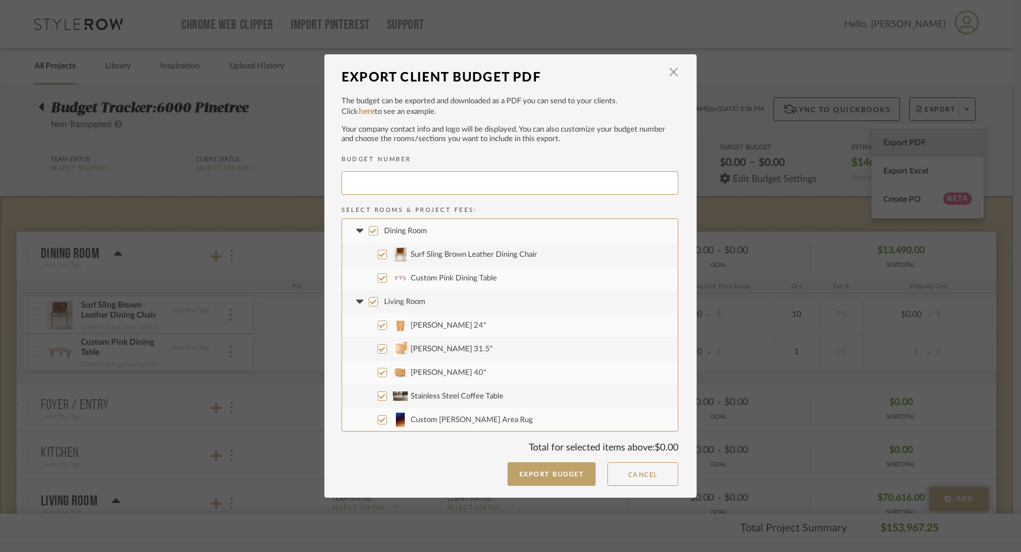
type input "PINETR-002"
click at [671, 74] on span "button" at bounding box center [673, 73] width 24 height 24
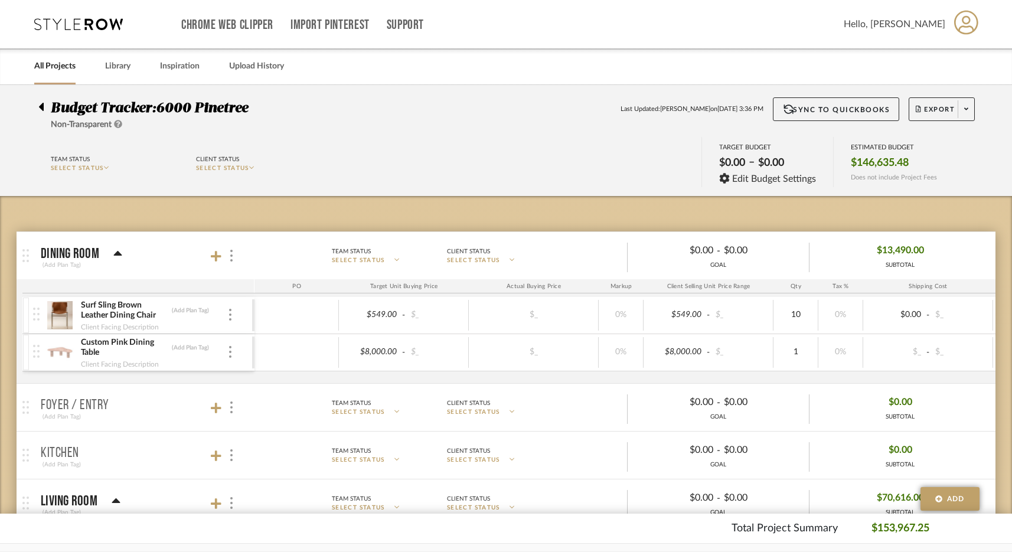
click at [43, 22] on icon at bounding box center [78, 24] width 89 height 12
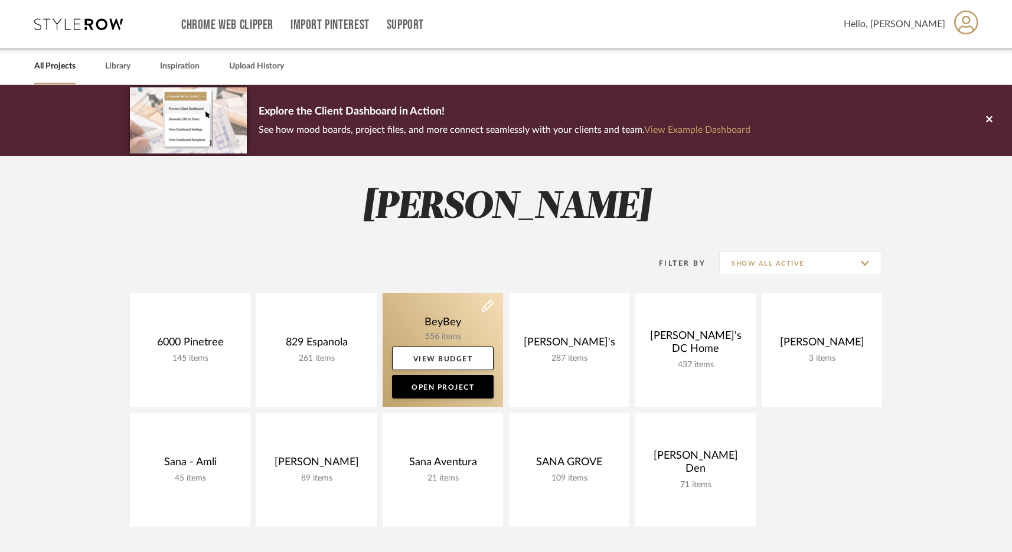
click at [425, 330] on link at bounding box center [443, 350] width 120 height 114
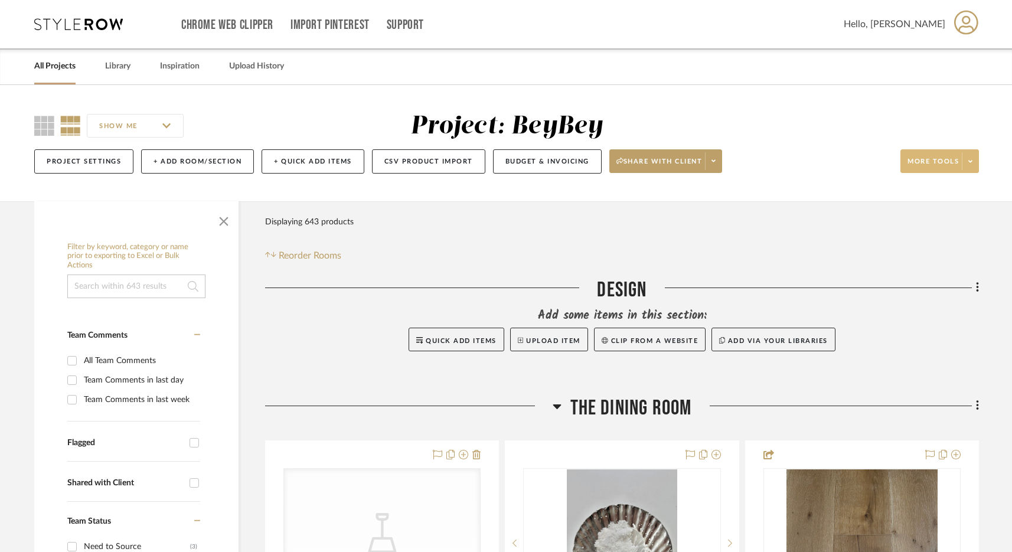
click at [924, 158] on span "More tools" at bounding box center [933, 166] width 51 height 18
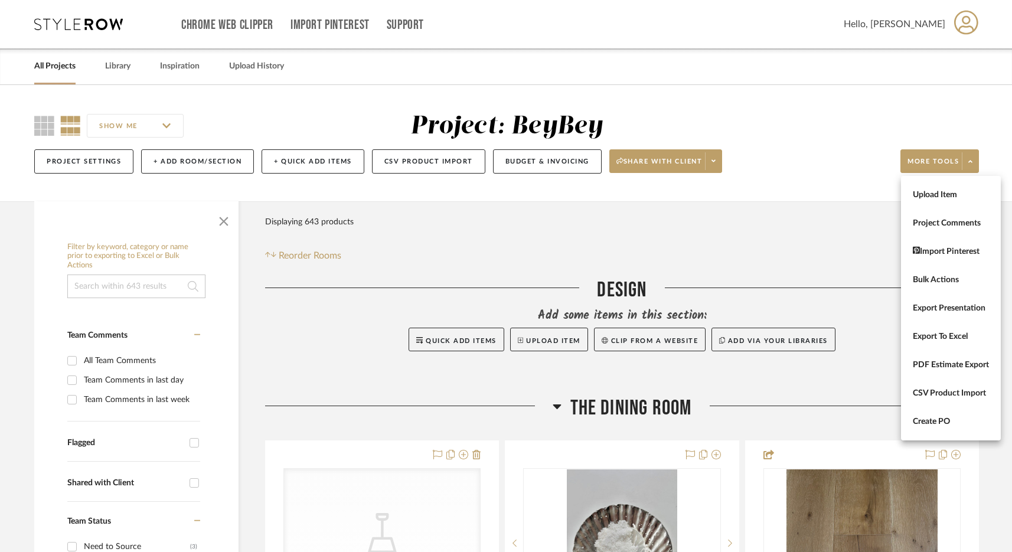
click at [743, 118] on div at bounding box center [506, 276] width 1012 height 552
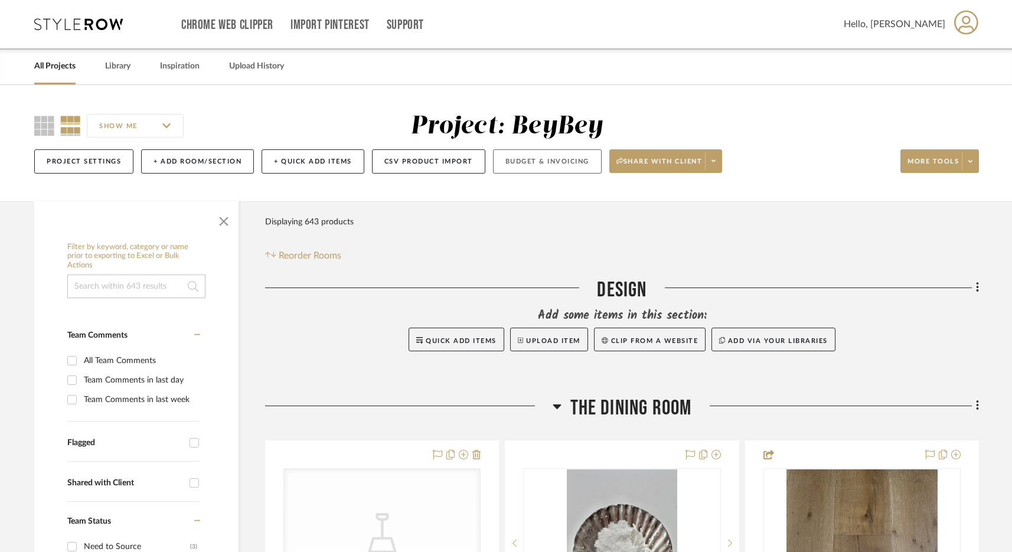
click at [534, 165] on button "Budget & Invoicing" at bounding box center [547, 161] width 109 height 24
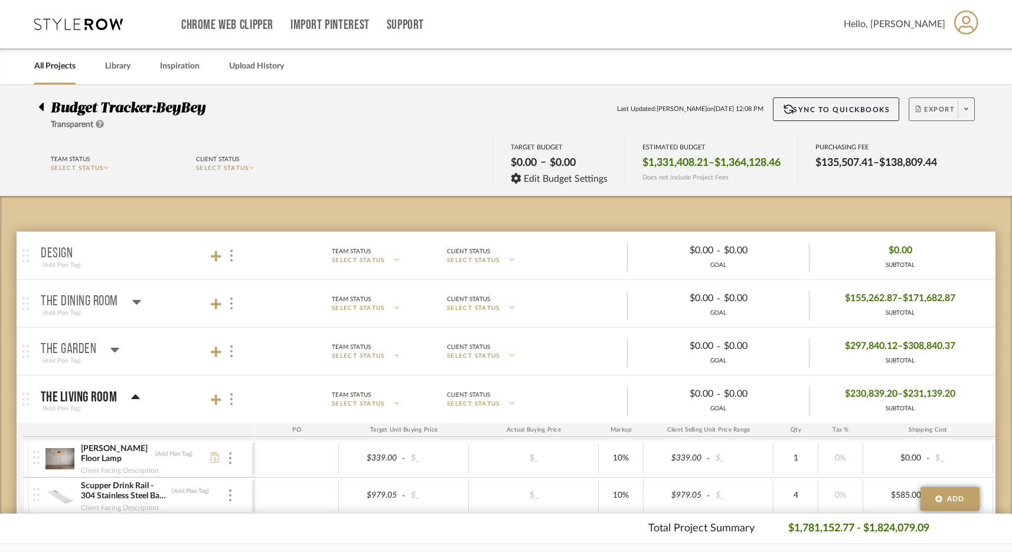
click at [928, 106] on span "Export" at bounding box center [935, 114] width 39 height 18
click at [878, 143] on span "Export PDF" at bounding box center [919, 143] width 89 height 10
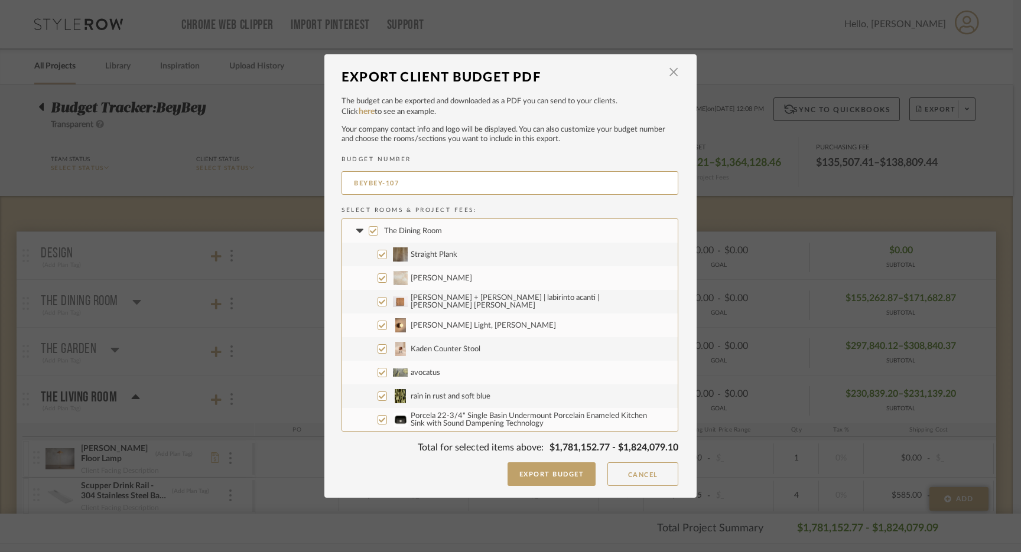
click at [370, 231] on input "The Dining Room" at bounding box center [373, 230] width 9 height 9
checkbox input "false"
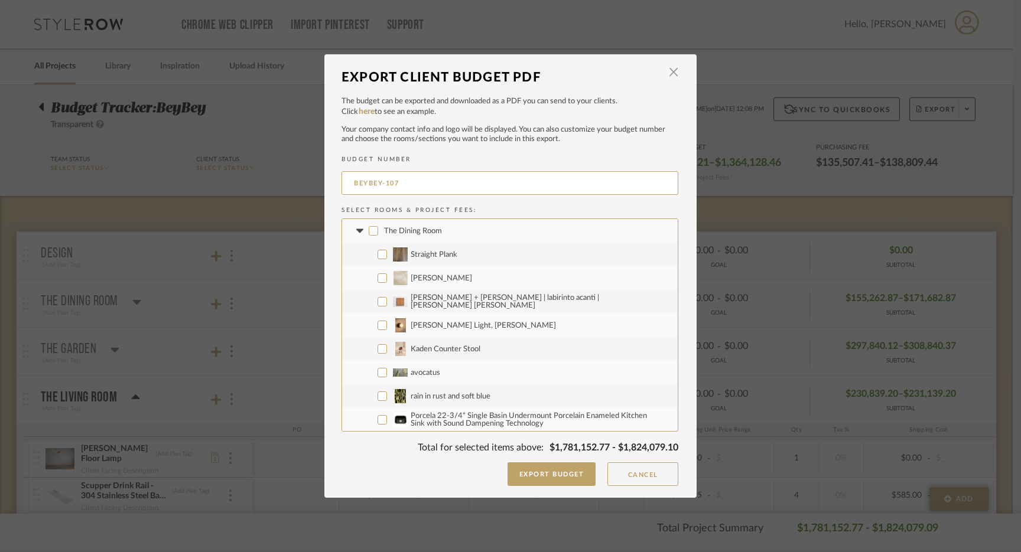
checkbox input "false"
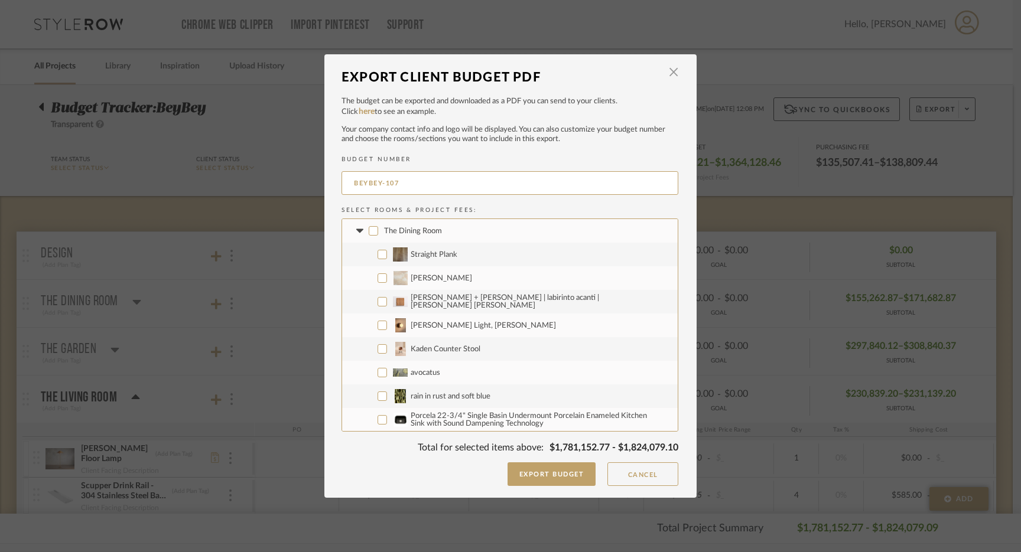
checkbox input "false"
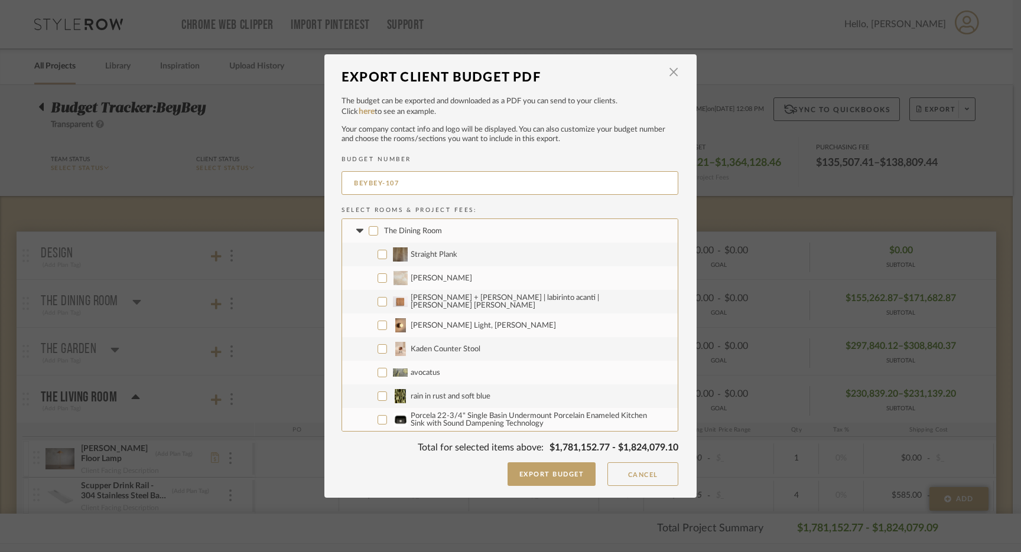
checkbox input "false"
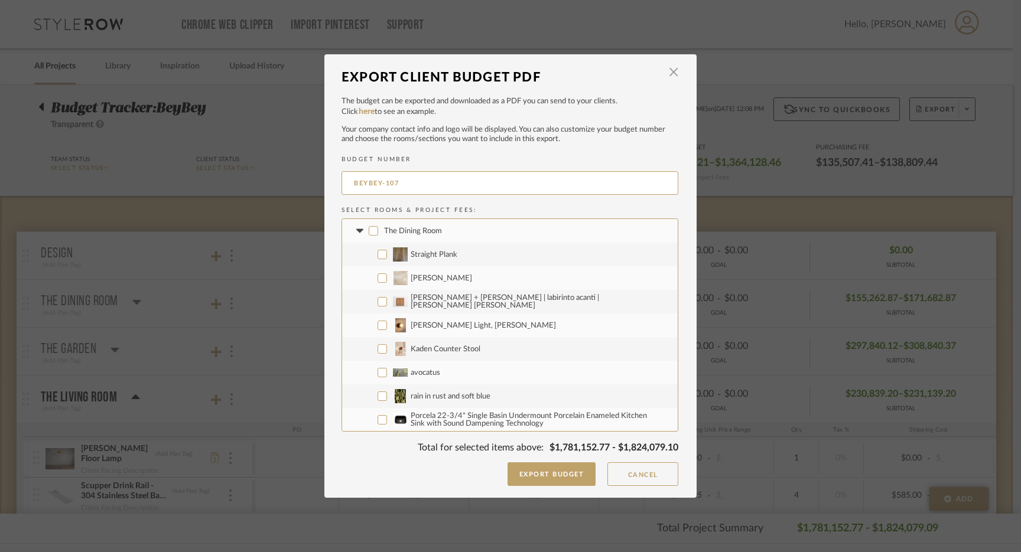
checkbox input "false"
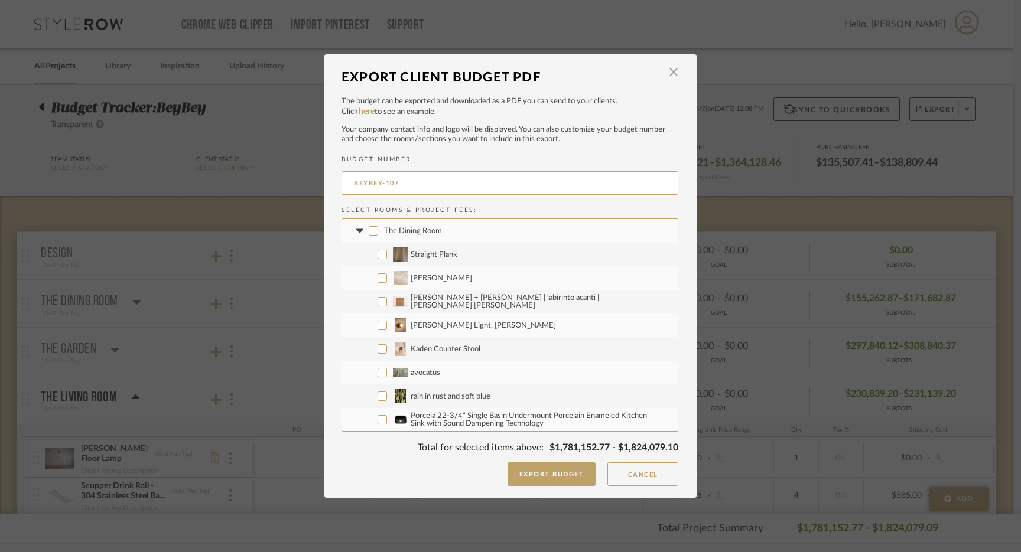
checkbox input "false"
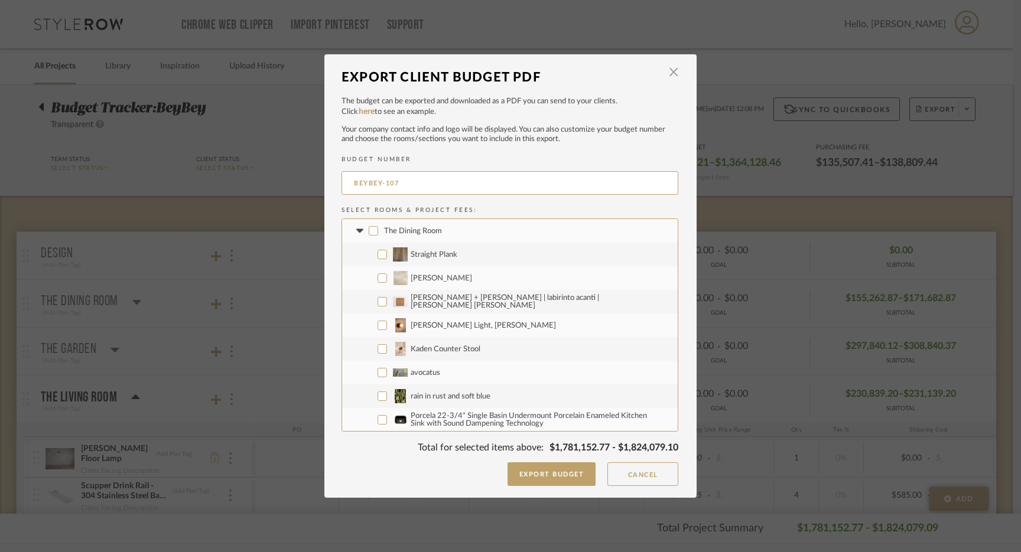
checkbox input "false"
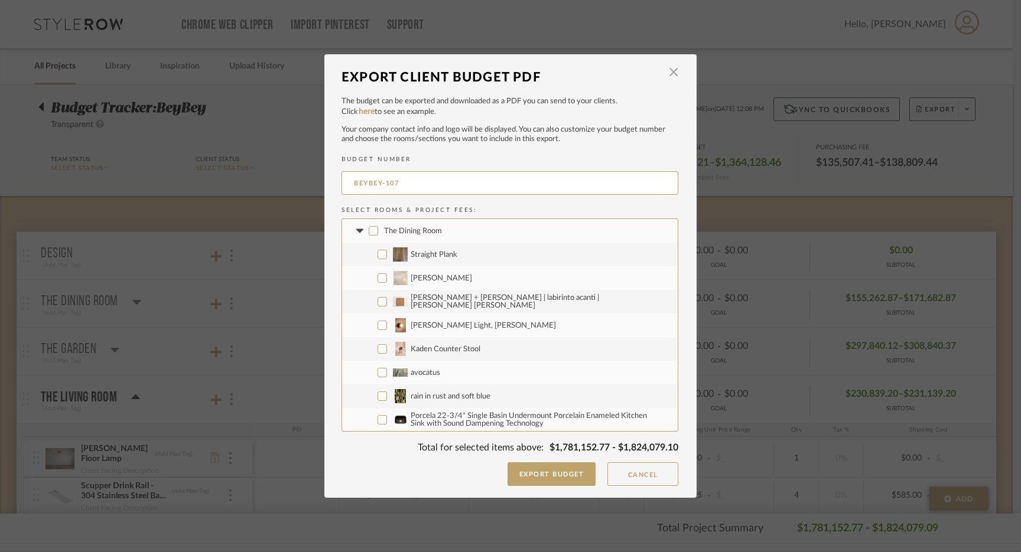
checkbox input "false"
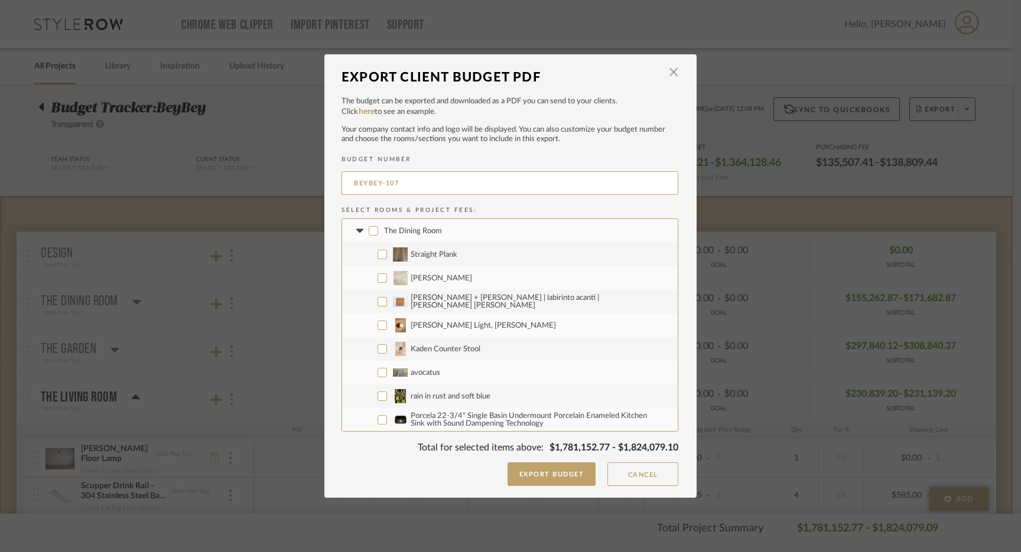
checkbox input "false"
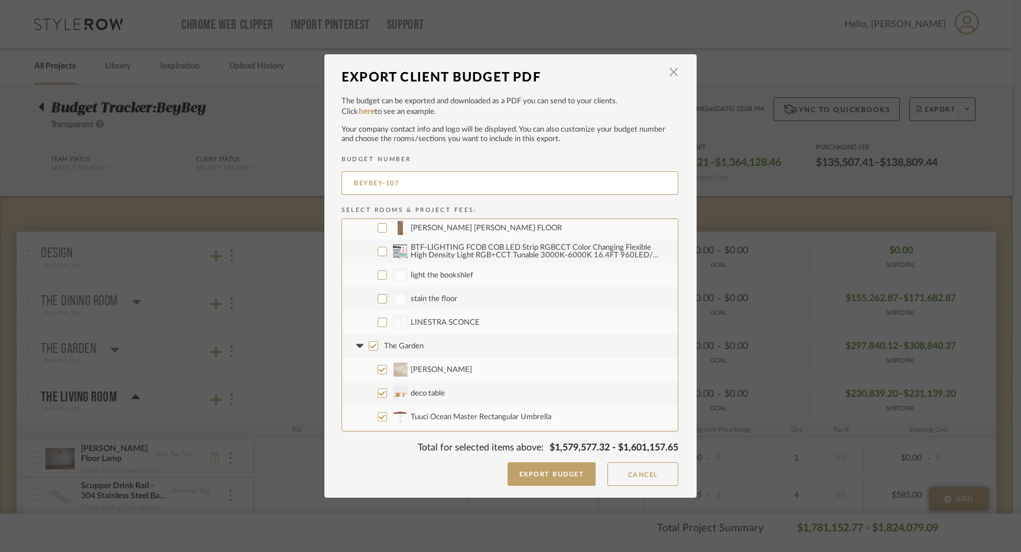
scroll to position [973, 0]
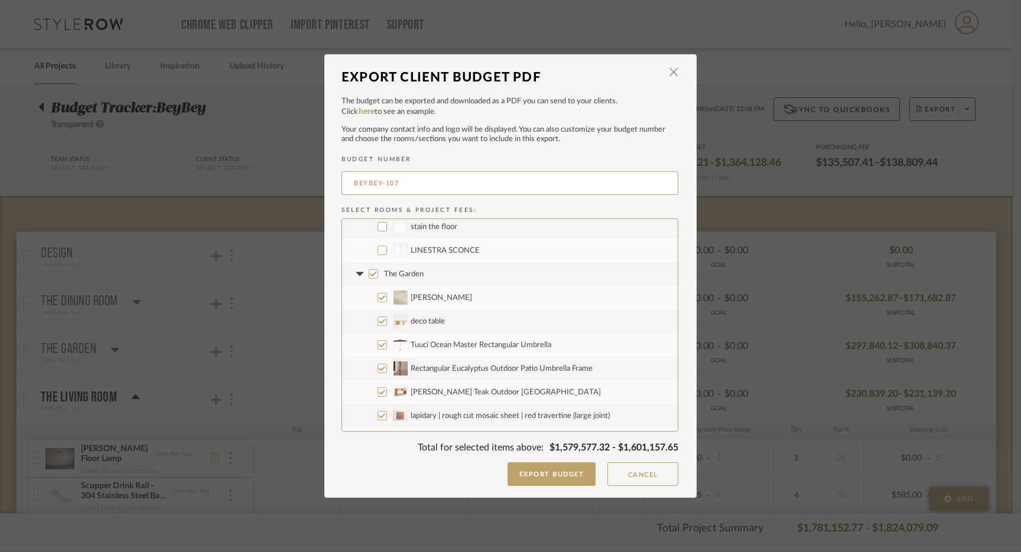
click at [377, 248] on input "CategoryIconLighting Created with Sketch. LINESTRA SCONCE" at bounding box center [381, 250] width 9 height 9
checkbox input "true"
click at [370, 275] on input "The Garden" at bounding box center [373, 273] width 9 height 9
checkbox input "false"
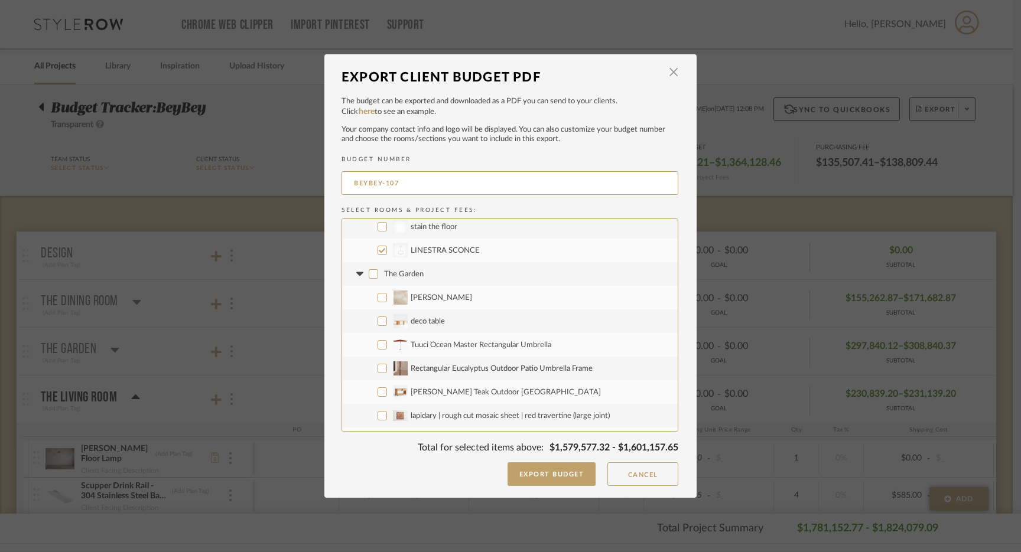
checkbox input "false"
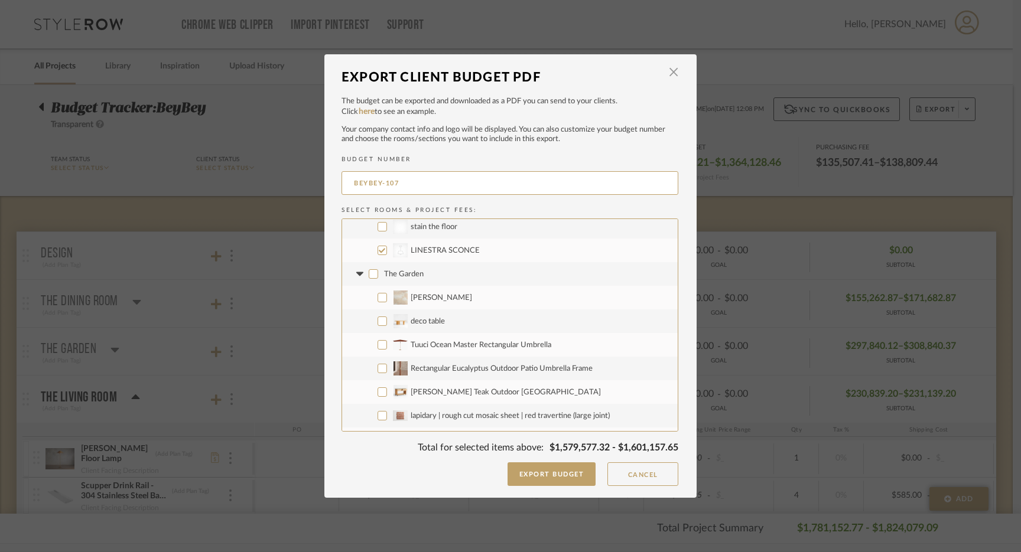
checkbox input "false"
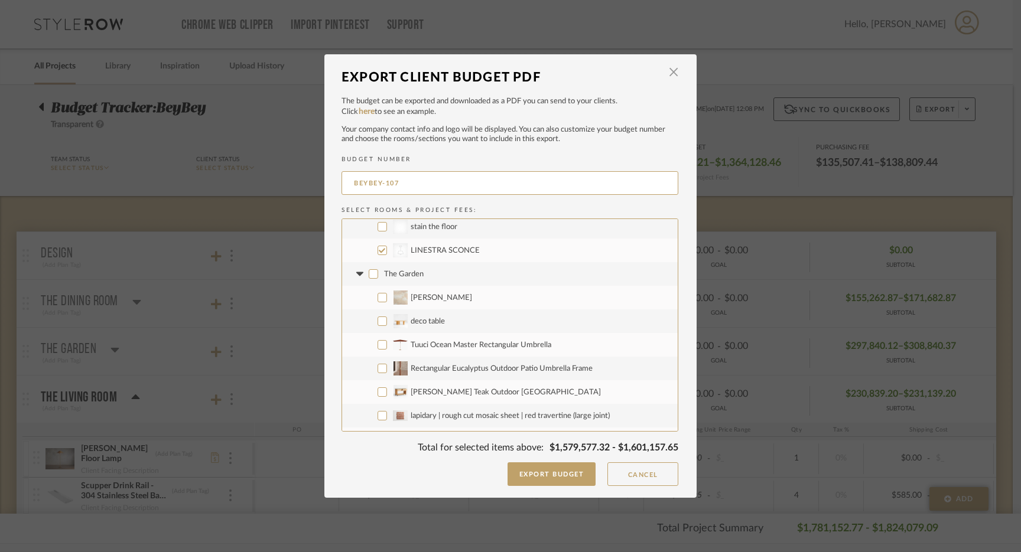
checkbox input "false"
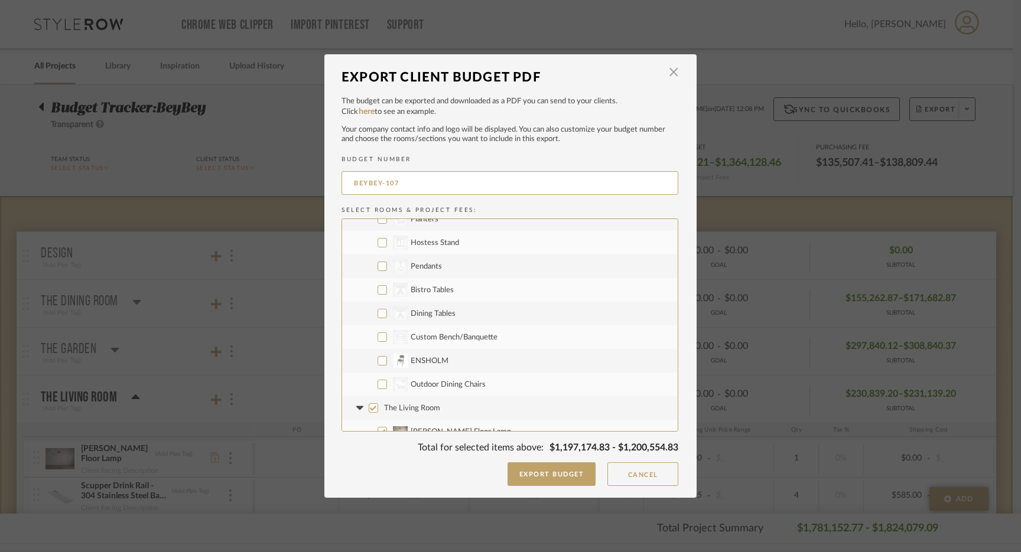
scroll to position [2116, 0]
click at [377, 382] on input "CategoryIconOutdoor Outdoor Dining Chairs" at bounding box center [381, 383] width 9 height 9
click at [378, 313] on input "CategoryIconTables Created with Sketch. Dining Tables" at bounding box center [381, 312] width 9 height 9
click at [378, 291] on input "CategoryIconTables Created with Sketch. Bistro Tables" at bounding box center [381, 288] width 9 height 9
click at [377, 296] on input "CategoryIconLighting Created with Sketch. Pendants" at bounding box center [381, 295] width 9 height 9
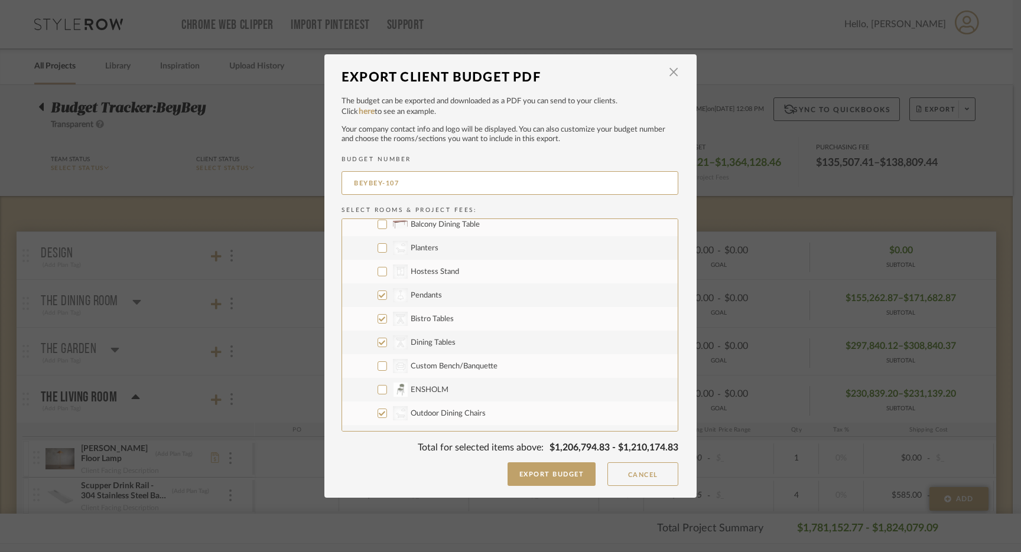
scroll to position [2068, 0]
click at [377, 287] on input "CategoryIconStorage Created with Sketch. Hostess Stand" at bounding box center [381, 289] width 9 height 9
click at [377, 265] on input "CategoryIconOutdoor Planters" at bounding box center [381, 265] width 9 height 9
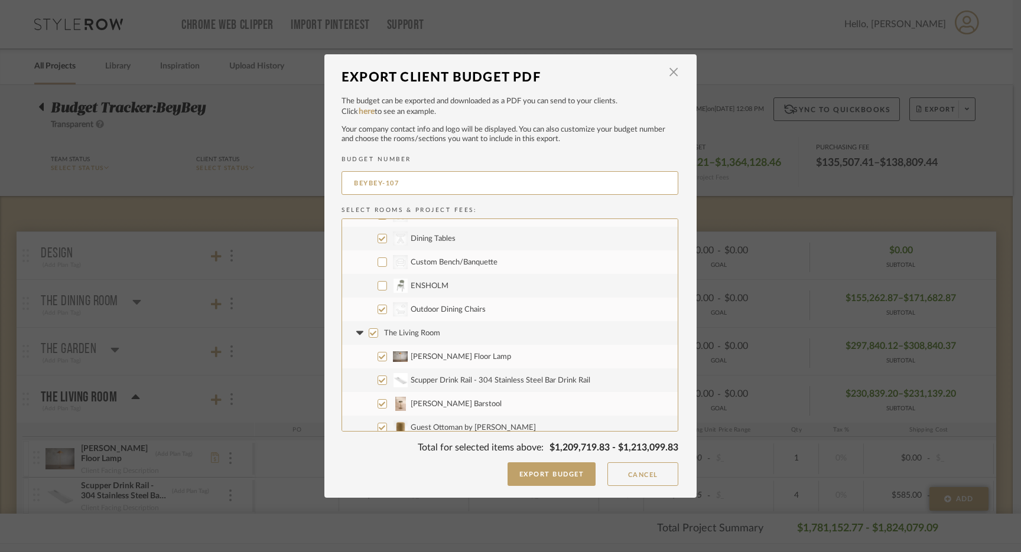
scroll to position [2218, 0]
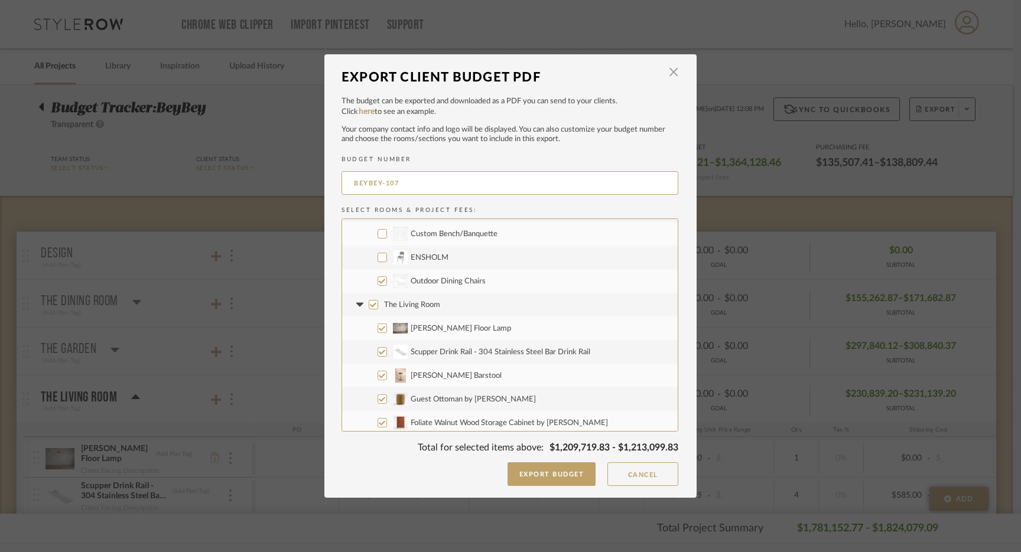
click at [369, 305] on input "The Living Room" at bounding box center [373, 304] width 9 height 9
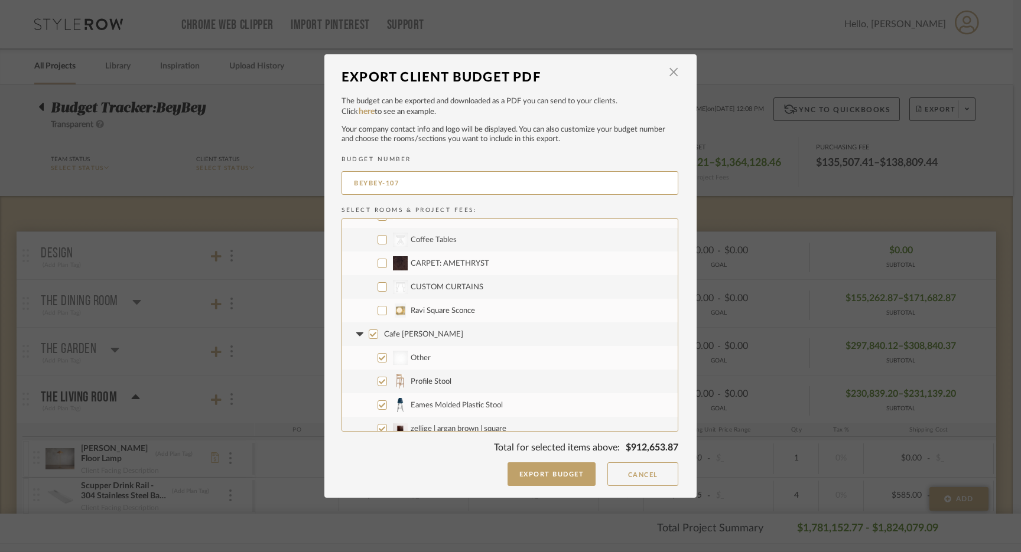
scroll to position [3625, 0]
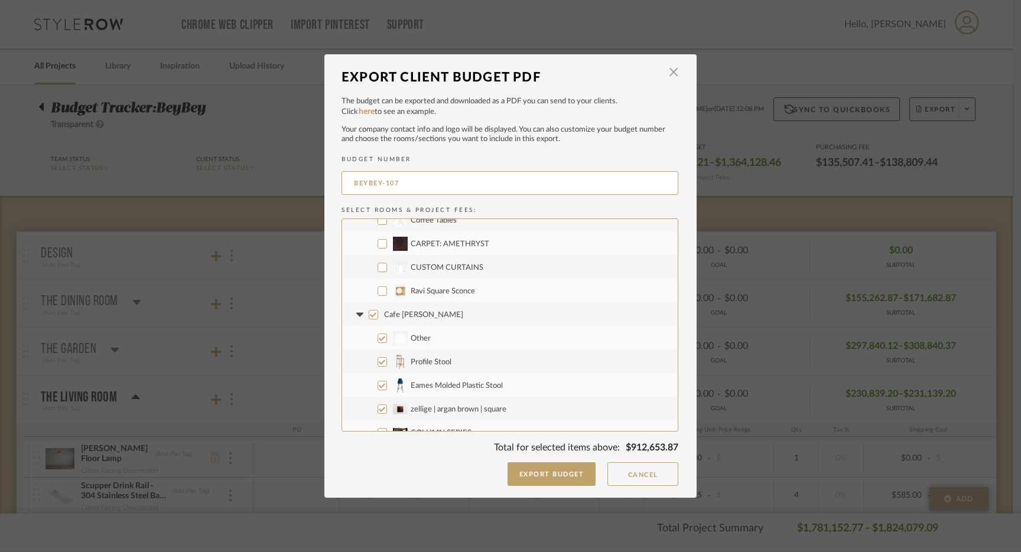
click at [377, 291] on input "Ravi Square Sconce" at bounding box center [381, 290] width 9 height 9
click at [377, 267] on input "CategoryIconFabrics Created with Sketch. CUSTOM CURTAINS" at bounding box center [381, 267] width 9 height 9
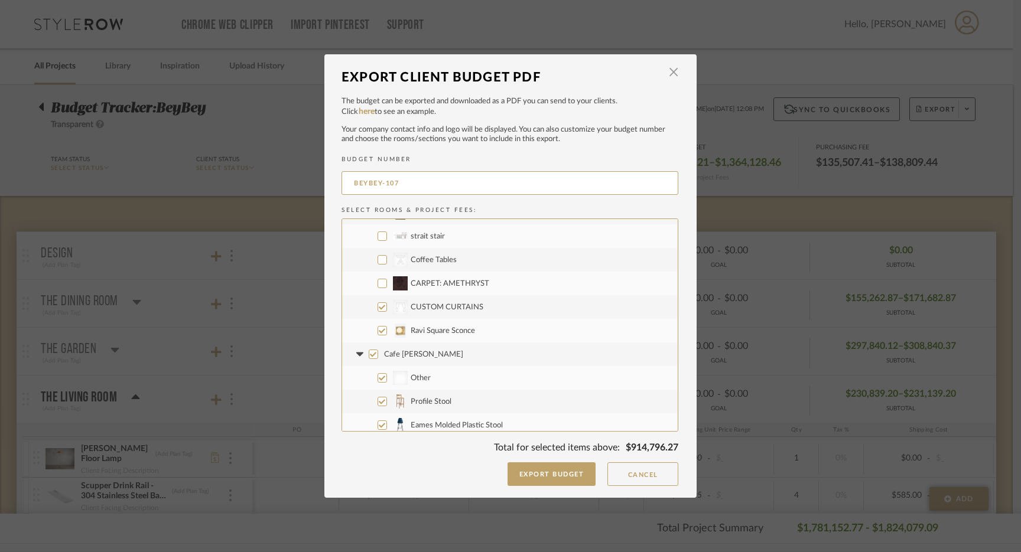
scroll to position [3585, 0]
click at [377, 283] on input "CARPET: AMETHRYST" at bounding box center [381, 283] width 9 height 9
click at [377, 260] on input "CategoryIconTables Created with Sketch. Coffee Tables" at bounding box center [381, 260] width 9 height 9
click at [371, 354] on input "Cafe [PERSON_NAME]" at bounding box center [373, 354] width 9 height 9
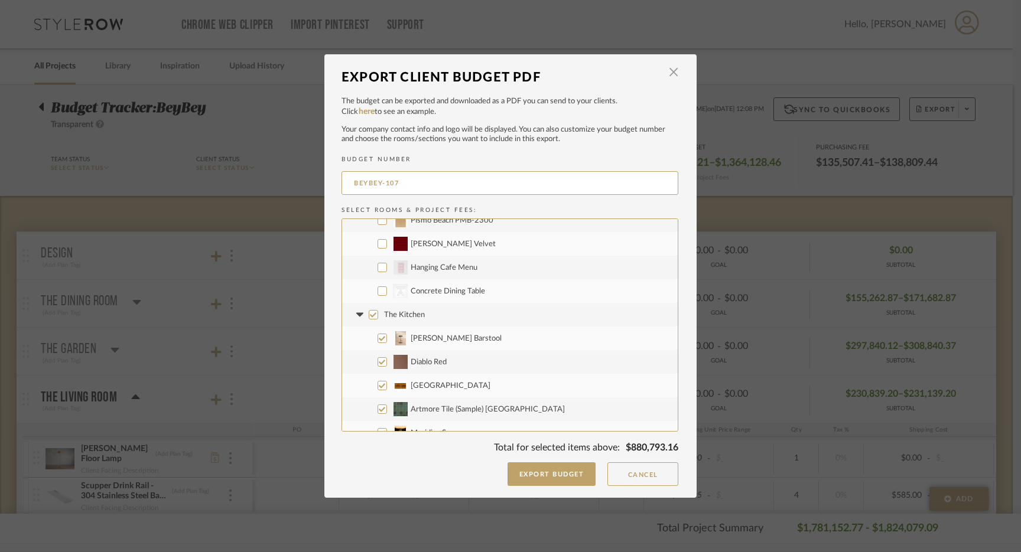
scroll to position [3971, 0]
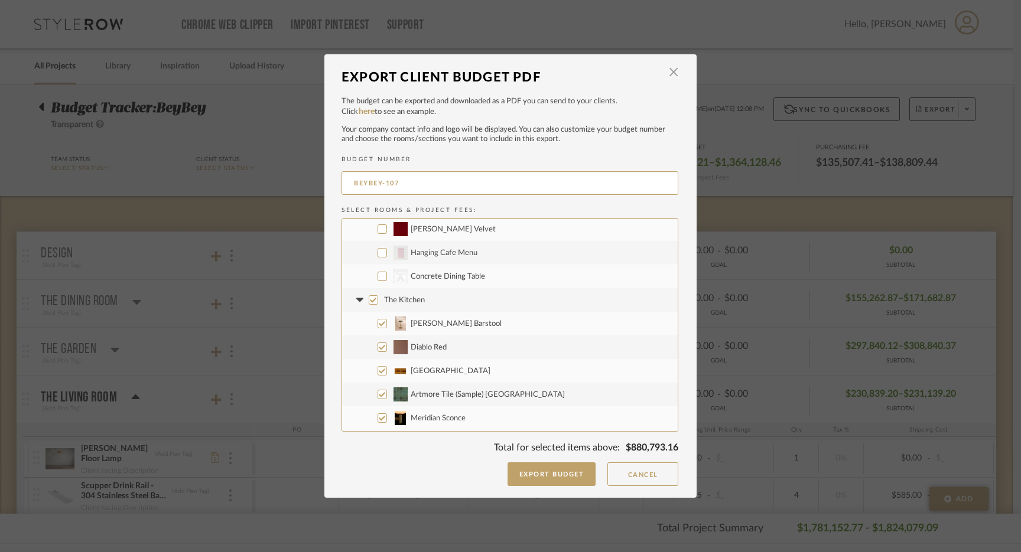
click at [369, 299] on input "The Kitchen" at bounding box center [373, 299] width 9 height 9
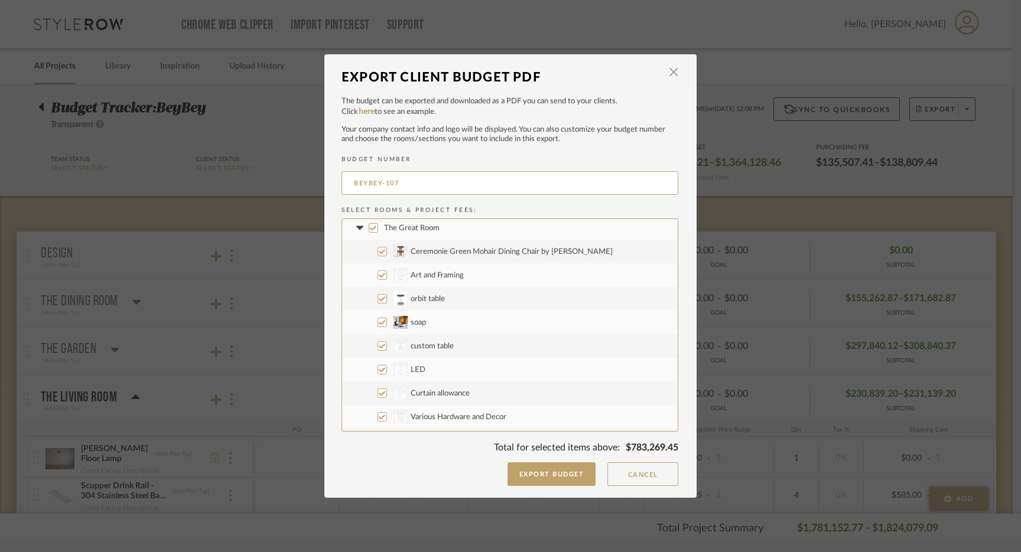
scroll to position [4428, 0]
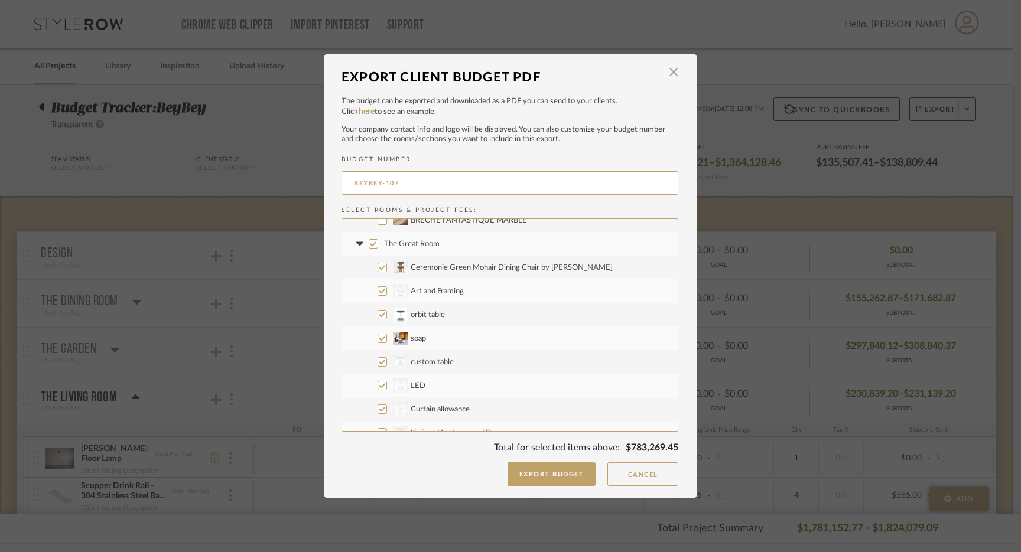
click at [369, 243] on input "The Great Room" at bounding box center [373, 243] width 9 height 9
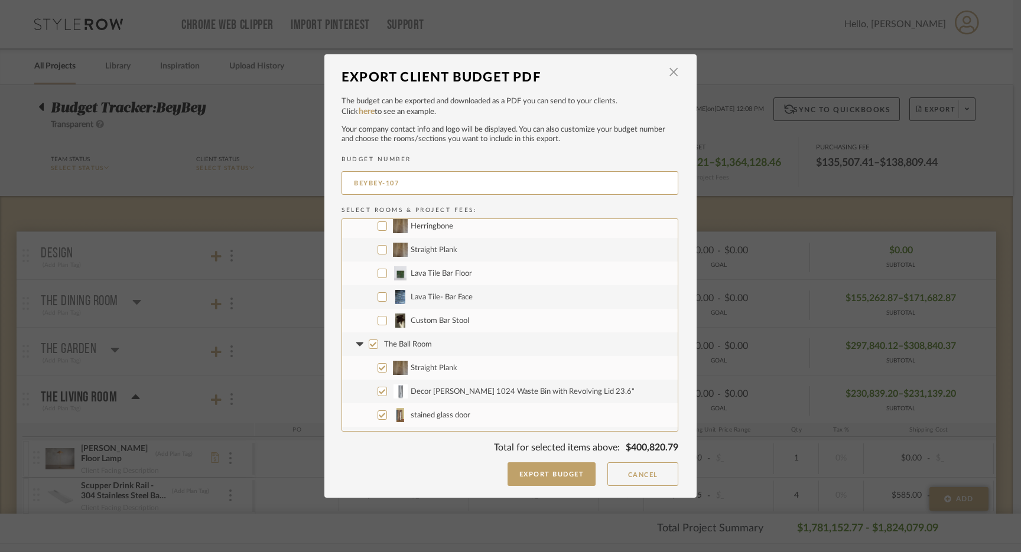
scroll to position [5156, 0]
click at [369, 341] on input "The Ball Room" at bounding box center [373, 342] width 9 height 9
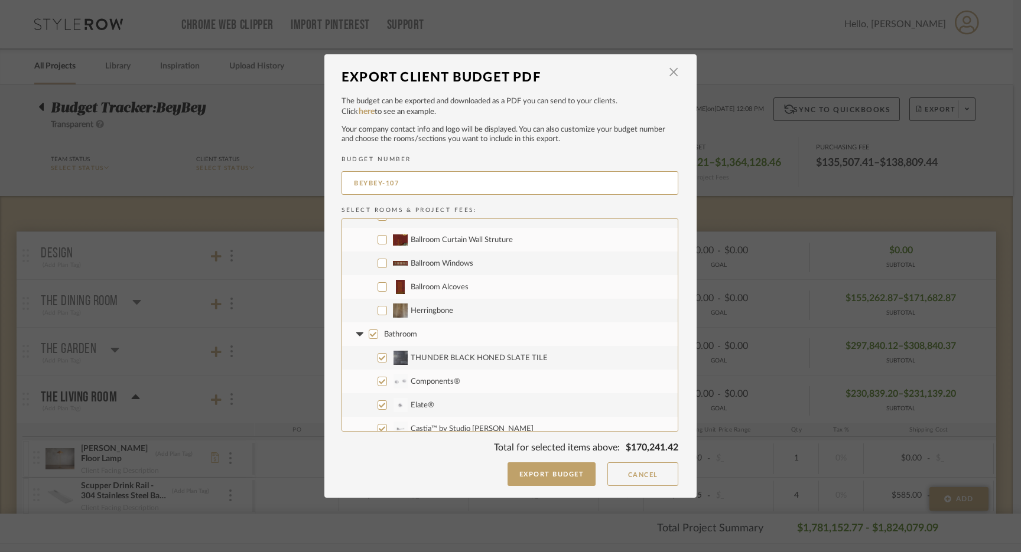
scroll to position [5797, 0]
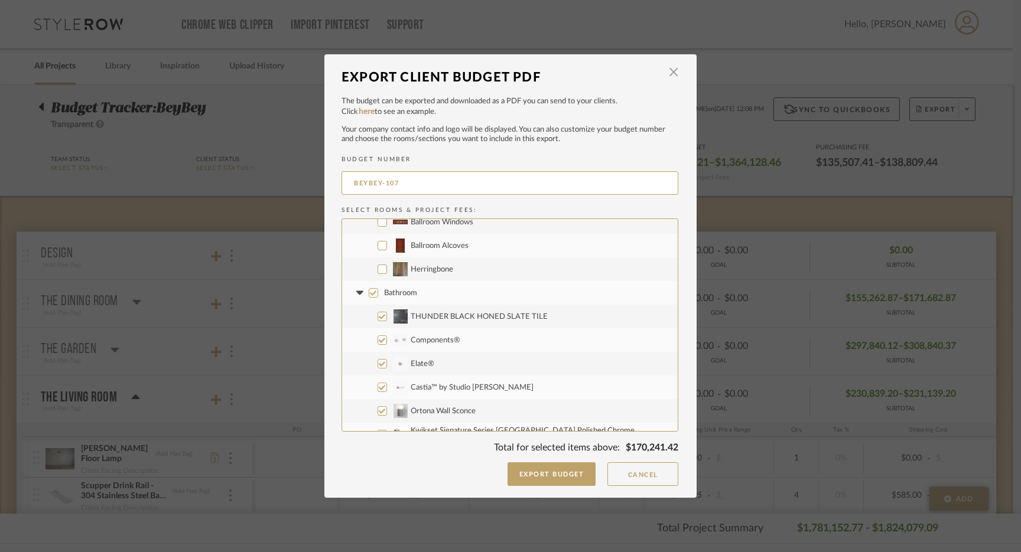
click at [369, 292] on input "Bathroom" at bounding box center [373, 292] width 9 height 9
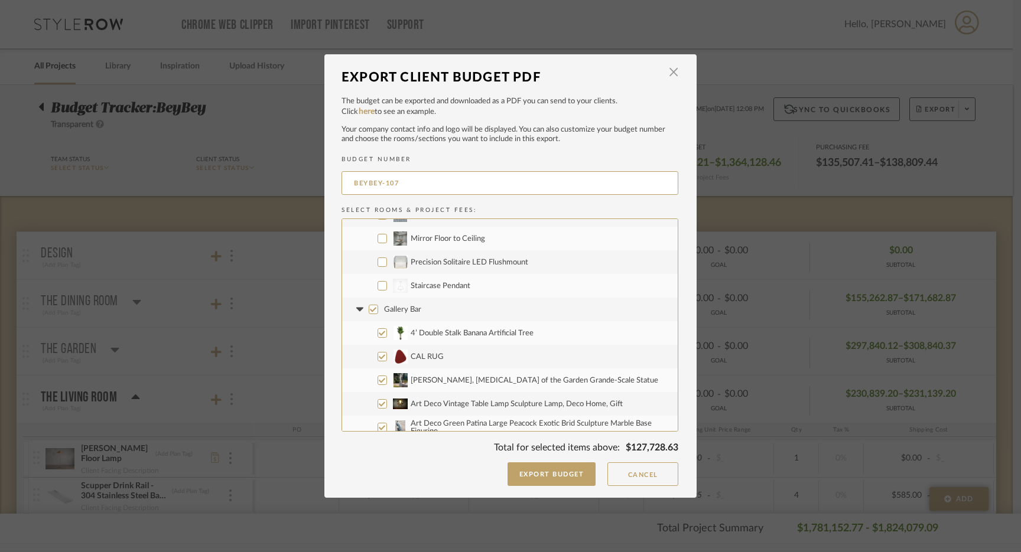
scroll to position [6233, 0]
click at [377, 282] on input "CategoryIconLighting Created with Sketch. Staircase Pendant" at bounding box center [381, 282] width 9 height 9
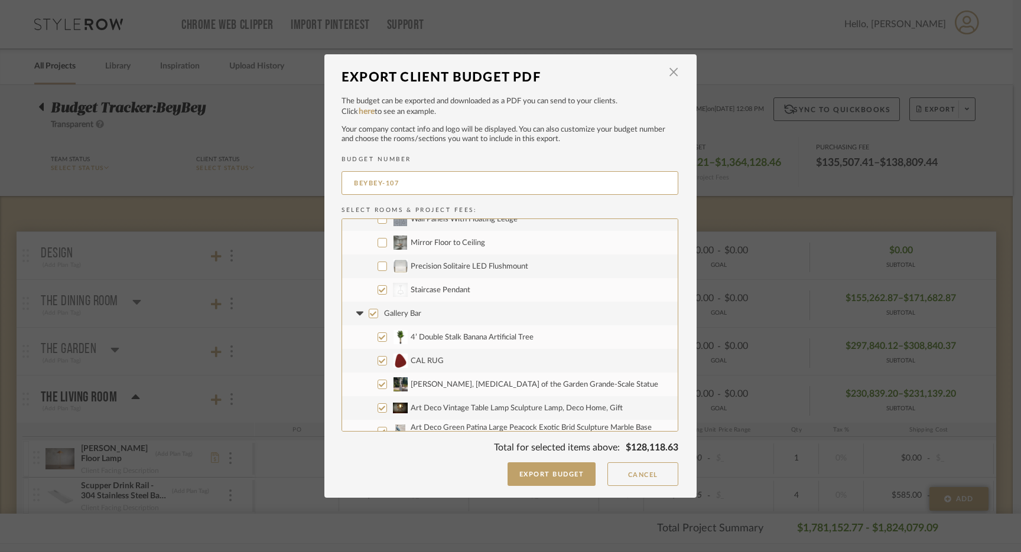
scroll to position [6226, 0]
click at [370, 313] on input "Gallery Bar" at bounding box center [373, 312] width 9 height 9
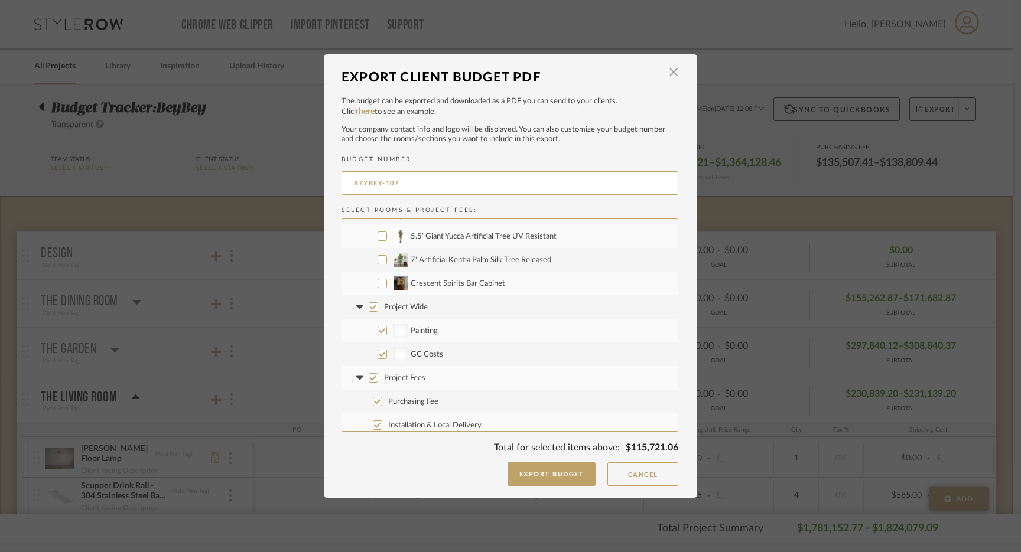
scroll to position [6468, 0]
click at [369, 307] on input "Project Wide" at bounding box center [373, 306] width 9 height 9
click at [369, 377] on input "Project Fees" at bounding box center [373, 377] width 9 height 9
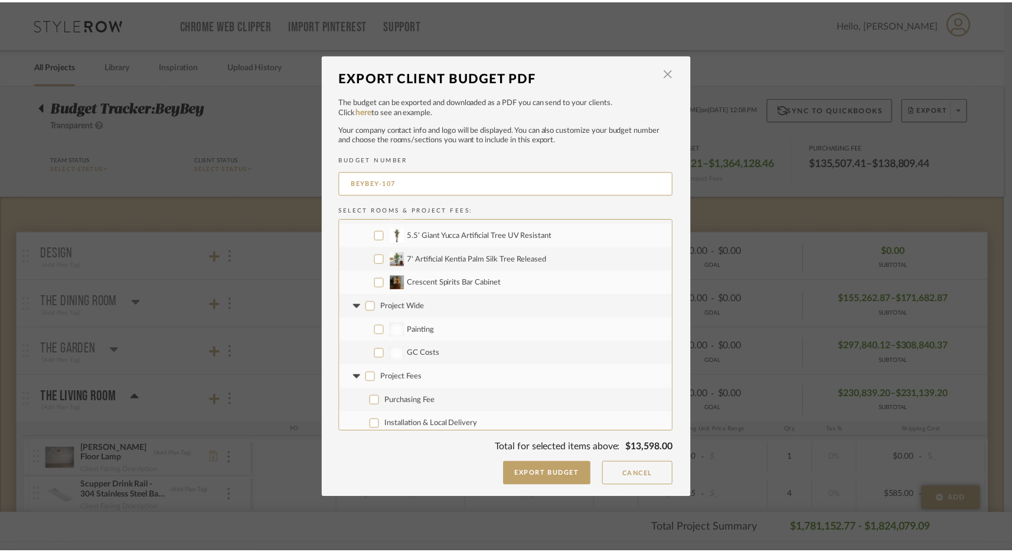
scroll to position [6545, 0]
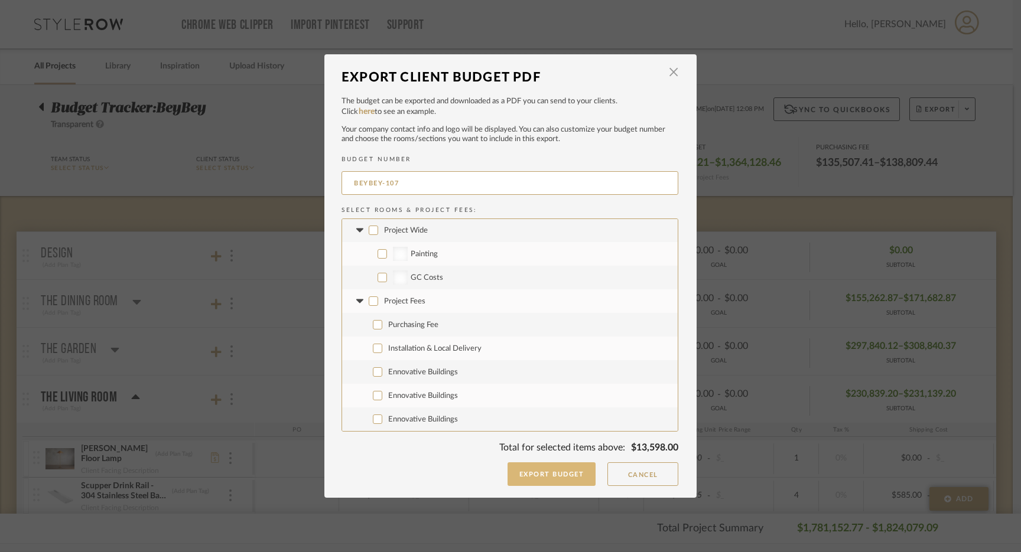
click at [568, 477] on button "Export Budget" at bounding box center [551, 474] width 89 height 24
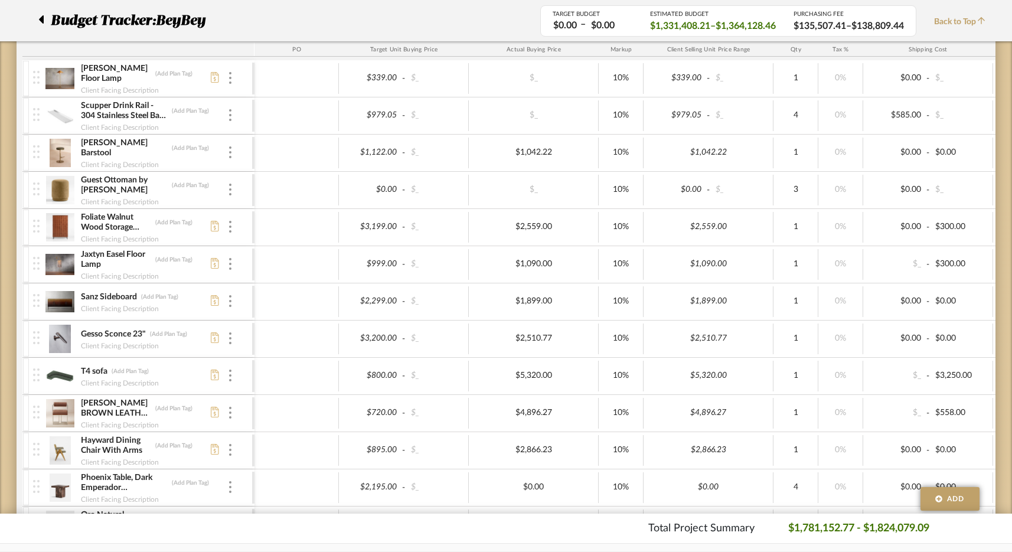
scroll to position [0, 0]
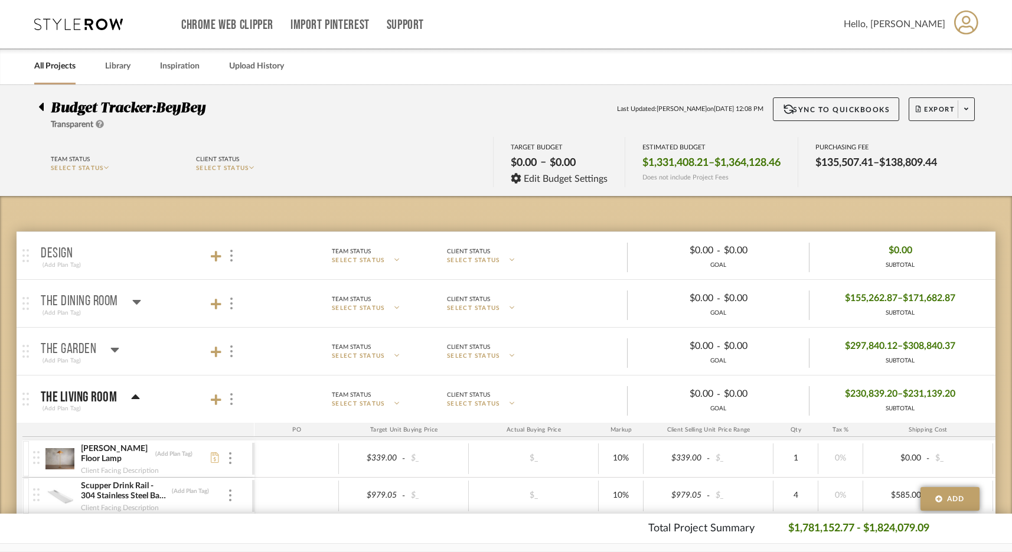
click at [96, 24] on icon at bounding box center [78, 24] width 89 height 12
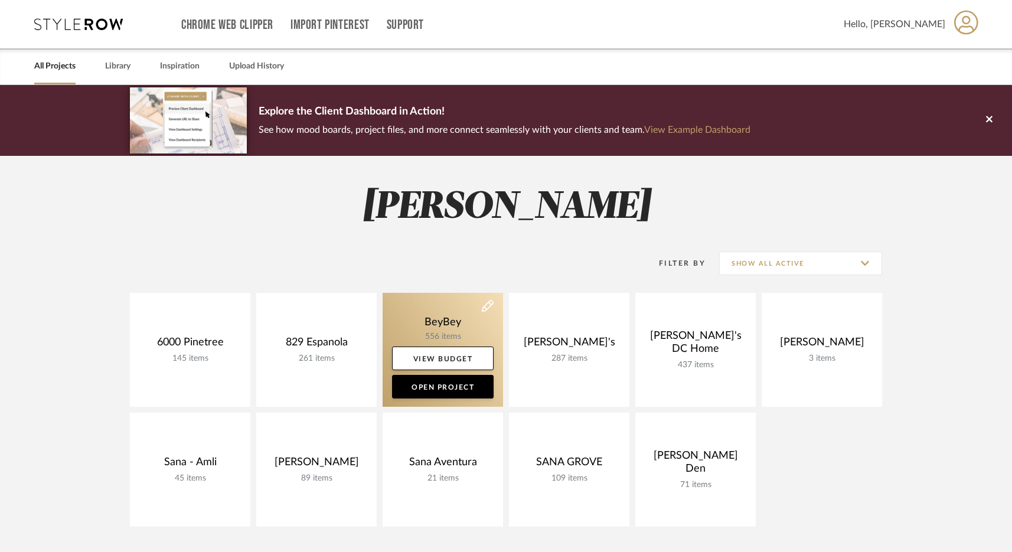
click at [434, 306] on link at bounding box center [443, 350] width 120 height 114
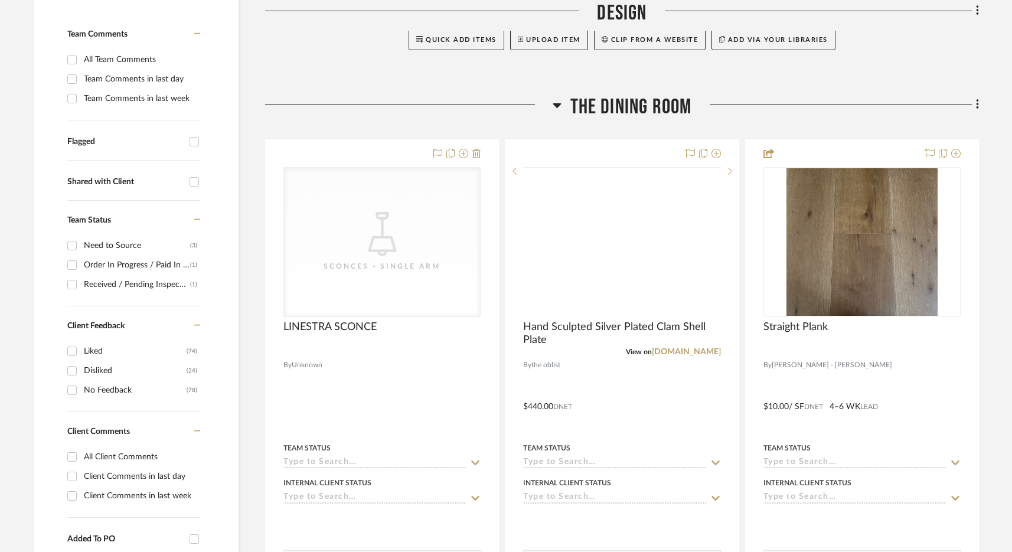
scroll to position [403, 0]
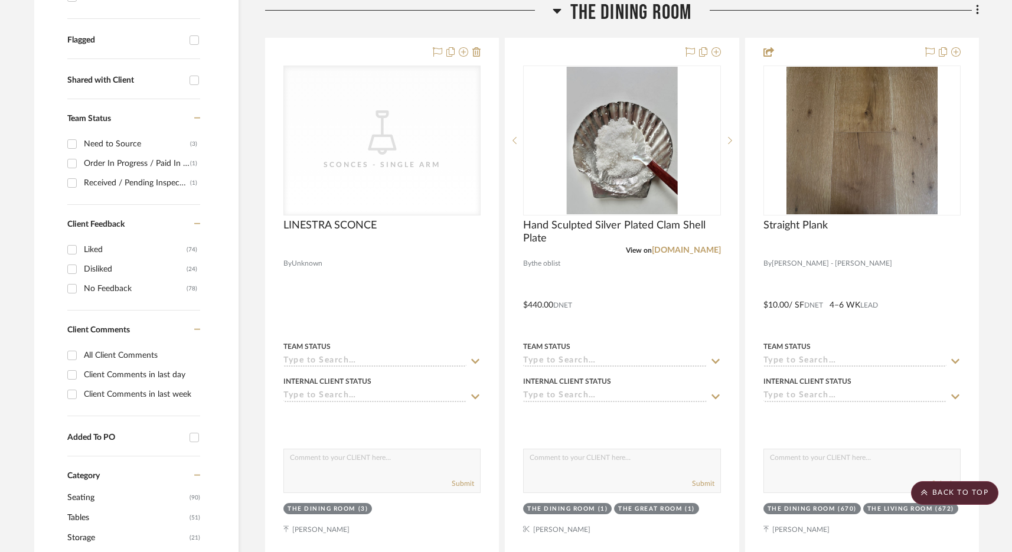
click at [645, 1] on span "The Dining Room" at bounding box center [632, 12] width 122 height 25
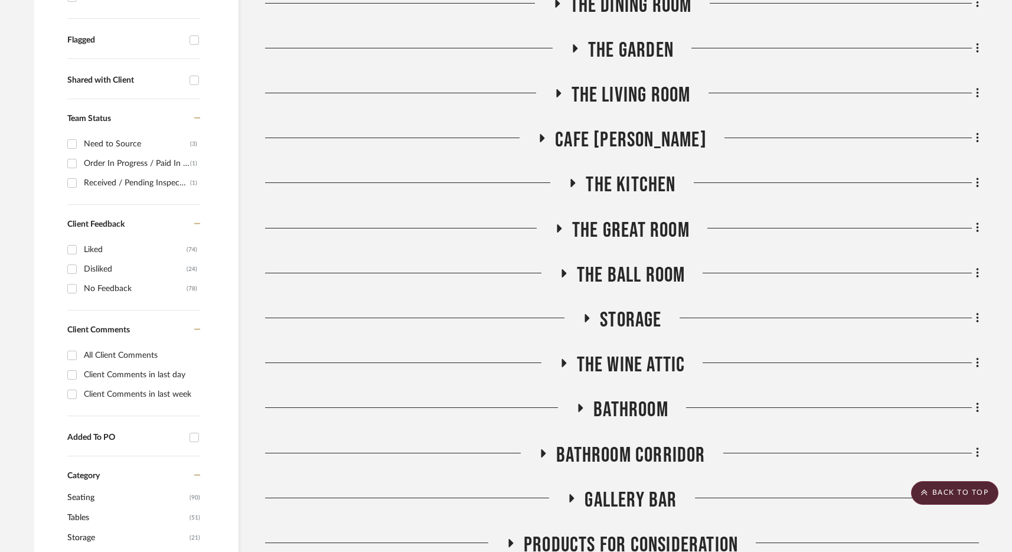
click at [624, 414] on span "Bathroom" at bounding box center [631, 409] width 75 height 25
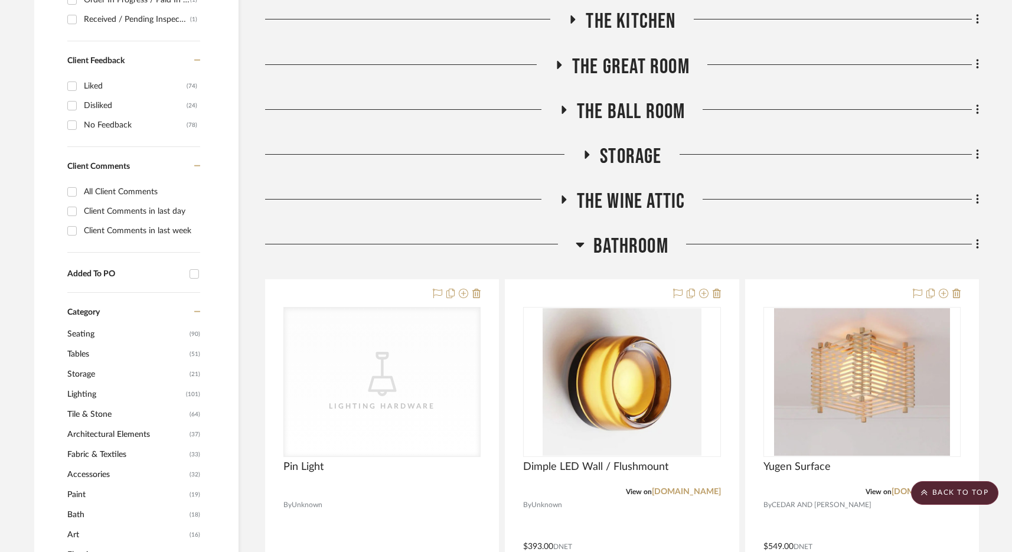
scroll to position [671, 0]
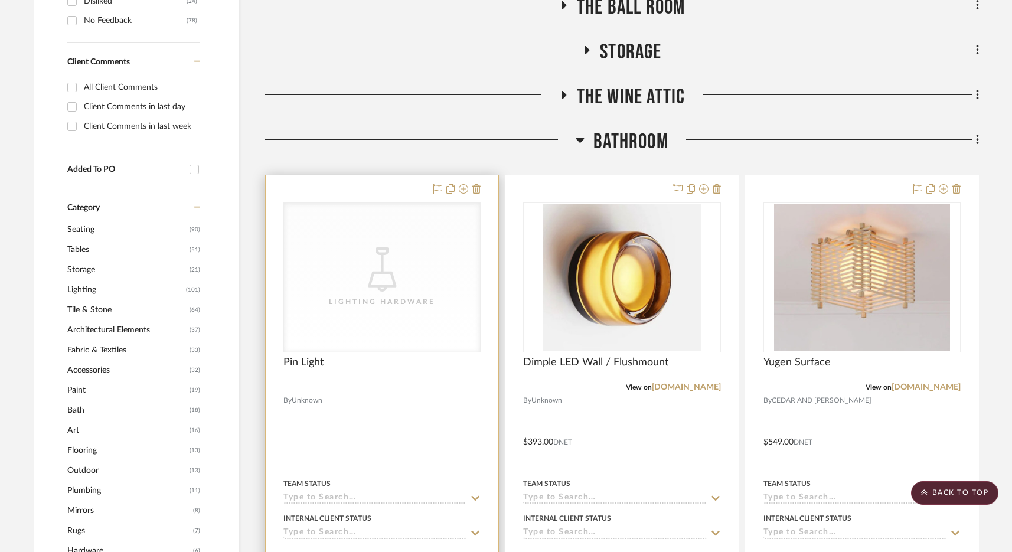
click at [0, 0] on div "Lighting Hardware" at bounding box center [0, 0] width 0 height 0
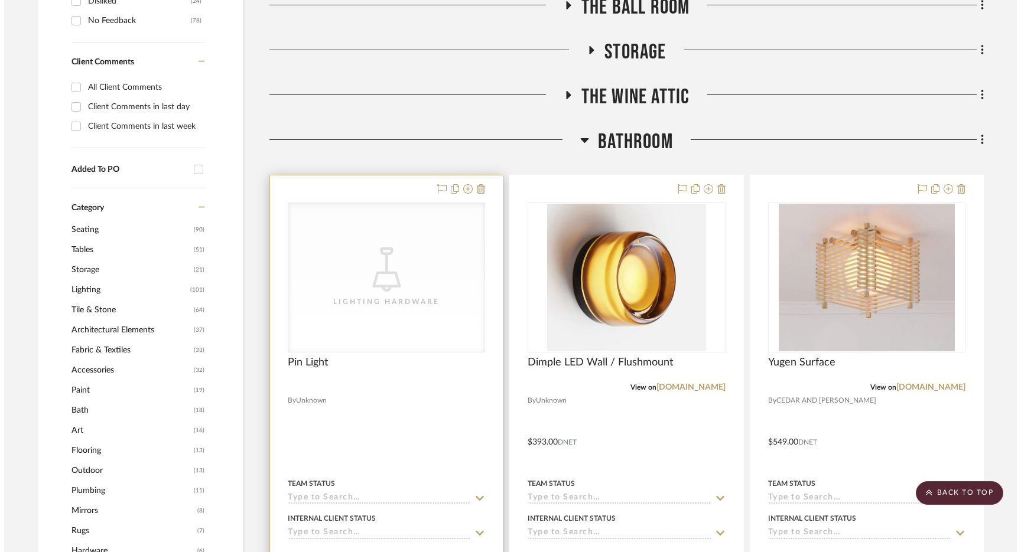
scroll to position [0, 0]
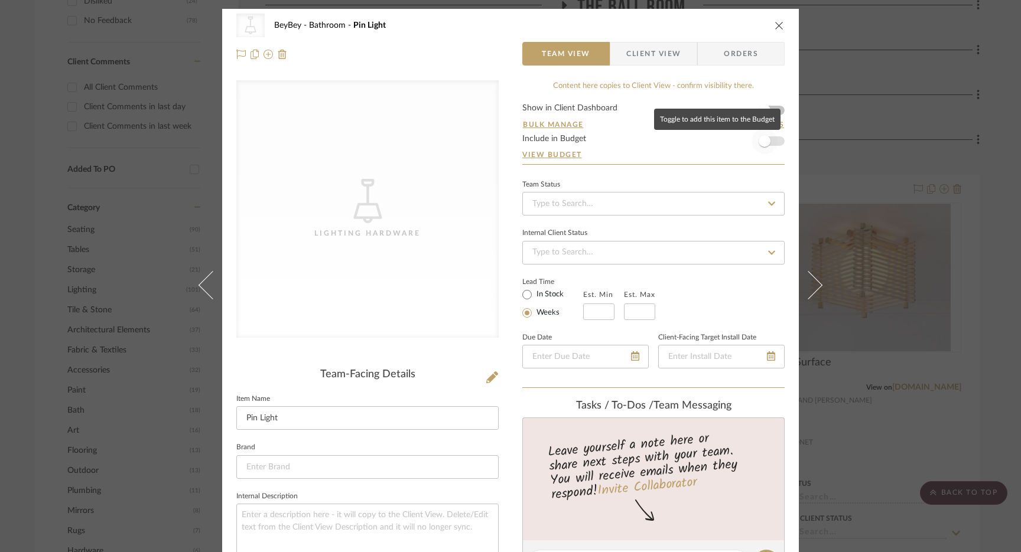
click at [773, 141] on span "button" at bounding box center [764, 141] width 26 height 26
click at [774, 22] on icon "close" at bounding box center [778, 25] width 9 height 9
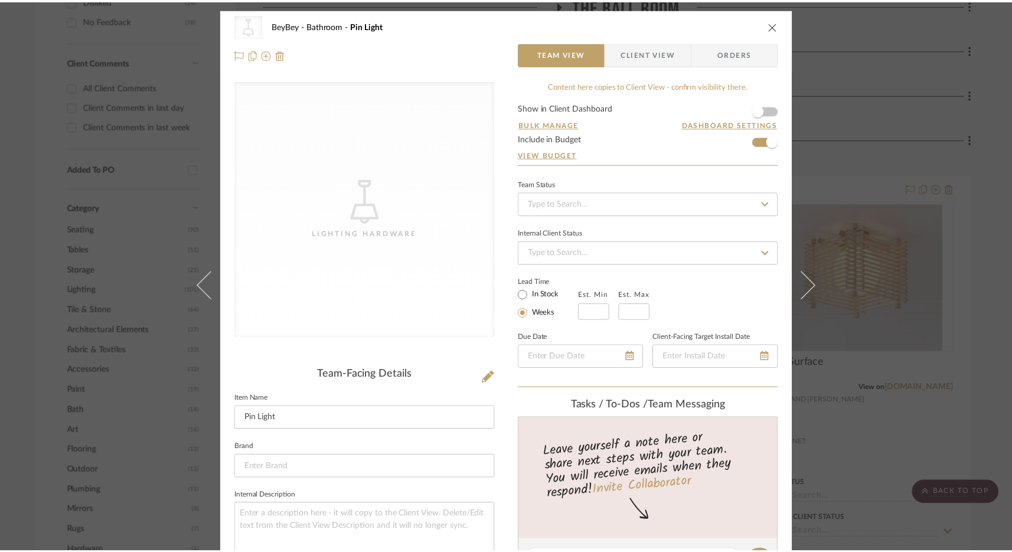
scroll to position [671, 0]
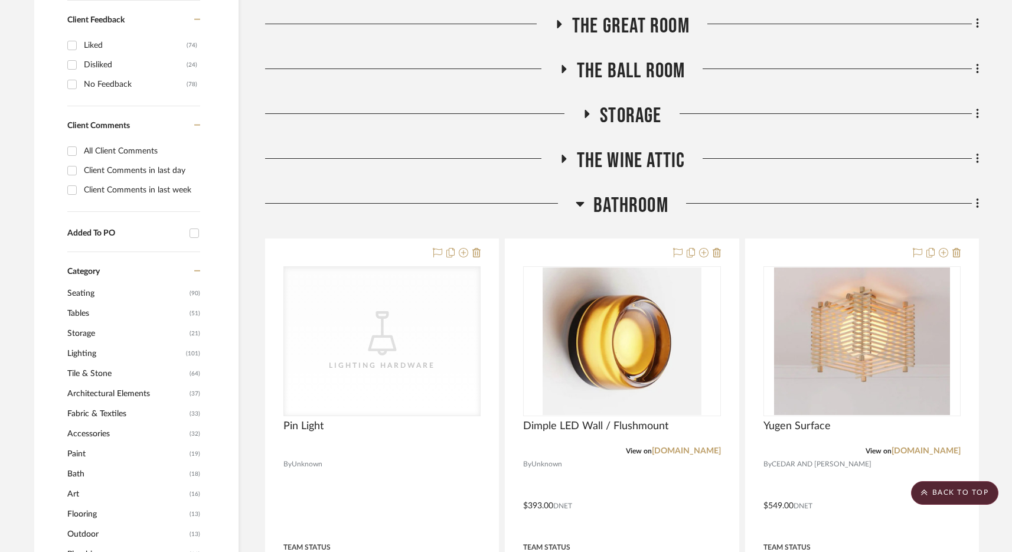
click at [610, 193] on span "Bathroom" at bounding box center [631, 205] width 75 height 25
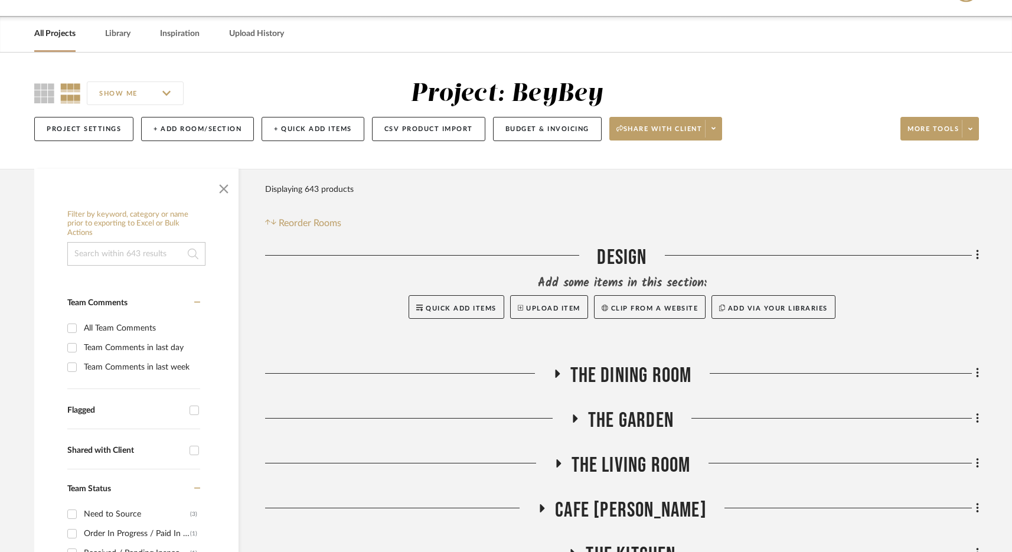
scroll to position [0, 0]
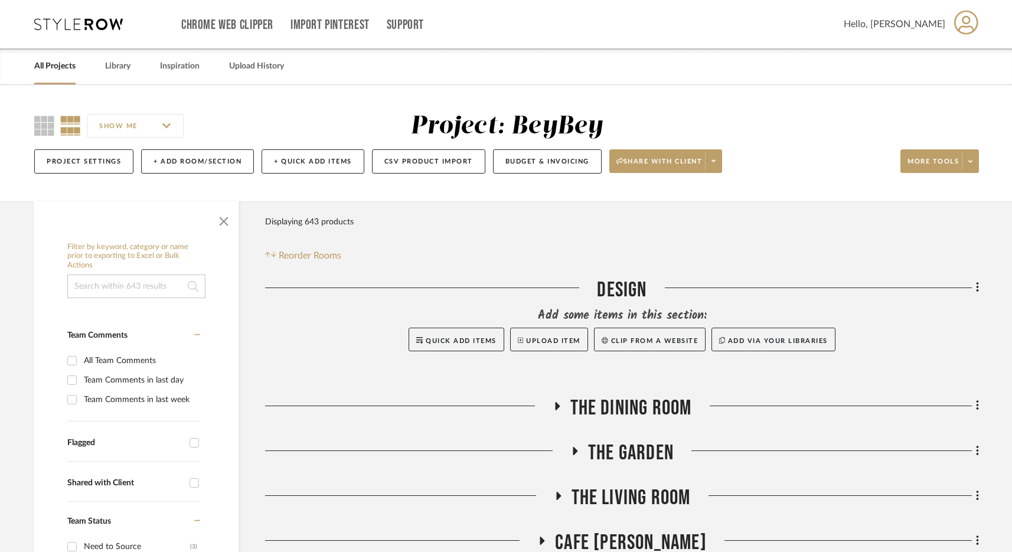
click at [647, 410] on span "The Dining Room" at bounding box center [632, 408] width 122 height 25
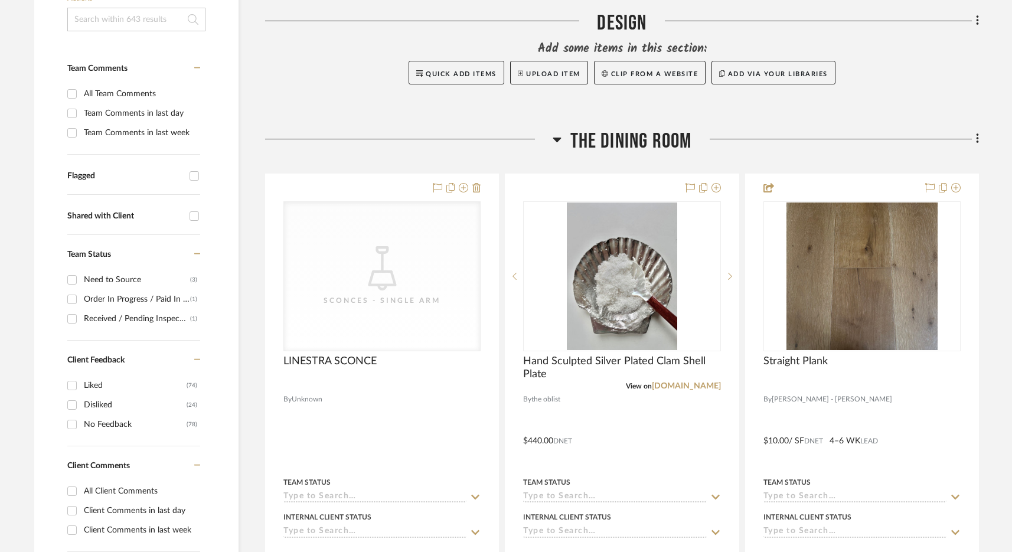
scroll to position [356, 0]
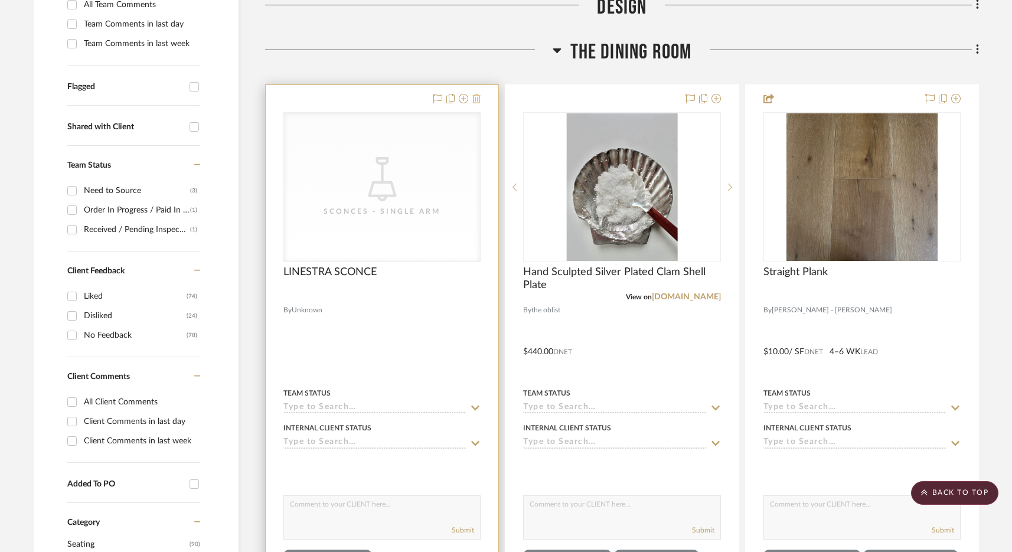
click at [476, 100] on icon at bounding box center [476, 98] width 8 height 9
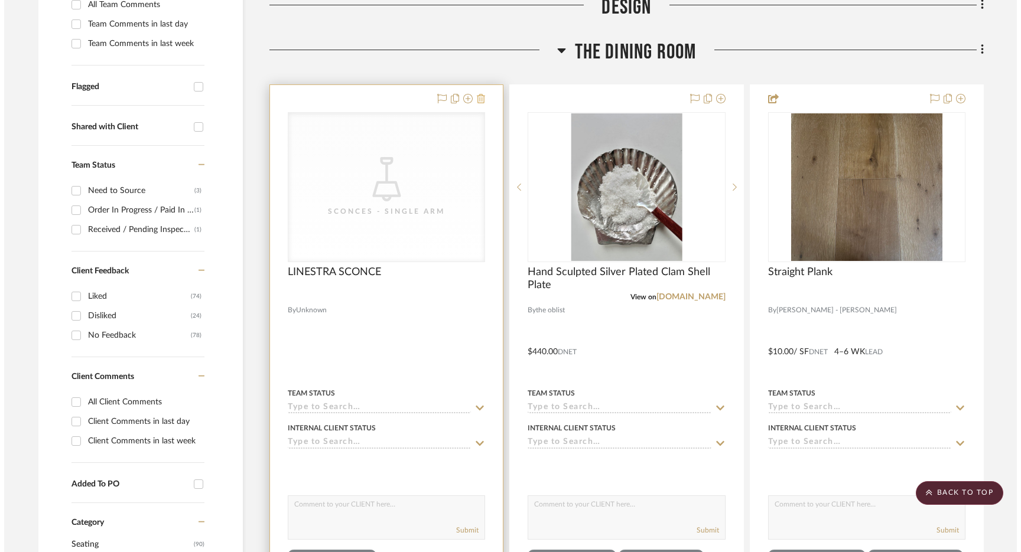
scroll to position [0, 0]
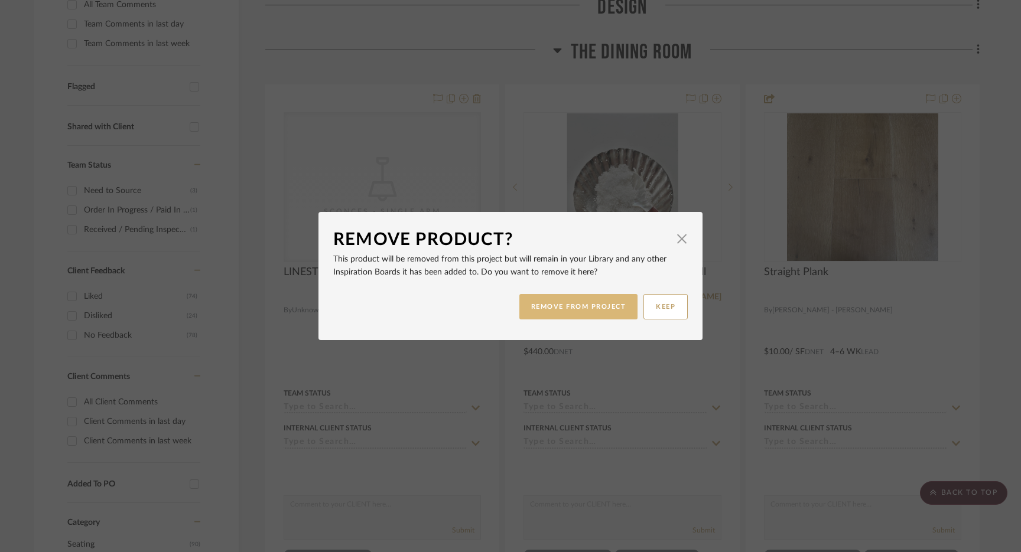
click at [576, 307] on button "REMOVE FROM PROJECT" at bounding box center [578, 306] width 119 height 25
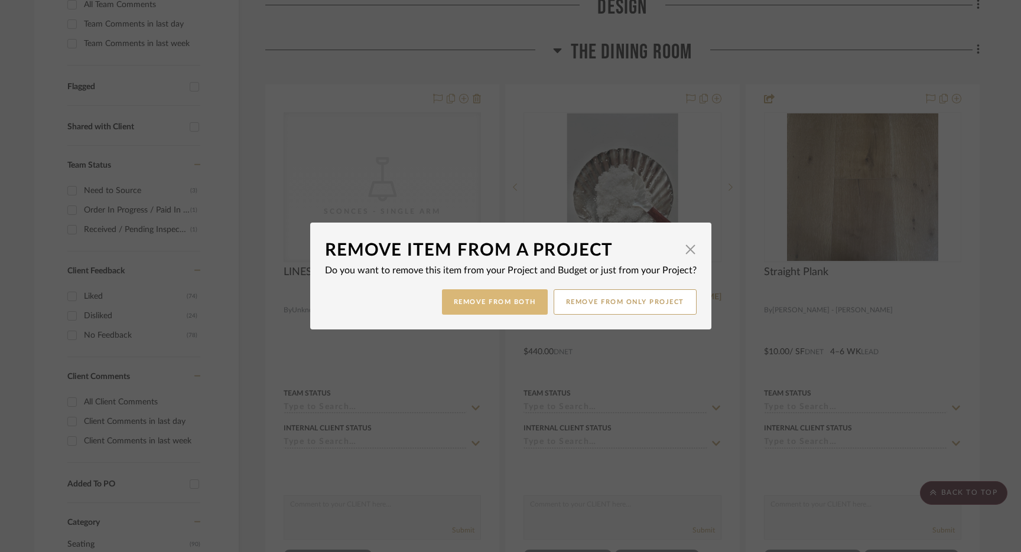
click at [482, 311] on button "Remove from Both" at bounding box center [495, 301] width 106 height 25
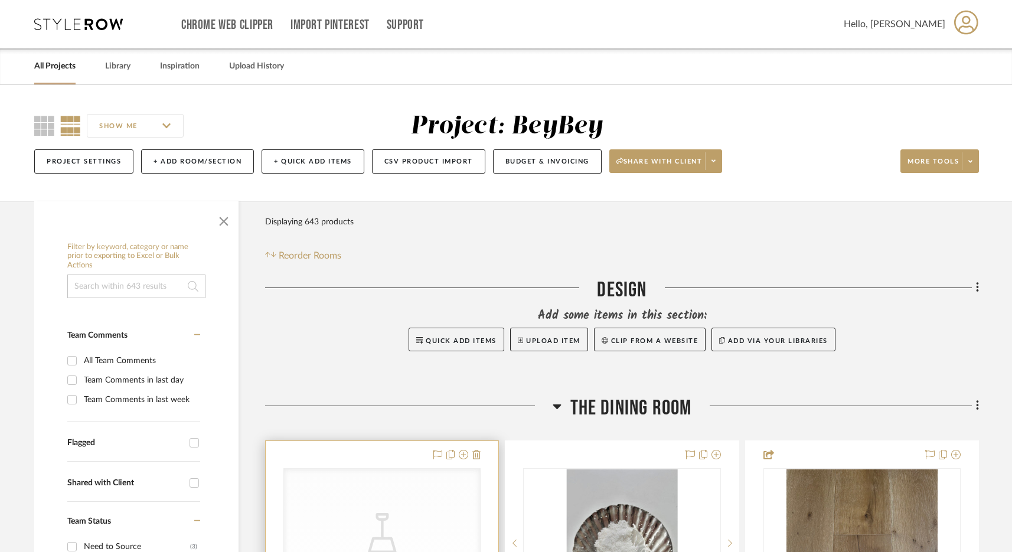
click at [441, 491] on div "CategoryIconLighting Created with Sketch. Sconces - Single Arm" at bounding box center [382, 543] width 196 height 149
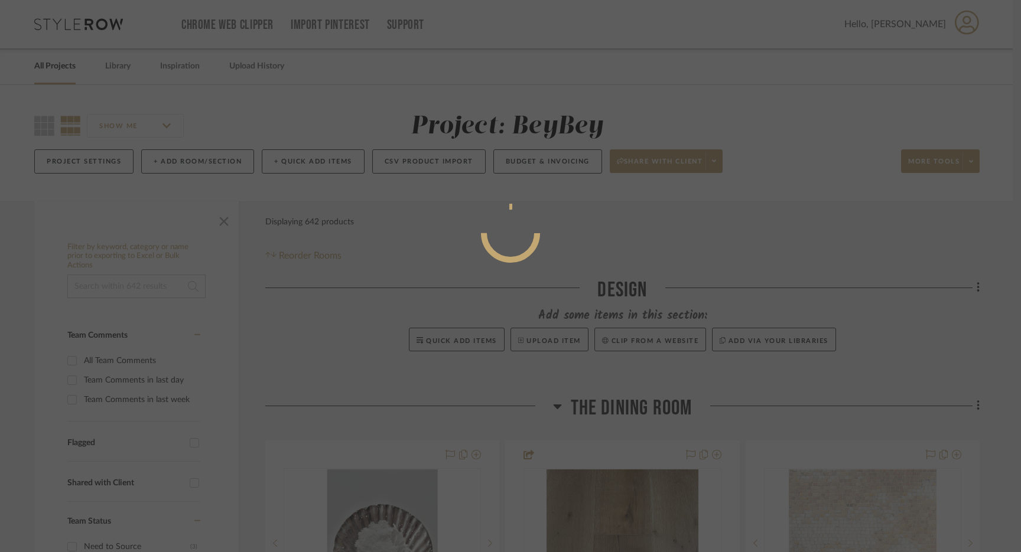
click at [691, 118] on div at bounding box center [510, 276] width 1021 height 552
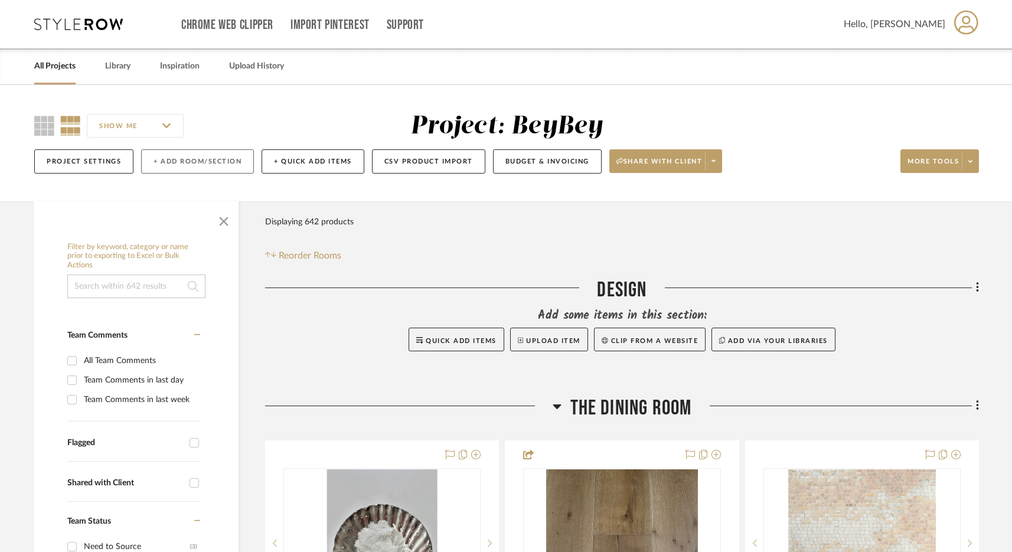
click at [178, 168] on button "+ Add Room/Section" at bounding box center [197, 161] width 113 height 24
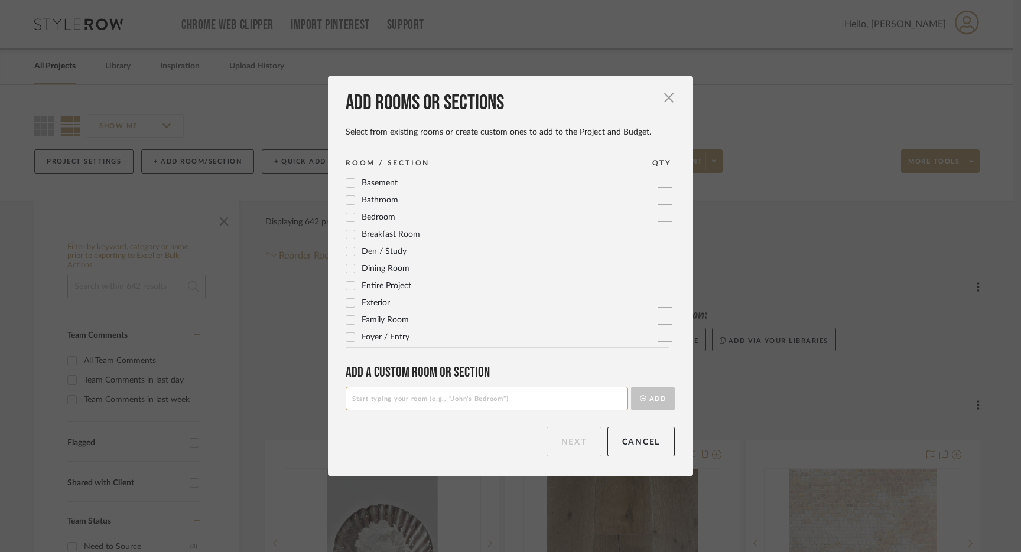
click at [461, 403] on input at bounding box center [487, 399] width 282 height 24
click at [653, 395] on button "Add" at bounding box center [653, 399] width 44 height 24
click at [651, 438] on button "Cancel" at bounding box center [641, 442] width 68 height 30
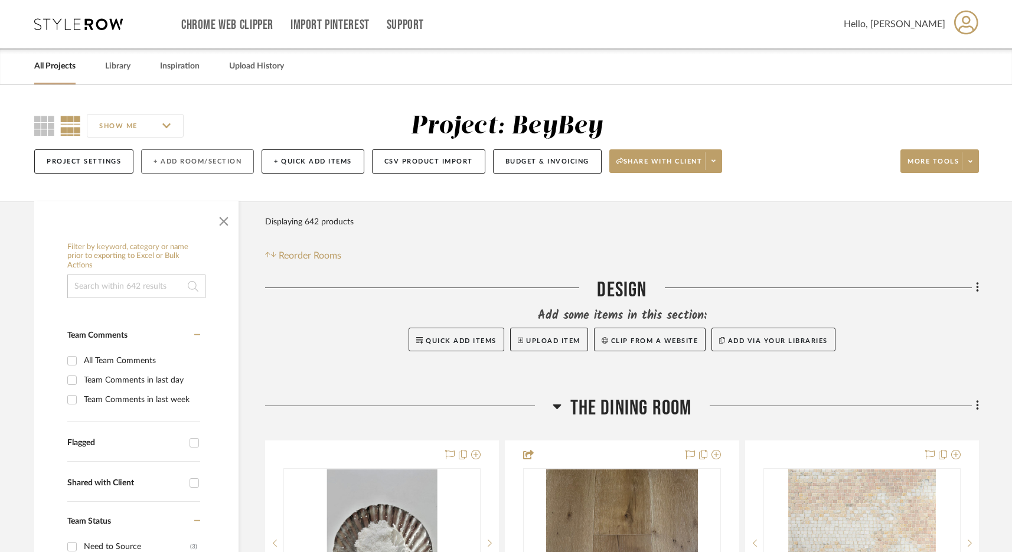
click at [217, 162] on button "+ Add Room/Section" at bounding box center [197, 161] width 113 height 24
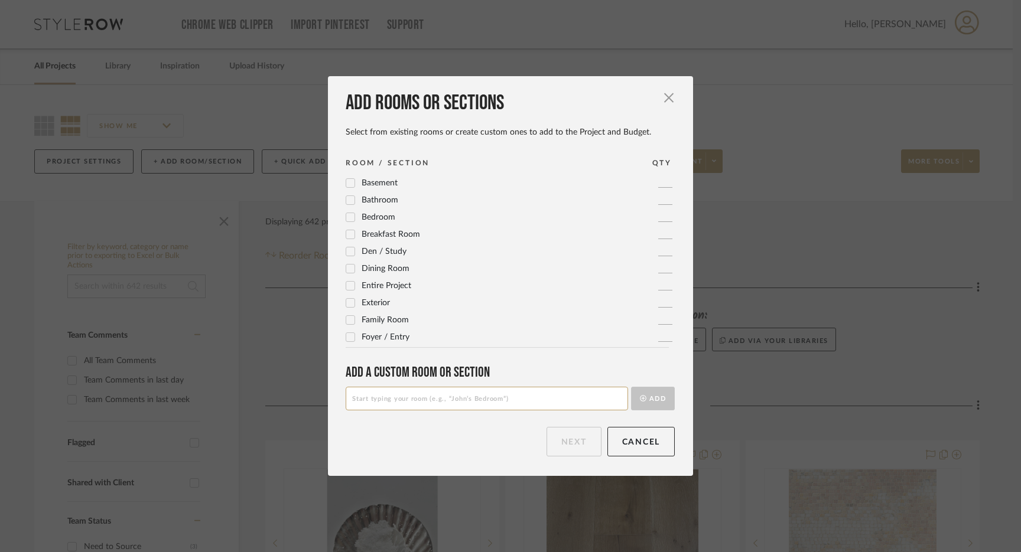
click at [425, 397] on input at bounding box center [487, 399] width 282 height 24
click at [652, 396] on button "Add" at bounding box center [653, 399] width 44 height 24
click at [571, 442] on button "Next" at bounding box center [573, 442] width 55 height 30
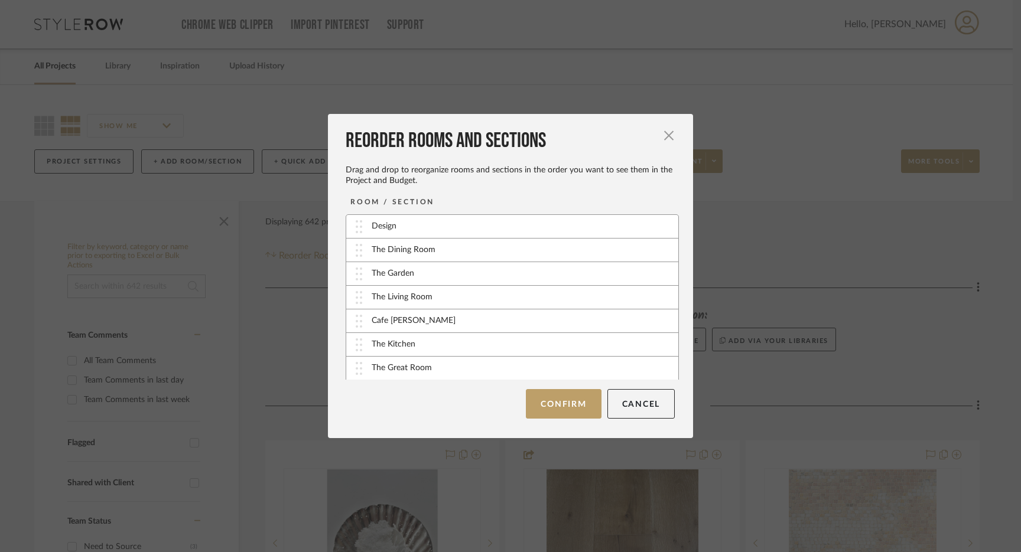
click at [425, 249] on div "The Dining Room" at bounding box center [403, 250] width 64 height 12
click at [463, 369] on div "DINING ROOM BAR" at bounding box center [512, 367] width 332 height 23
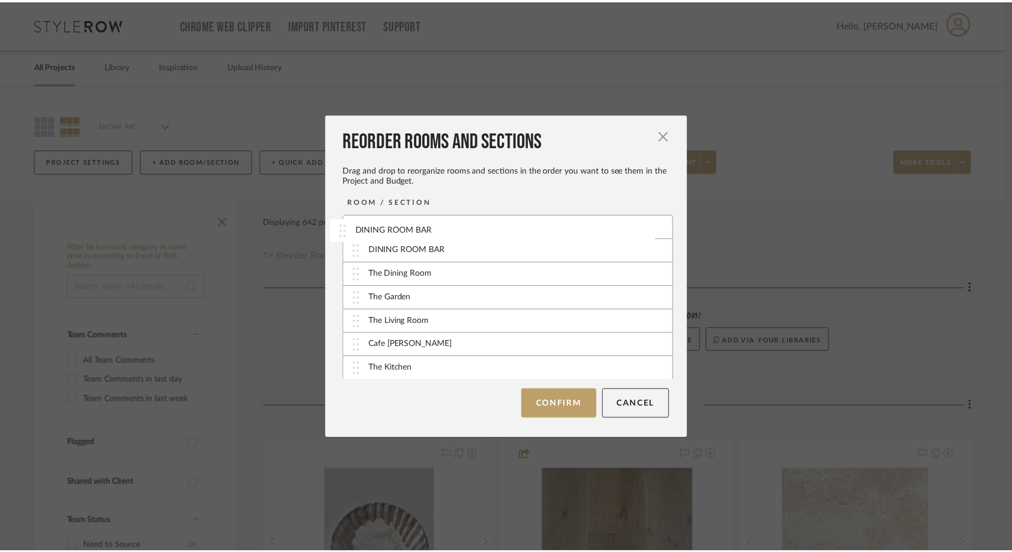
scroll to position [0, 0]
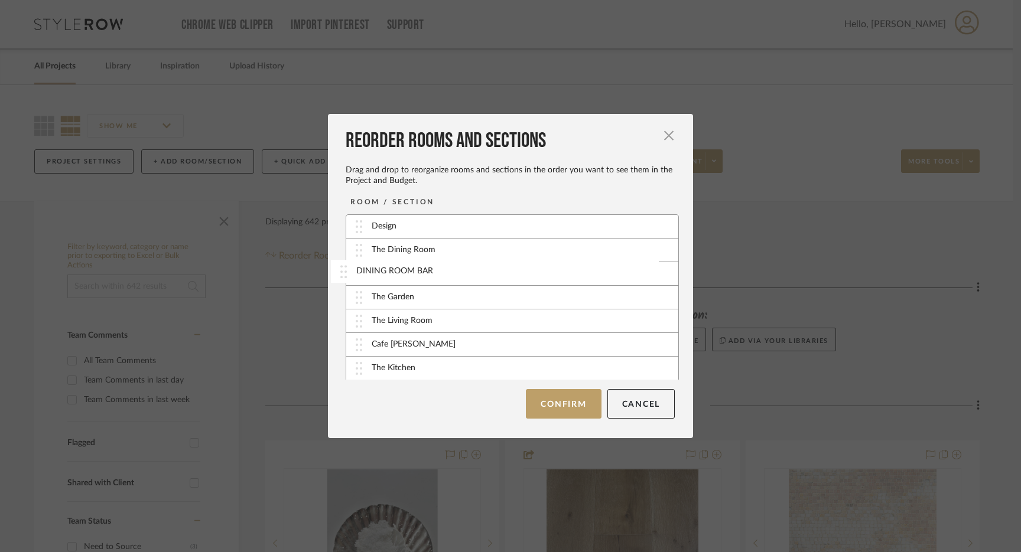
drag, startPoint x: 487, startPoint y: 367, endPoint x: 475, endPoint y: 273, distance: 94.6
click at [560, 408] on button "Confirm" at bounding box center [563, 404] width 75 height 30
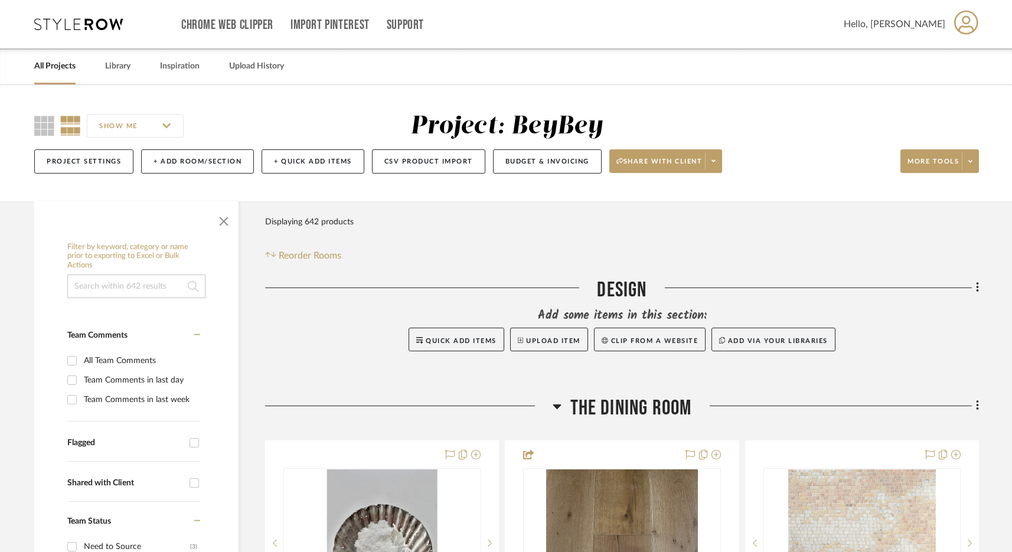
click at [622, 404] on span "The Dining Room" at bounding box center [632, 408] width 122 height 25
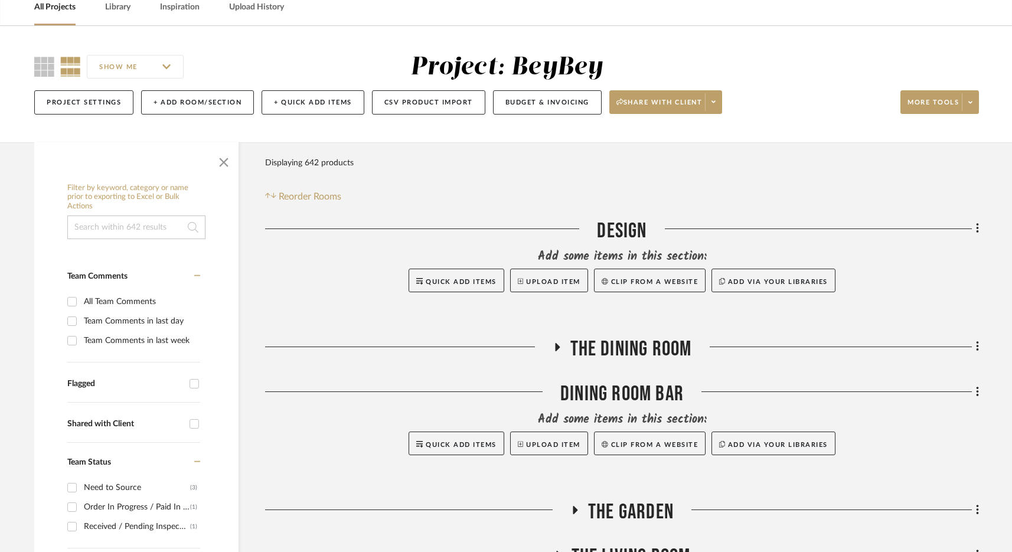
scroll to position [76, 0]
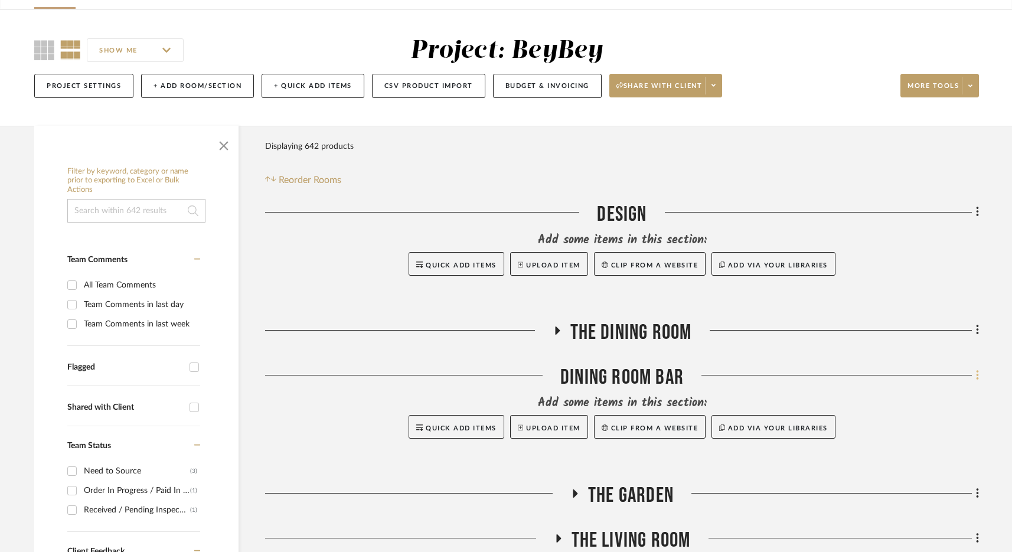
click at [977, 376] on icon at bounding box center [977, 375] width 2 height 10
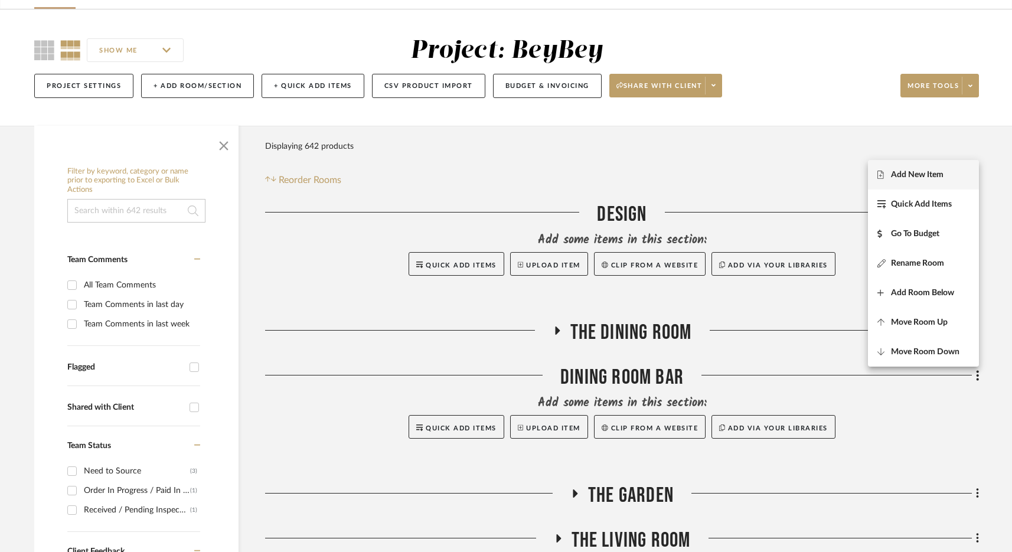
click at [905, 182] on button "Add New Item" at bounding box center [923, 175] width 111 height 30
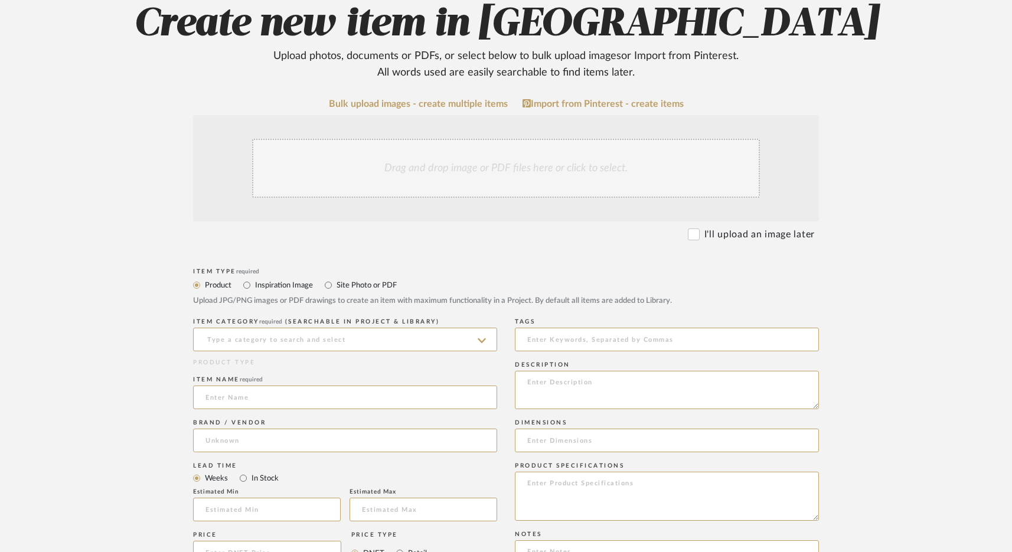
scroll to position [164, 0]
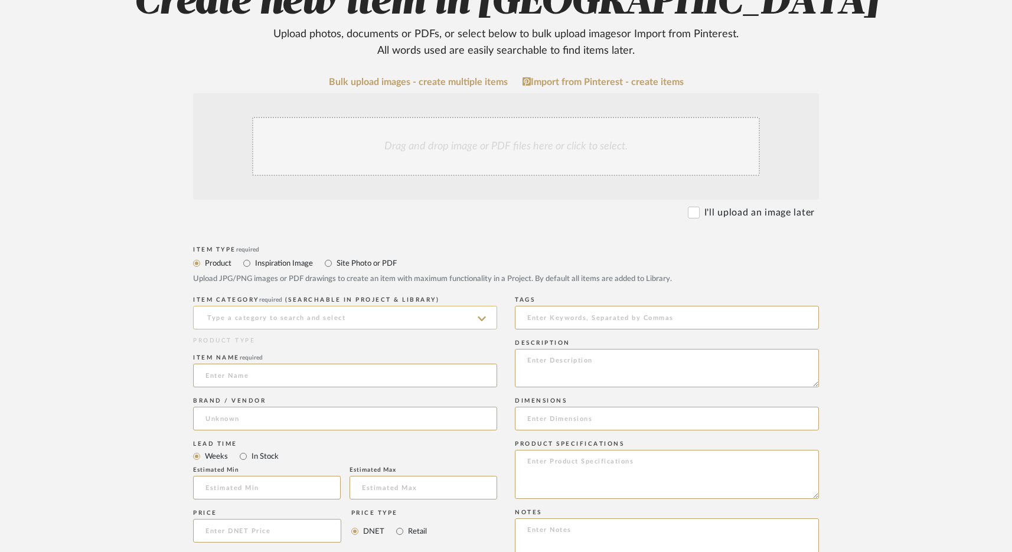
click at [245, 311] on input at bounding box center [345, 318] width 304 height 24
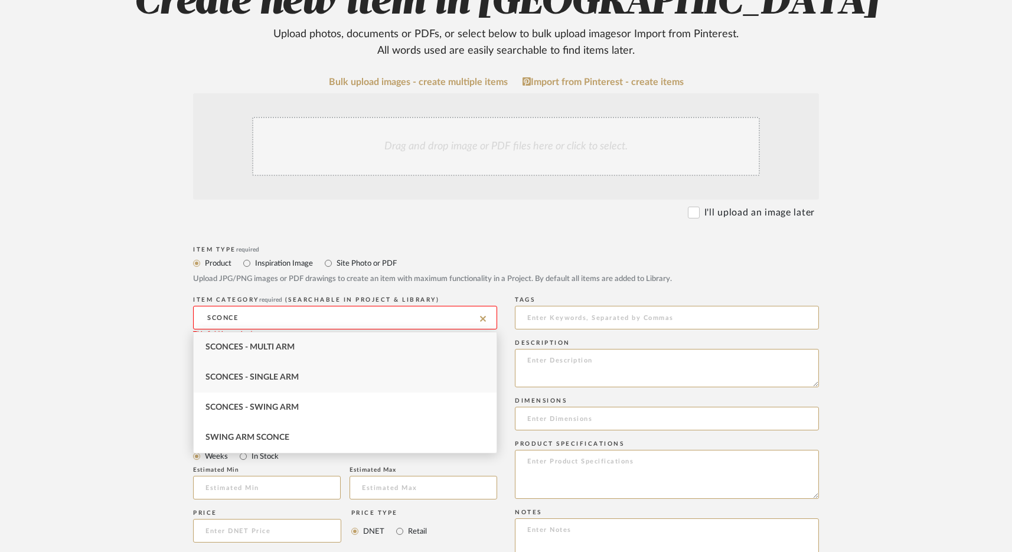
click at [273, 374] on span "Sconces - Single Arm" at bounding box center [252, 377] width 93 height 8
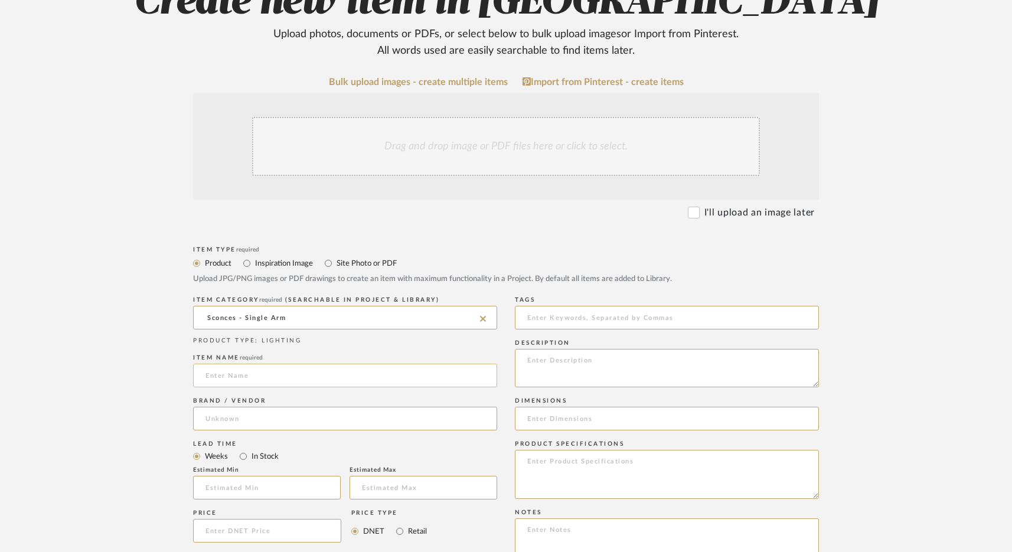
click at [255, 383] on input at bounding box center [345, 376] width 304 height 24
click at [253, 419] on input at bounding box center [345, 419] width 304 height 24
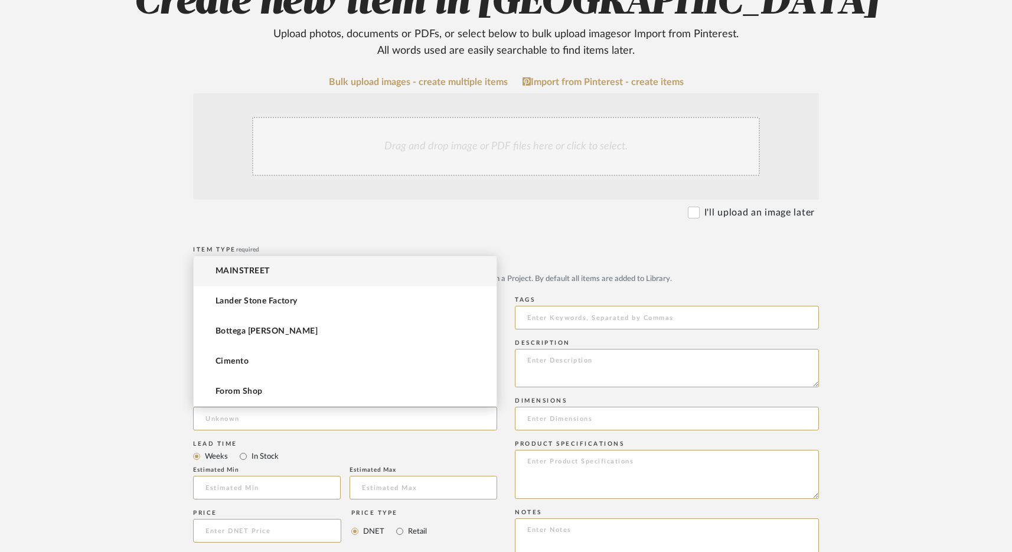
drag, startPoint x: 110, startPoint y: 436, endPoint x: 196, endPoint y: 454, distance: 88.2
click at [110, 436] on upload-items "Create new item in BeyBey Upload photos, documents or PDFs, or select below to …" at bounding box center [506, 441] width 1012 height 1041
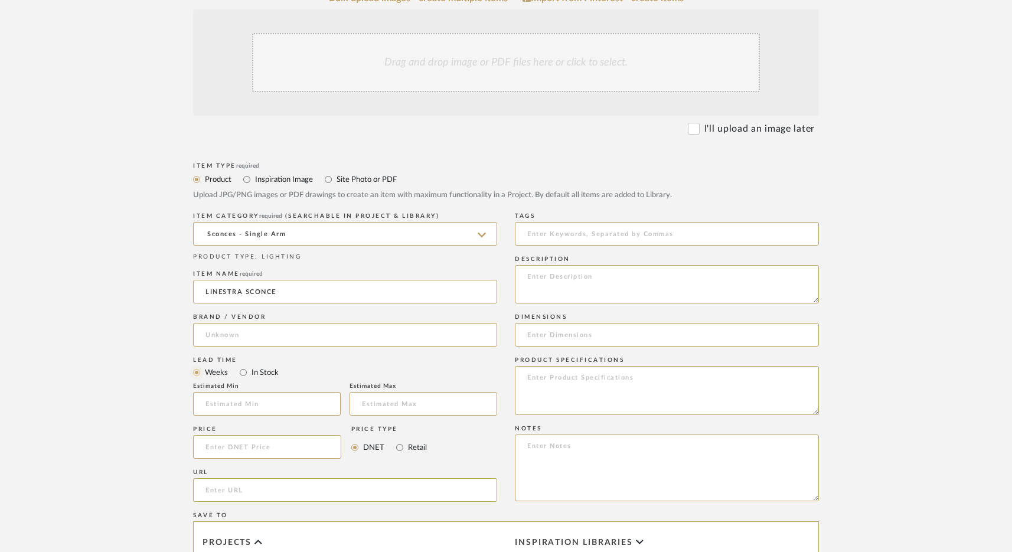
scroll to position [266, 0]
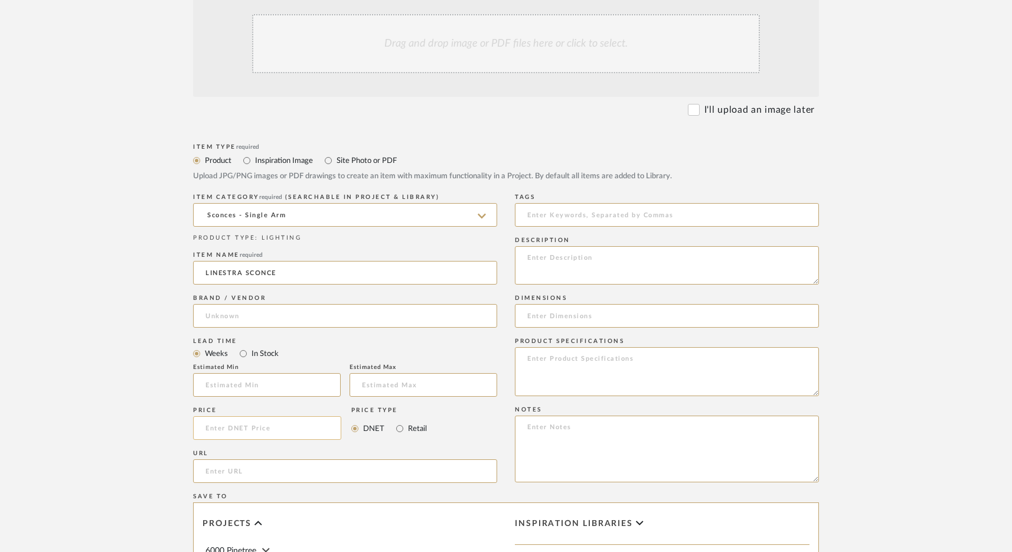
click at [213, 436] on input at bounding box center [267, 428] width 148 height 24
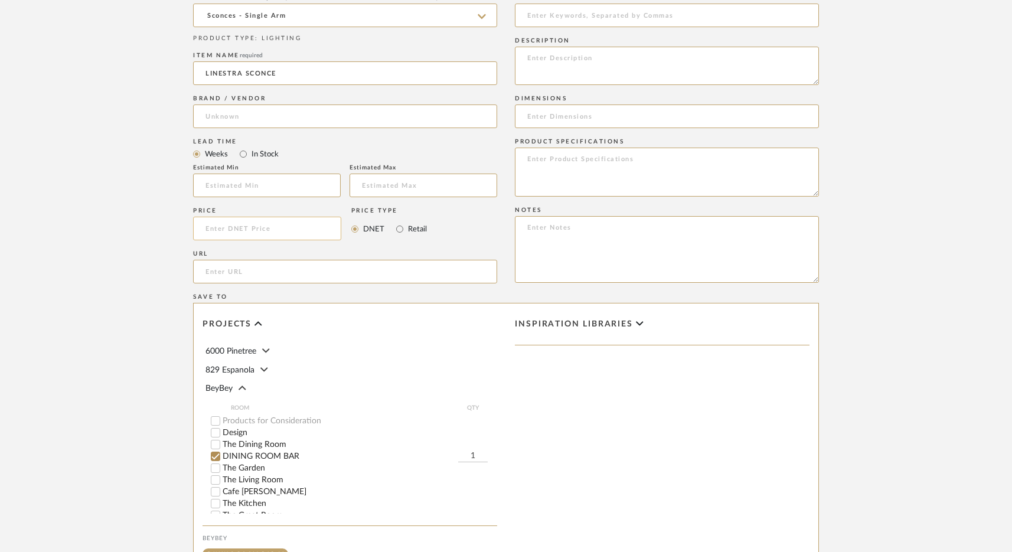
scroll to position [475, 0]
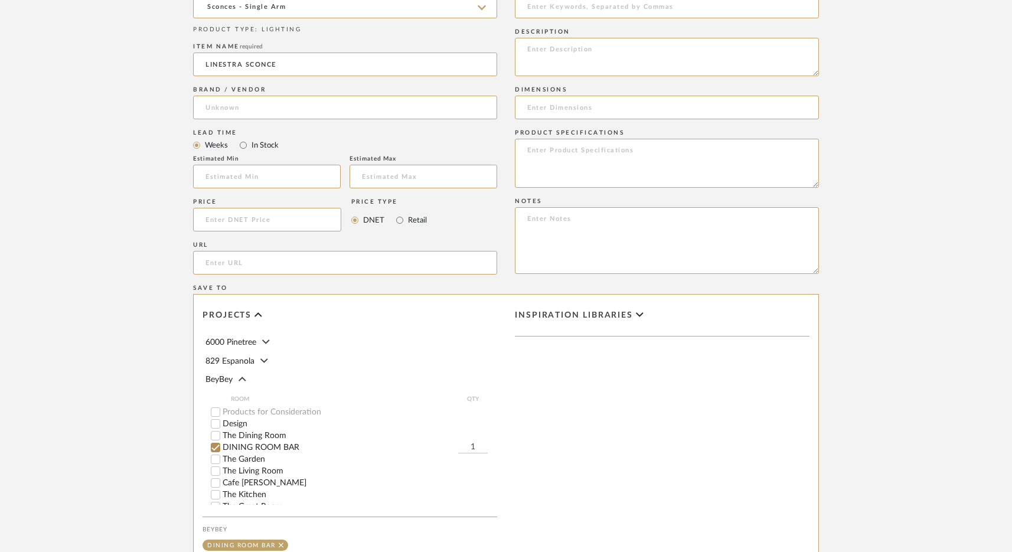
click at [472, 443] on input "1" at bounding box center [473, 448] width 30 height 12
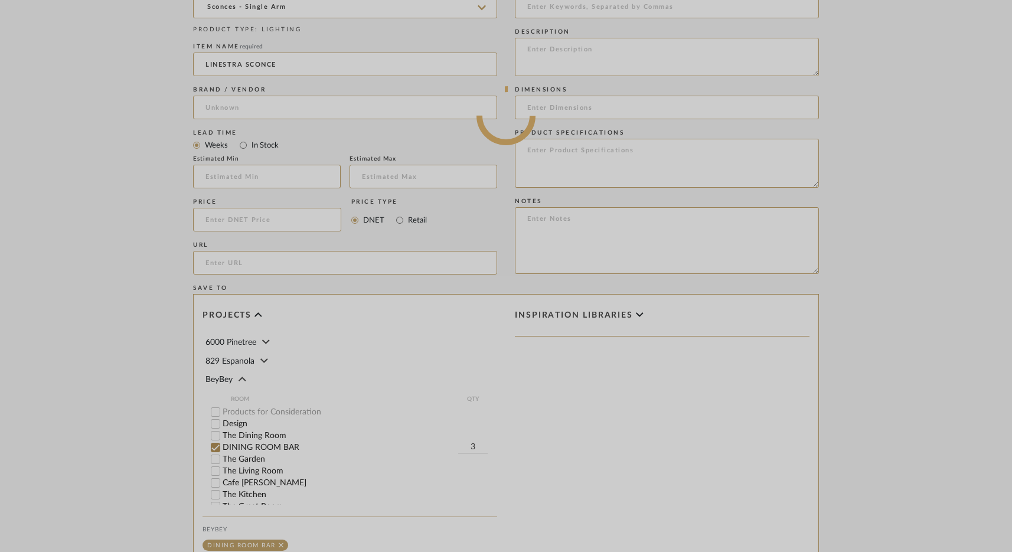
scroll to position [629, 0]
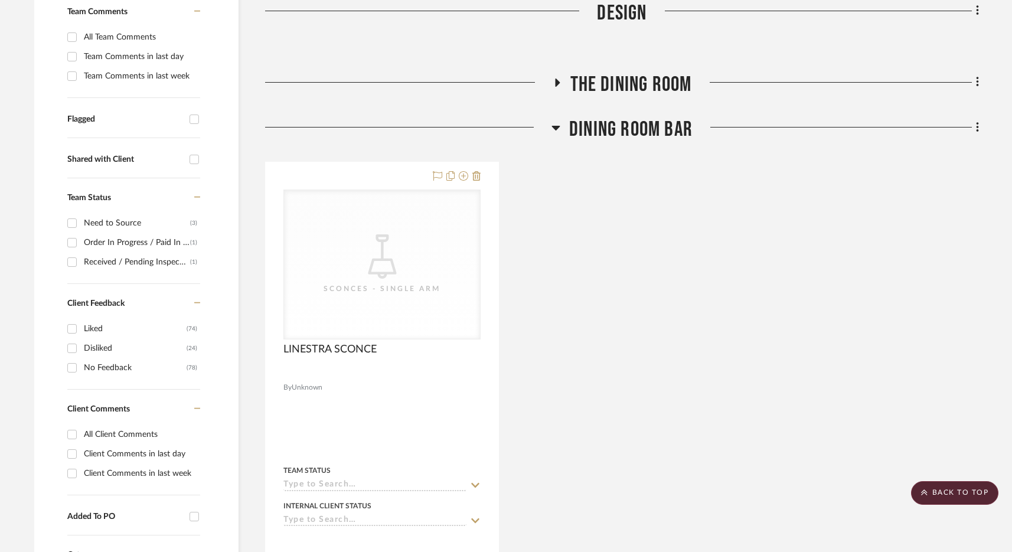
scroll to position [289, 0]
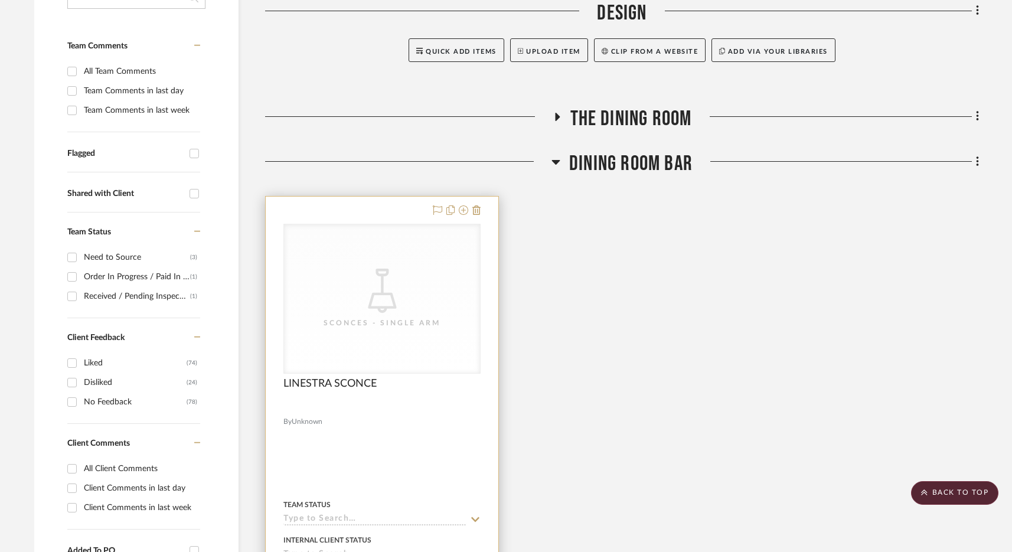
click at [0, 0] on div "CategoryIconLighting Created with Sketch. Sconces - Single Arm" at bounding box center [0, 0] width 0 height 0
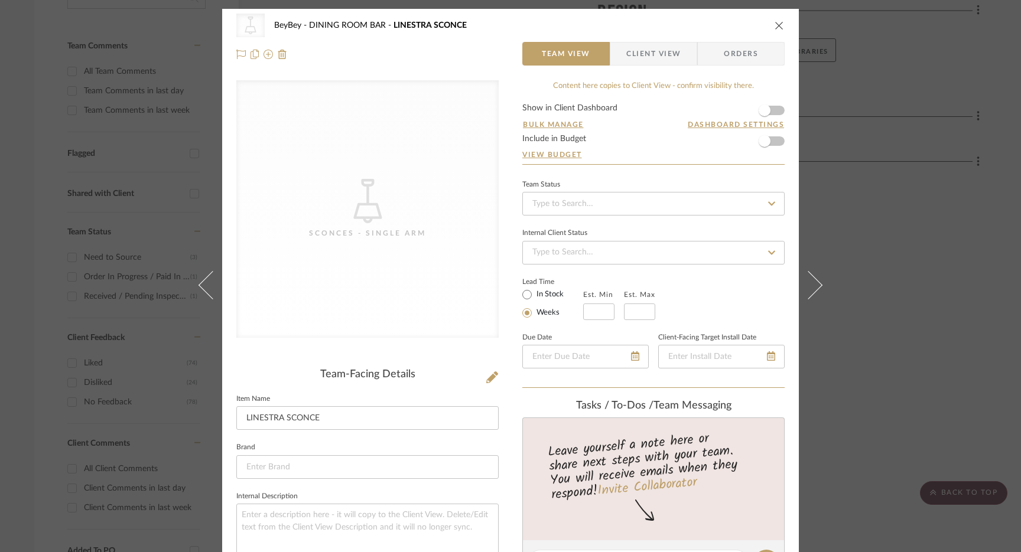
click at [774, 145] on form "Show in Client Dashboard Bulk Manage Dashboard Settings Include in Budget View …" at bounding box center [653, 134] width 262 height 60
click at [768, 141] on span "button" at bounding box center [764, 141] width 26 height 26
click at [774, 20] on button "close" at bounding box center [779, 25] width 11 height 11
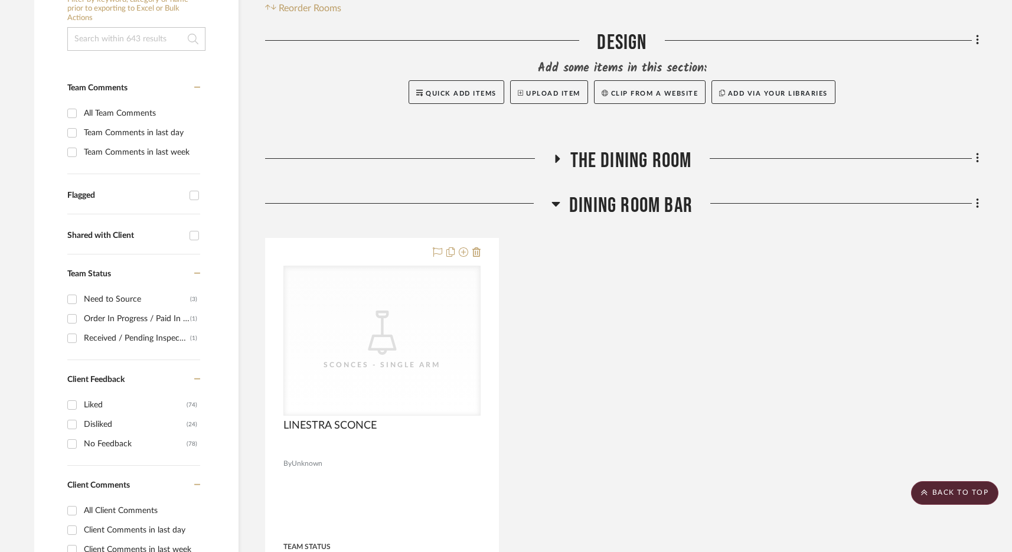
scroll to position [278, 0]
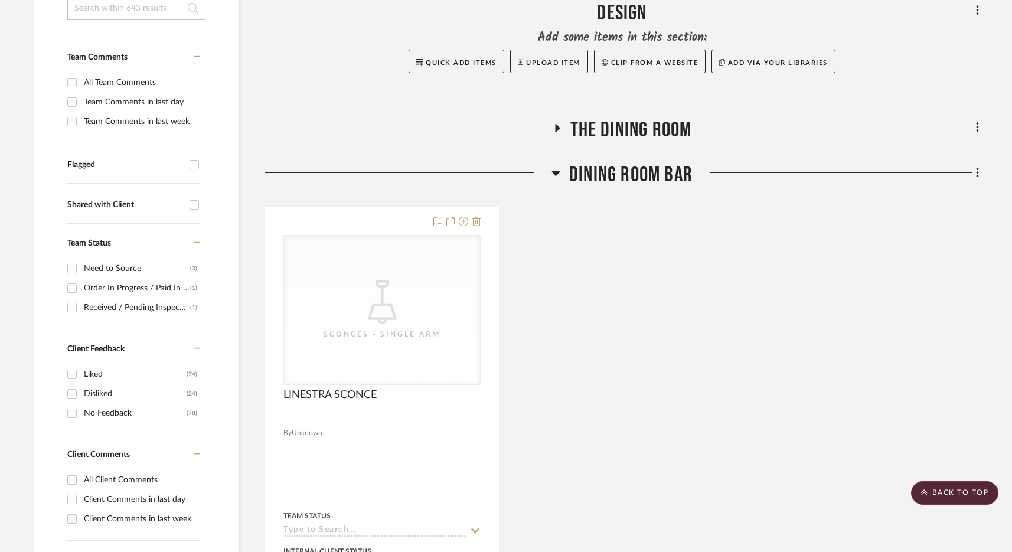
click at [616, 180] on span "DINING ROOM BAR" at bounding box center [630, 174] width 123 height 25
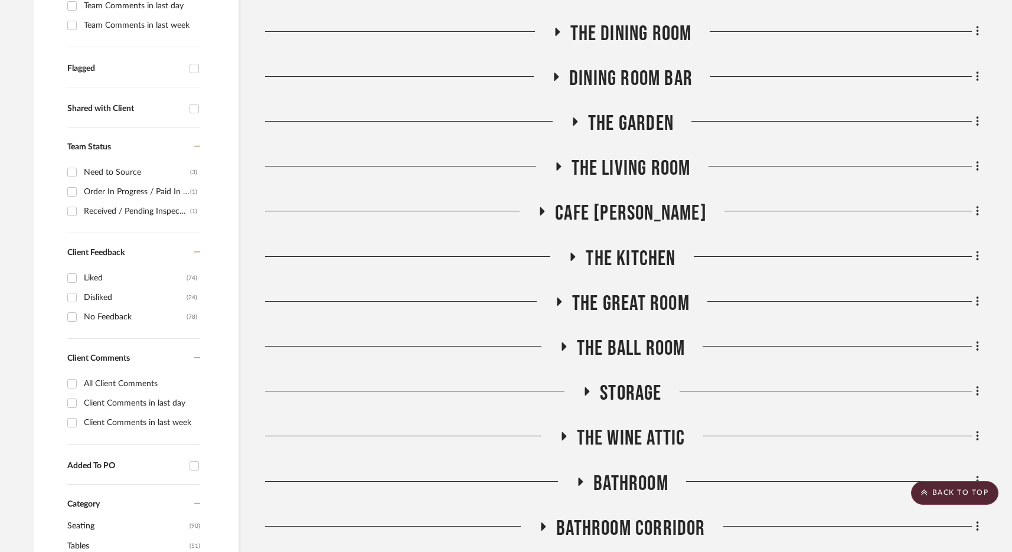
click at [646, 256] on span "The Kitchen" at bounding box center [631, 258] width 90 height 25
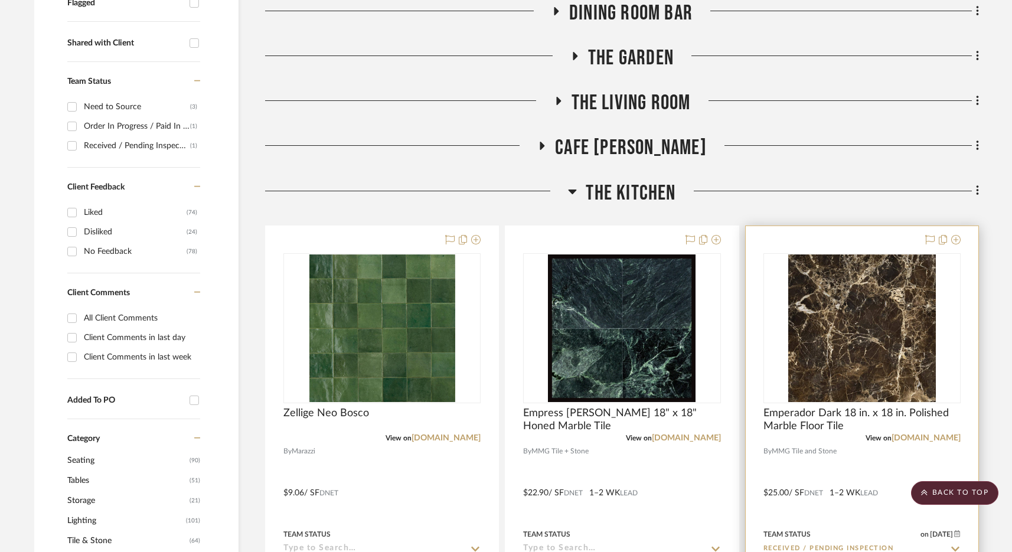
scroll to position [441, 0]
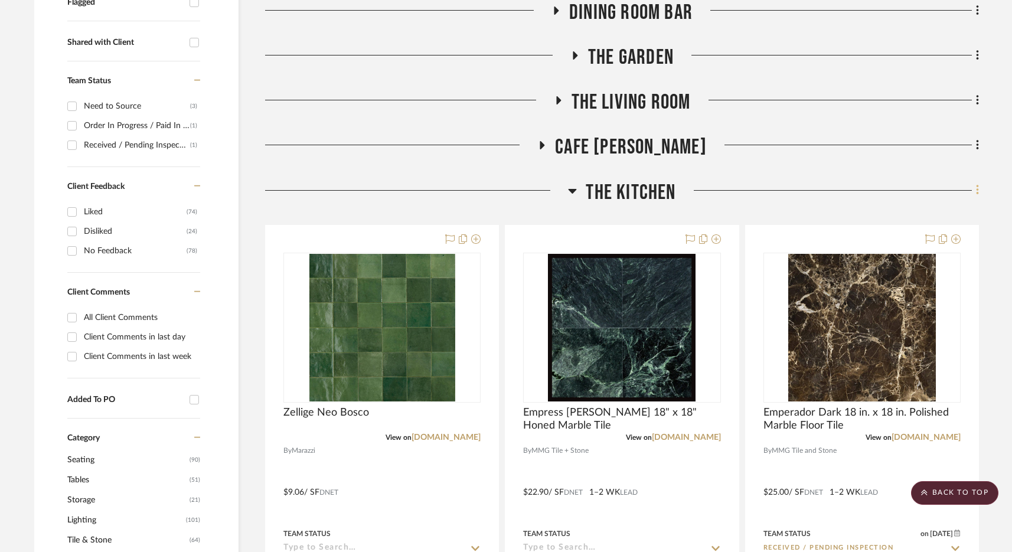
click at [979, 190] on icon at bounding box center [978, 190] width 4 height 13
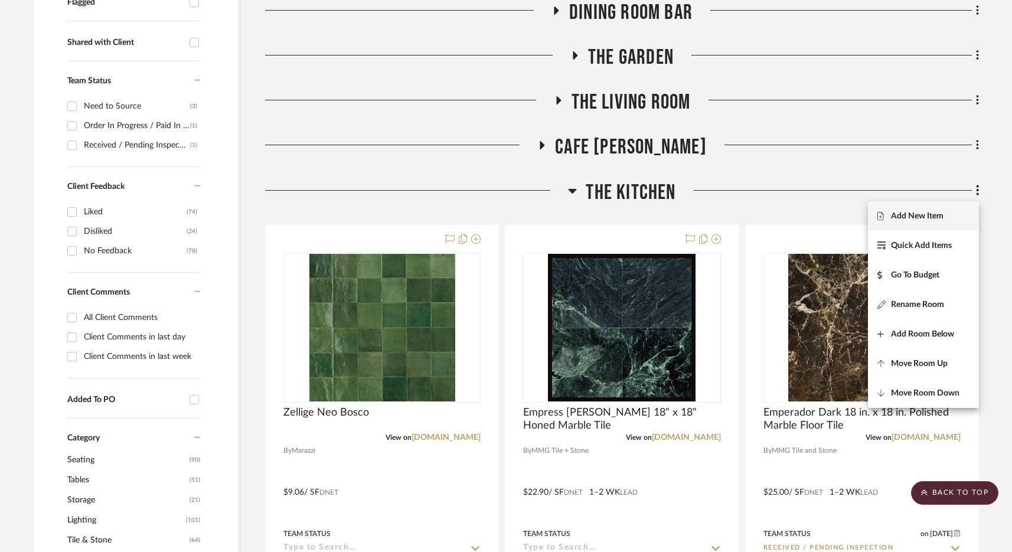
click at [947, 210] on button "Add New Item" at bounding box center [923, 216] width 111 height 30
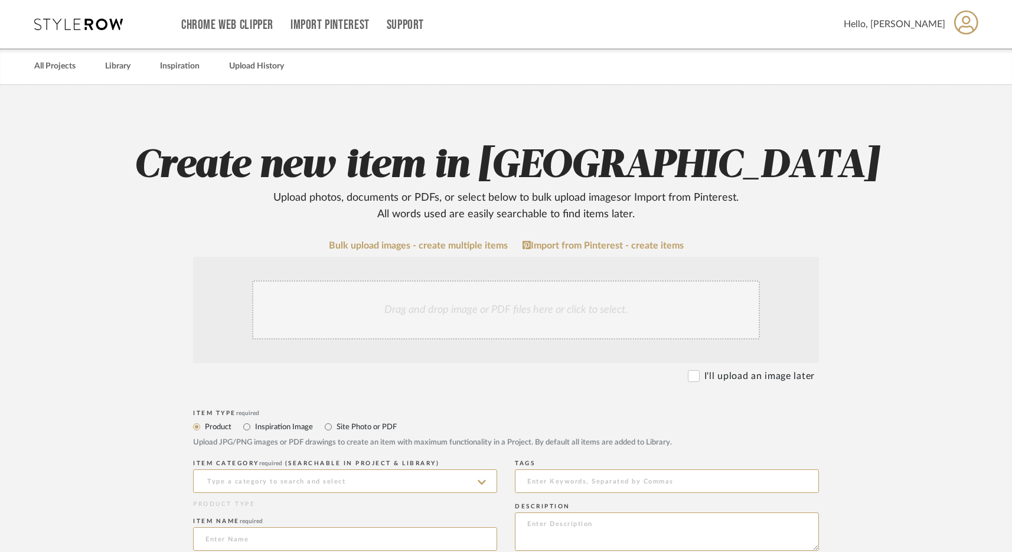
click at [371, 309] on div "Drag and drop image or PDF files here or click to select." at bounding box center [506, 310] width 508 height 59
click at [269, 487] on input at bounding box center [345, 482] width 304 height 24
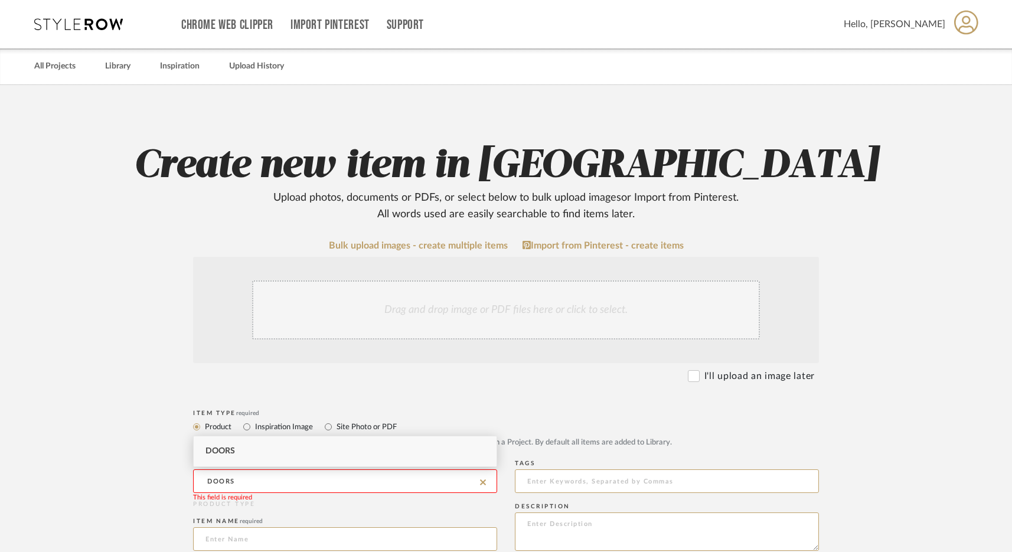
click at [265, 459] on div "Doors" at bounding box center [345, 451] width 303 height 30
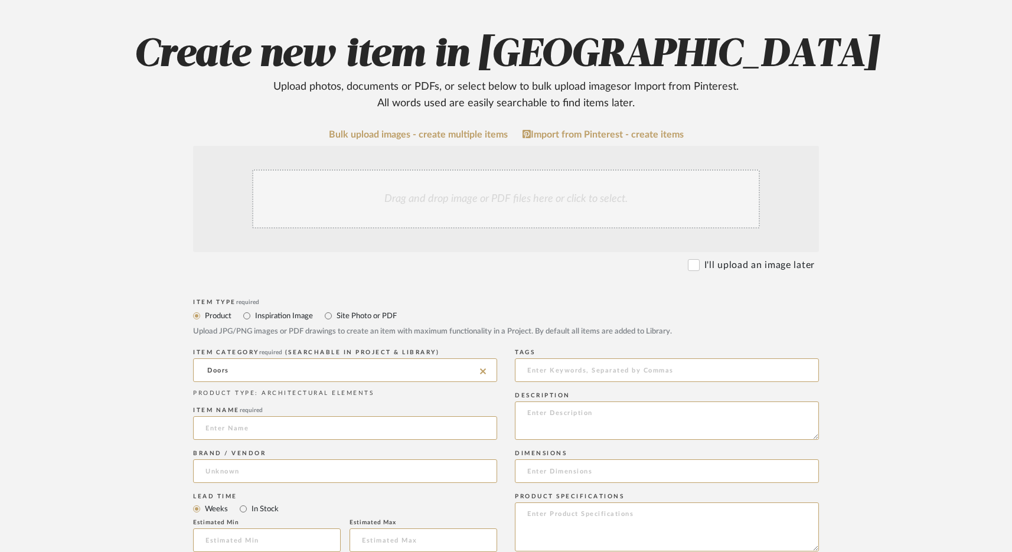
scroll to position [144, 0]
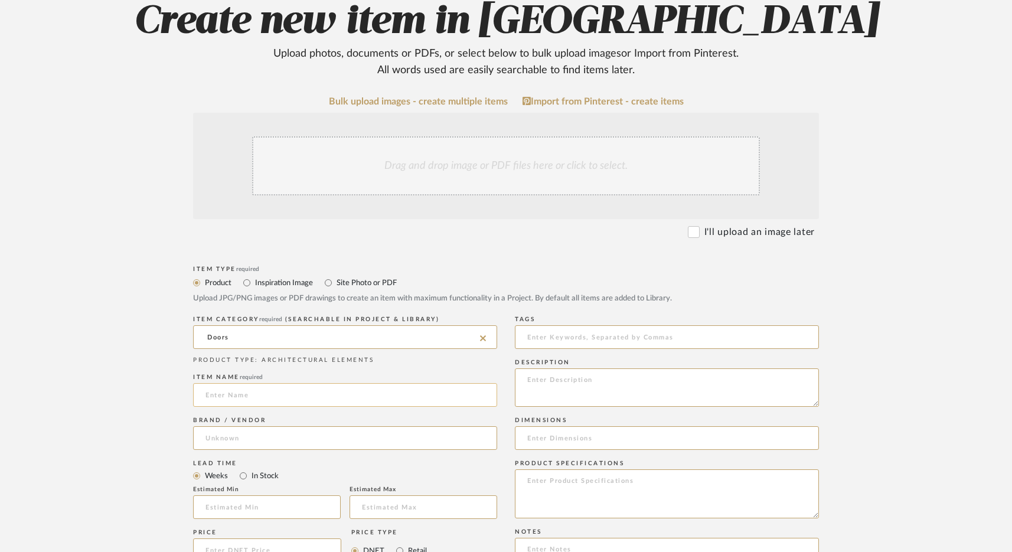
click at [243, 392] on input at bounding box center [345, 395] width 304 height 24
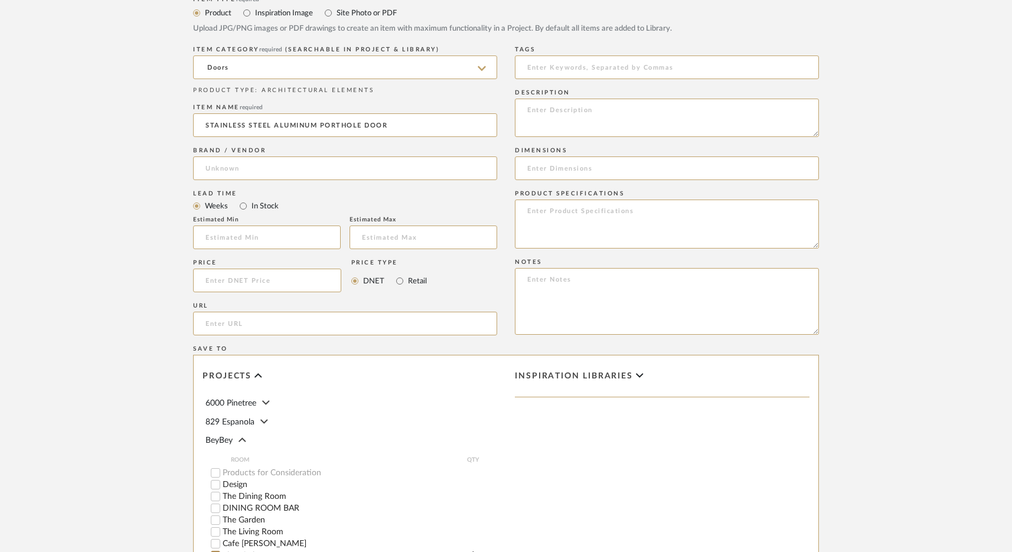
scroll to position [629, 0]
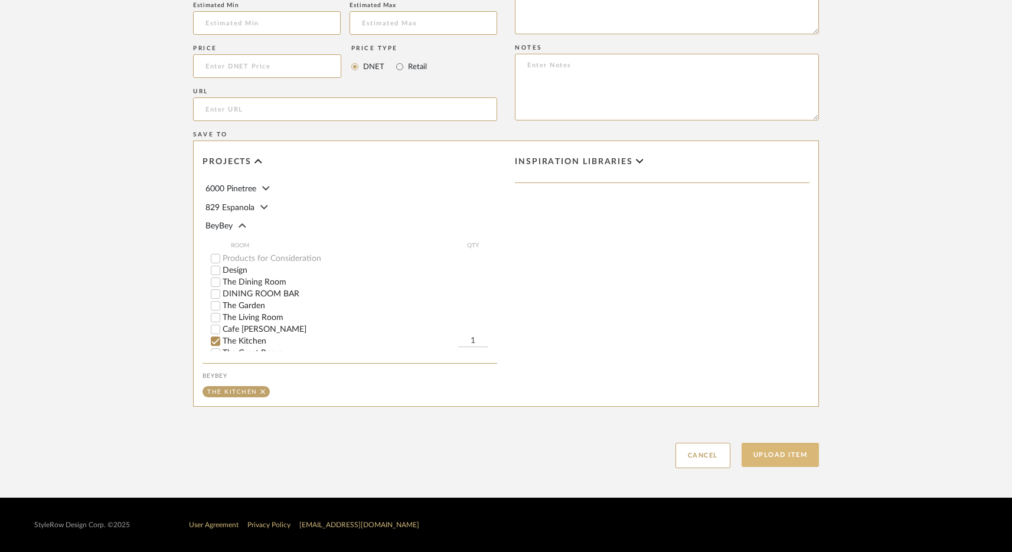
click at [778, 459] on button "Upload Item" at bounding box center [781, 455] width 78 height 24
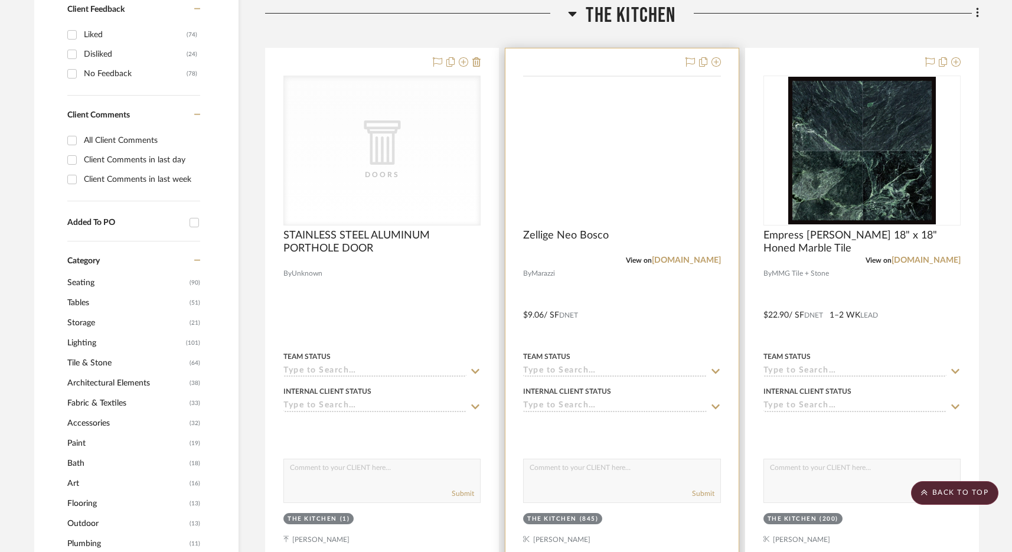
scroll to position [620, 0]
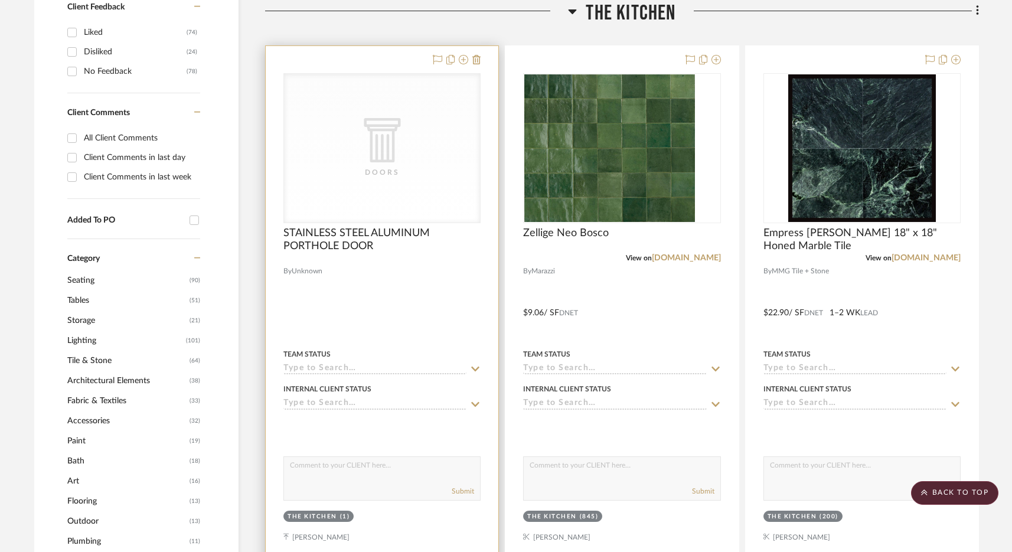
click at [0, 0] on div "CategoryIconArchitectural Created with Sketch. Doors" at bounding box center [0, 0] width 0 height 0
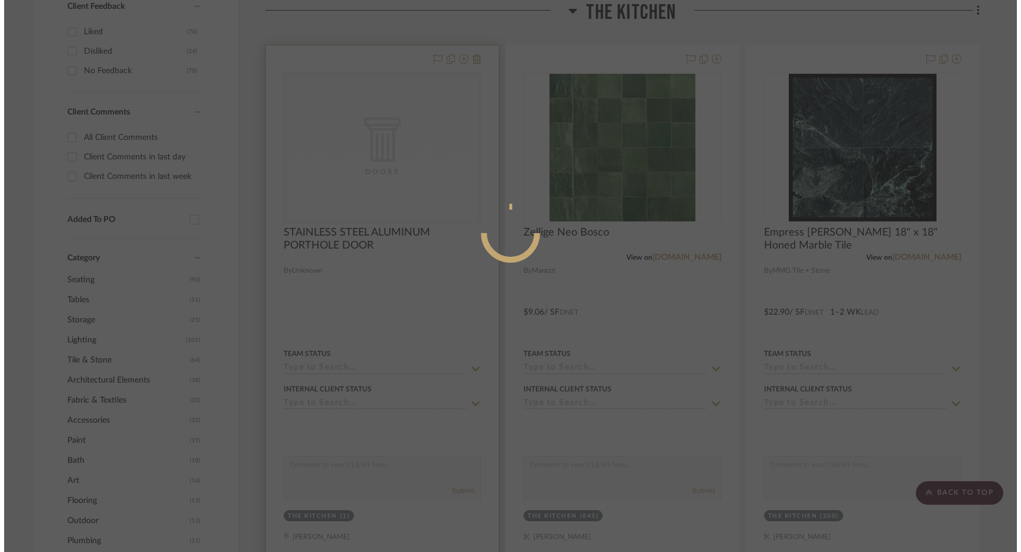
scroll to position [0, 0]
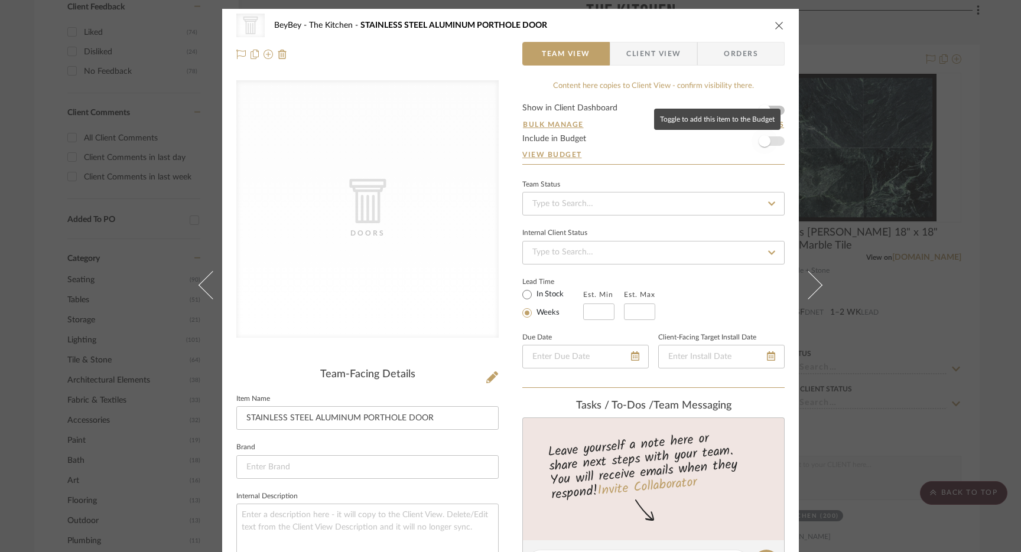
click at [767, 142] on span "button" at bounding box center [764, 141] width 26 height 26
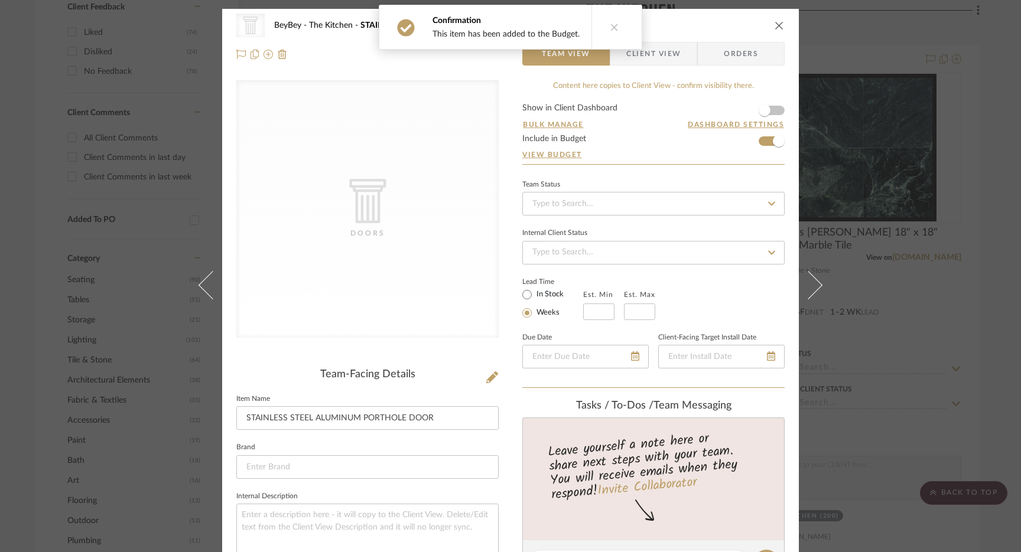
click at [774, 21] on icon "close" at bounding box center [778, 25] width 9 height 9
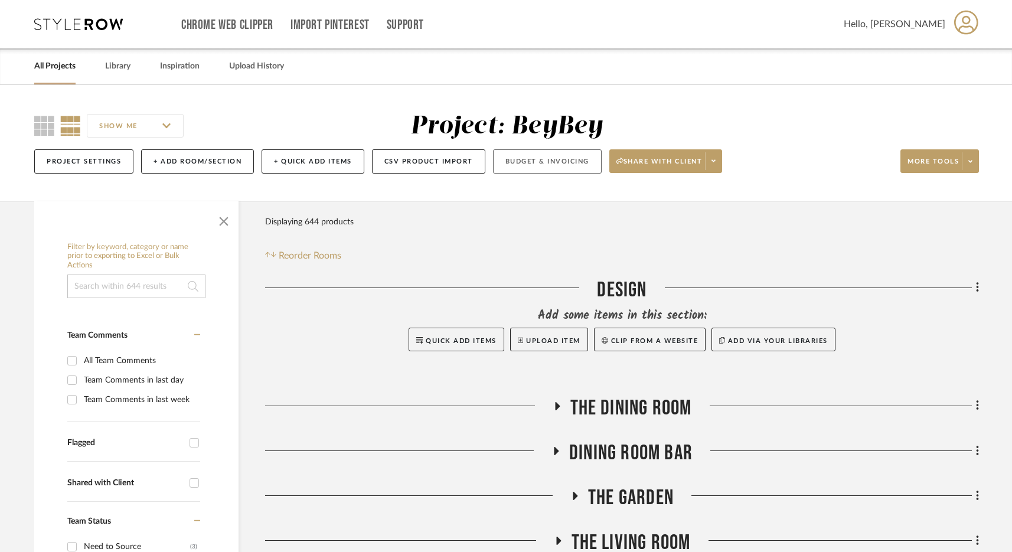
click at [551, 164] on button "Budget & Invoicing" at bounding box center [547, 161] width 109 height 24
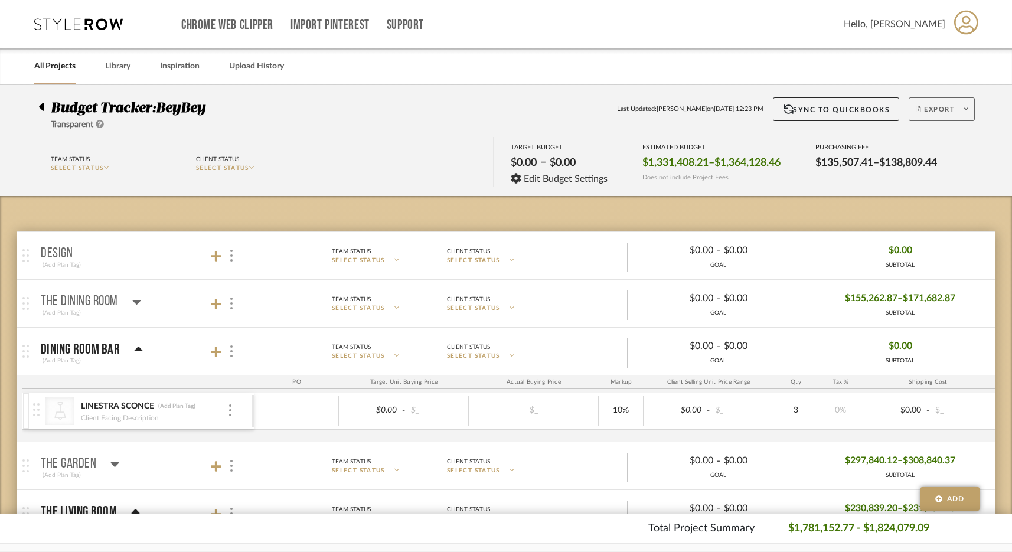
click at [928, 106] on span "Export" at bounding box center [935, 114] width 39 height 18
click at [901, 140] on span "Export PDF" at bounding box center [919, 143] width 89 height 10
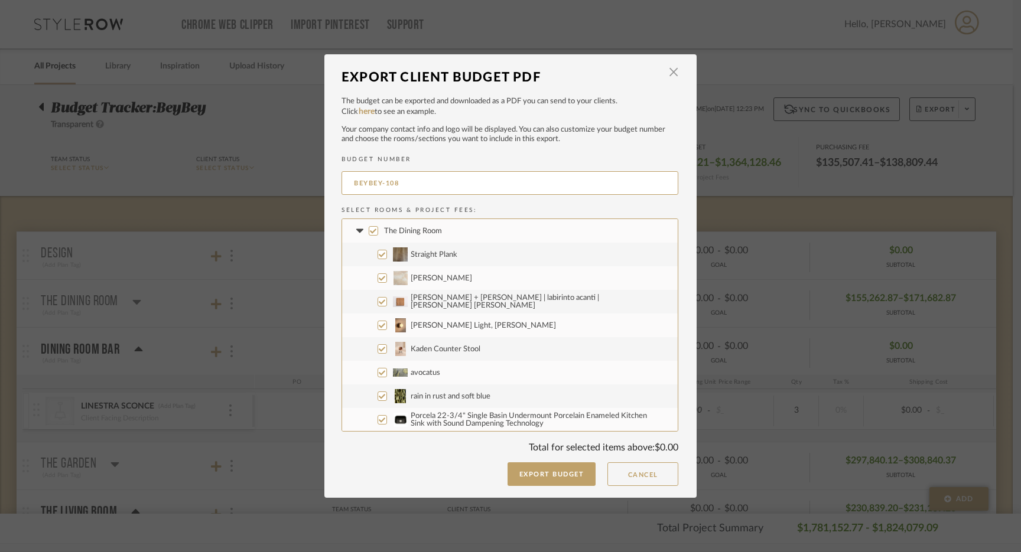
click at [371, 230] on input "The Dining Room" at bounding box center [373, 230] width 9 height 9
click at [353, 232] on icon at bounding box center [359, 231] width 12 height 5
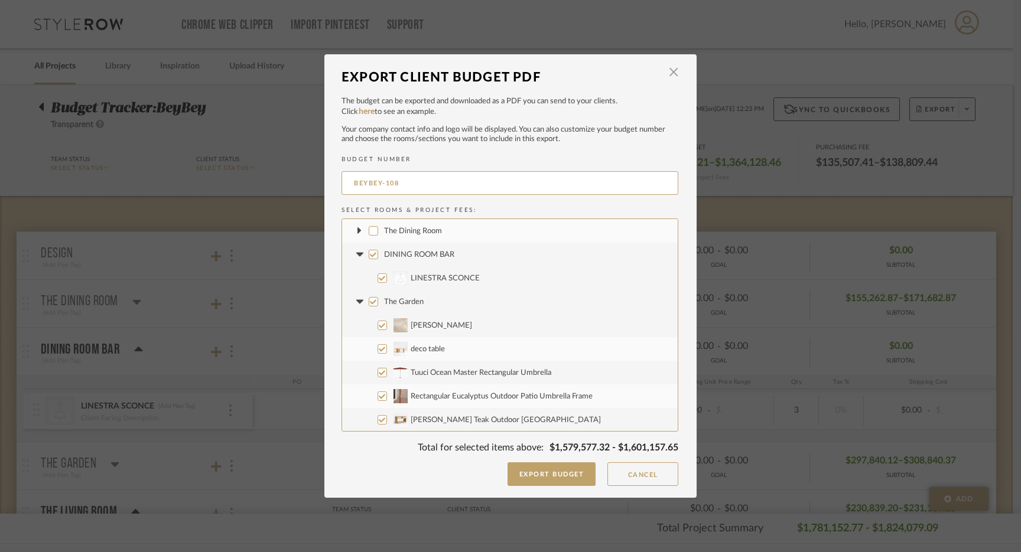
click at [369, 302] on input "The Garden" at bounding box center [373, 301] width 9 height 9
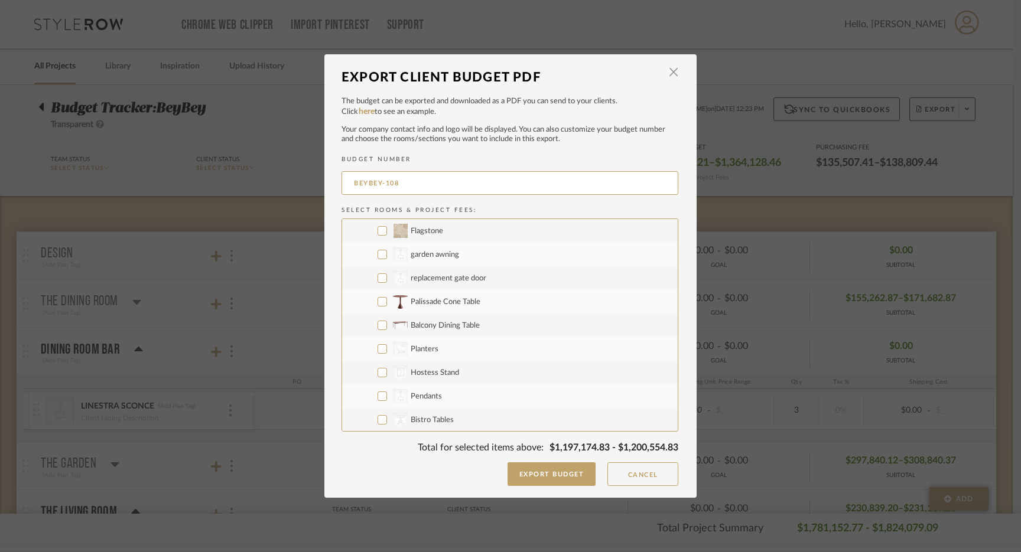
scroll to position [1041, 0]
click at [377, 347] on input "CategoryIconOutdoor Planters" at bounding box center [381, 347] width 9 height 9
click at [377, 374] on input "CategoryIconStorage Created with Sketch. Hostess Stand" at bounding box center [381, 371] width 9 height 9
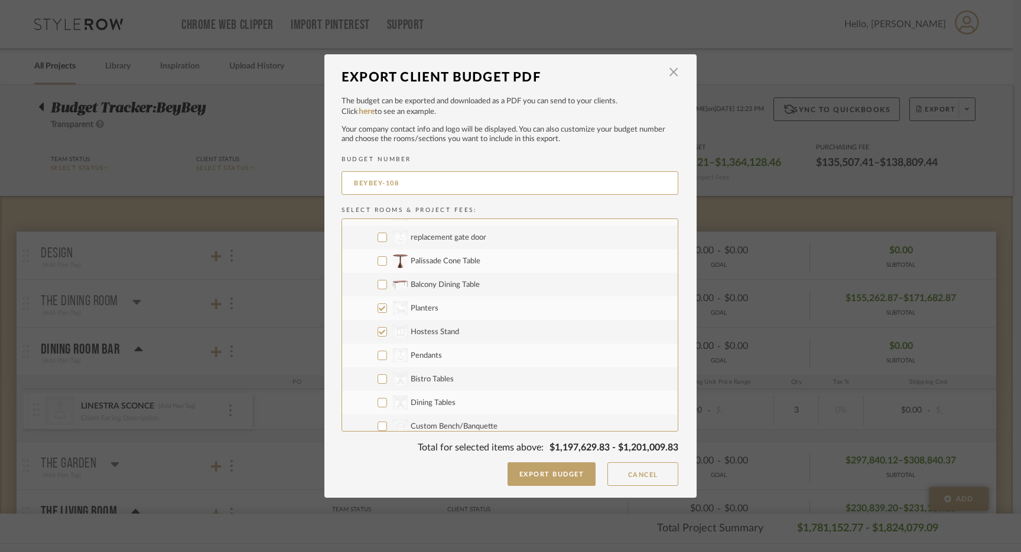
scroll to position [1089, 0]
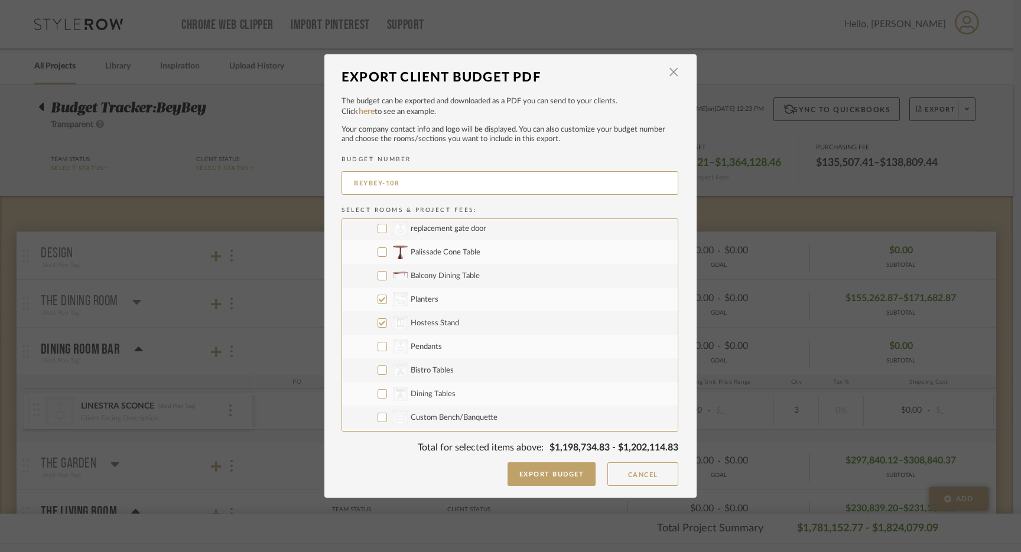
click at [377, 348] on input "CategoryIconLighting Created with Sketch. Pendants" at bounding box center [381, 346] width 9 height 9
click at [377, 369] on input "CategoryIconTables Created with Sketch. Bistro Tables" at bounding box center [381, 370] width 9 height 9
click at [378, 390] on input "CategoryIconTables Created with Sketch. Dining Tables" at bounding box center [381, 393] width 9 height 9
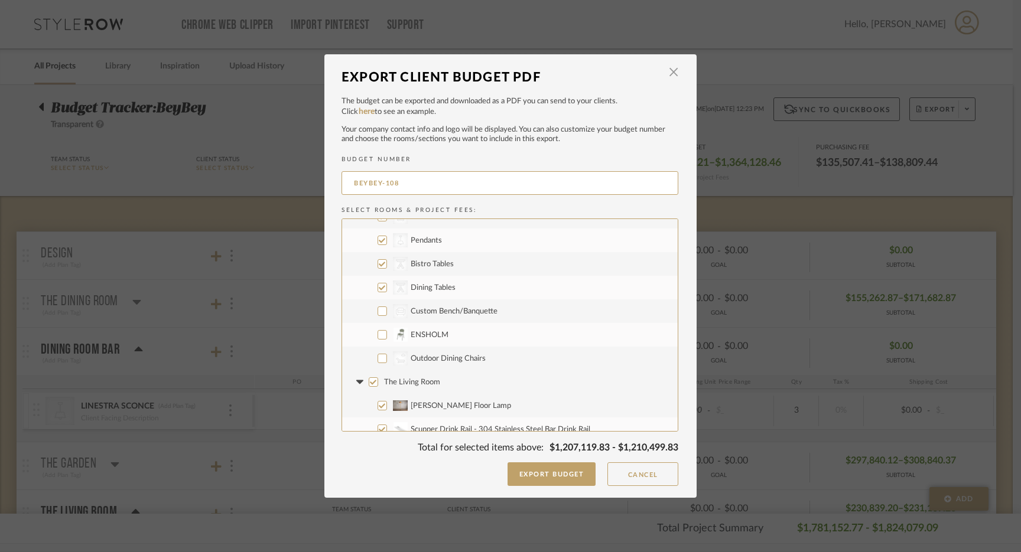
click at [379, 357] on input "CategoryIconOutdoor Outdoor Dining Chairs" at bounding box center [381, 358] width 9 height 9
click at [369, 382] on input "The Living Room" at bounding box center [373, 381] width 9 height 9
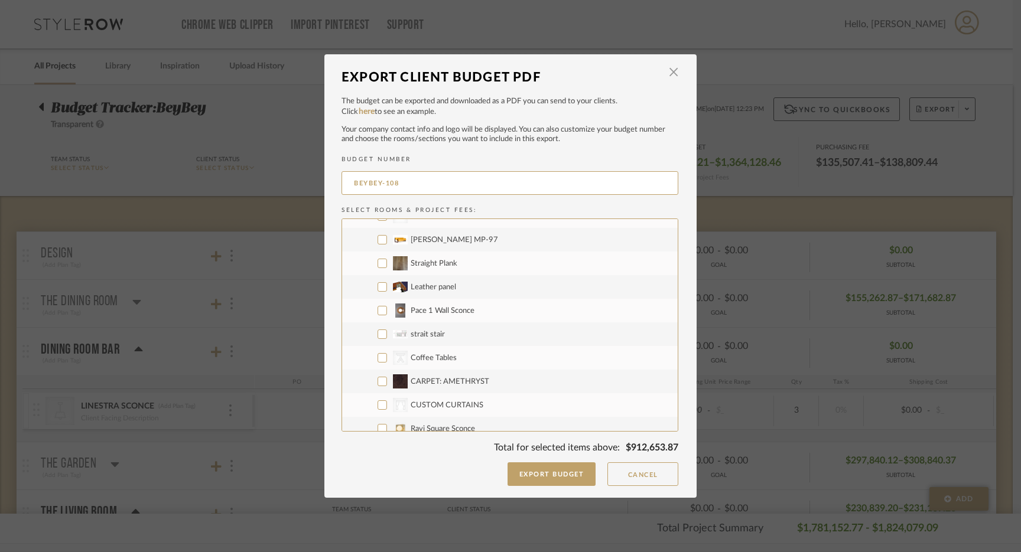
scroll to position [2583, 0]
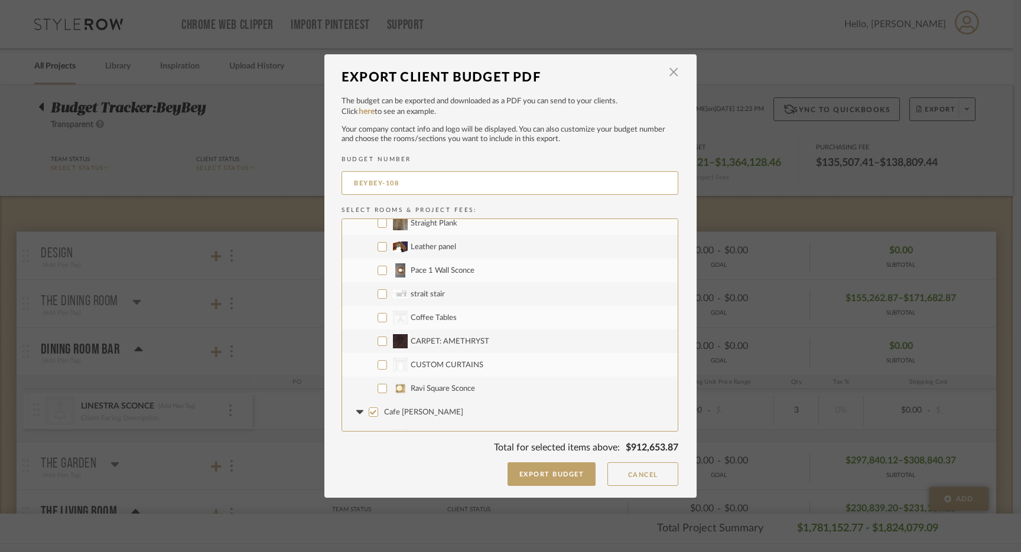
click at [377, 316] on input "CategoryIconTables Created with Sketch. Coffee Tables" at bounding box center [381, 317] width 9 height 9
click at [377, 341] on input "CARPET: AMETHRYST" at bounding box center [381, 341] width 9 height 9
click at [377, 366] on input "CategoryIconFabrics Created with Sketch. CUSTOM CURTAINS" at bounding box center [381, 364] width 9 height 9
click at [377, 390] on input "Ravi Square Sconce" at bounding box center [381, 388] width 9 height 9
click at [369, 410] on input "Cafe [PERSON_NAME]" at bounding box center [373, 412] width 9 height 9
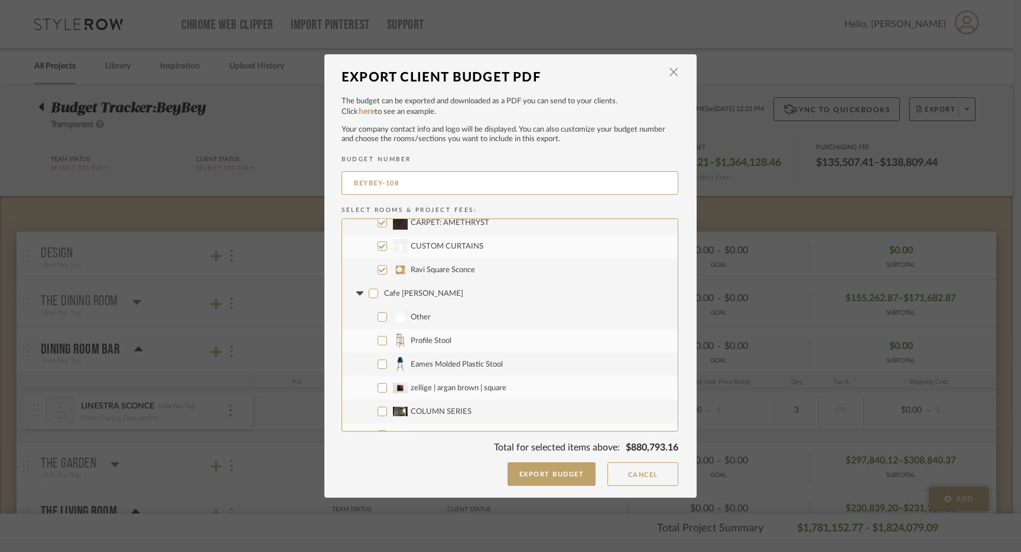
scroll to position [2612, 0]
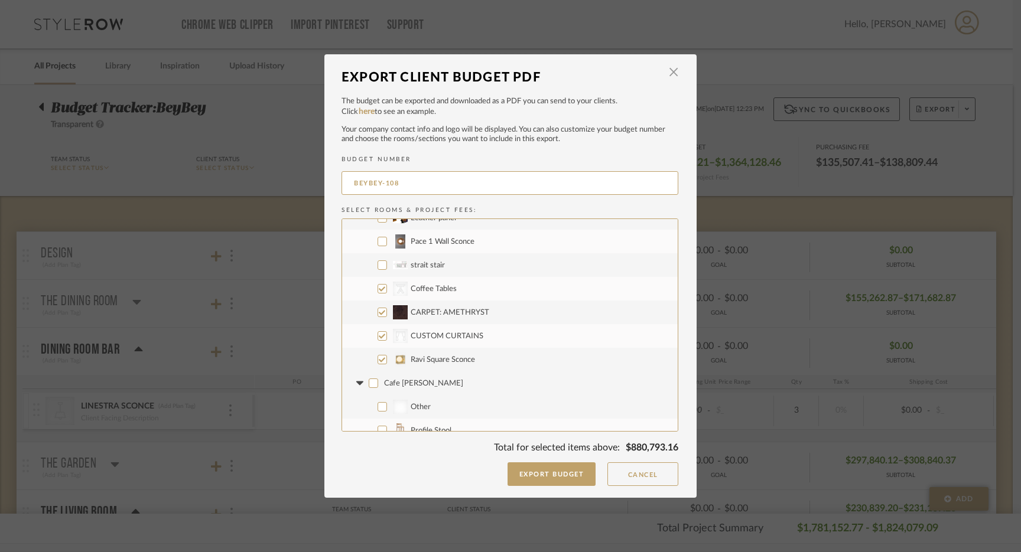
click at [353, 383] on icon at bounding box center [359, 383] width 12 height 5
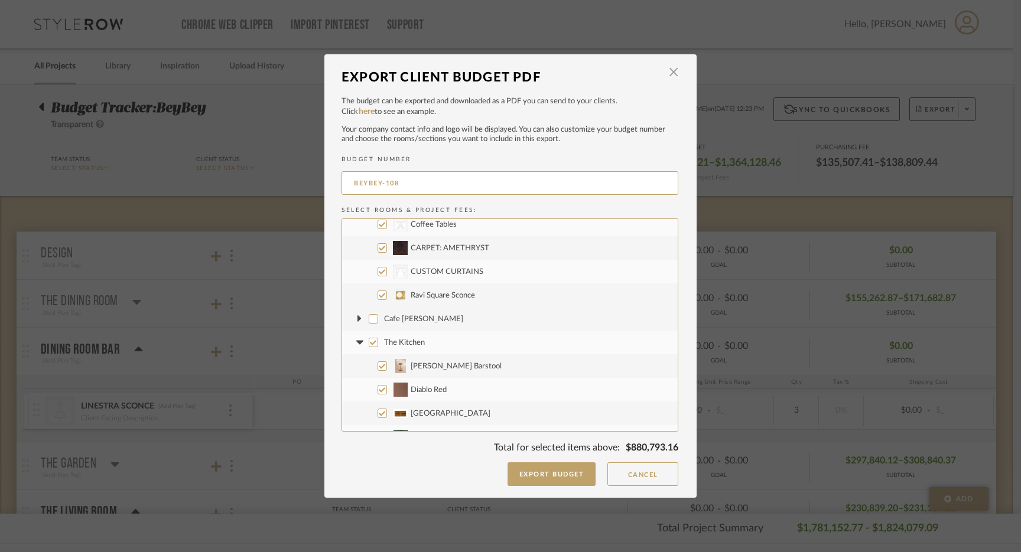
scroll to position [2702, 0]
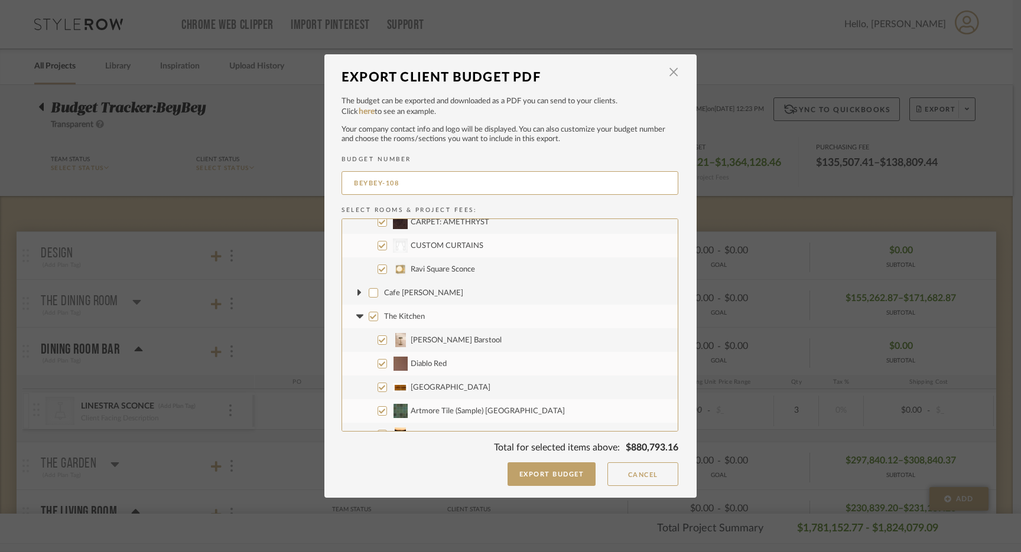
click at [370, 315] on input "The Kitchen" at bounding box center [373, 316] width 9 height 9
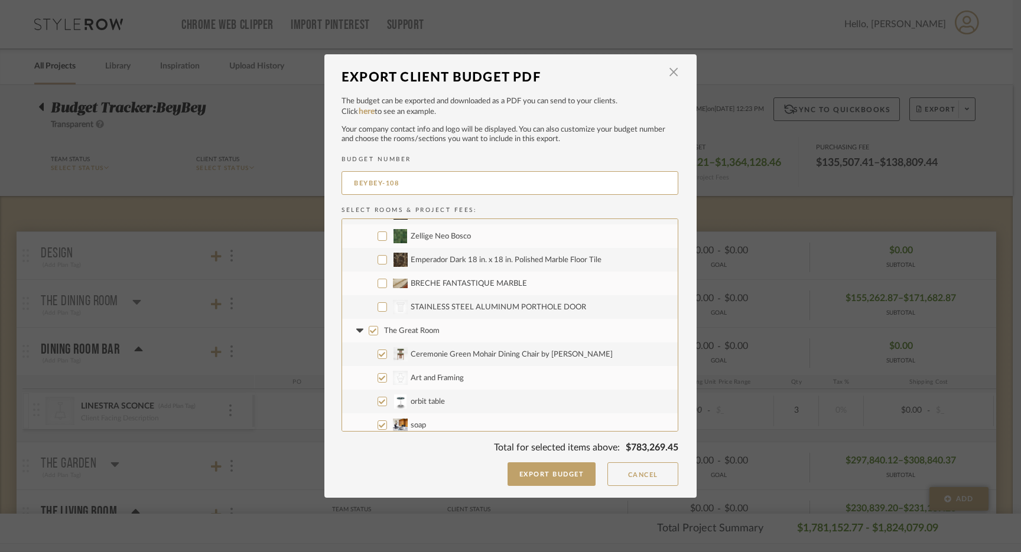
scroll to position [3132, 0]
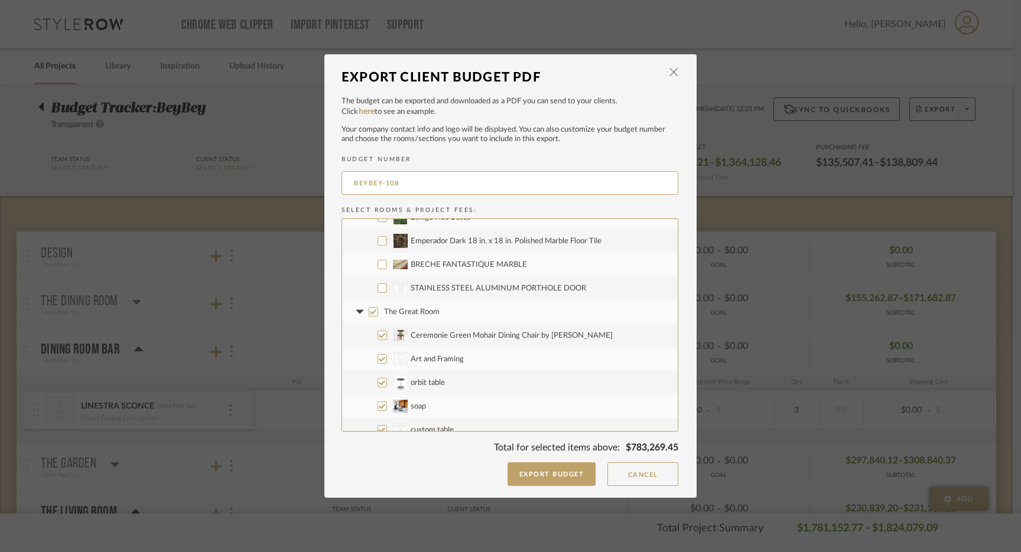
click at [379, 288] on input "CategoryIconArchitectural Created with Sketch. STAINLESS STEEL ALUMINUM PORTHOL…" at bounding box center [381, 287] width 9 height 9
click at [369, 312] on input "The Great Room" at bounding box center [373, 311] width 9 height 9
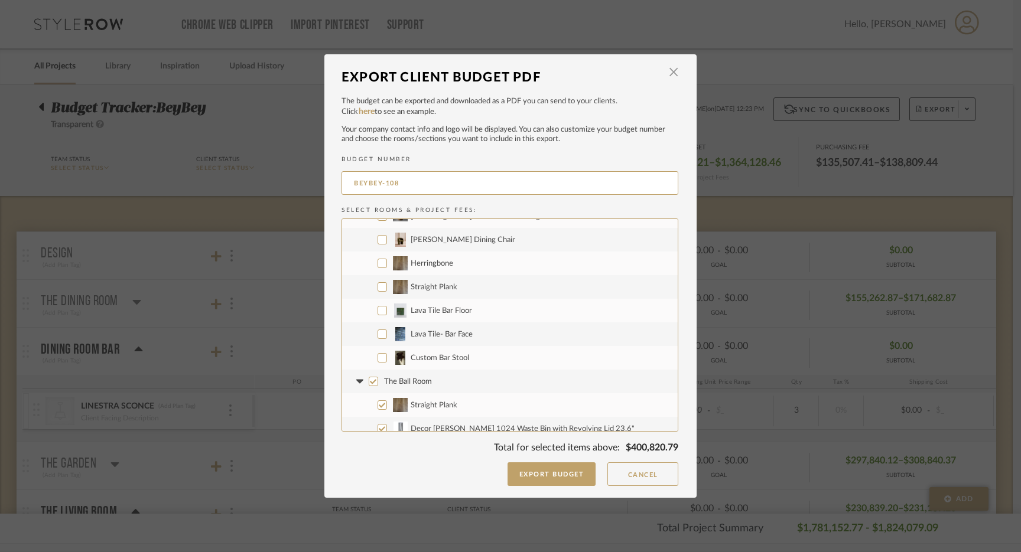
scroll to position [3965, 0]
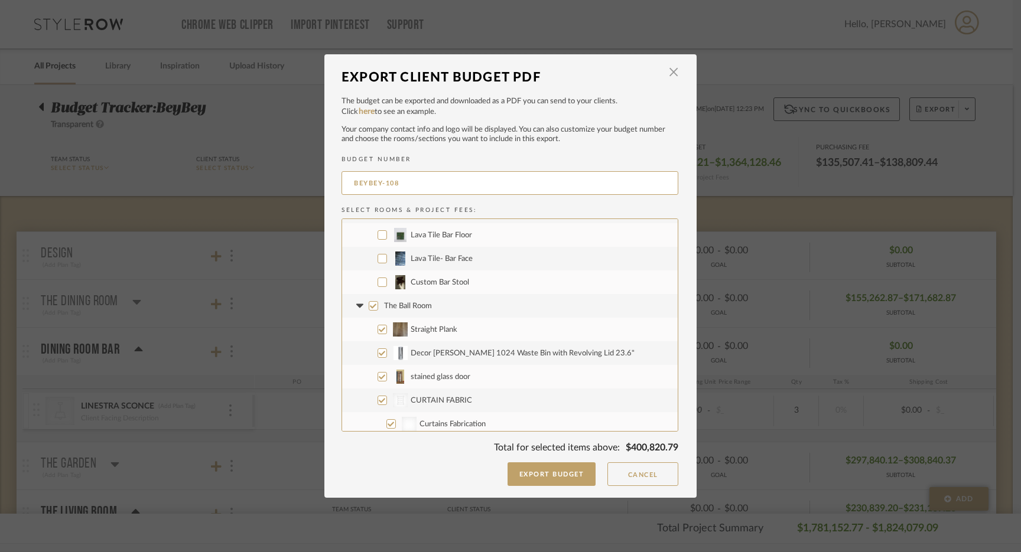
click at [369, 306] on input "The Ball Room" at bounding box center [373, 305] width 9 height 9
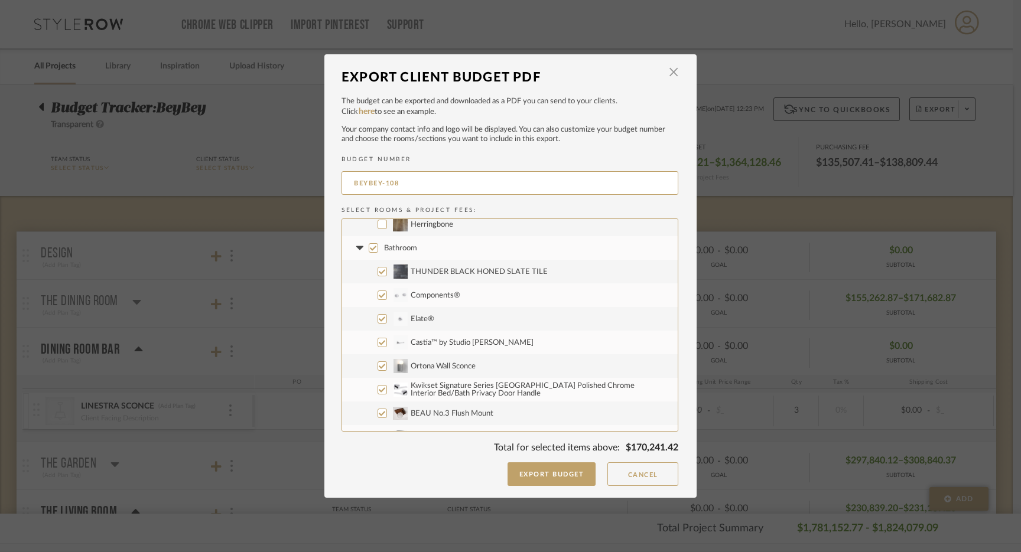
scroll to position [4598, 0]
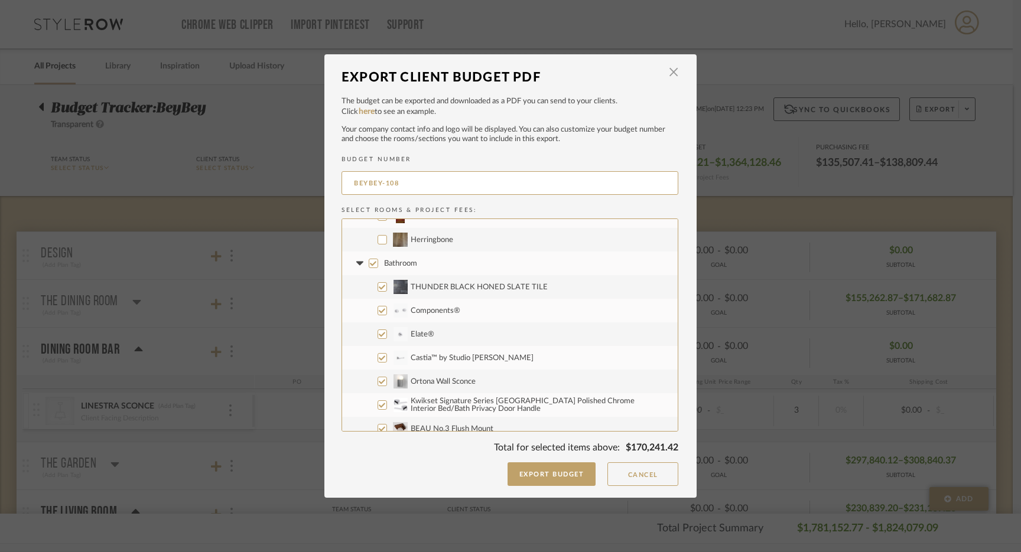
click at [369, 262] on input "Bathroom" at bounding box center [373, 263] width 9 height 9
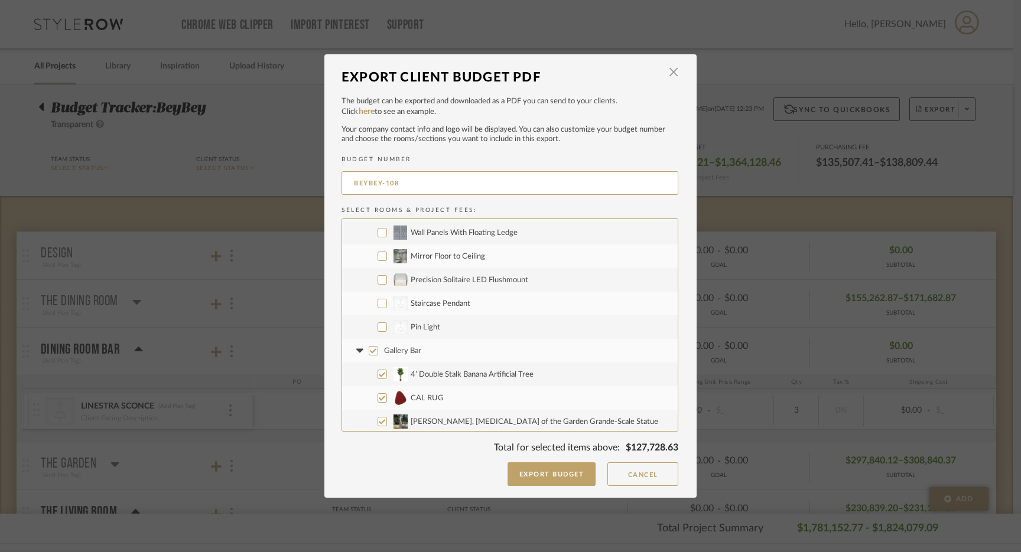
scroll to position [5020, 0]
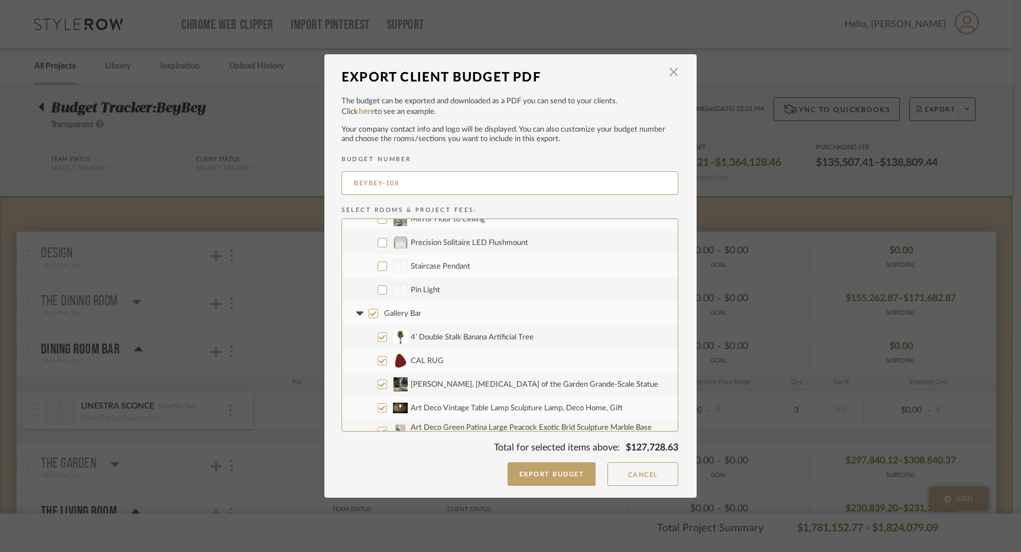
click at [370, 312] on input "Gallery Bar" at bounding box center [373, 313] width 9 height 9
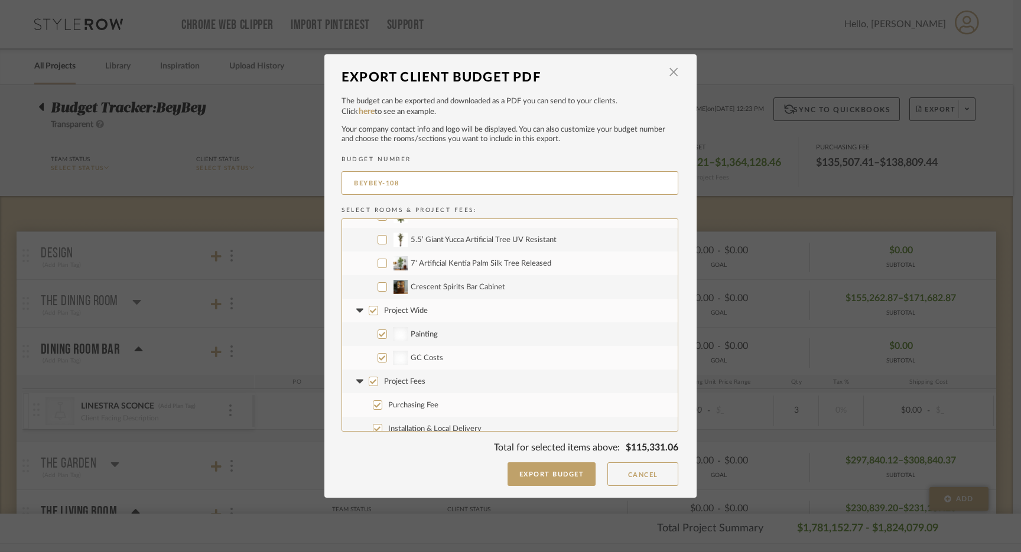
scroll to position [5282, 0]
click at [369, 287] on input "Project Wide" at bounding box center [373, 287] width 9 height 9
click at [370, 357] on input "Project Fees" at bounding box center [373, 358] width 9 height 9
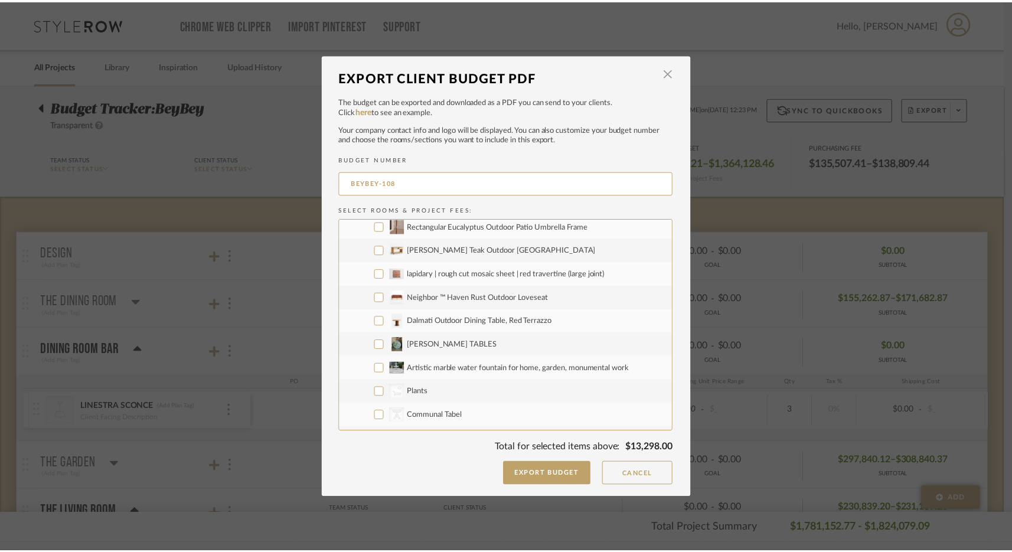
scroll to position [0, 0]
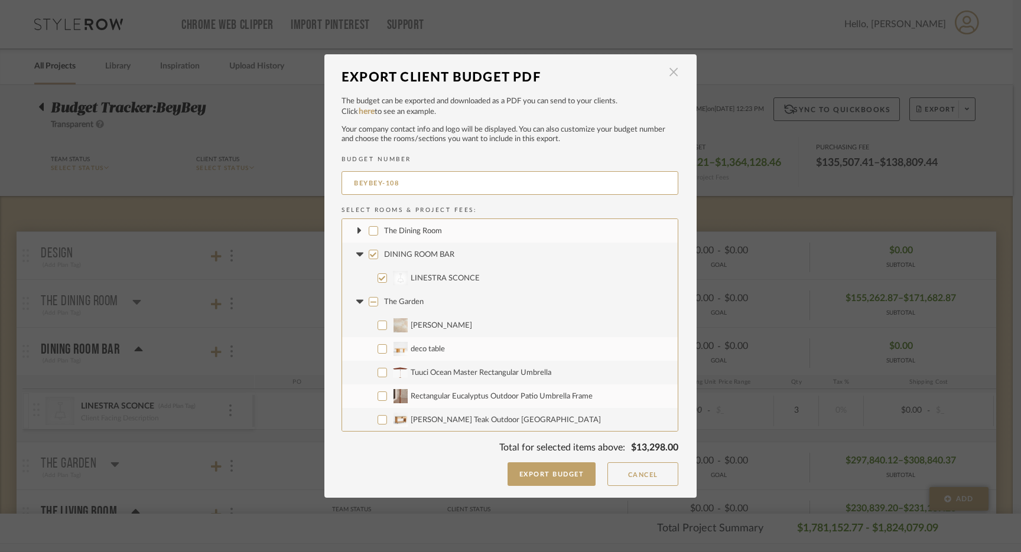
click at [667, 74] on span "button" at bounding box center [673, 73] width 24 height 24
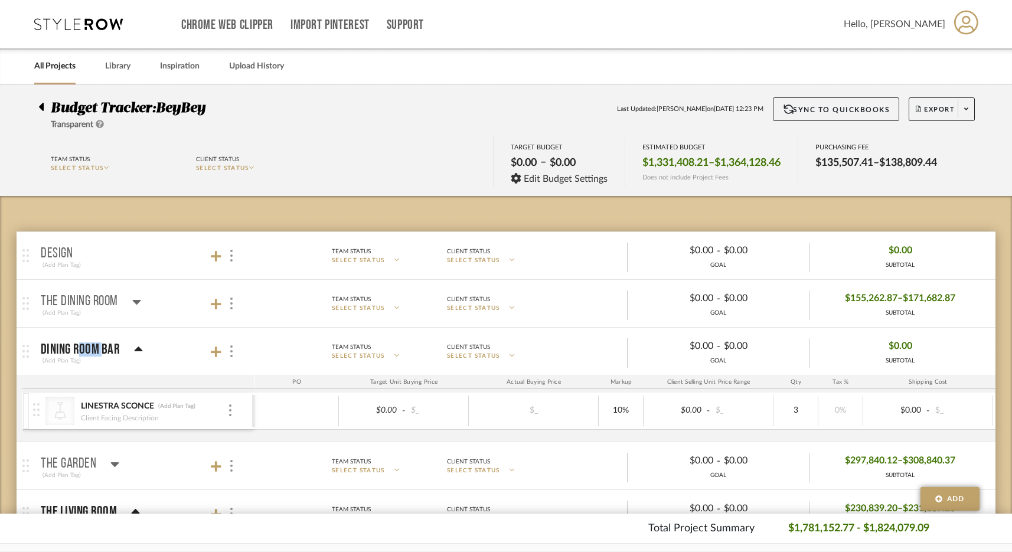
click at [86, 352] on p "DINING ROOM BAR" at bounding box center [80, 350] width 79 height 14
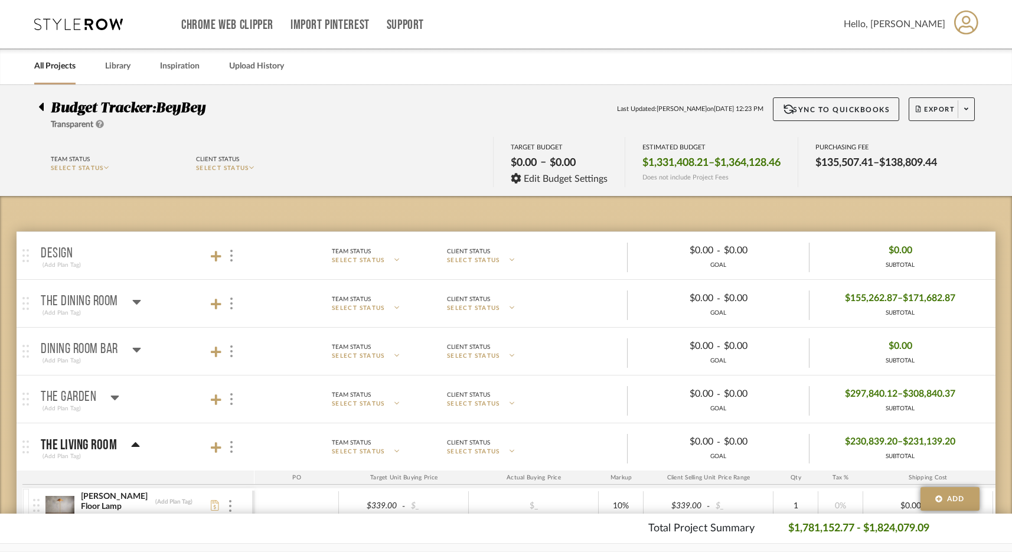
click at [86, 352] on p "DINING ROOM BAR" at bounding box center [79, 350] width 77 height 14
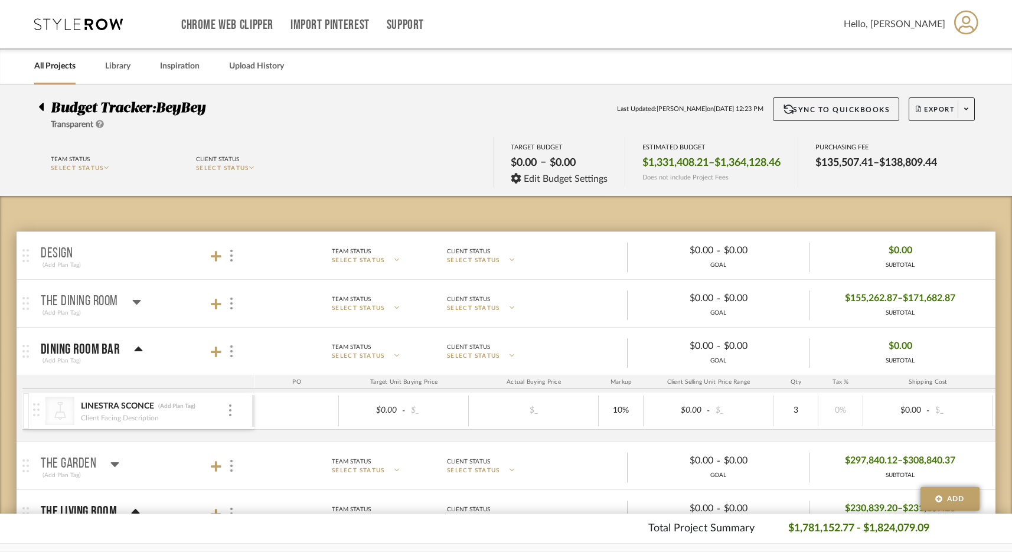
click at [81, 24] on icon at bounding box center [78, 24] width 89 height 12
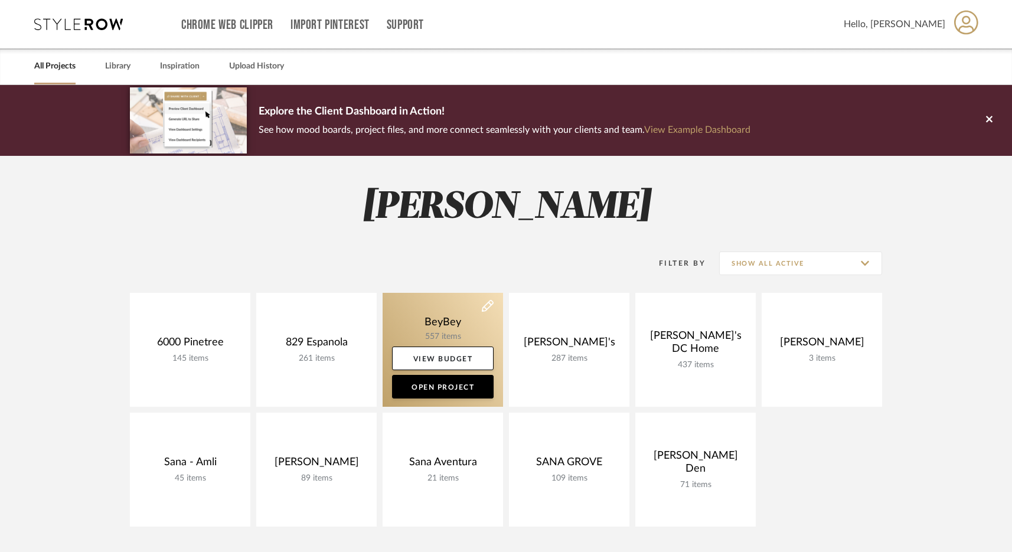
click at [457, 334] on link at bounding box center [443, 350] width 120 height 114
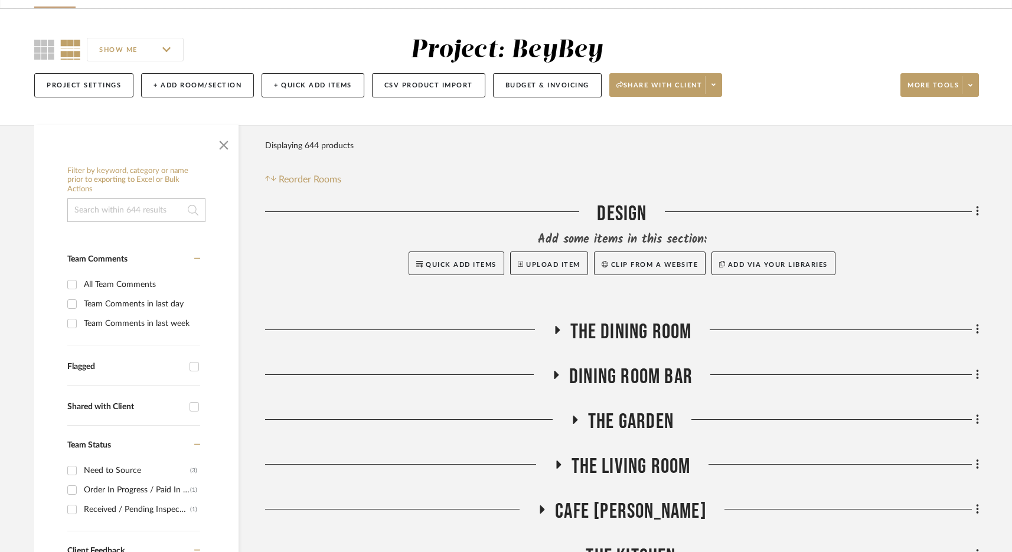
scroll to position [93, 0]
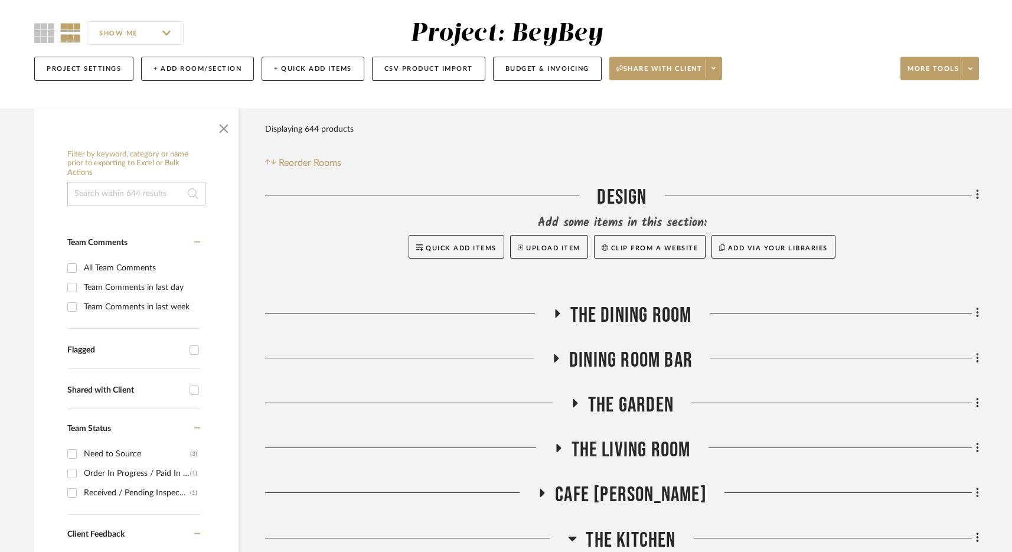
click at [627, 360] on span "DINING ROOM BAR" at bounding box center [630, 360] width 123 height 25
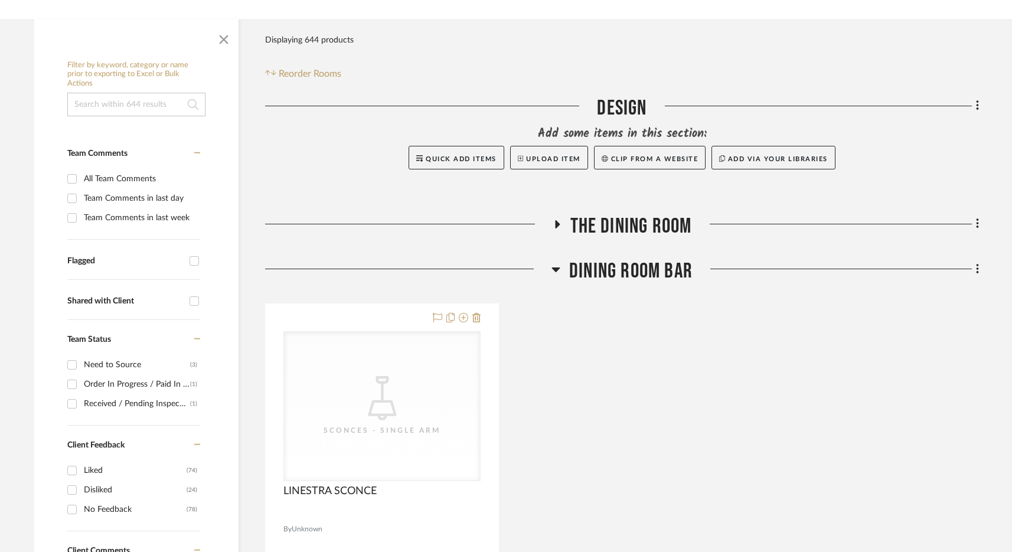
scroll to position [210, 0]
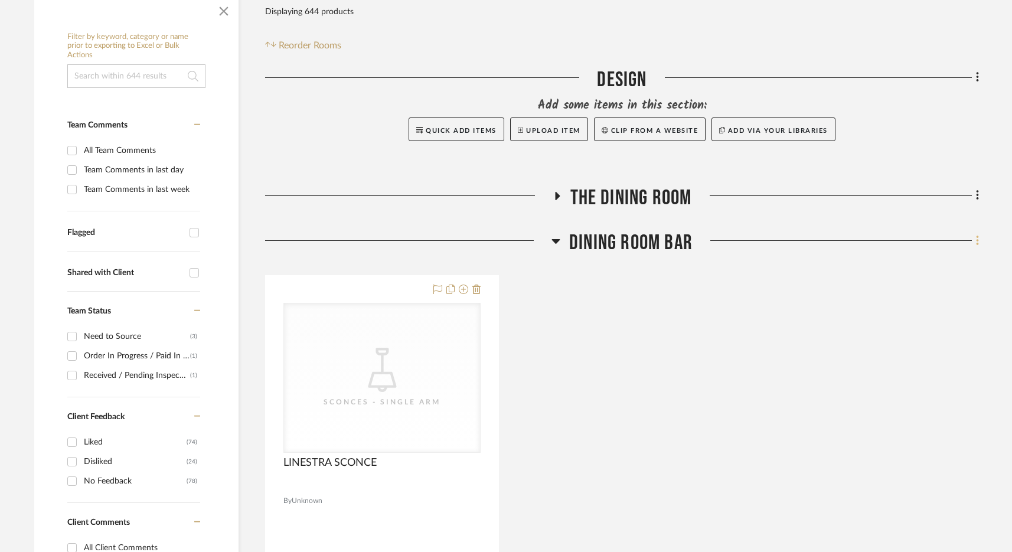
click at [975, 239] on fa-icon at bounding box center [976, 241] width 8 height 19
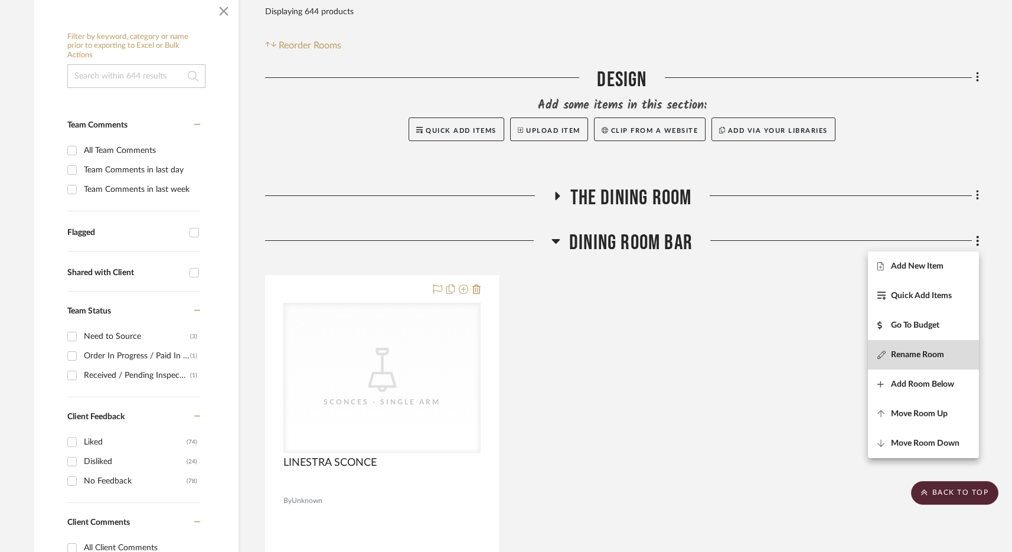
click at [928, 358] on span "Rename Room" at bounding box center [917, 355] width 53 height 10
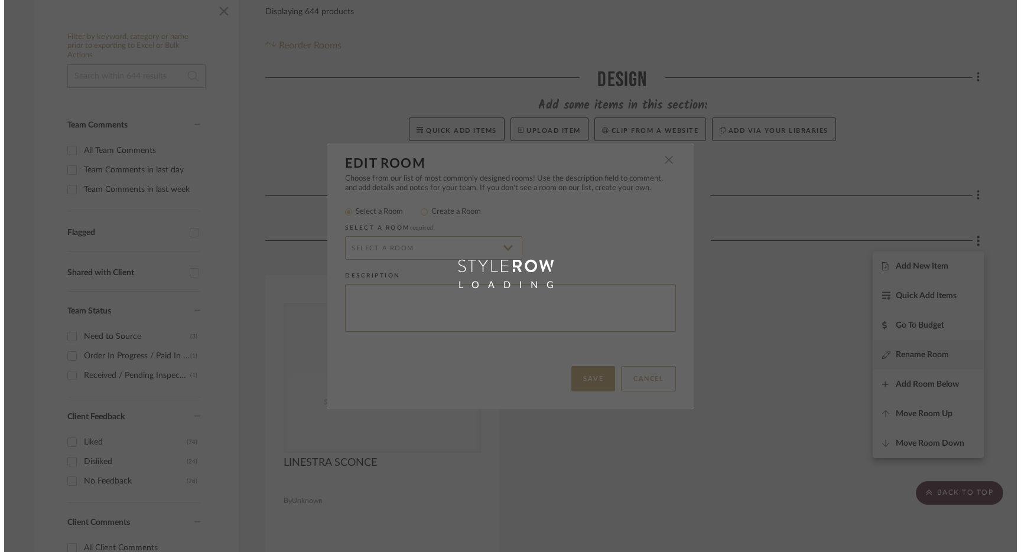
scroll to position [0, 0]
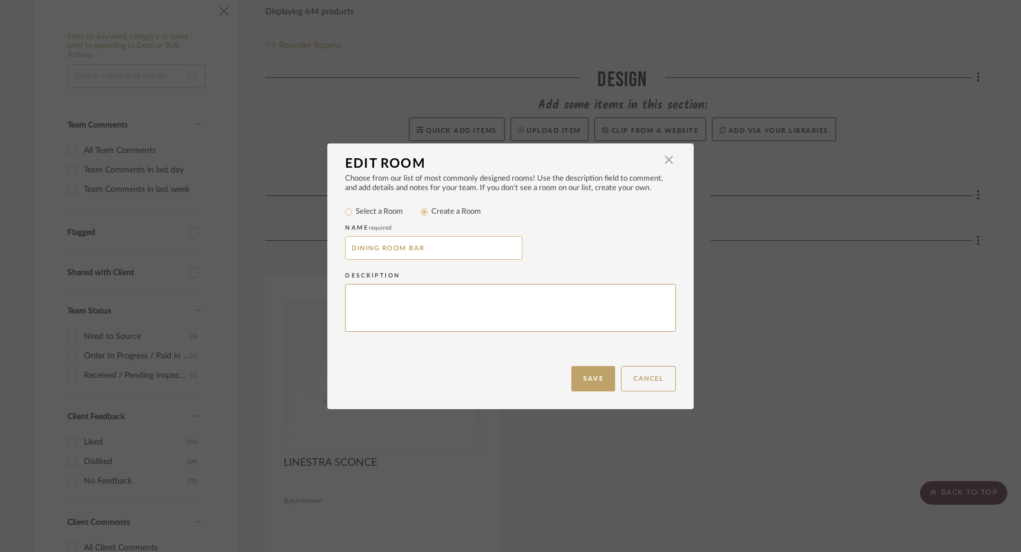
click at [393, 253] on input "DINING ROOM BAR" at bounding box center [433, 248] width 177 height 24
drag, startPoint x: 405, startPoint y: 249, endPoint x: 339, endPoint y: 247, distance: 66.2
click at [339, 247] on div "Choose from our list of most commonly designed rooms! Use the description field…" at bounding box center [510, 270] width 366 height 192
click at [603, 386] on button "Save" at bounding box center [593, 378] width 44 height 25
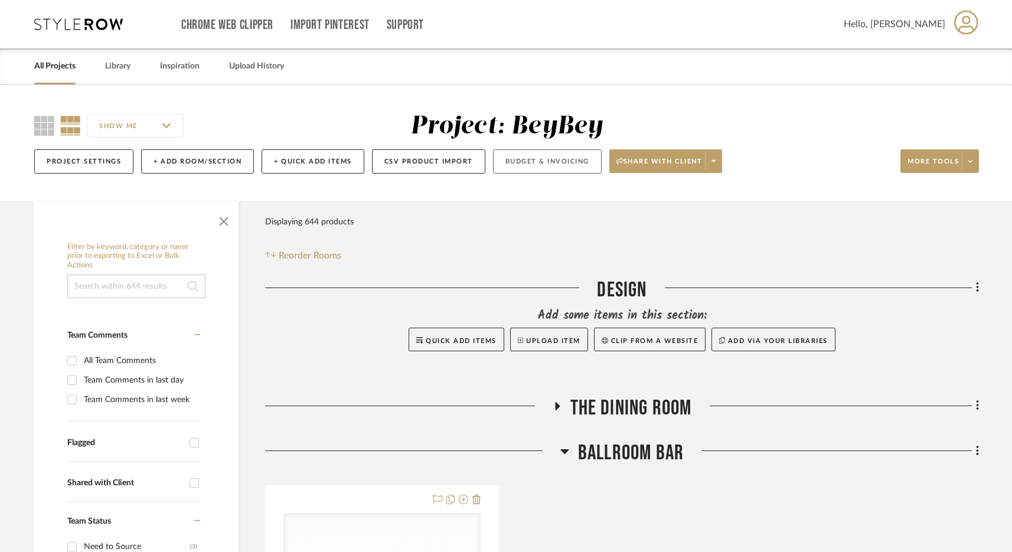
click at [542, 172] on button "Budget & Invoicing" at bounding box center [547, 161] width 109 height 24
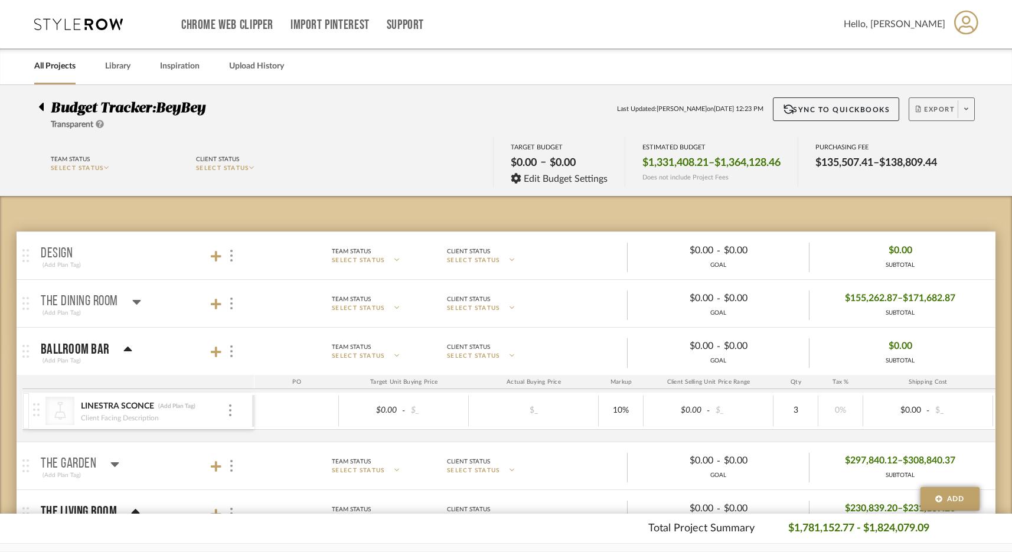
click at [951, 107] on span "Export" at bounding box center [935, 114] width 39 height 18
click at [907, 138] on span "Export PDF" at bounding box center [919, 143] width 89 height 10
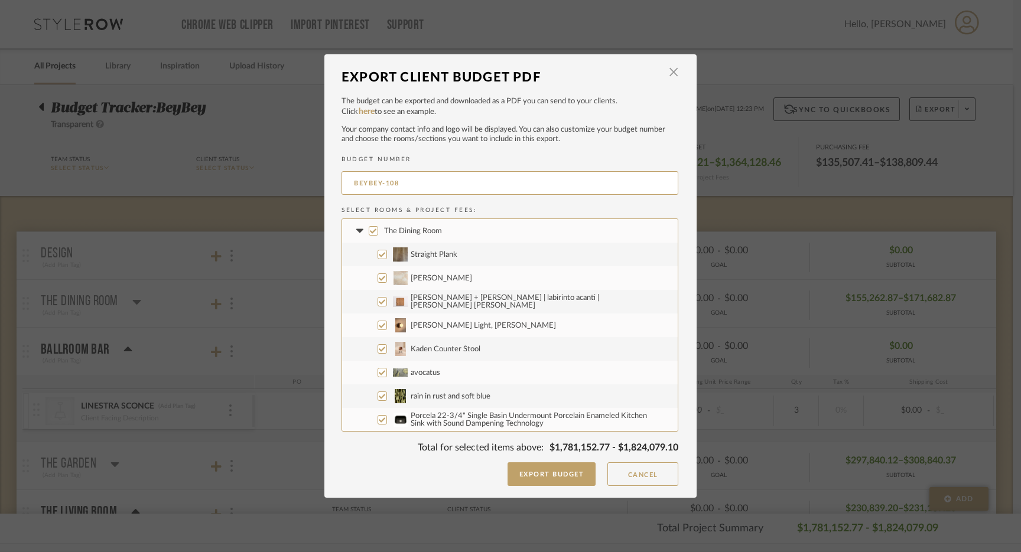
click at [369, 230] on input "The Dining Room" at bounding box center [373, 230] width 9 height 9
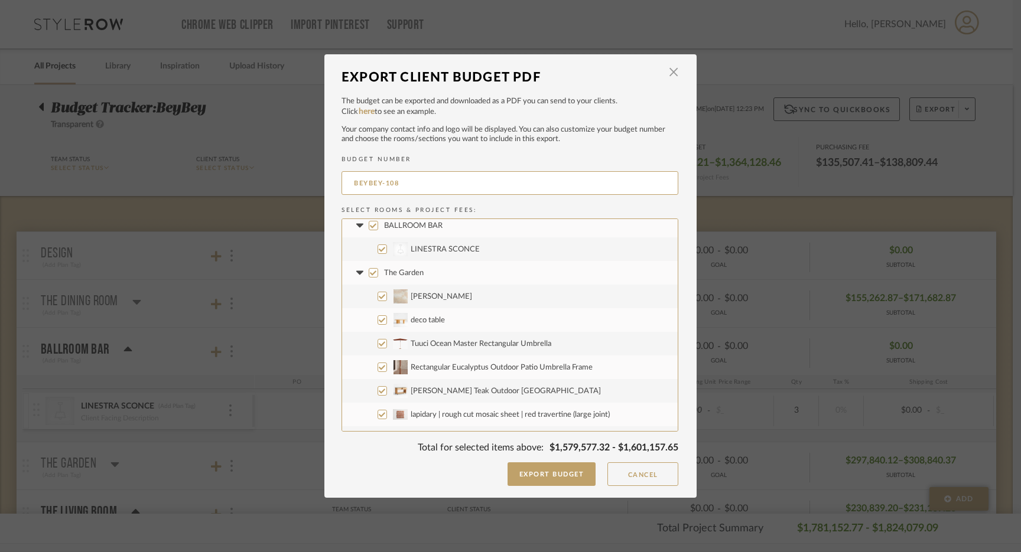
scroll to position [1008, 0]
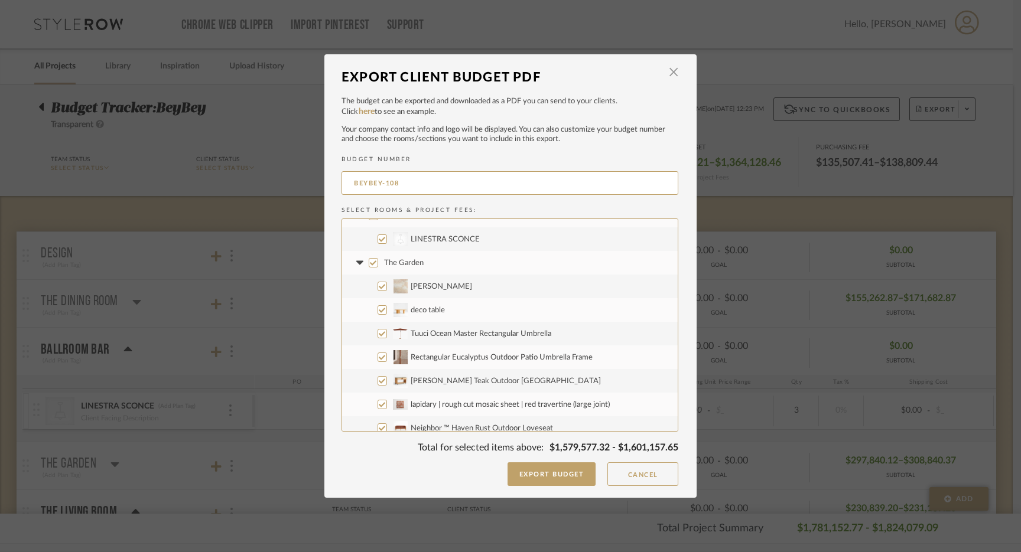
click at [370, 263] on input "The Garden" at bounding box center [373, 262] width 9 height 9
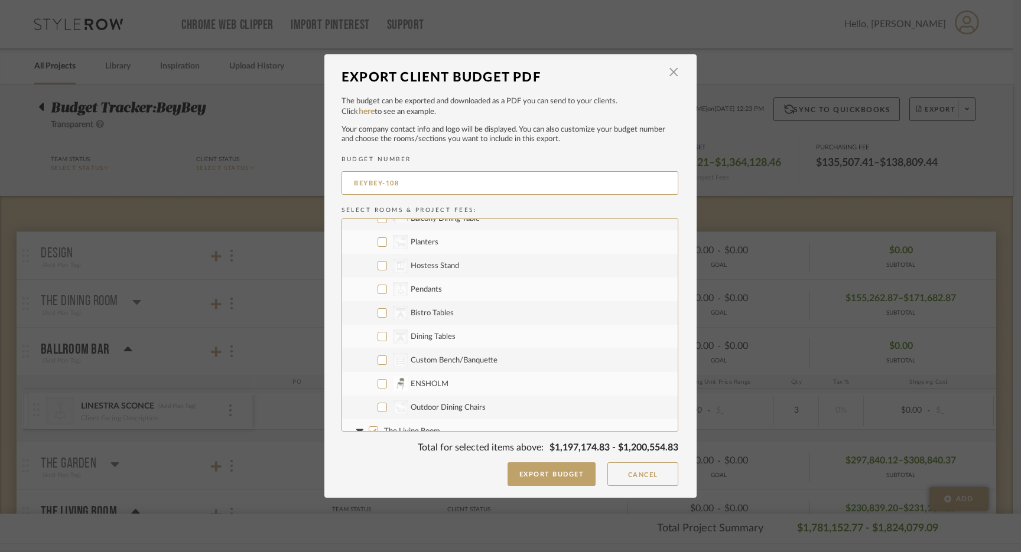
scroll to position [2113, 0]
drag, startPoint x: 377, startPoint y: 243, endPoint x: 383, endPoint y: 268, distance: 24.9
click at [377, 243] on input "CategoryIconOutdoor Planters" at bounding box center [381, 244] width 9 height 9
click at [382, 267] on input "CategoryIconStorage Created with Sketch. Hostess Stand" at bounding box center [381, 267] width 9 height 9
click at [377, 294] on input "CategoryIconLighting Created with Sketch. Pendants" at bounding box center [381, 291] width 9 height 9
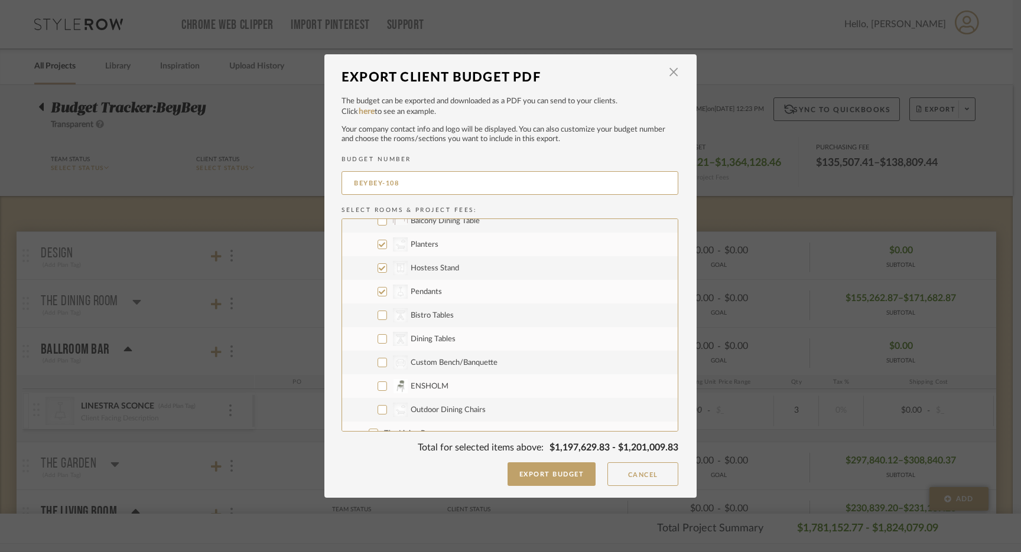
click at [376, 320] on label "CategoryIconTables Created with Sketch. Bistro Tables" at bounding box center [509, 316] width 335 height 24
click at [377, 320] on input "CategoryIconTables Created with Sketch. Bistro Tables" at bounding box center [381, 315] width 9 height 9
click at [377, 339] on input "CategoryIconTables Created with Sketch. Dining Tables" at bounding box center [381, 338] width 9 height 9
click at [379, 409] on input "CategoryIconOutdoor Outdoor Dining Chairs" at bounding box center [381, 409] width 9 height 9
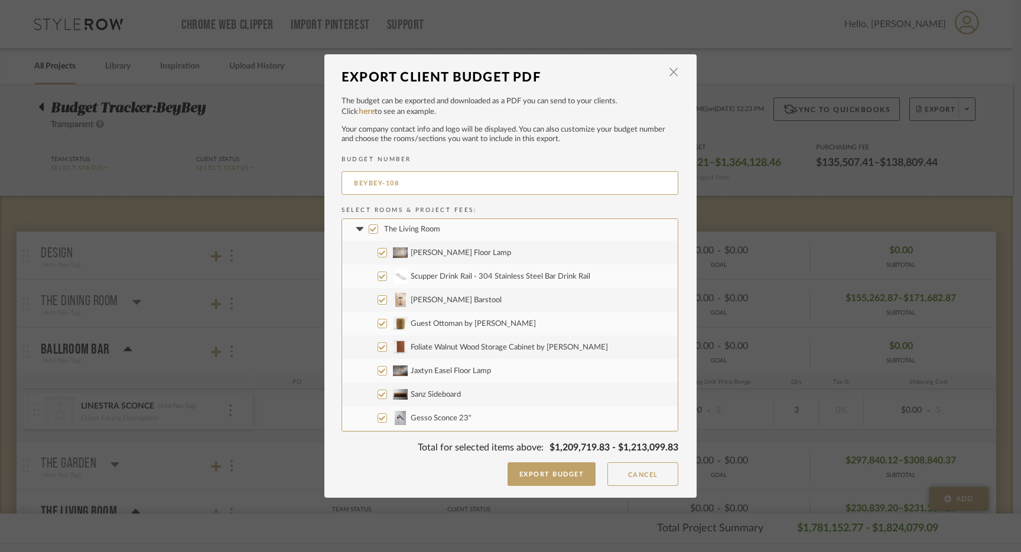
scroll to position [2315, 0]
click at [370, 236] on input "The Living Room" at bounding box center [373, 231] width 9 height 9
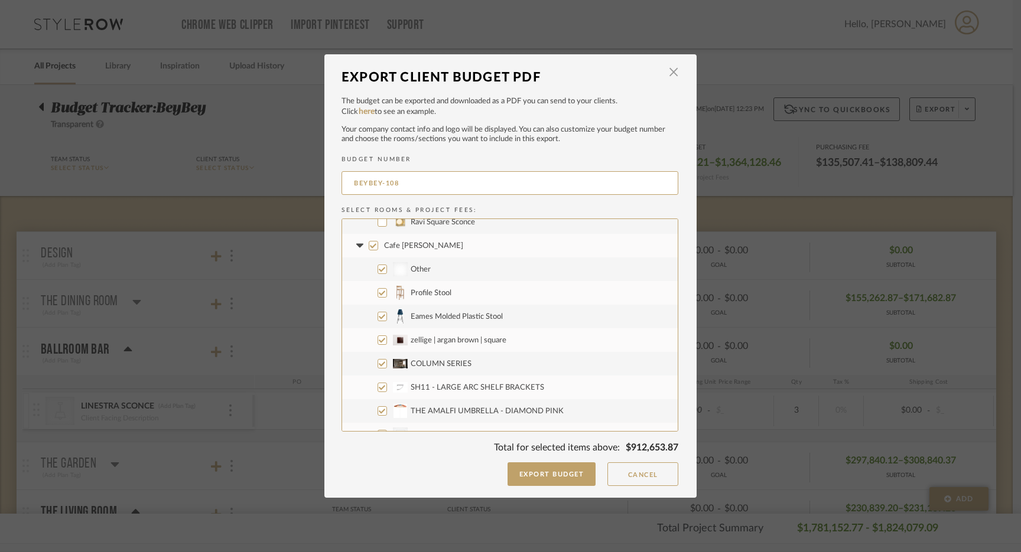
scroll to position [3717, 0]
click at [369, 245] on input "Cafe [PERSON_NAME]" at bounding box center [373, 246] width 9 height 9
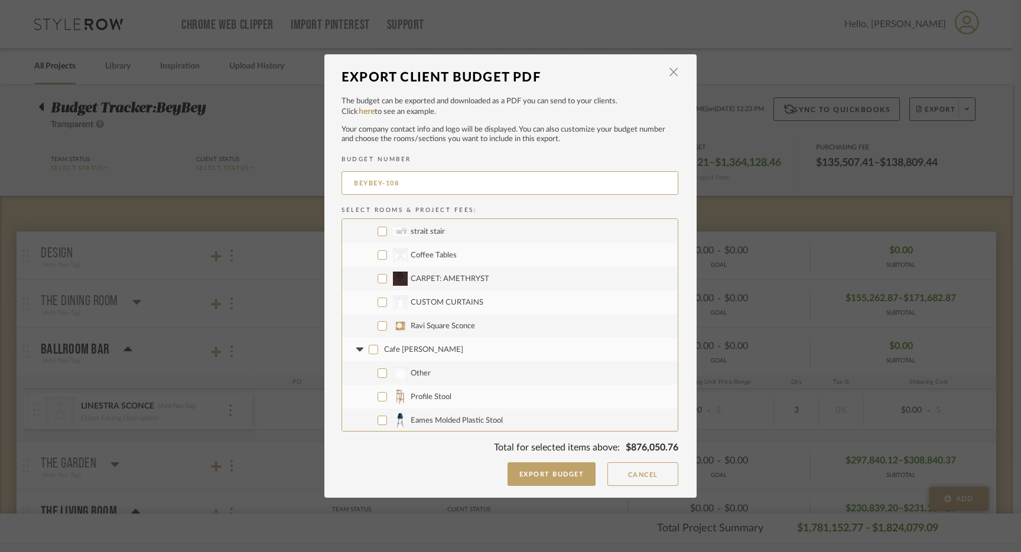
scroll to position [3603, 0]
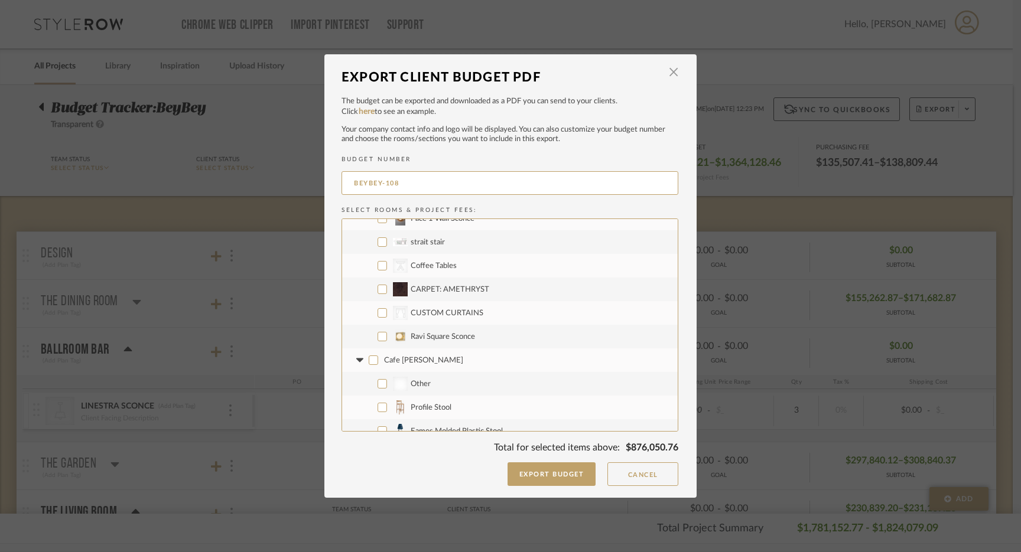
click at [378, 333] on input "Ravi Square Sconce" at bounding box center [381, 336] width 9 height 9
click at [378, 313] on input "CategoryIconFabrics Created with Sketch. CUSTOM CURTAINS" at bounding box center [381, 312] width 9 height 9
click at [377, 289] on input "CARPET: AMETHRYST" at bounding box center [381, 289] width 9 height 9
click at [378, 266] on input "CategoryIconTables Created with Sketch. Coffee Tables" at bounding box center [381, 265] width 9 height 9
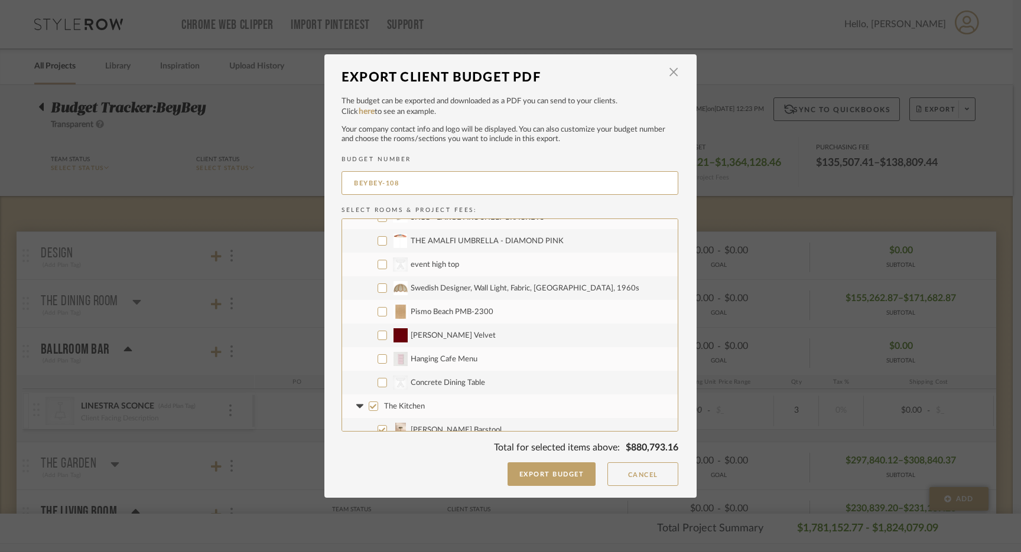
scroll to position [3968, 0]
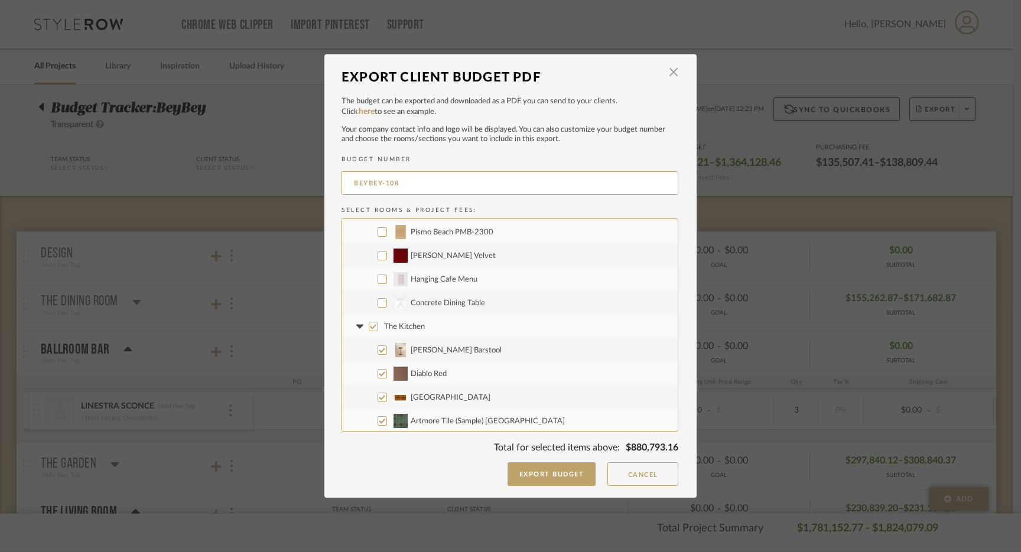
click at [369, 324] on input "The Kitchen" at bounding box center [373, 326] width 9 height 9
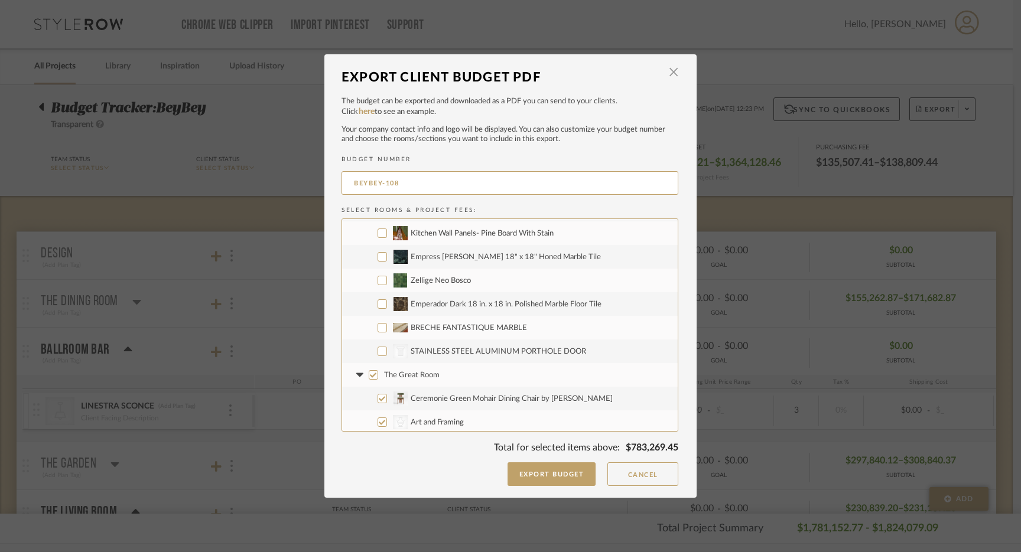
scroll to position [4361, 0]
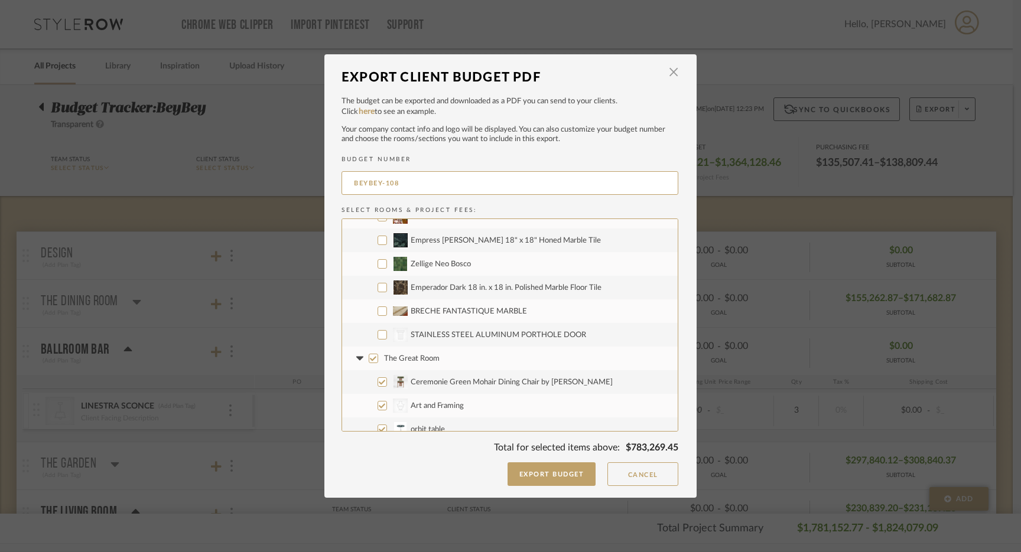
click at [378, 334] on input "CategoryIconArchitectural Created with Sketch. STAINLESS STEEL ALUMINUM PORTHOL…" at bounding box center [381, 334] width 9 height 9
click at [371, 361] on input "The Great Room" at bounding box center [373, 358] width 9 height 9
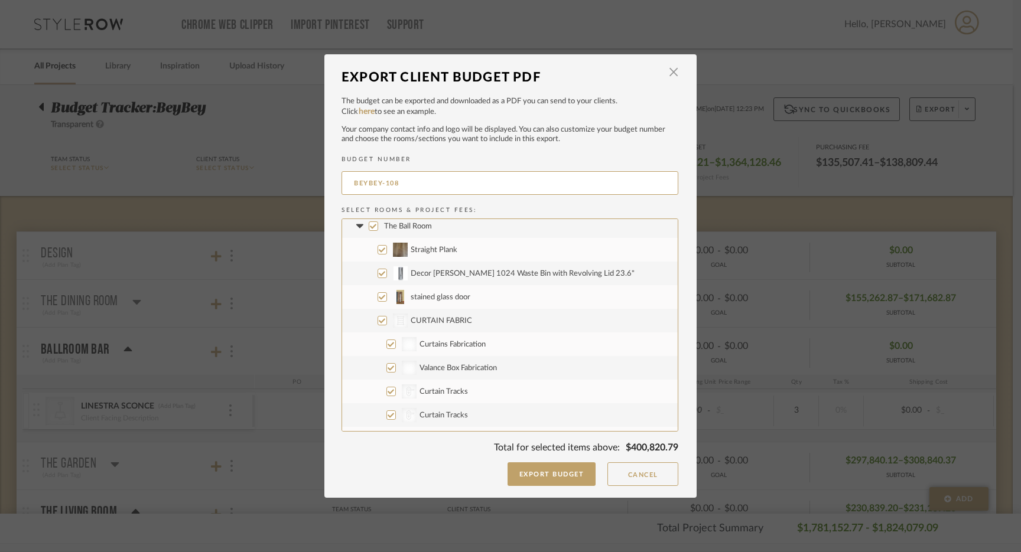
scroll to position [5318, 0]
click at [369, 228] on input "The Ball Room" at bounding box center [373, 227] width 9 height 9
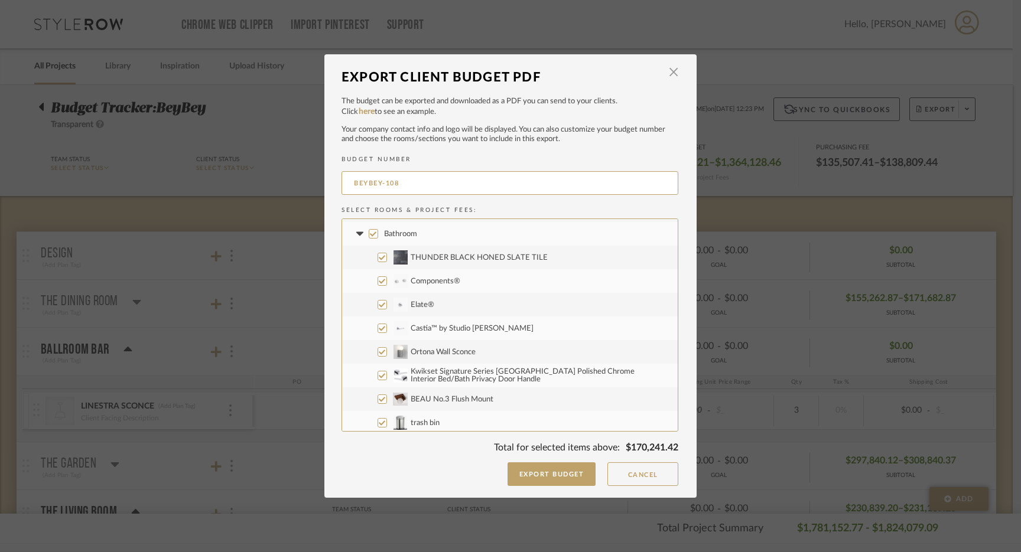
scroll to position [5917, 0]
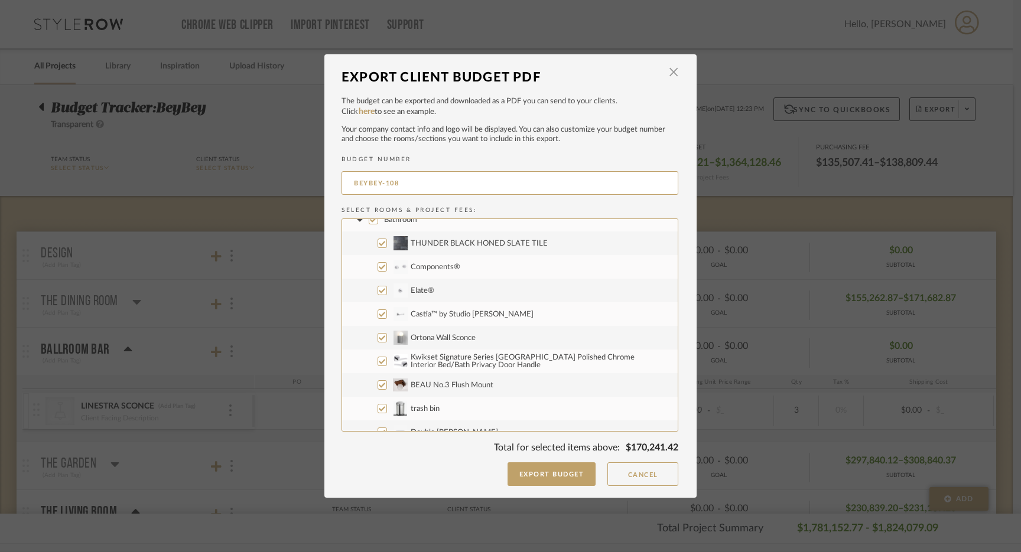
click at [371, 223] on input "Bathroom" at bounding box center [373, 219] width 9 height 9
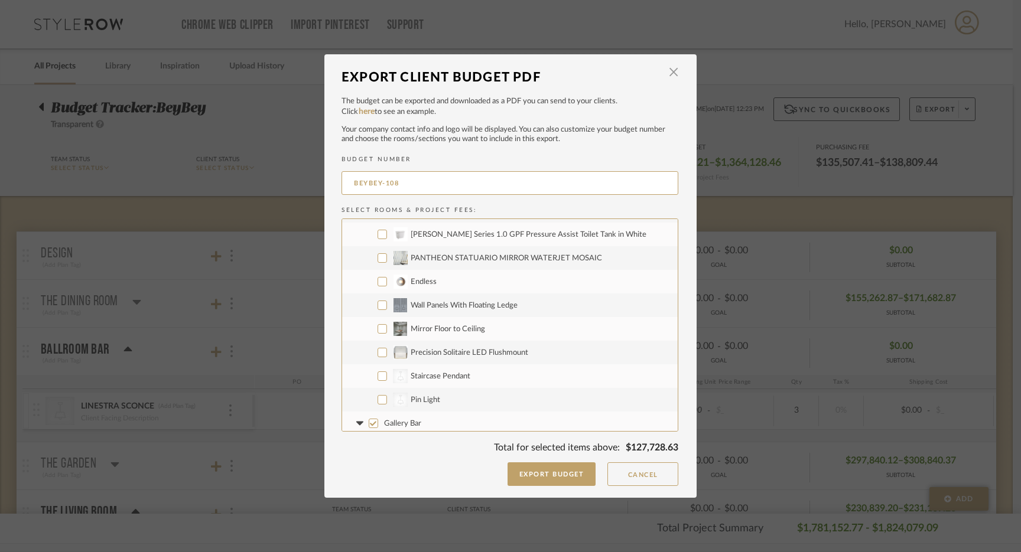
scroll to position [6204, 0]
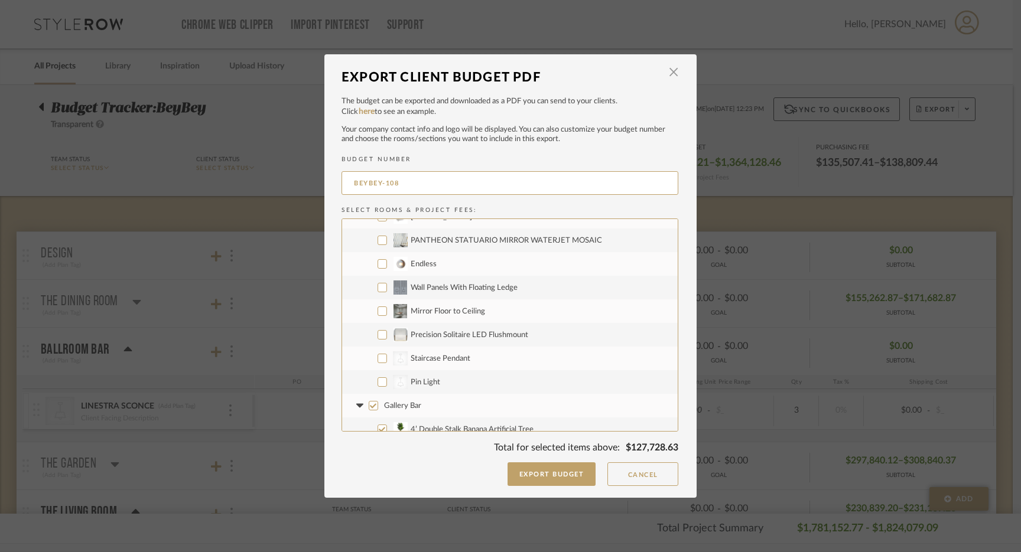
click at [378, 355] on input "CategoryIconLighting Created with Sketch. Staircase Pendant" at bounding box center [381, 358] width 9 height 9
click at [378, 383] on input "CategoryIconLighting Created with Sketch. Pin Light" at bounding box center [381, 381] width 9 height 9
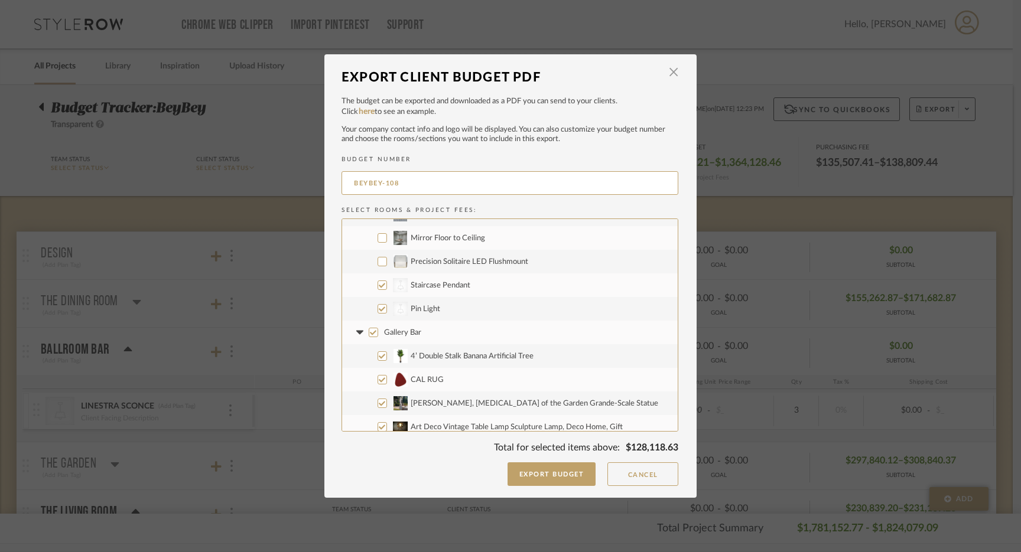
scroll to position [6309, 0]
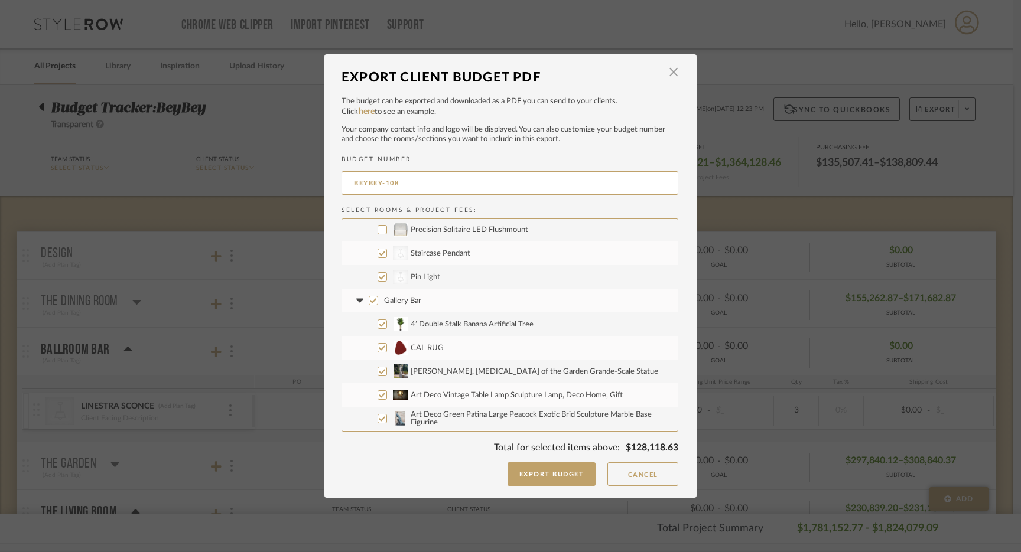
click at [369, 302] on input "Gallery Bar" at bounding box center [373, 300] width 9 height 9
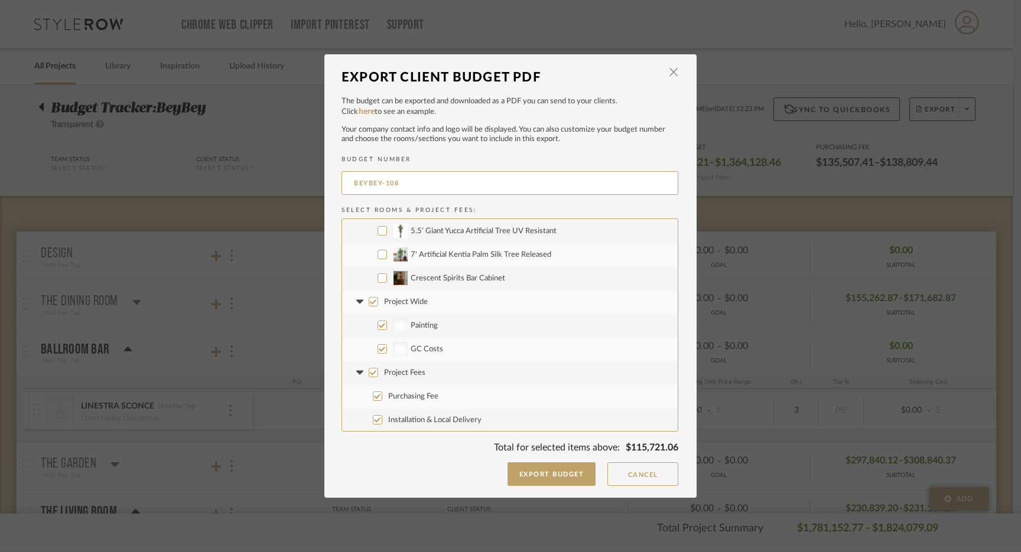
scroll to position [6556, 0]
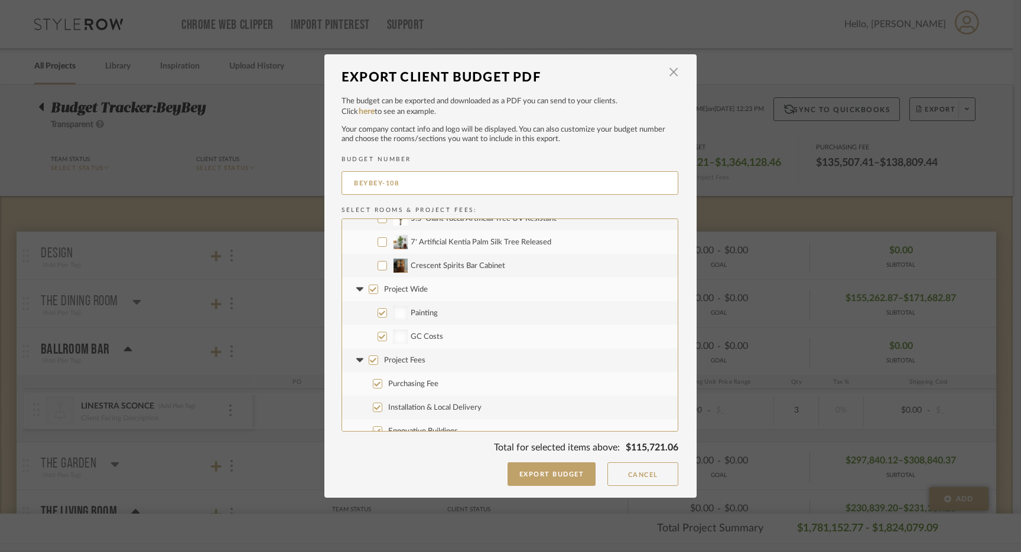
click at [369, 288] on input "Project Wide" at bounding box center [373, 289] width 9 height 9
click at [371, 360] on input "Project Fees" at bounding box center [373, 360] width 9 height 9
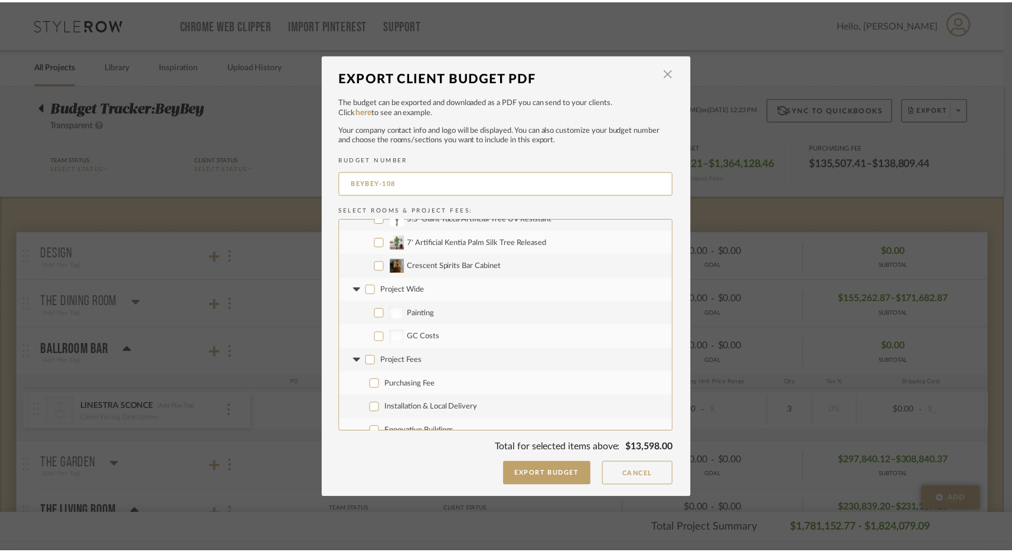
scroll to position [6615, 0]
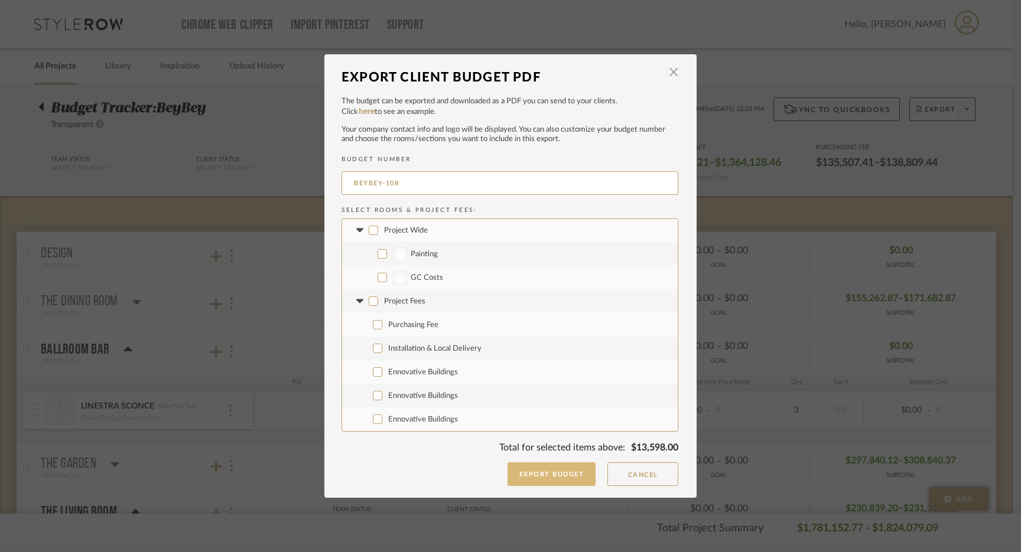
click at [574, 478] on button "Export Budget" at bounding box center [551, 474] width 89 height 24
